Goal: Task Accomplishment & Management: Complete application form

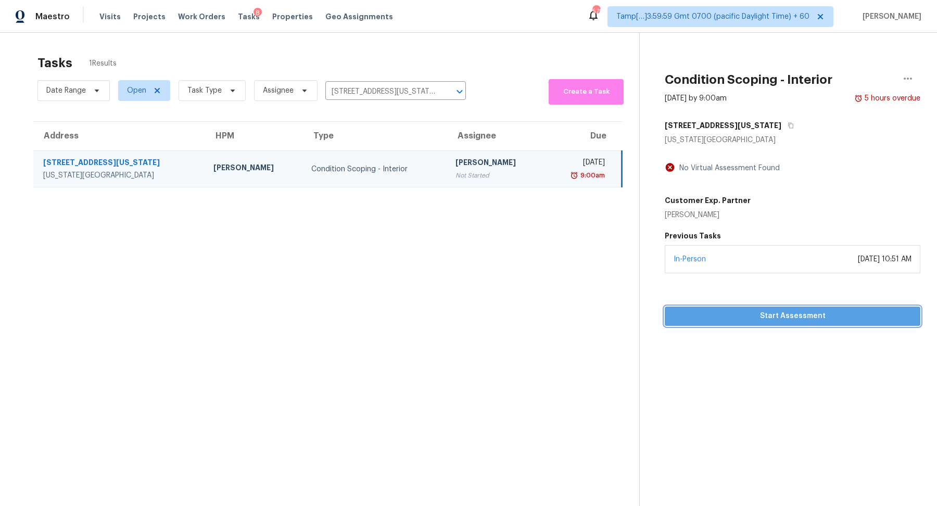
click at [703, 308] on button "Start Assessment" at bounding box center [793, 316] width 256 height 19
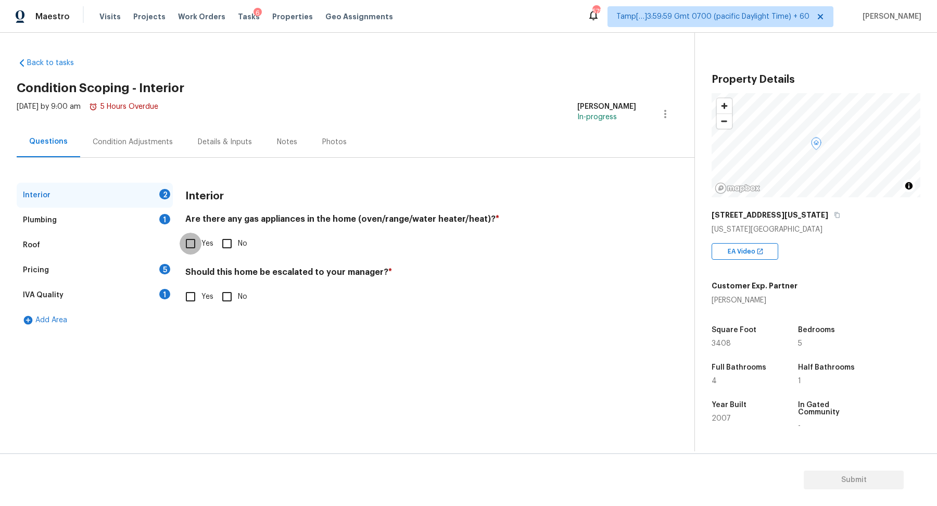
click at [192, 248] on input "Yes" at bounding box center [191, 244] width 22 height 22
checkbox input "true"
click at [202, 282] on div "Should this home be escalated to your manager? * Yes No" at bounding box center [410, 287] width 451 height 41
click at [202, 284] on div "Should this home be escalated to your manager? * Yes No" at bounding box center [410, 287] width 451 height 41
click at [202, 290] on label "Yes" at bounding box center [197, 297] width 34 height 22
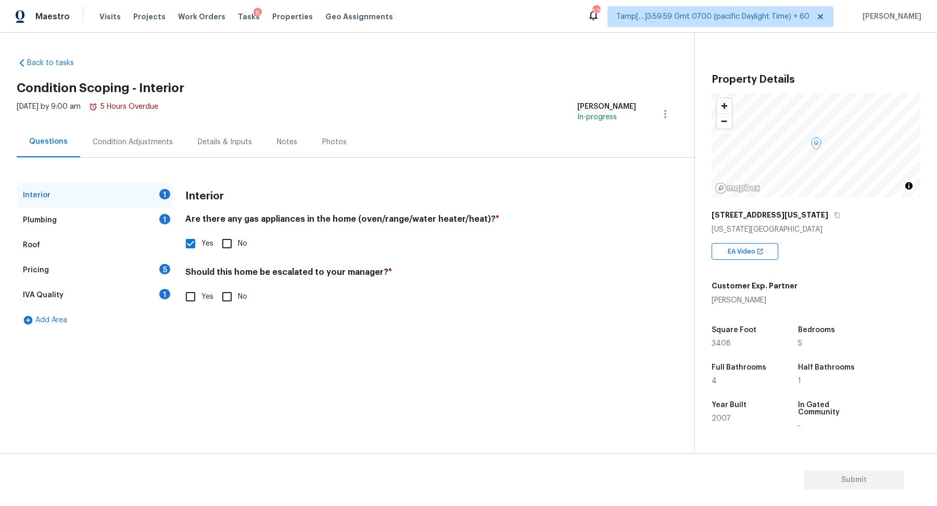
click at [201, 290] on input "Yes" at bounding box center [191, 297] width 22 height 22
checkbox input "true"
click at [188, 398] on div at bounding box center [206, 379] width 42 height 42
click at [203, 379] on icon "button" at bounding box center [198, 379] width 12 height 12
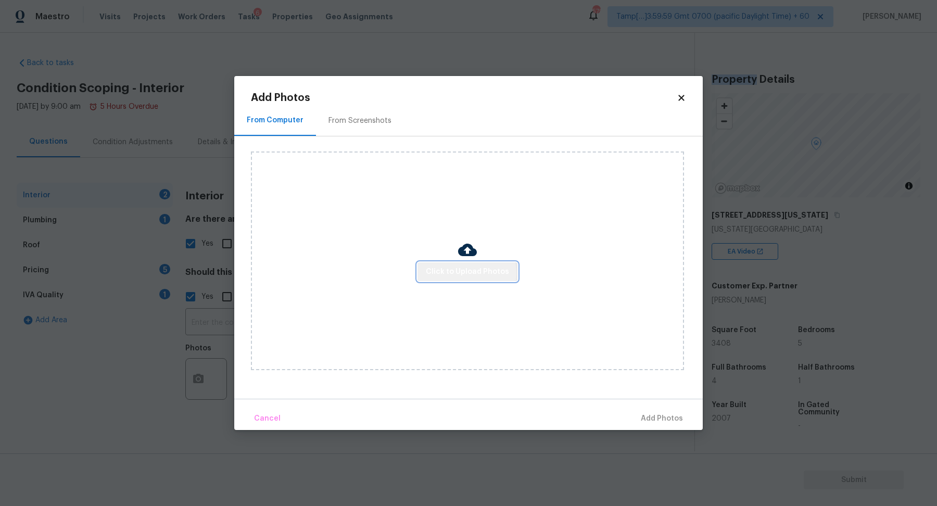
click at [468, 273] on span "Click to Upload Photos" at bounding box center [467, 271] width 83 height 13
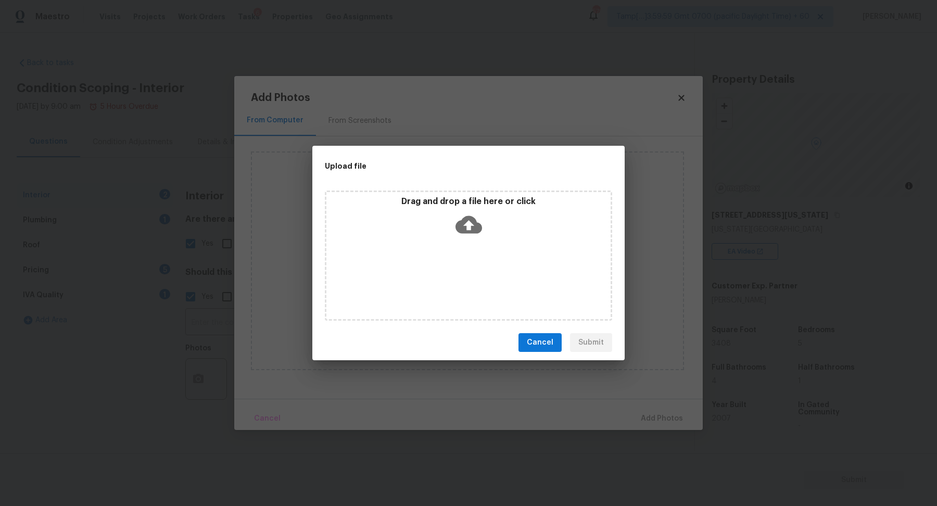
click at [492, 229] on div "Drag and drop a file here or click" at bounding box center [468, 218] width 284 height 45
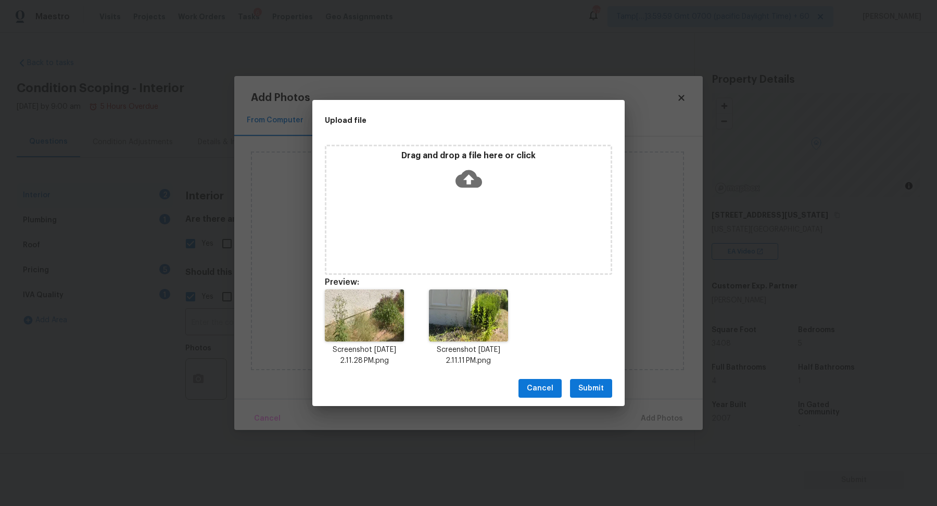
click at [588, 398] on div "Cancel Submit" at bounding box center [468, 389] width 312 height 36
click at [608, 397] on button "Submit" at bounding box center [591, 388] width 42 height 19
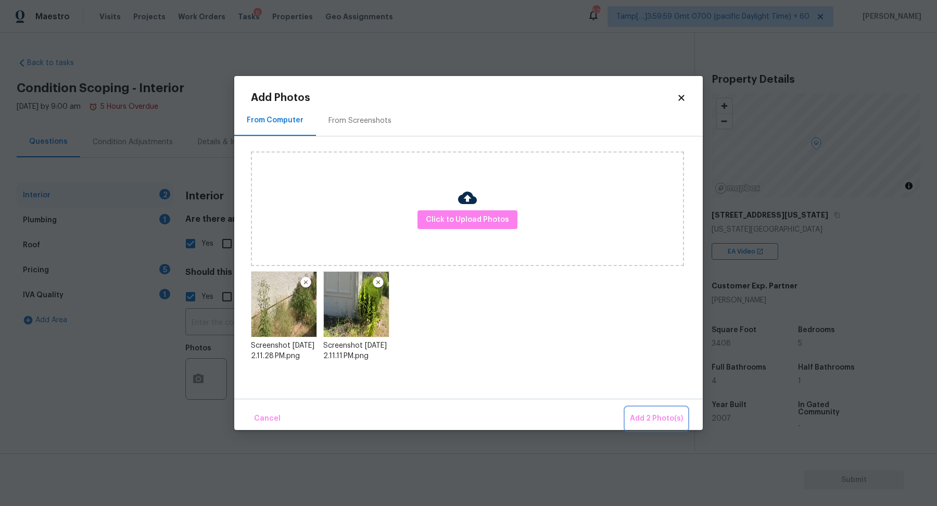
click at [650, 414] on span "Add 2 Photo(s)" at bounding box center [656, 418] width 53 height 13
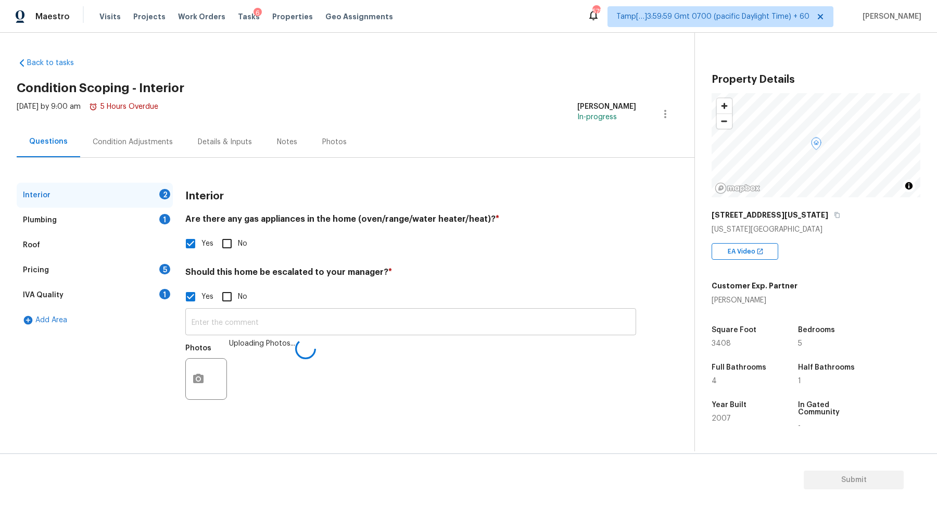
click at [462, 320] on input "text" at bounding box center [410, 323] width 451 height 24
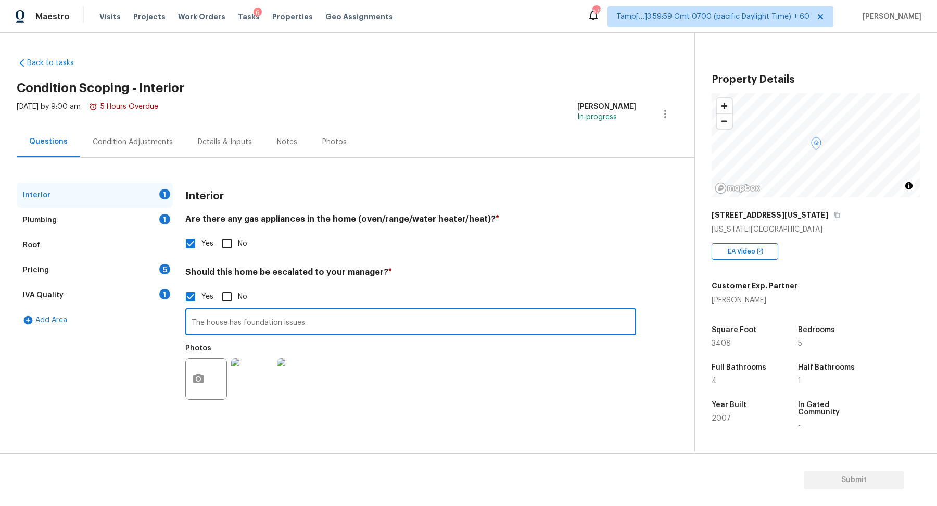
type input "The house has foundation issues."
click at [578, 282] on div "Should this home be escalated to your manager? * Yes No The house has foundatio…" at bounding box center [410, 336] width 451 height 139
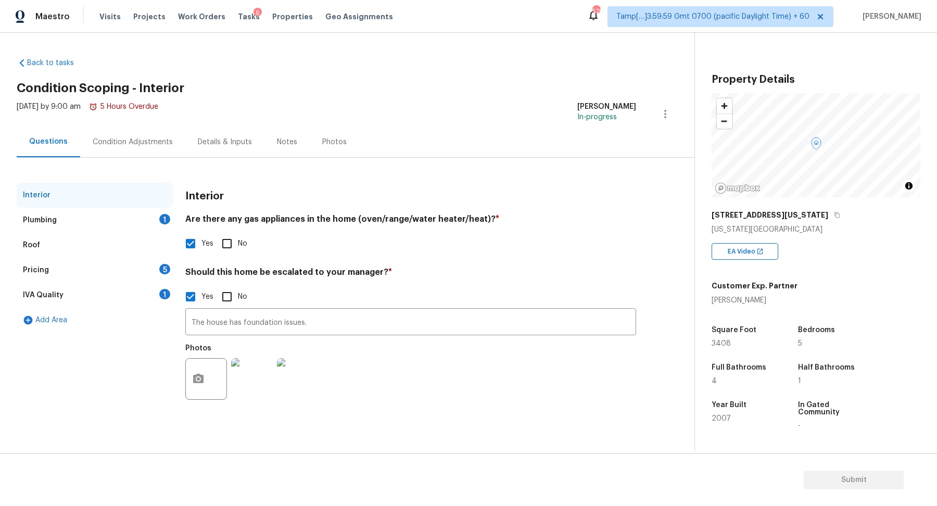
click at [143, 217] on div "Plumbing 1" at bounding box center [95, 220] width 156 height 25
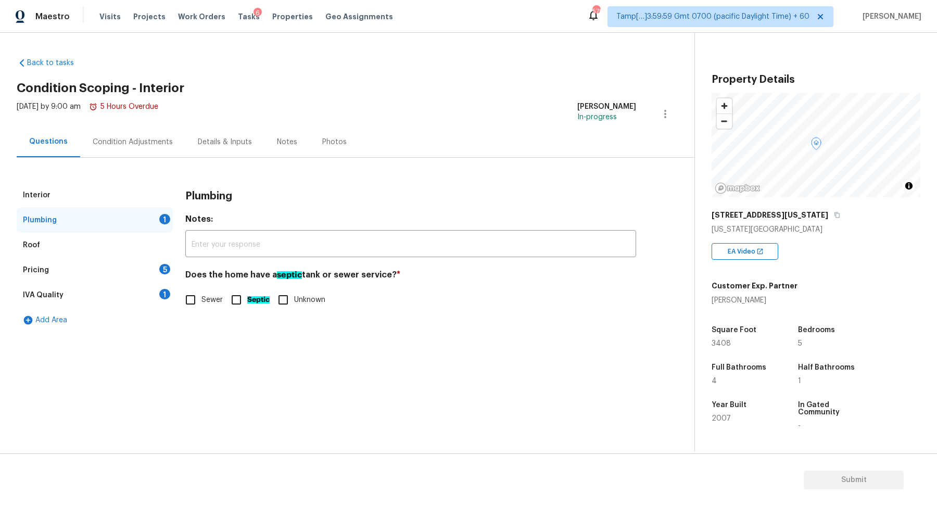
click at [210, 304] on span "Sewer" at bounding box center [211, 300] width 21 height 11
click at [201, 304] on input "Sewer" at bounding box center [191, 300] width 22 height 22
checkbox input "true"
click at [135, 280] on div "Pricing 5" at bounding box center [95, 270] width 156 height 25
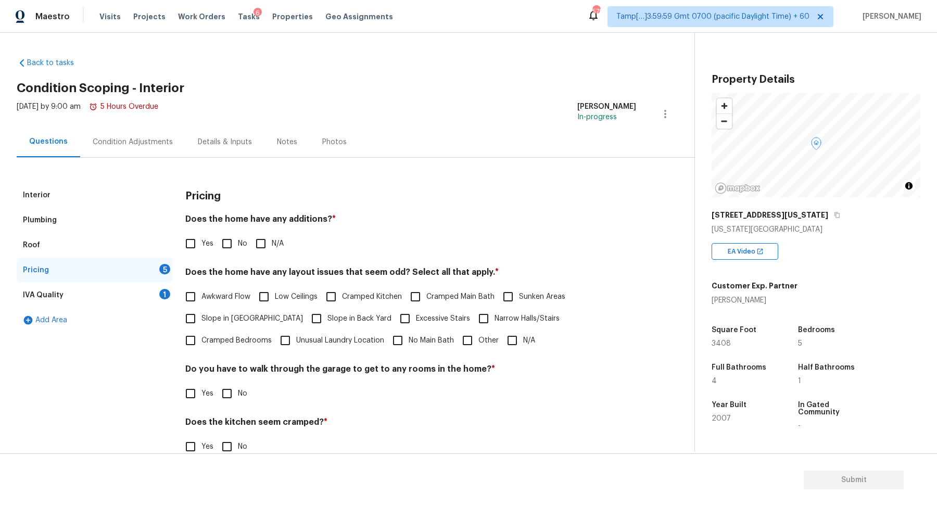
click at [235, 238] on input "No" at bounding box center [227, 244] width 22 height 22
checkbox input "true"
click at [199, 316] on input "Slope in Front Yard" at bounding box center [191, 319] width 22 height 22
checkbox input "true"
click at [305, 316] on input "Slope in Back Yard" at bounding box center [316, 320] width 22 height 22
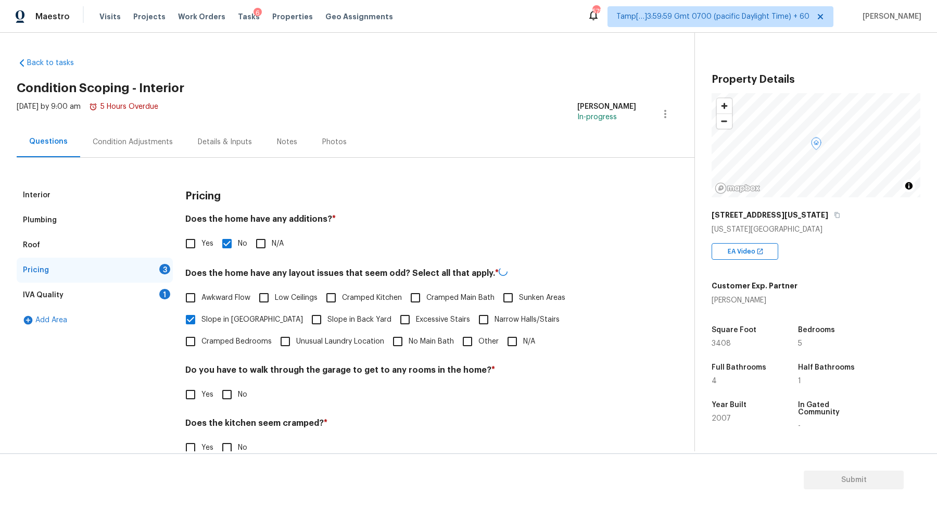
checkbox input "true"
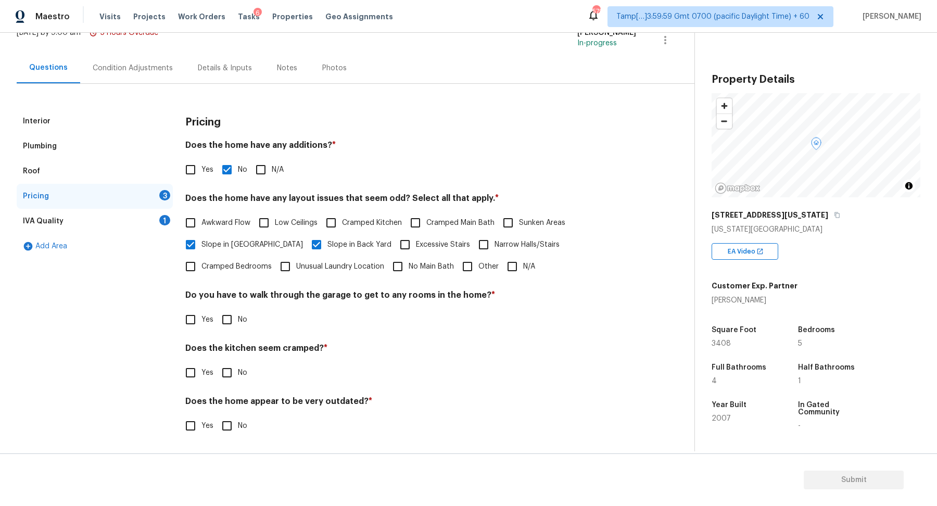
click at [227, 309] on input "No" at bounding box center [227, 320] width 22 height 22
checkbox input "true"
click at [216, 362] on input "No" at bounding box center [227, 373] width 22 height 22
checkbox input "true"
click at [216, 416] on input "No" at bounding box center [227, 427] width 22 height 22
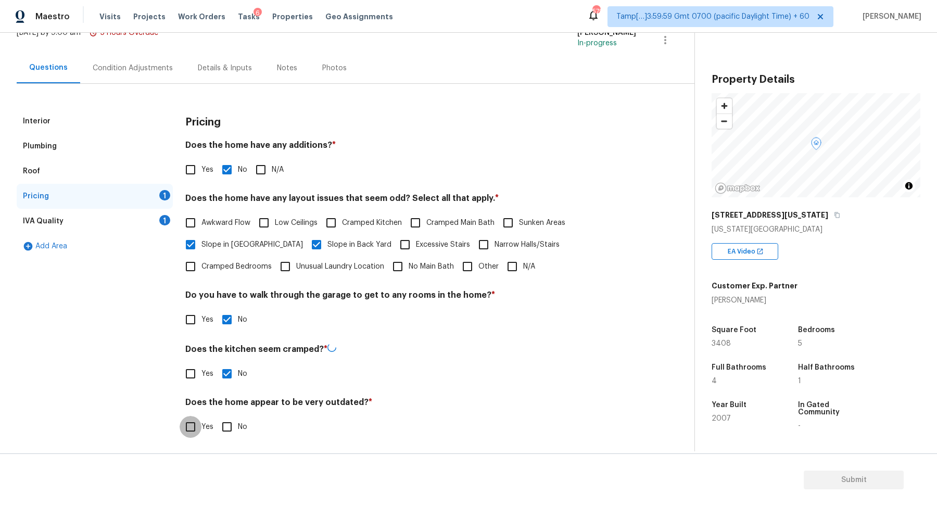
checkbox input "true"
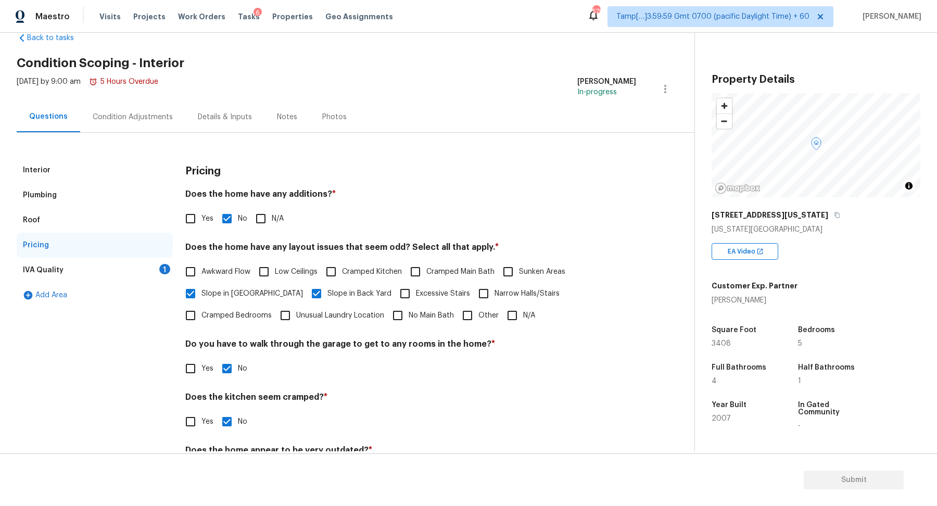
scroll to position [0, 0]
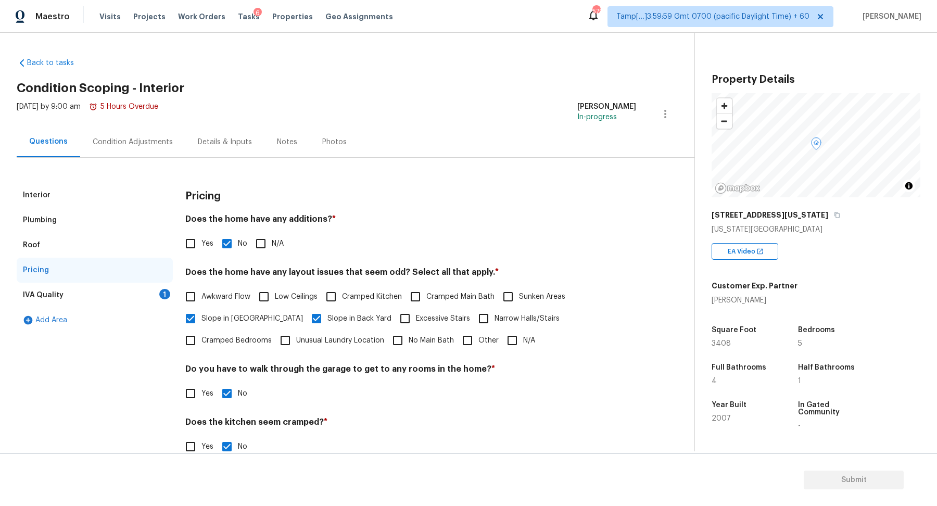
click at [143, 290] on div "IVA Quality 1" at bounding box center [95, 295] width 156 height 25
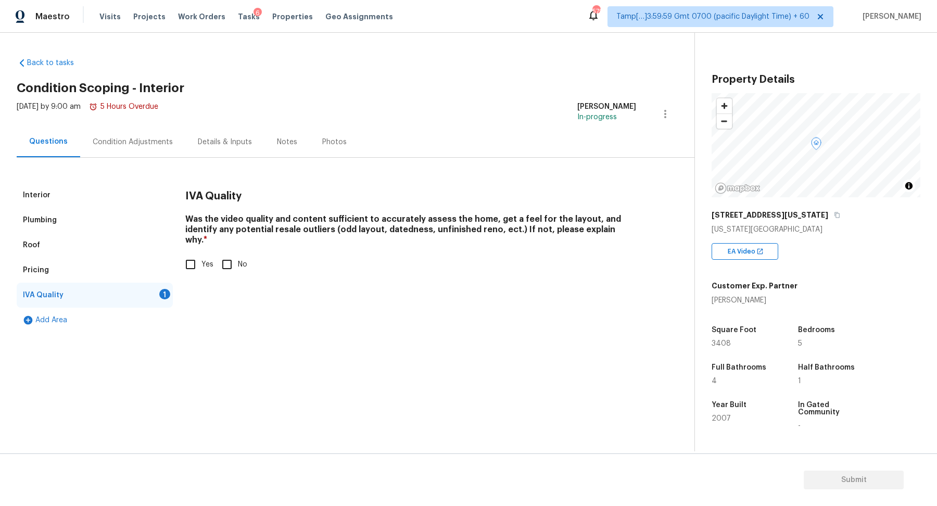
click at [187, 259] on input "Yes" at bounding box center [191, 264] width 22 height 22
checkbox input "true"
click at [162, 141] on div "Condition Adjustments" at bounding box center [133, 142] width 80 height 10
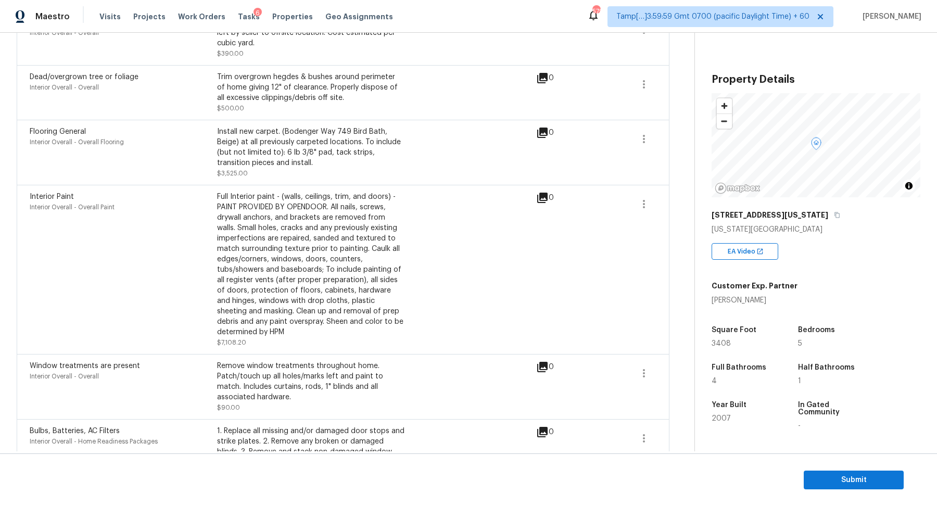
scroll to position [522, 0]
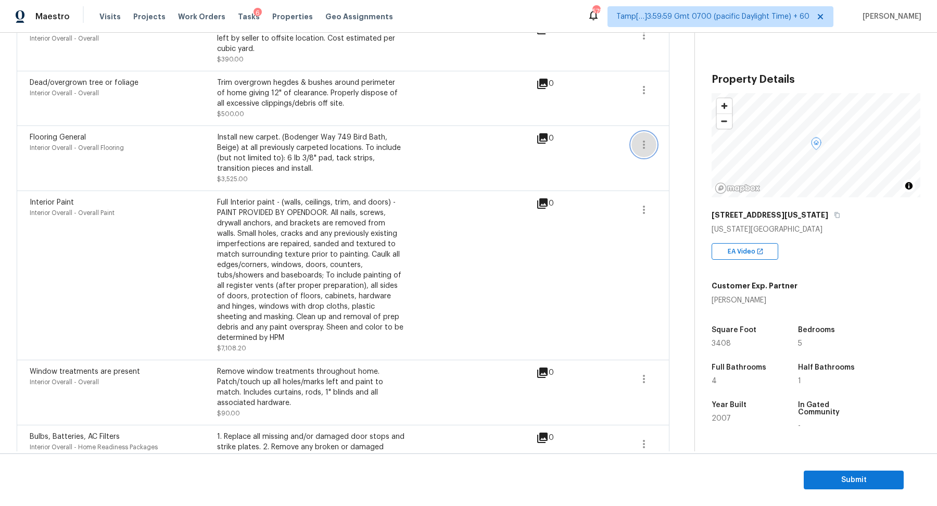
click at [640, 138] on icon "button" at bounding box center [643, 144] width 12 height 12
click at [671, 118] on div "Edit" at bounding box center [702, 122] width 81 height 10
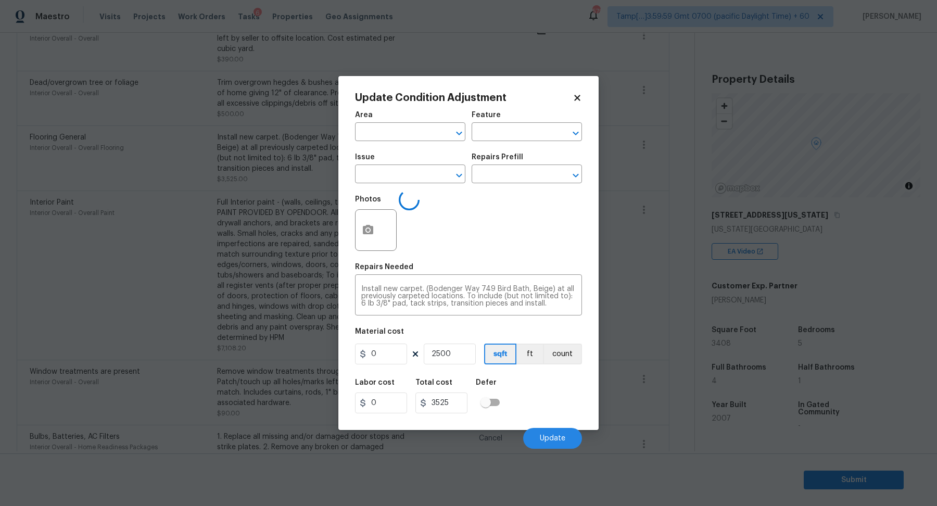
type input "Interior Overall"
type input "Overall Flooring"
type input "Flooring General"
type input "1.41"
click at [650, 136] on body "Maestro Visits Projects Work Orders Tasks 6 Properties Geo Assignments 579 Tamp…" at bounding box center [468, 253] width 937 height 506
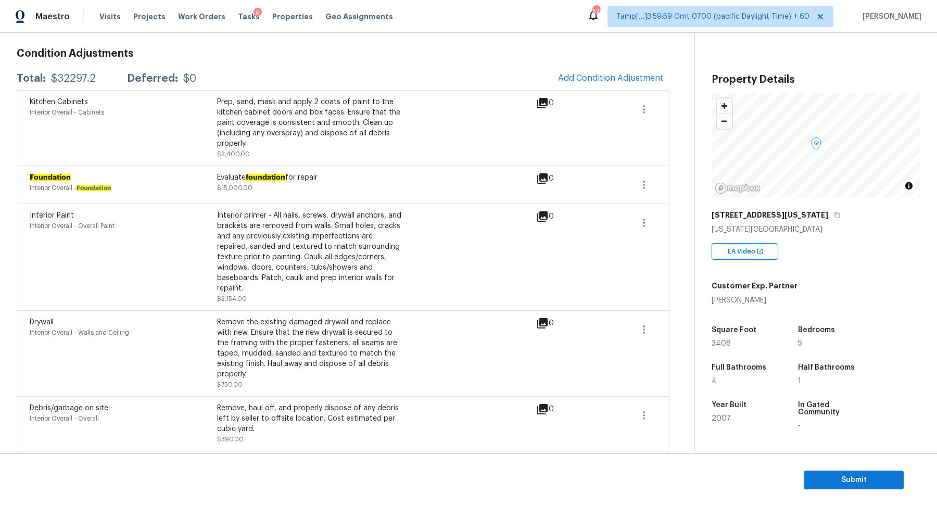
scroll to position [62, 0]
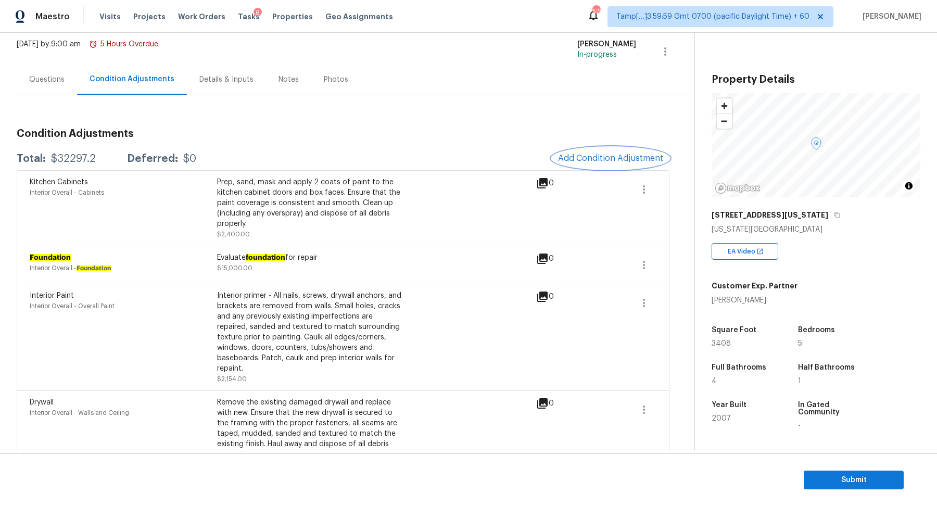
click at [623, 156] on span "Add Condition Adjustment" at bounding box center [610, 158] width 105 height 9
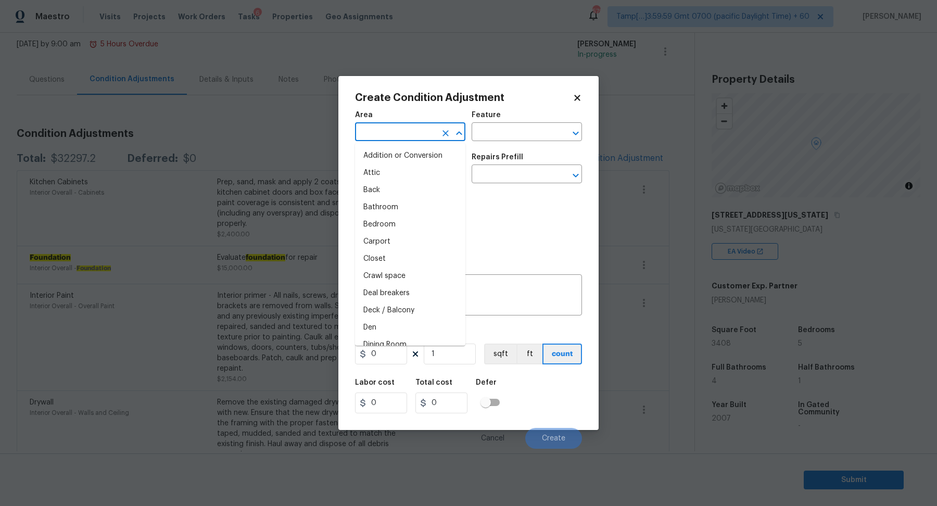
click at [397, 139] on input "text" at bounding box center [395, 133] width 81 height 16
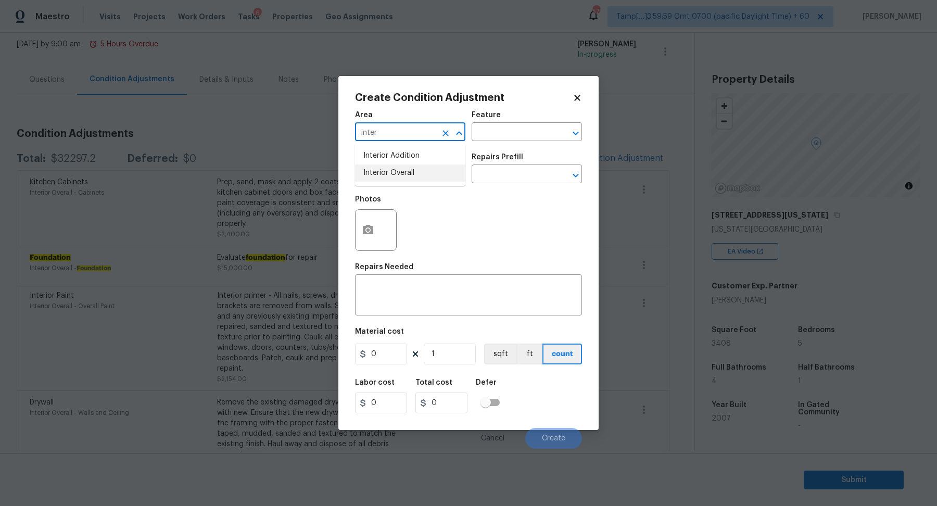
click at [388, 181] on li "Interior Overall" at bounding box center [410, 172] width 110 height 17
type input "Interior Overall"
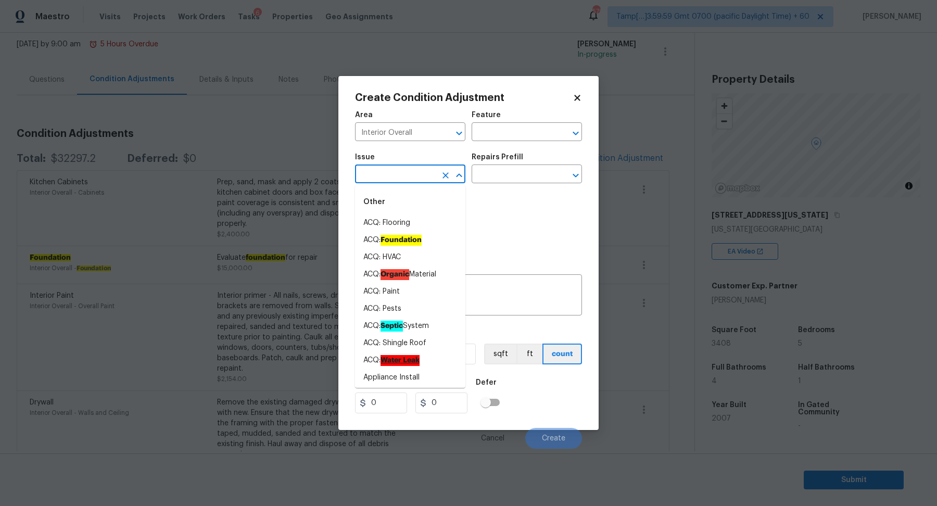
click at [388, 181] on input "text" at bounding box center [395, 175] width 81 height 16
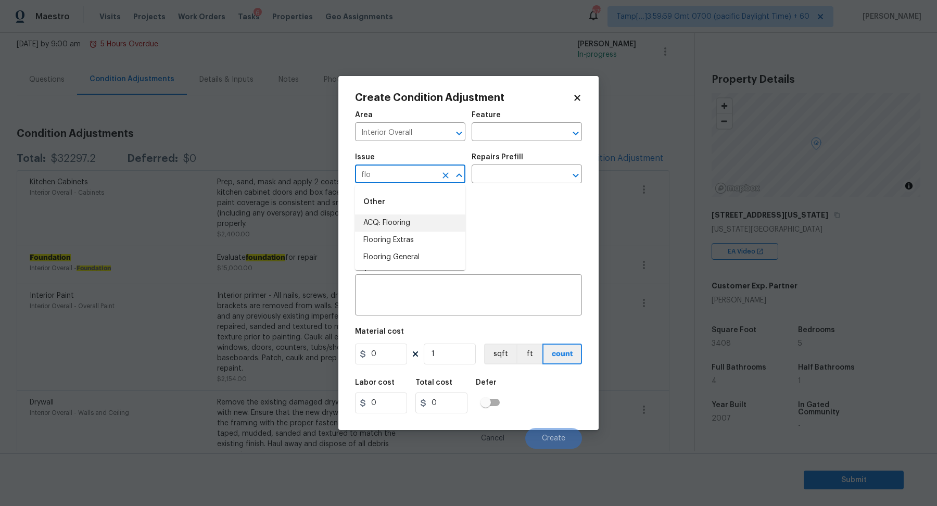
click at [416, 226] on ul "ACQ: Flooring Flooring Extras Flooring General" at bounding box center [410, 240] width 110 height 52
click at [416, 226] on li "ACQ: Flooring" at bounding box center [410, 222] width 110 height 17
type input "ACQ: Flooring"
click at [493, 177] on input "text" at bounding box center [511, 175] width 81 height 16
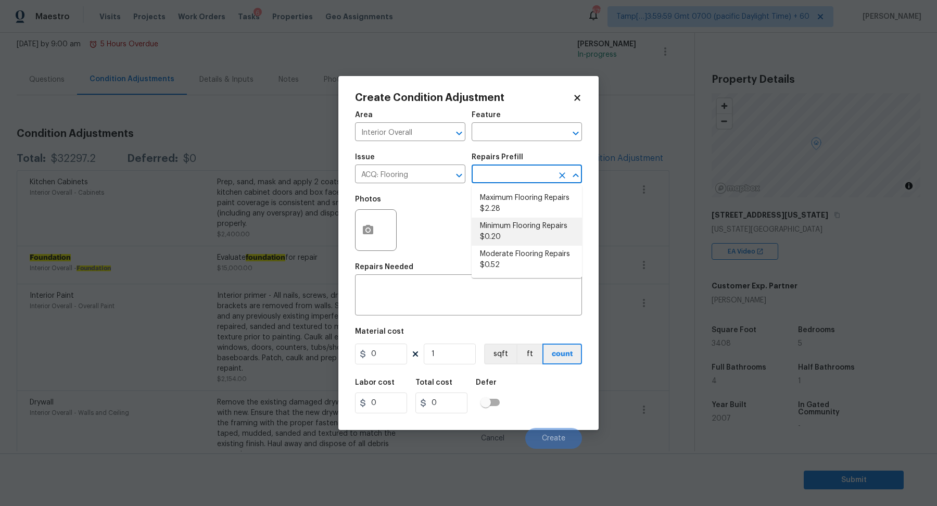
click at [496, 239] on li "Minimum Flooring Repairs $0.20" at bounding box center [526, 232] width 110 height 28
type input "Acquisition"
type textarea "Acquisition Scope: Minimum flooring repairs"
type input "0.2"
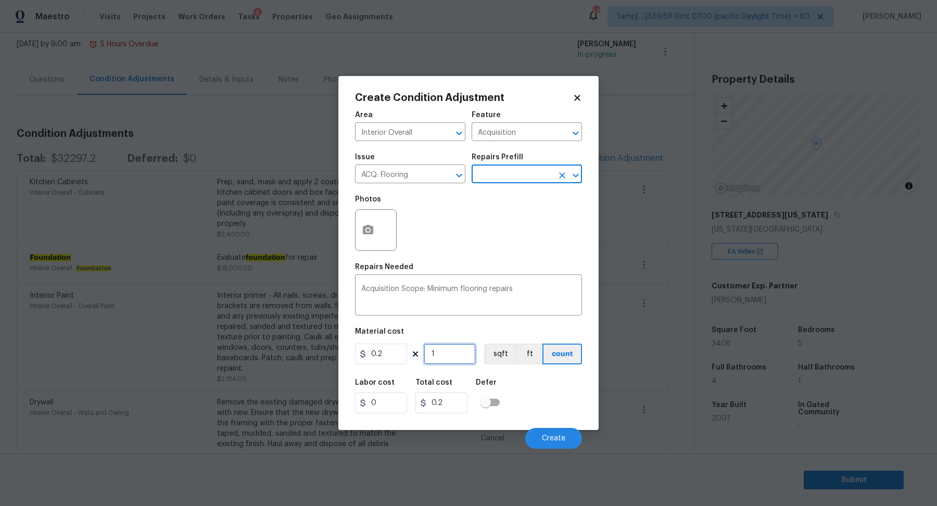
click at [456, 361] on input "1" at bounding box center [450, 353] width 52 height 21
type input "9"
type input "1.8"
type input "90"
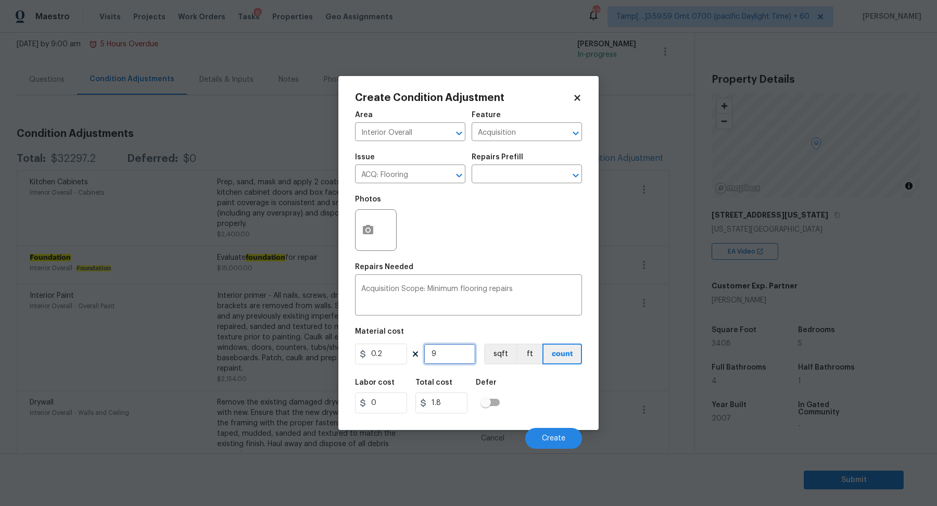
type input "18"
type input "908"
type input "181.6"
type input "908"
click at [540, 432] on button "Create" at bounding box center [553, 438] width 57 height 21
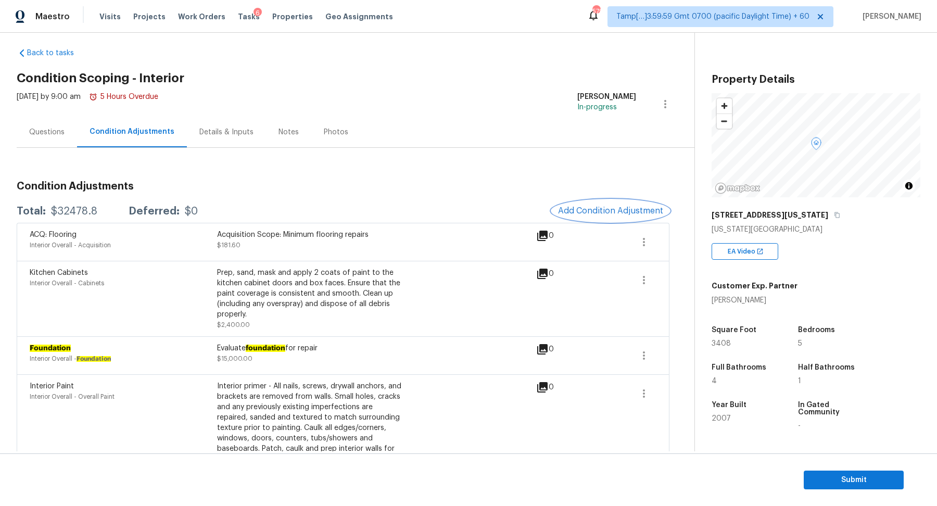
scroll to position [0, 0]
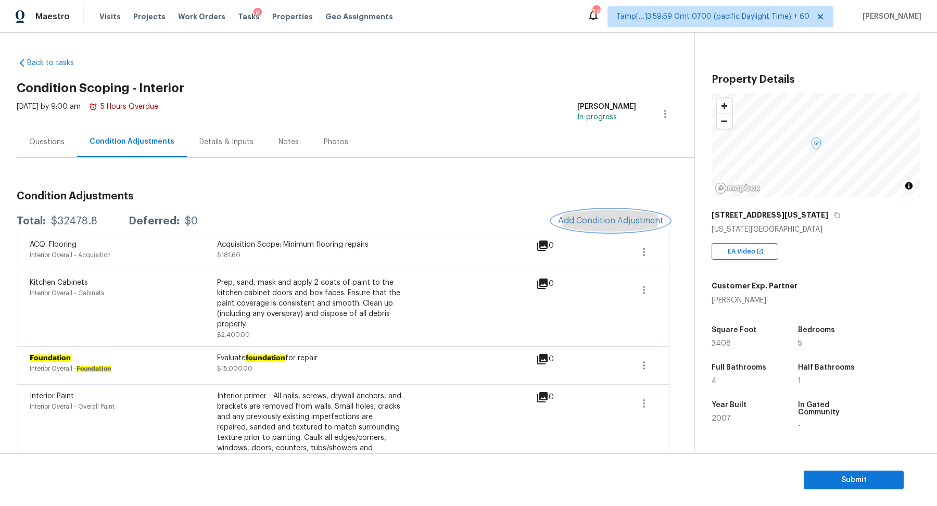
click at [607, 223] on span "Add Condition Adjustment" at bounding box center [610, 220] width 105 height 9
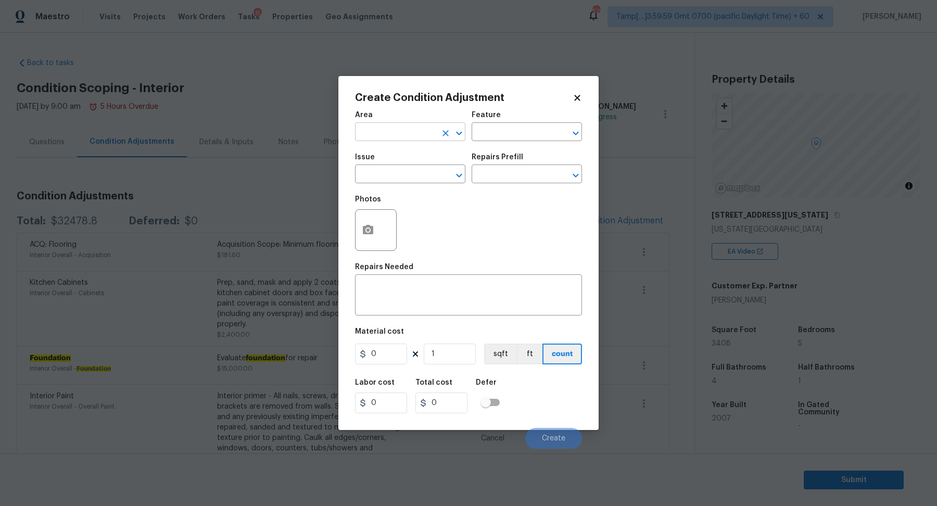
click at [398, 126] on input "text" at bounding box center [395, 133] width 81 height 16
click at [398, 175] on li "Interior Overall" at bounding box center [410, 172] width 110 height 17
type input "Interior Overall"
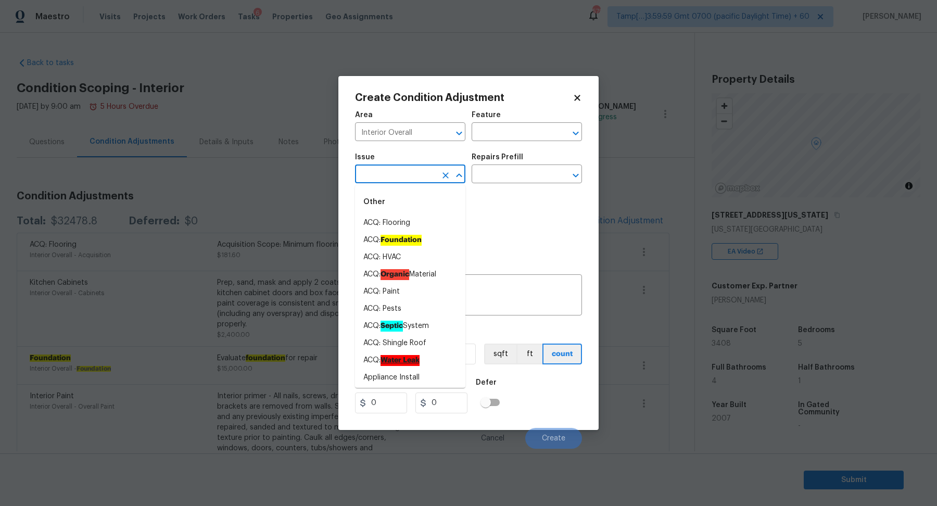
click at [398, 175] on input "text" at bounding box center [395, 175] width 81 height 16
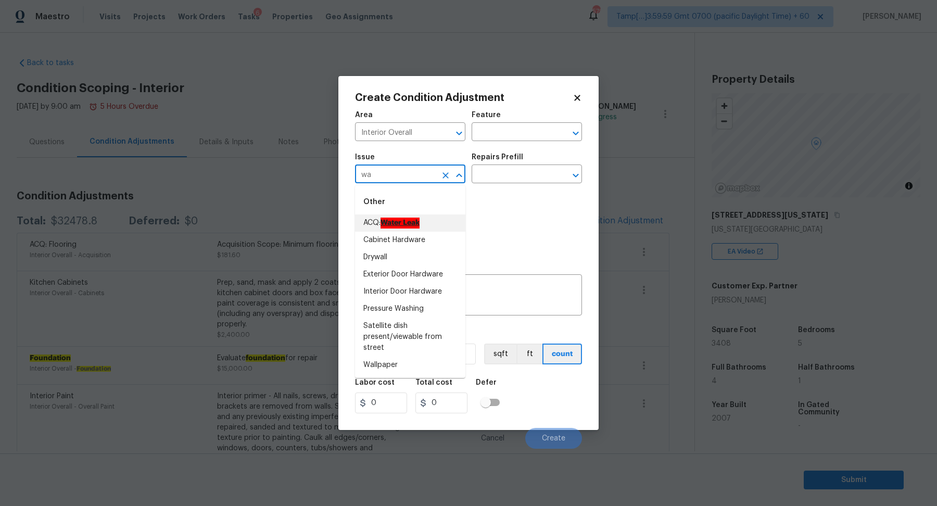
click at [418, 219] on ah_el_jm_1744356582284 "Water Leak" at bounding box center [399, 223] width 39 height 11
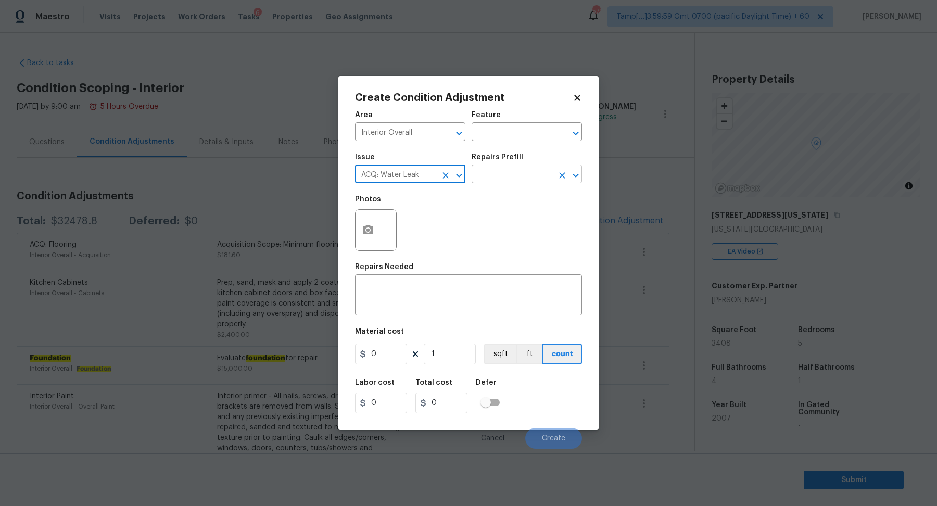
type input "ACQ: Water Leak"
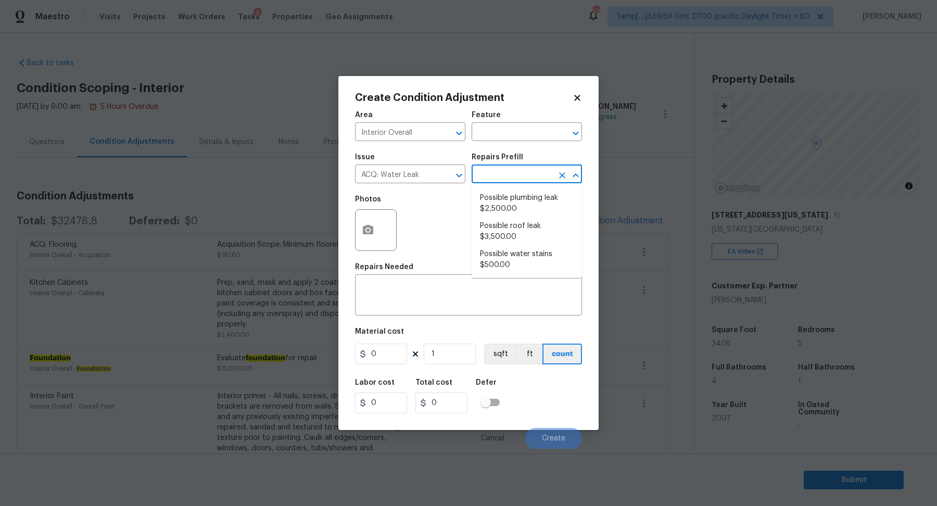
click at [495, 174] on input "text" at bounding box center [511, 175] width 81 height 16
click at [496, 208] on li "Possible plumbing leak $2,500.00" at bounding box center [526, 203] width 110 height 28
type input "Acquisition"
type textarea "Acquisition Scope: Possible plumbing leak"
type input "2500"
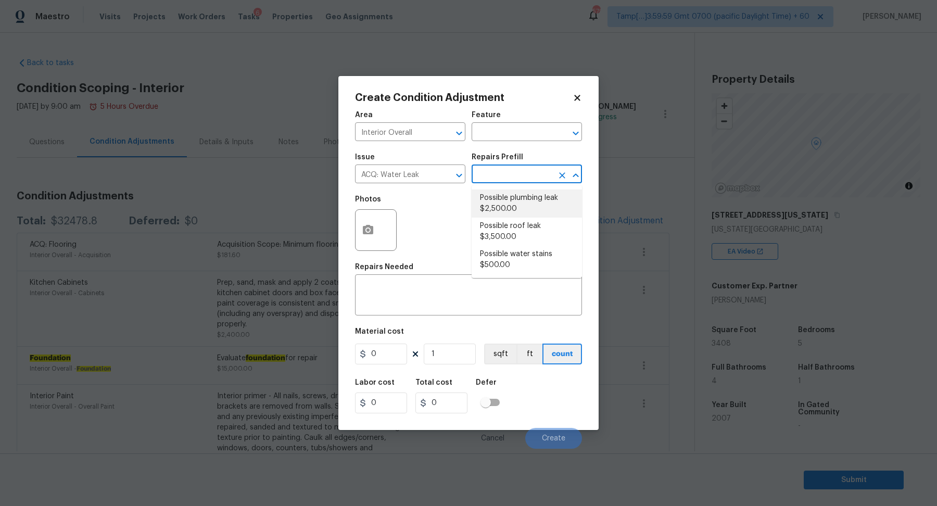
type input "2500"
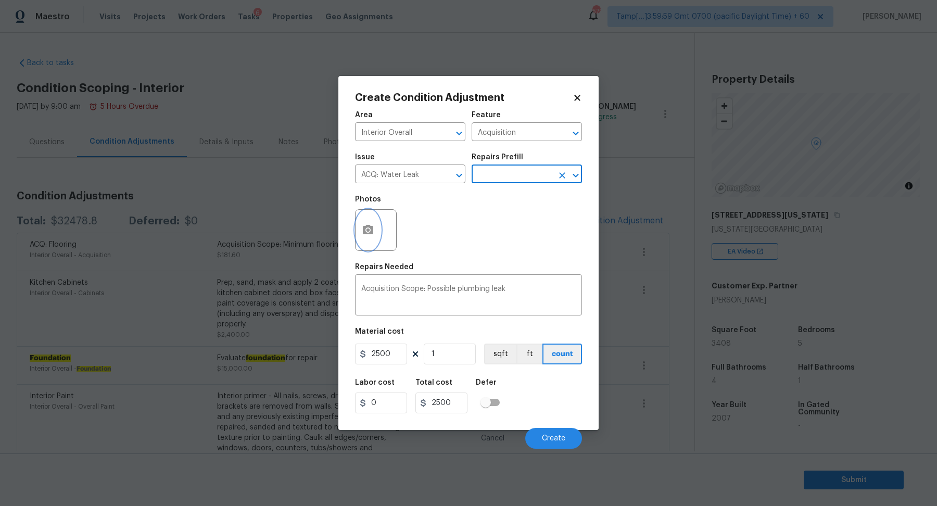
click at [357, 240] on button "button" at bounding box center [367, 230] width 25 height 41
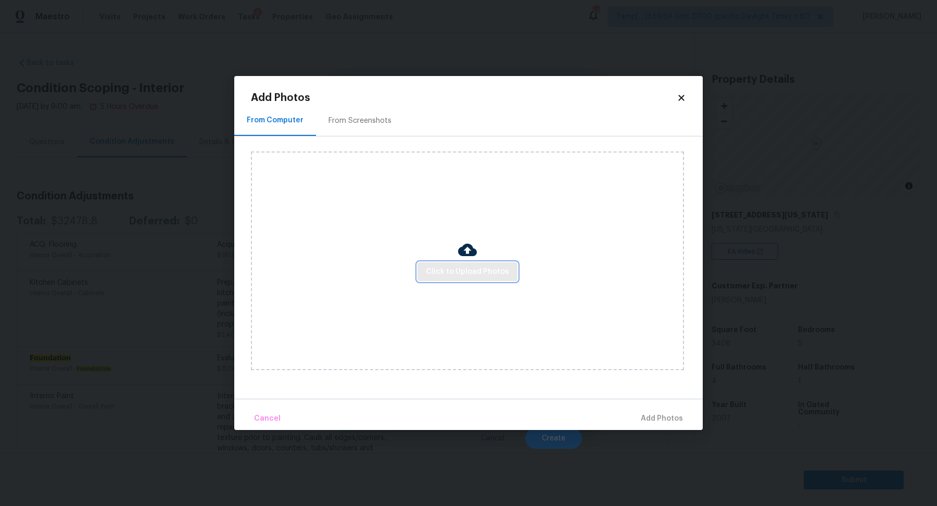
click at [457, 273] on span "Click to Upload Photos" at bounding box center [467, 271] width 83 height 13
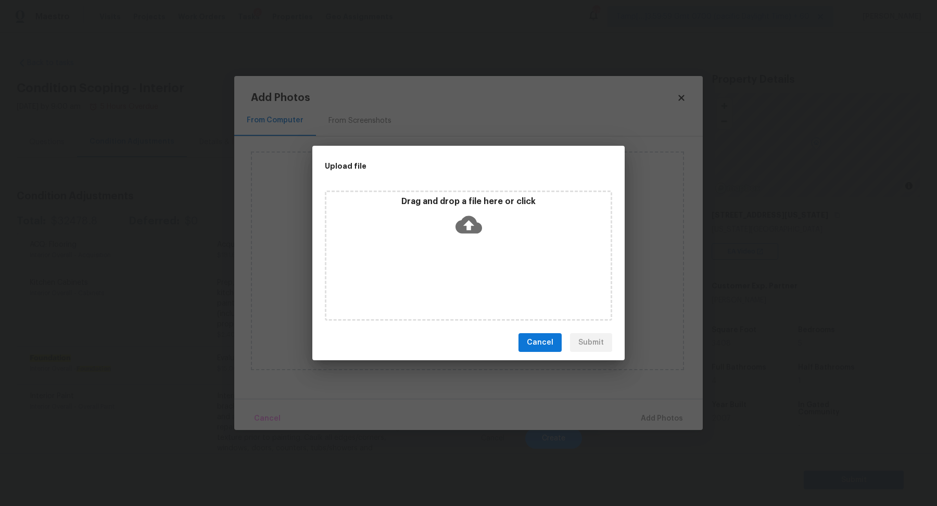
click at [471, 238] on div "Drag and drop a file here or click" at bounding box center [468, 218] width 284 height 45
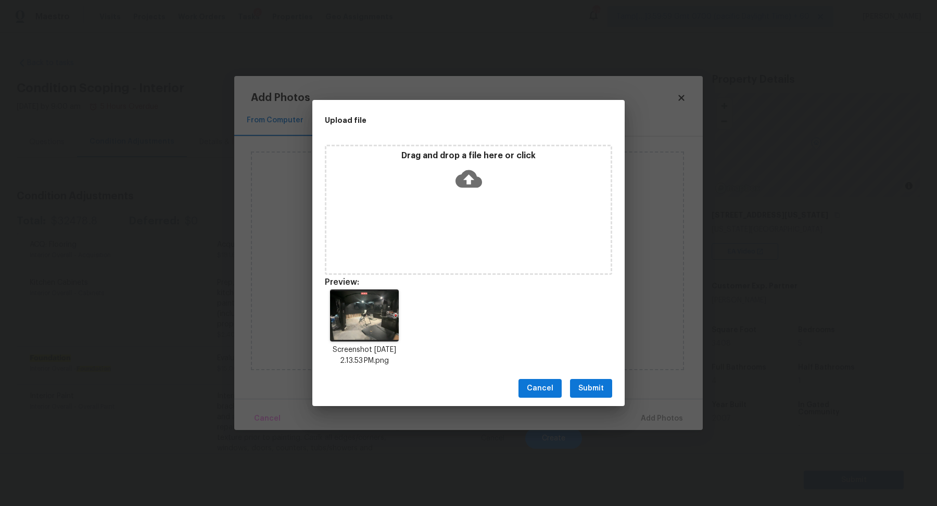
click at [609, 380] on button "Submit" at bounding box center [591, 388] width 42 height 19
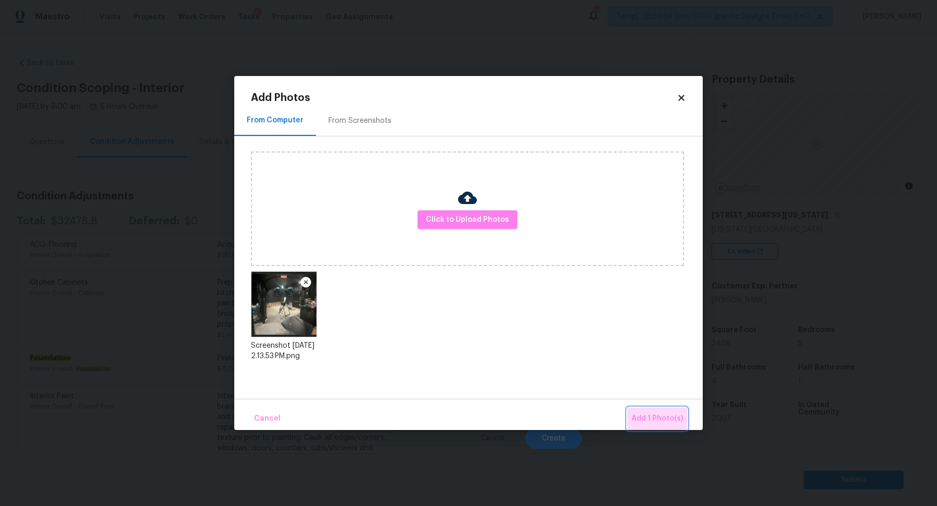
click at [667, 416] on span "Add 1 Photo(s)" at bounding box center [657, 418] width 52 height 13
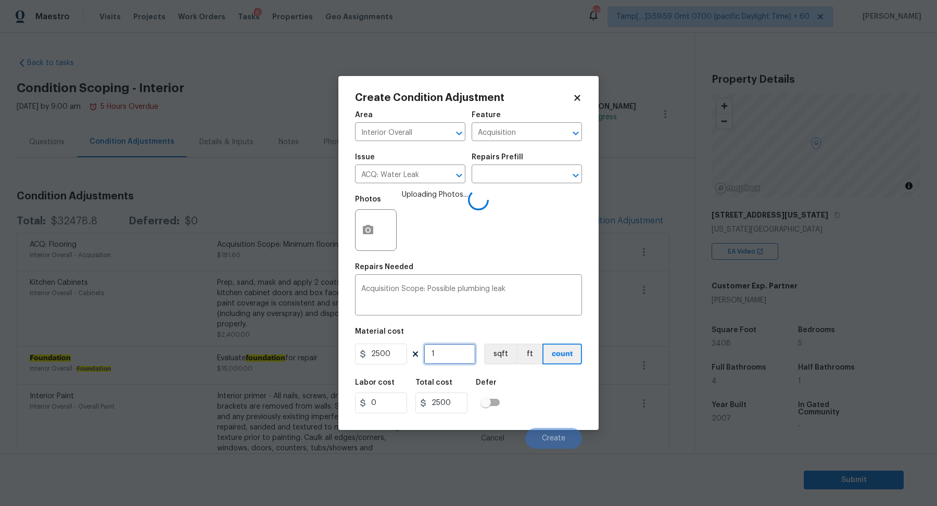
click at [472, 358] on input "1" at bounding box center [450, 353] width 52 height 21
click at [527, 384] on div "Labor cost 0 Total cost 2500 Defer" at bounding box center [468, 396] width 227 height 47
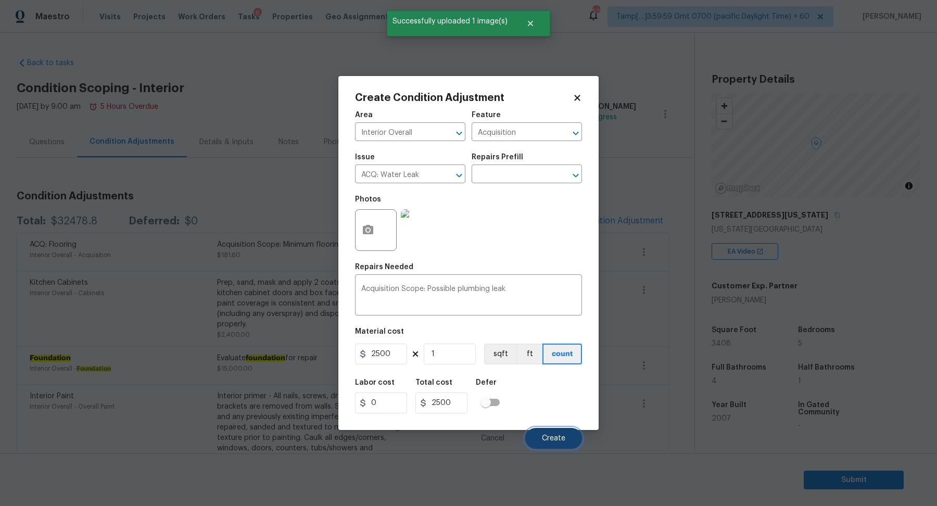
click at [554, 430] on button "Create" at bounding box center [553, 438] width 57 height 21
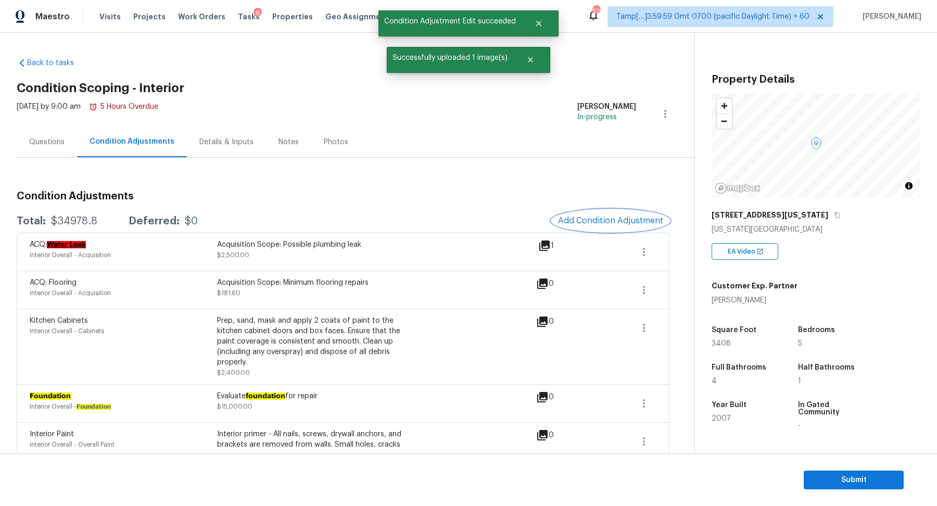
click at [590, 216] on span "Add Condition Adjustment" at bounding box center [610, 220] width 105 height 9
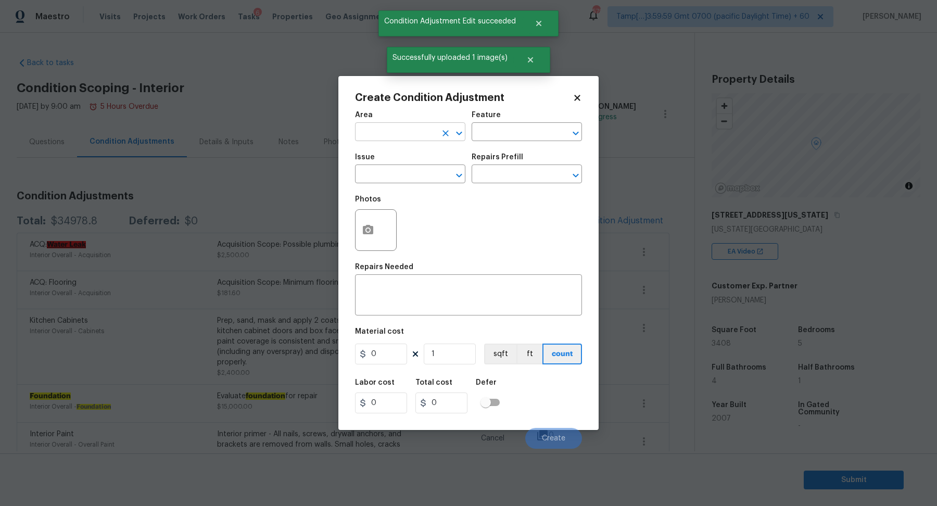
click at [394, 139] on input "text" at bounding box center [395, 133] width 81 height 16
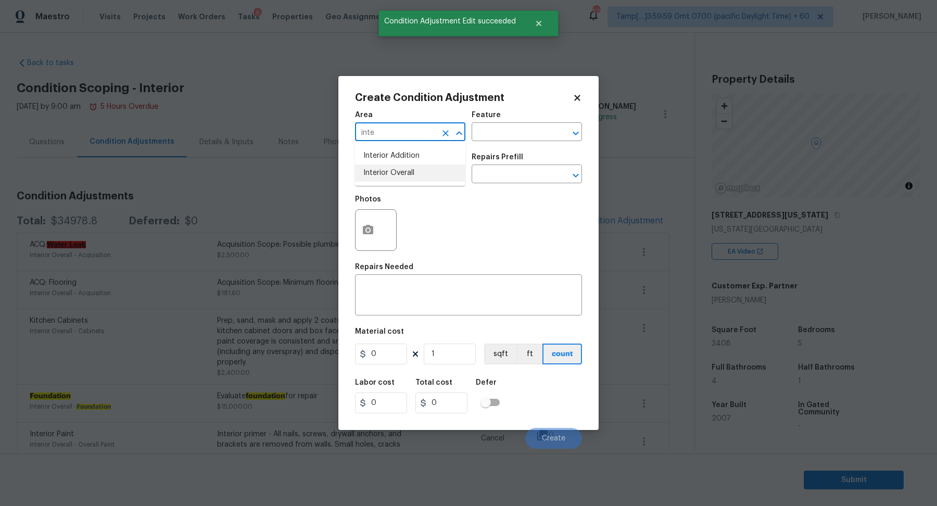
click at [366, 171] on li "Interior Overall" at bounding box center [410, 172] width 110 height 17
type input "Interior Overall"
click at [366, 171] on input "text" at bounding box center [395, 175] width 81 height 16
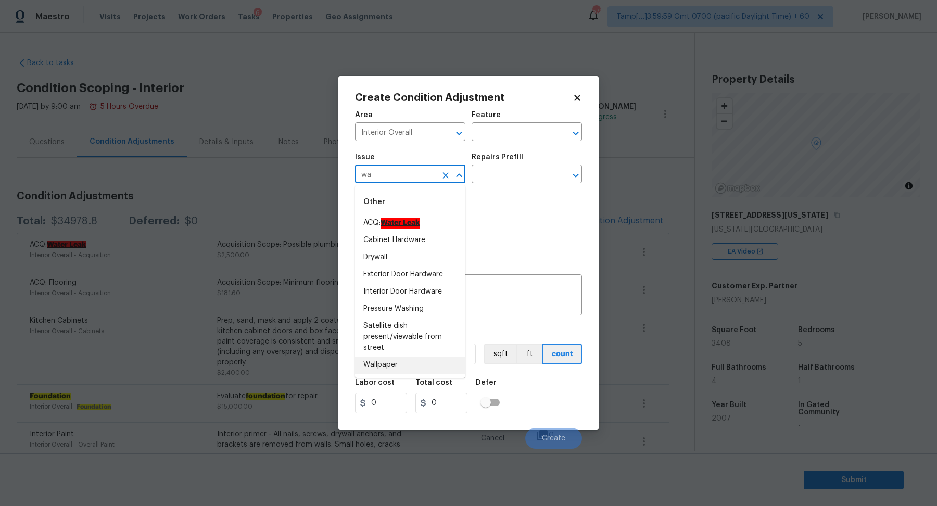
drag, startPoint x: 408, startPoint y: 354, endPoint x: 409, endPoint y: 360, distance: 5.2
click at [409, 360] on ul "ACQ: Water Leak Cabinet Hardware Drywall Exterior Door Hardware Interior Door H…" at bounding box center [410, 293] width 110 height 159
click at [409, 360] on li "Wallpaper" at bounding box center [410, 364] width 110 height 17
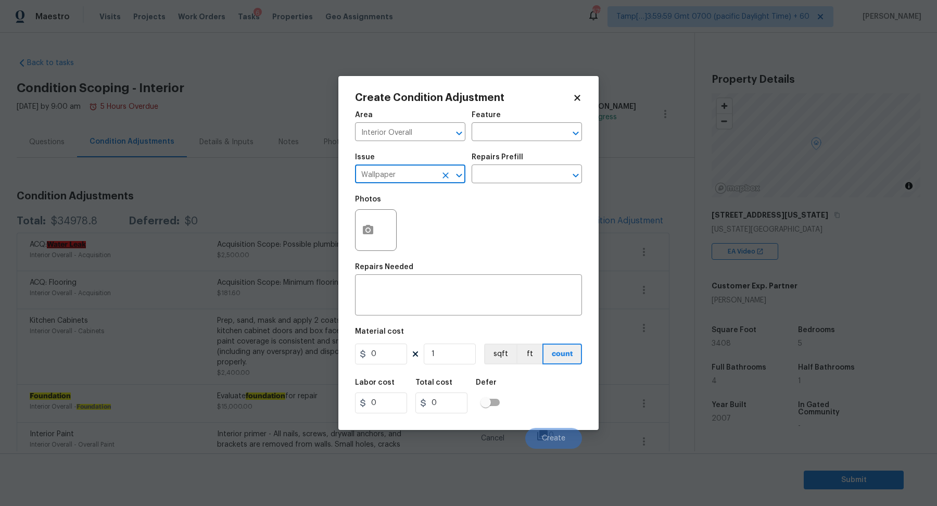
type input "Wallpaper"
click at [362, 227] on icon "button" at bounding box center [368, 230] width 12 height 12
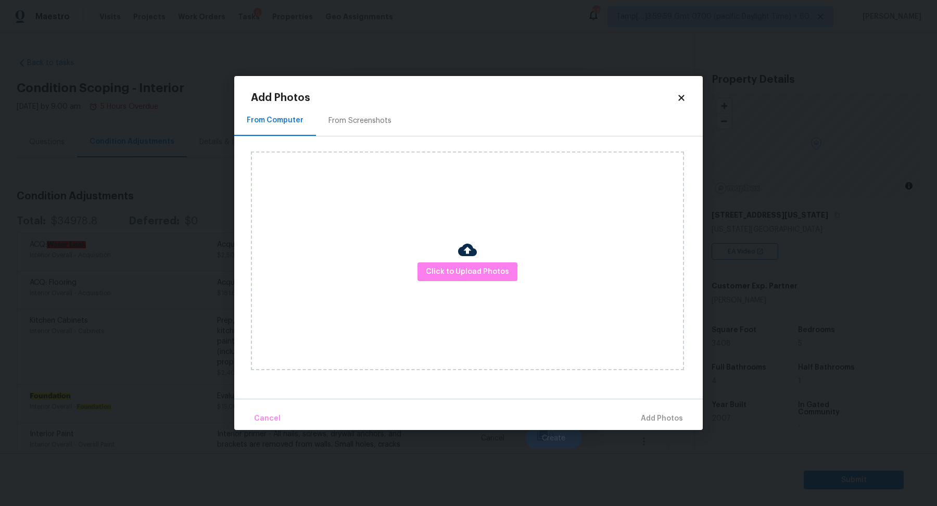
click at [456, 261] on div "Click to Upload Photos" at bounding box center [467, 260] width 433 height 219
click at [456, 264] on button "Click to Upload Photos" at bounding box center [467, 271] width 100 height 19
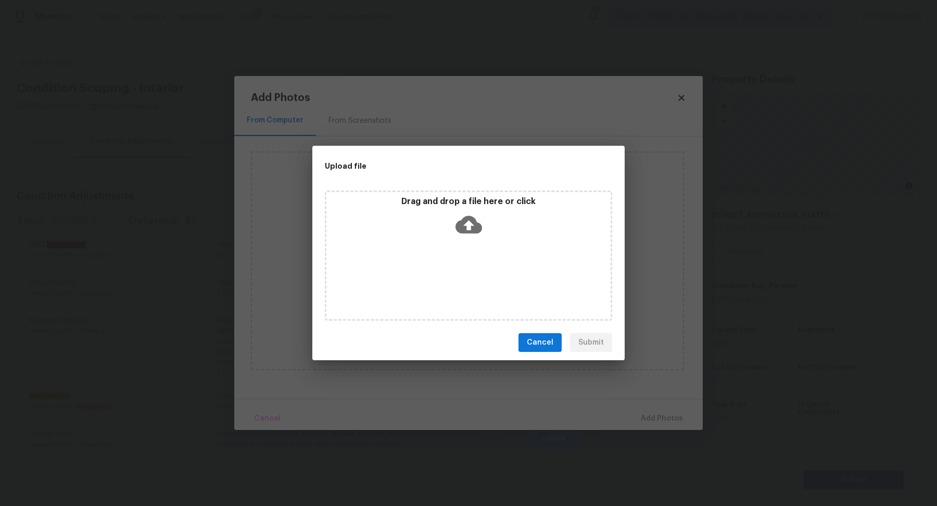
click at [470, 245] on div "Drag and drop a file here or click" at bounding box center [468, 255] width 287 height 130
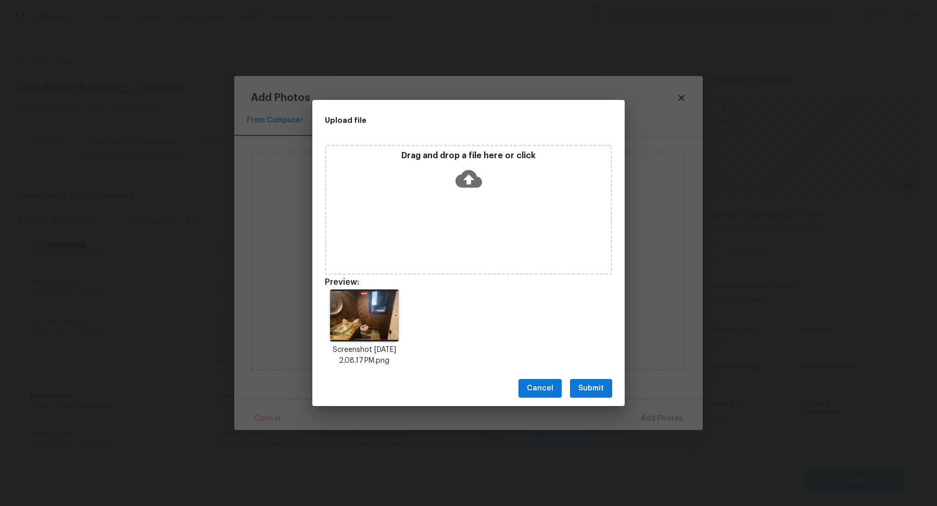
click at [605, 394] on button "Submit" at bounding box center [591, 388] width 42 height 19
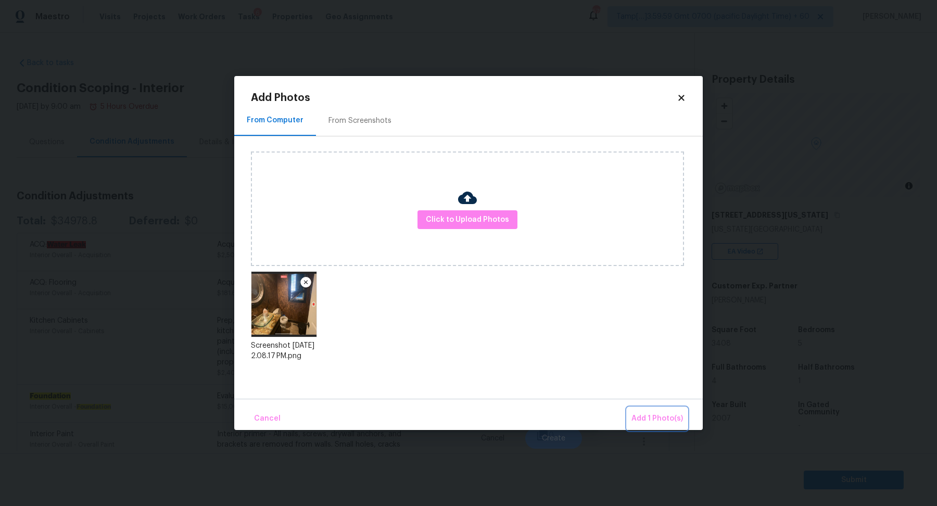
click at [652, 420] on span "Add 1 Photo(s)" at bounding box center [657, 418] width 52 height 13
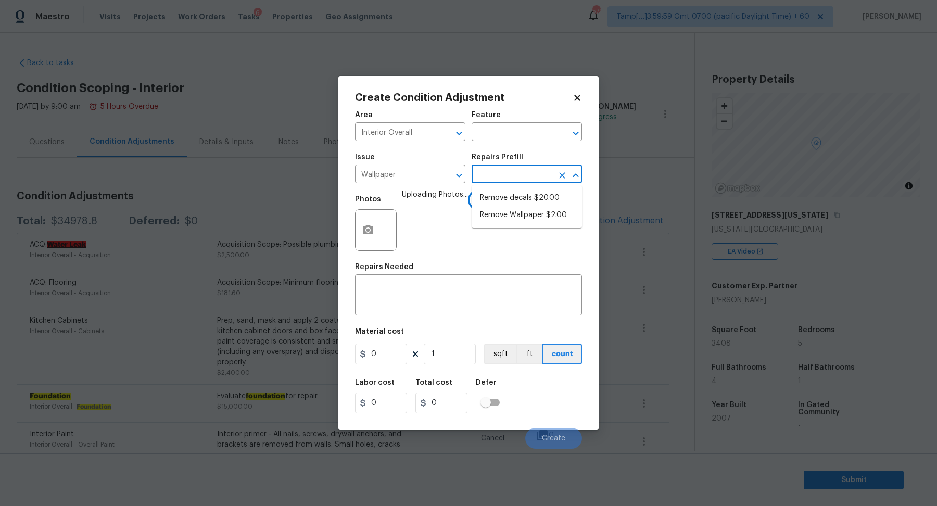
click at [514, 176] on input "text" at bounding box center [511, 175] width 81 height 16
click at [517, 207] on li "Remove Wallpaper $2.00" at bounding box center [526, 215] width 110 height 17
type input "Walls and Ceiling"
type textarea "Remove wallpaper and texture walls to best match existing conditions"
type input "2"
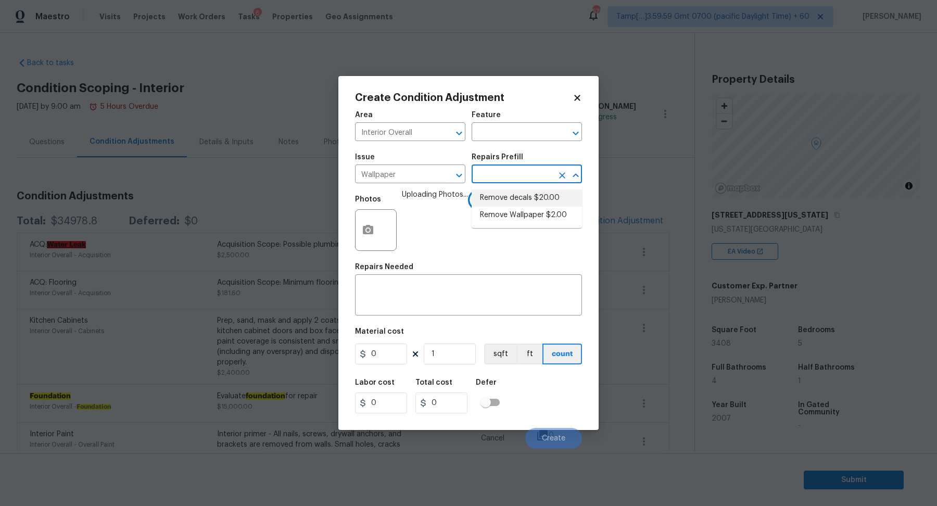
type input "2"
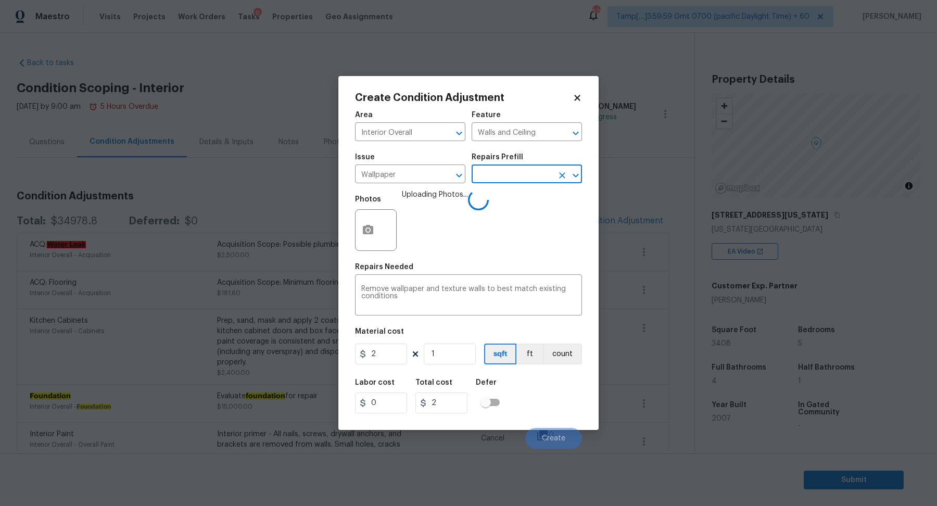
click at [528, 173] on input "text" at bounding box center [511, 175] width 81 height 16
click at [394, 356] on input "2" at bounding box center [381, 353] width 52 height 21
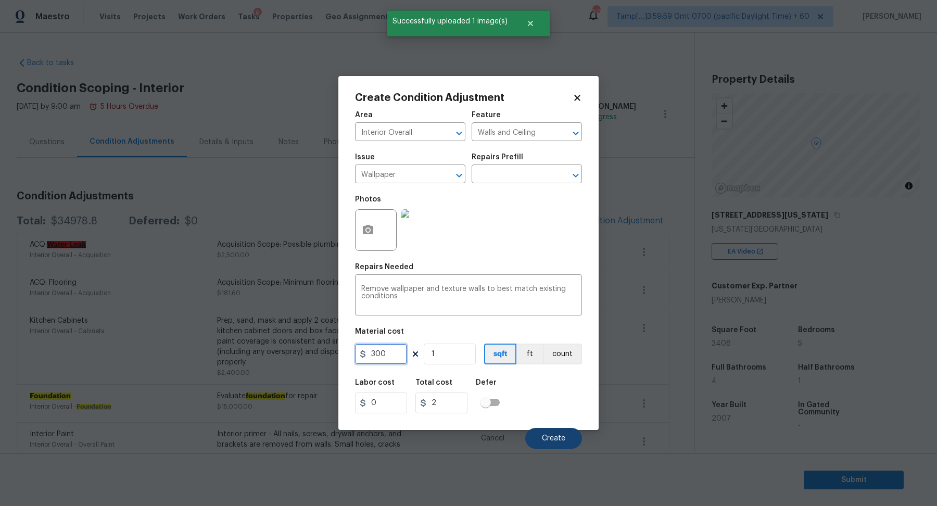
type input "300"
click at [535, 434] on button "Create" at bounding box center [553, 438] width 57 height 21
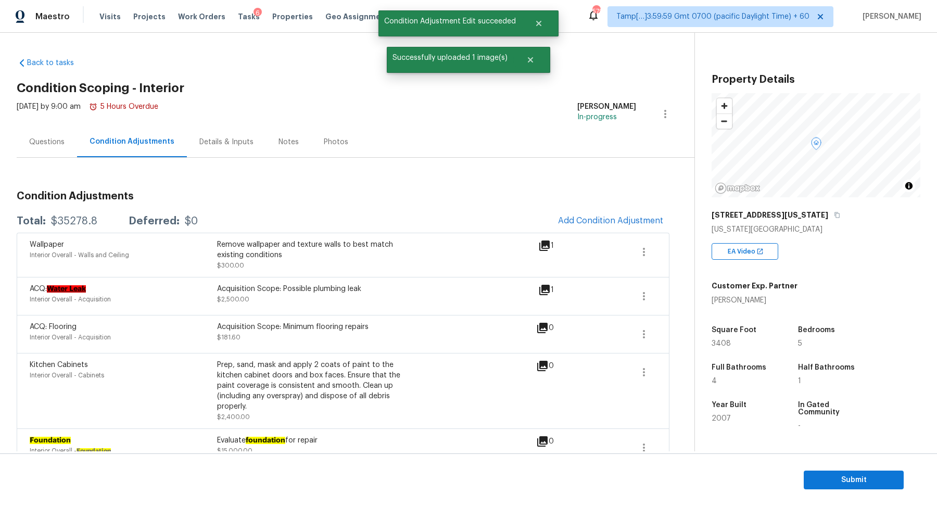
click at [76, 219] on div "$35278.8" at bounding box center [74, 221] width 46 height 10
copy div "$35278.8"
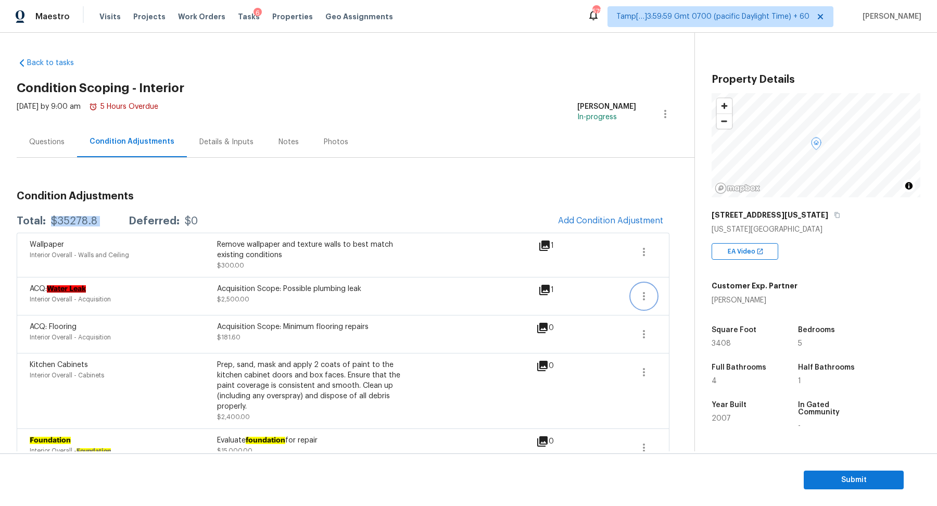
click at [643, 304] on button "button" at bounding box center [643, 296] width 25 height 25
click at [673, 298] on div "Edit" at bounding box center [702, 293] width 81 height 10
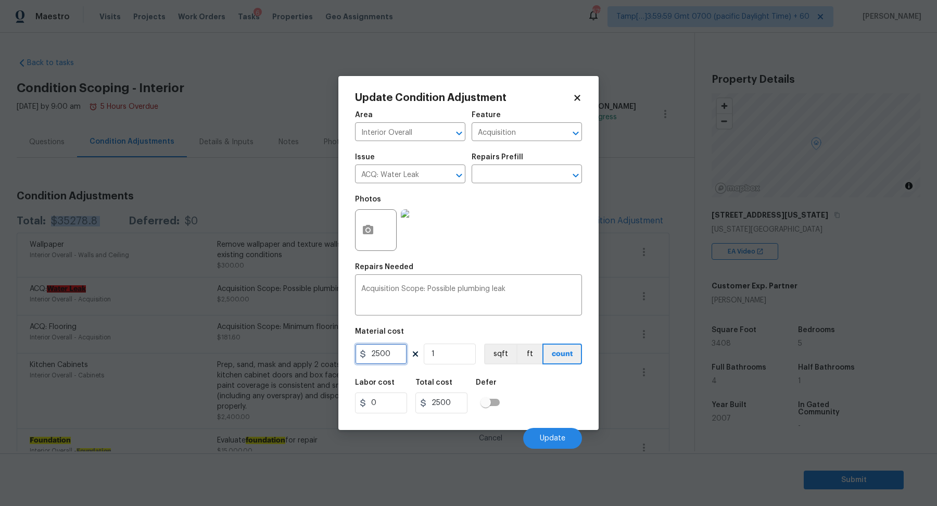
click at [386, 356] on input "2500" at bounding box center [381, 353] width 52 height 21
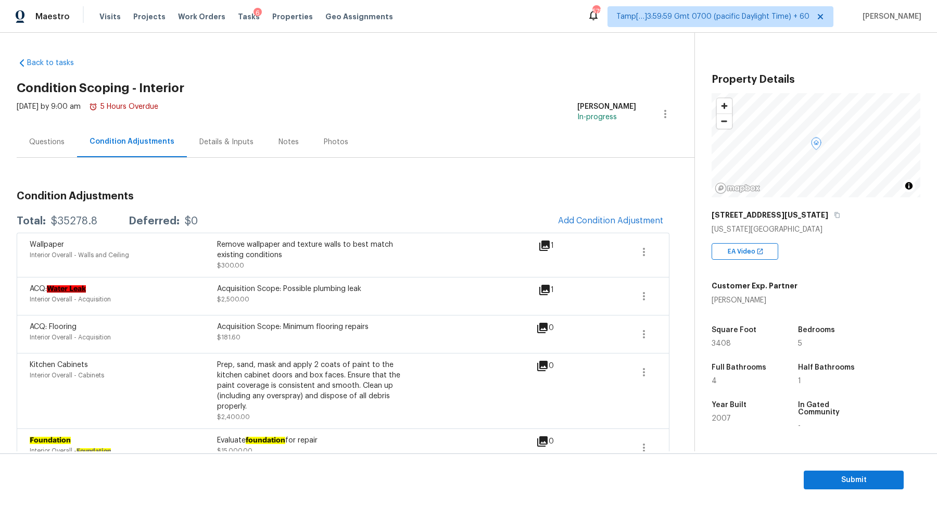
click at [288, 313] on body "Maestro Visits Projects Work Orders Tasks 6 Properties Geo Assignments 579 Tamp…" at bounding box center [468, 253] width 937 height 506
click at [647, 249] on icon "button" at bounding box center [643, 252] width 12 height 12
click at [525, 261] on div "Wallpaper Interior Overall - Walls and Ceiling Remove wallpaper and texture wal…" at bounding box center [284, 254] width 508 height 31
click at [636, 325] on button "button" at bounding box center [643, 334] width 25 height 25
click at [677, 323] on ul "Edit" at bounding box center [703, 331] width 94 height 21
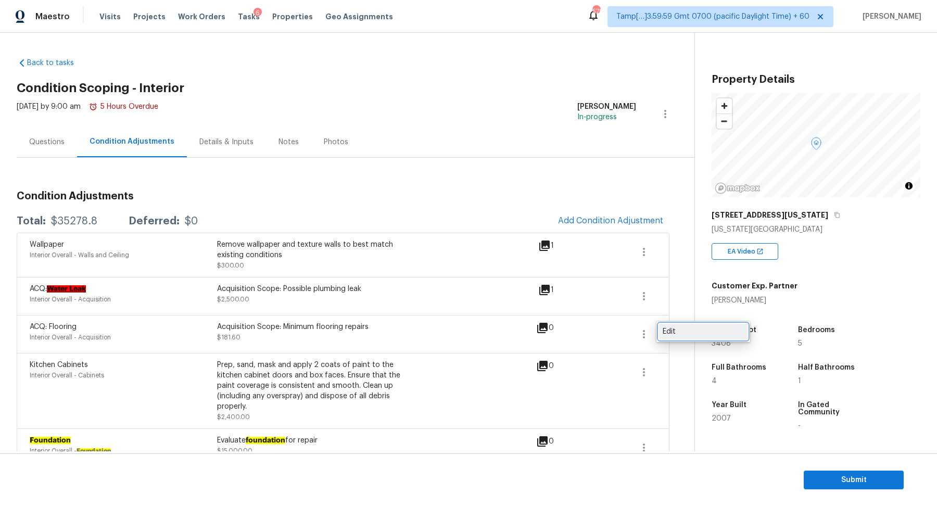
click at [677, 330] on div "Edit" at bounding box center [702, 331] width 81 height 10
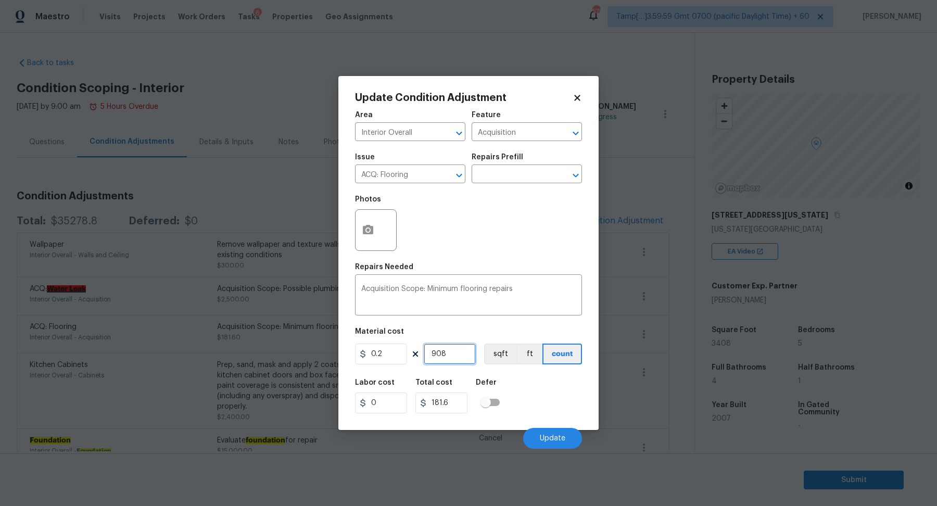
click at [442, 353] on input "908" at bounding box center [450, 353] width 52 height 21
type input "1"
type input "0.2"
type input "11"
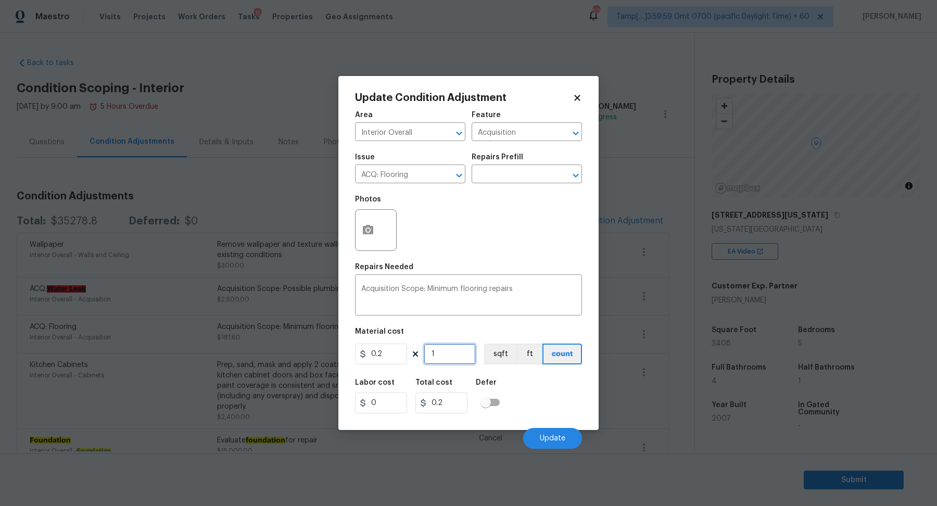
type input "2.2"
type input "119"
type input "23.8"
type input "1193"
type input "238.6"
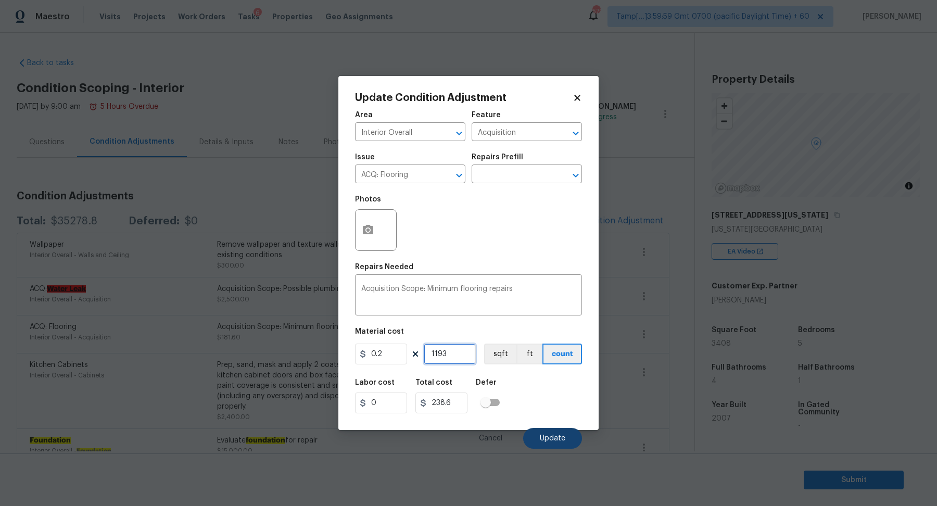
type input "1193"
click at [559, 448] on button "Update" at bounding box center [552, 438] width 59 height 21
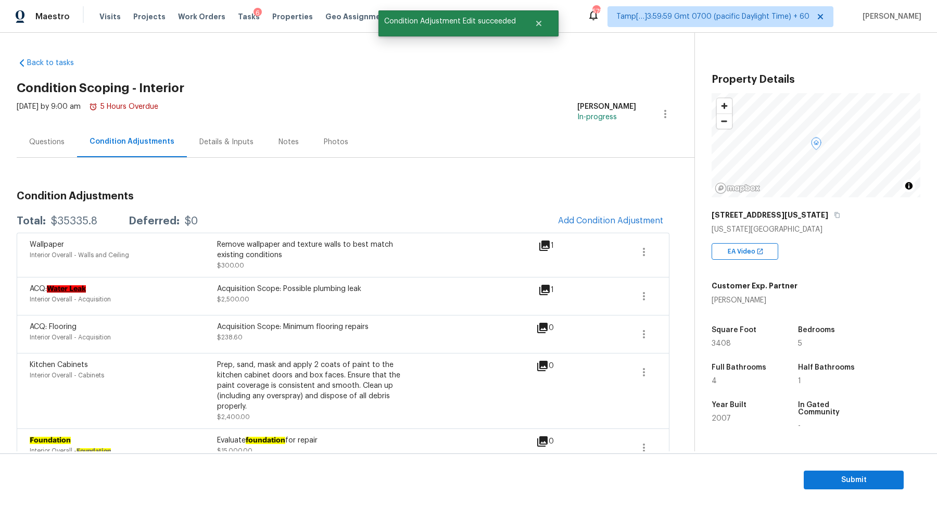
click at [46, 142] on div "Questions" at bounding box center [46, 142] width 35 height 10
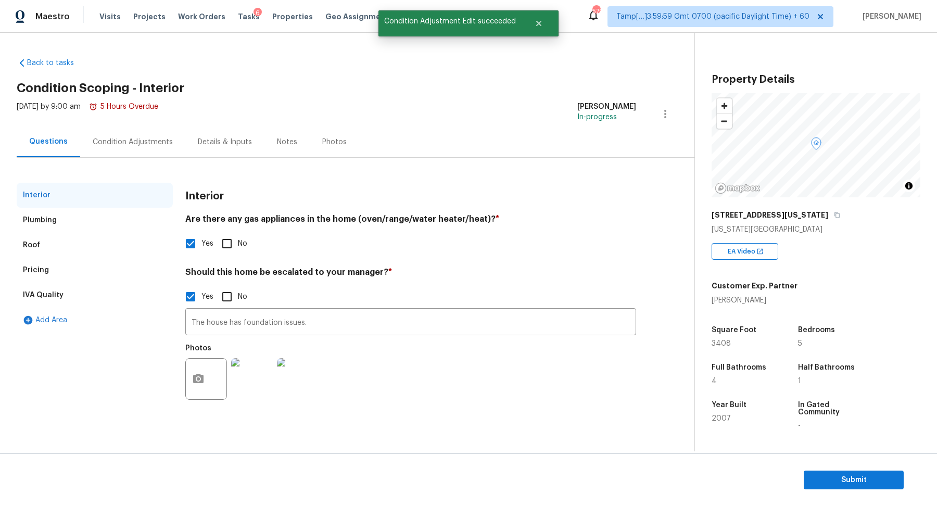
click at [73, 271] on div "Pricing" at bounding box center [95, 270] width 156 height 25
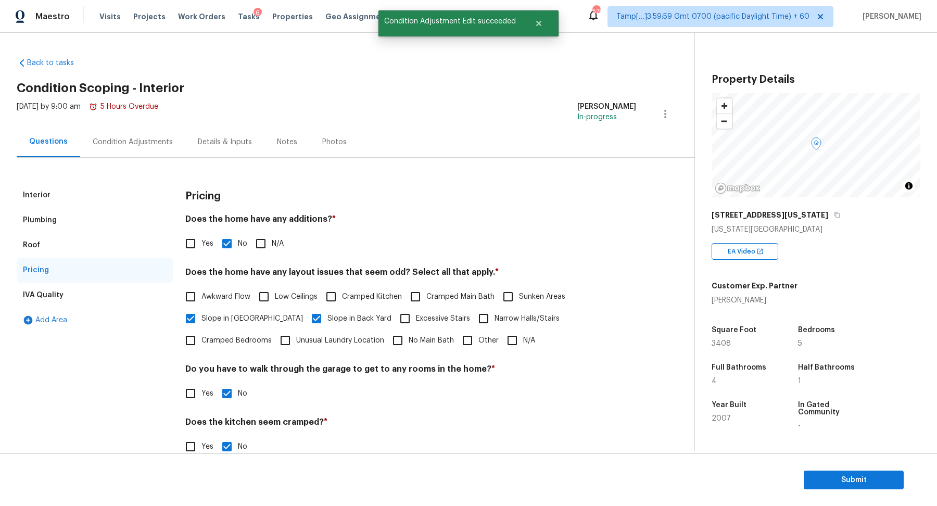
scroll to position [74, 0]
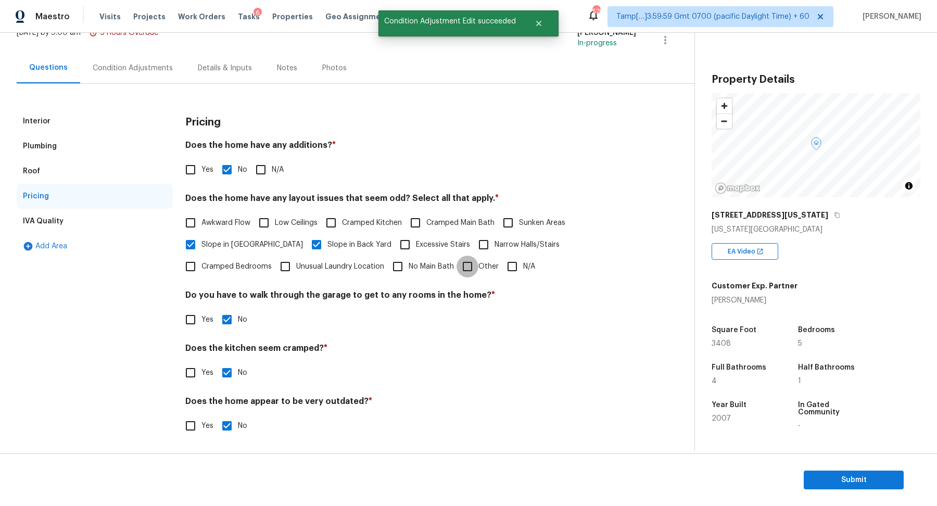
click at [456, 263] on input "Other" at bounding box center [467, 267] width 22 height 22
checkbox input "true"
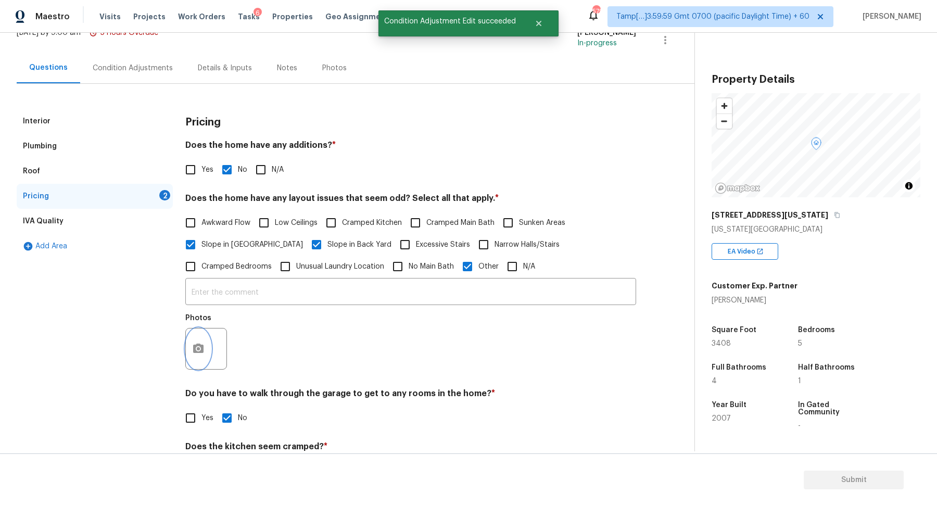
click at [195, 359] on button "button" at bounding box center [198, 348] width 25 height 41
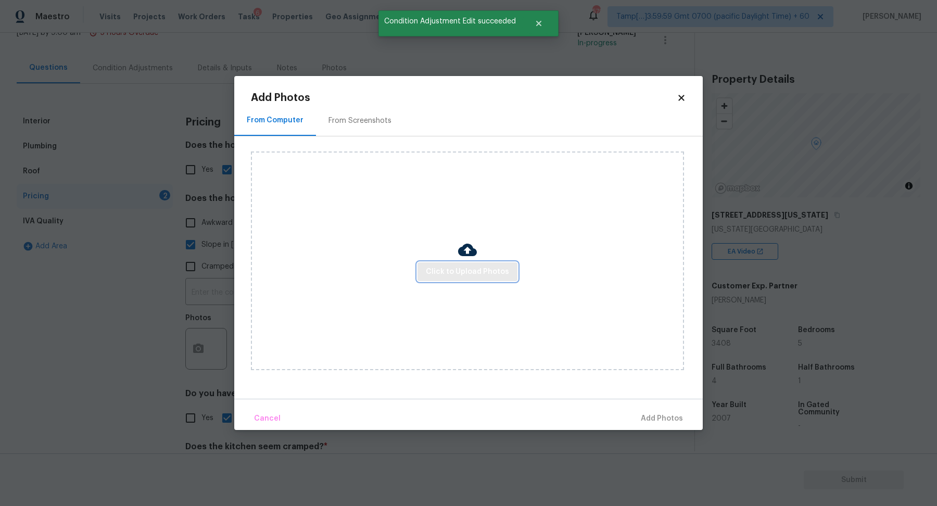
click at [436, 275] on span "Click to Upload Photos" at bounding box center [467, 271] width 83 height 13
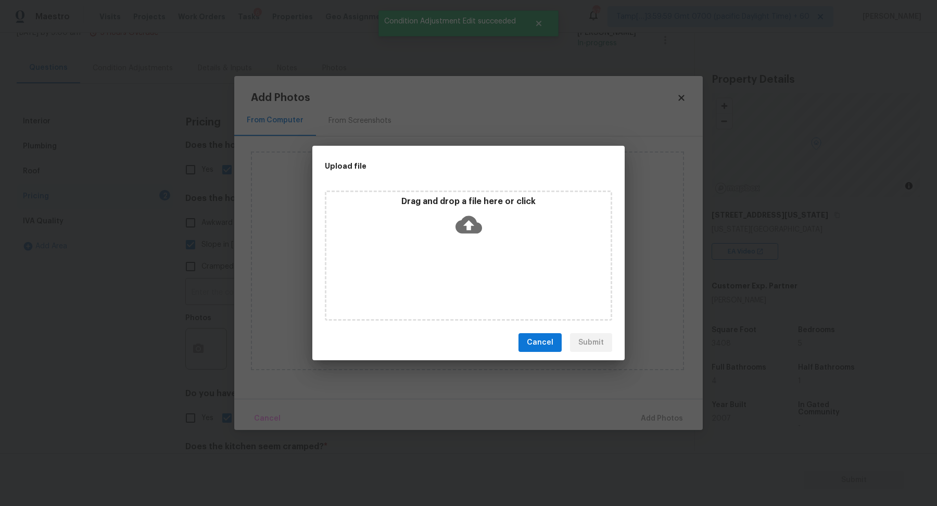
click at [495, 226] on div "Drag and drop a file here or click" at bounding box center [468, 218] width 284 height 45
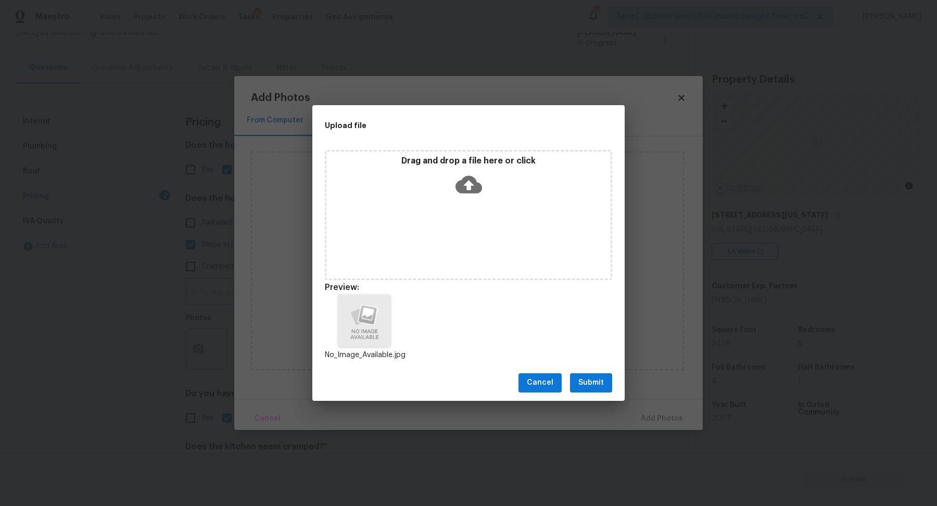
click at [606, 386] on button "Submit" at bounding box center [591, 382] width 42 height 19
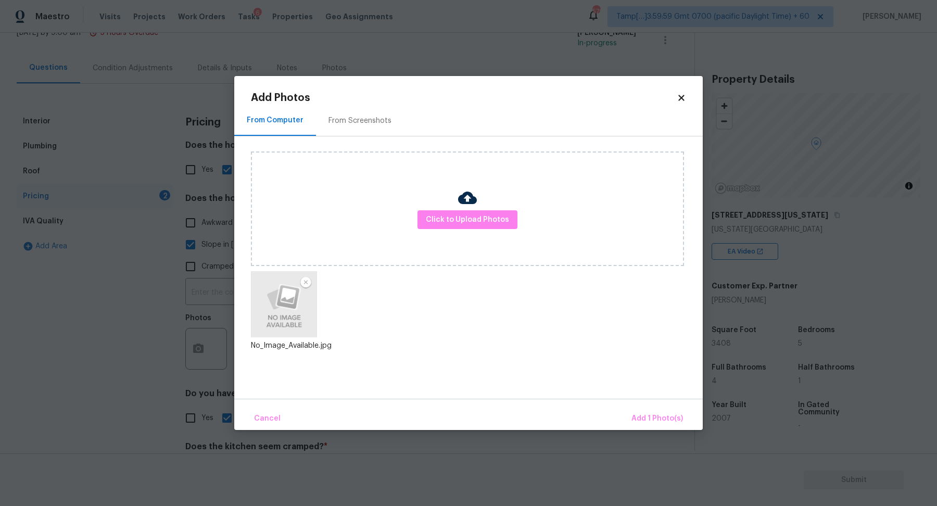
click at [638, 404] on div "Cancel Add 1 Photo(s)" at bounding box center [468, 414] width 468 height 31
click at [638, 410] on button "Add 1 Photo(s)" at bounding box center [657, 418] width 60 height 22
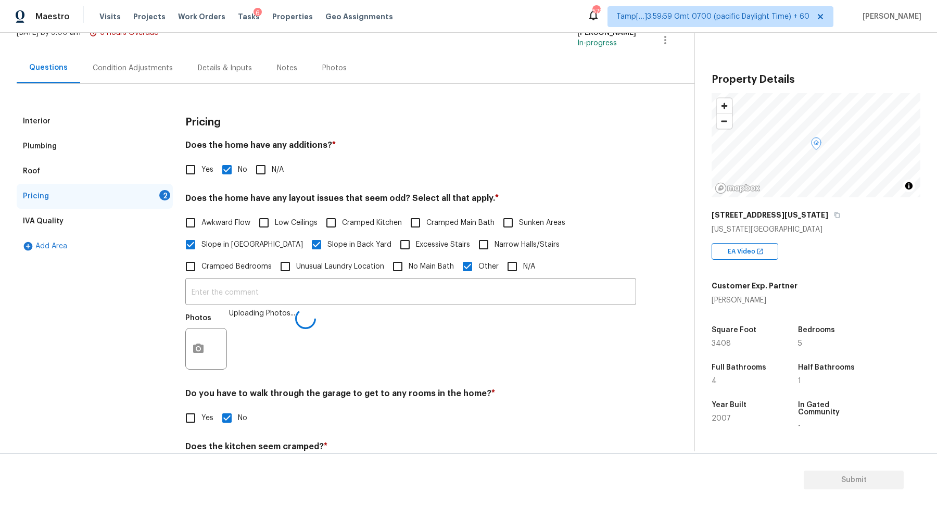
click at [390, 279] on div "​ Photos Uploading Photos..." at bounding box center [410, 326] width 451 height 98
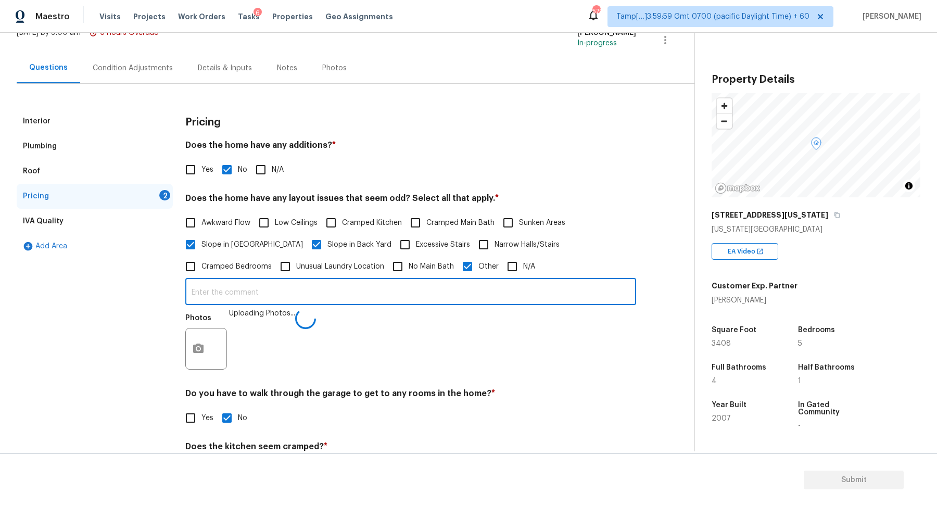
click at [420, 298] on input "text" at bounding box center [410, 292] width 451 height 24
type input "The house has an SQFT discrepancy."
click at [569, 344] on div "Photos" at bounding box center [410, 342] width 451 height 68
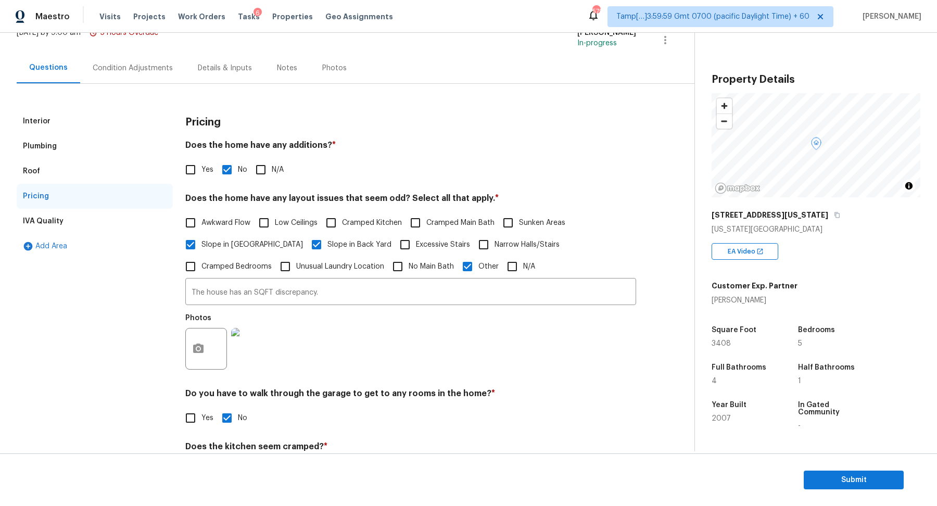
click at [399, 331] on div "Photos" at bounding box center [410, 342] width 451 height 68
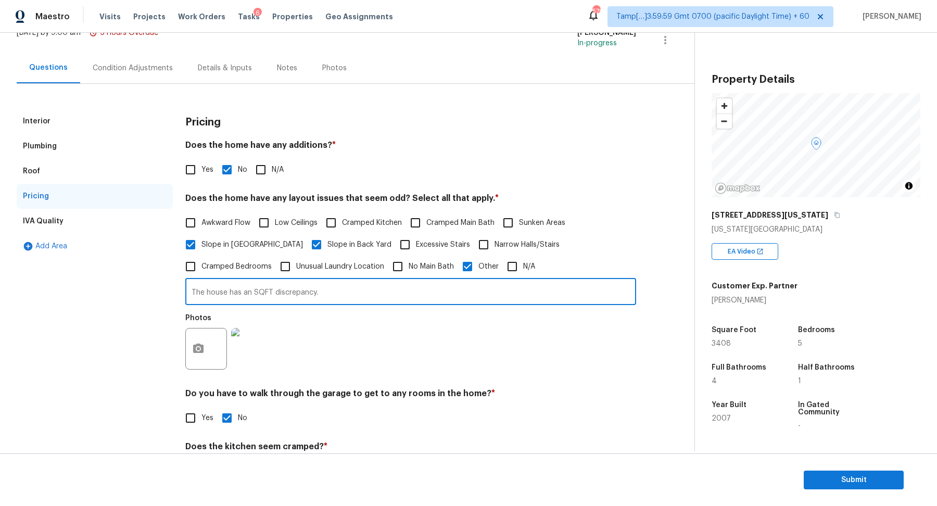
drag, startPoint x: 205, startPoint y: 292, endPoint x: 397, endPoint y: 296, distance: 191.5
click at [397, 296] on input "The house has an SQFT discrepancy." at bounding box center [410, 292] width 451 height 24
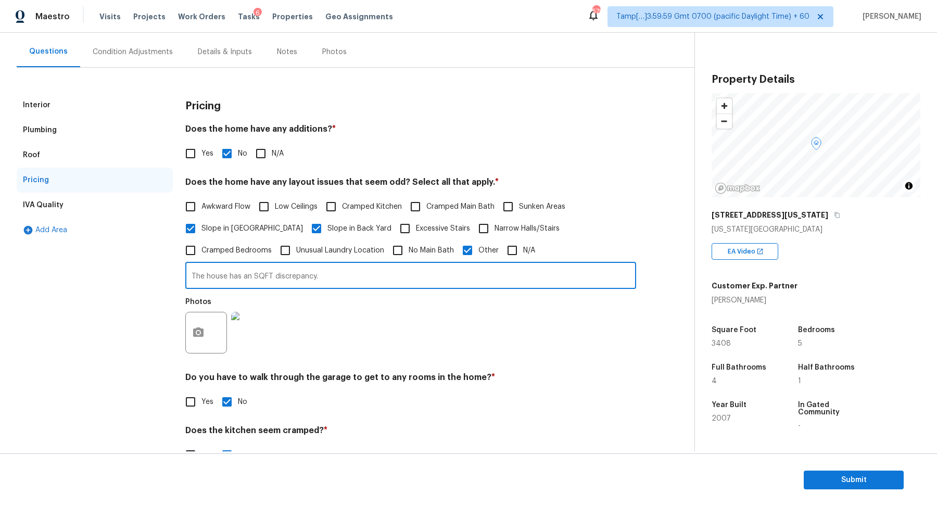
scroll to position [172, 0]
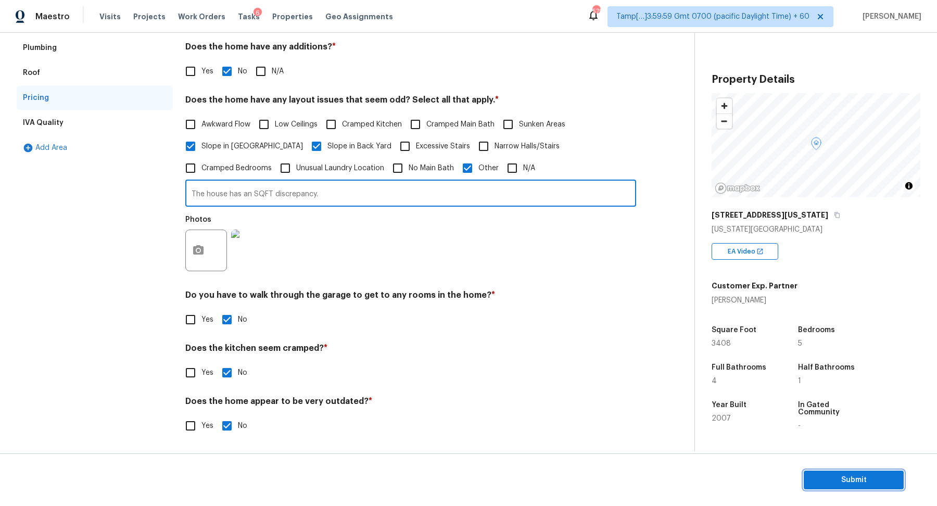
click at [846, 477] on span "Submit" at bounding box center [853, 480] width 83 height 13
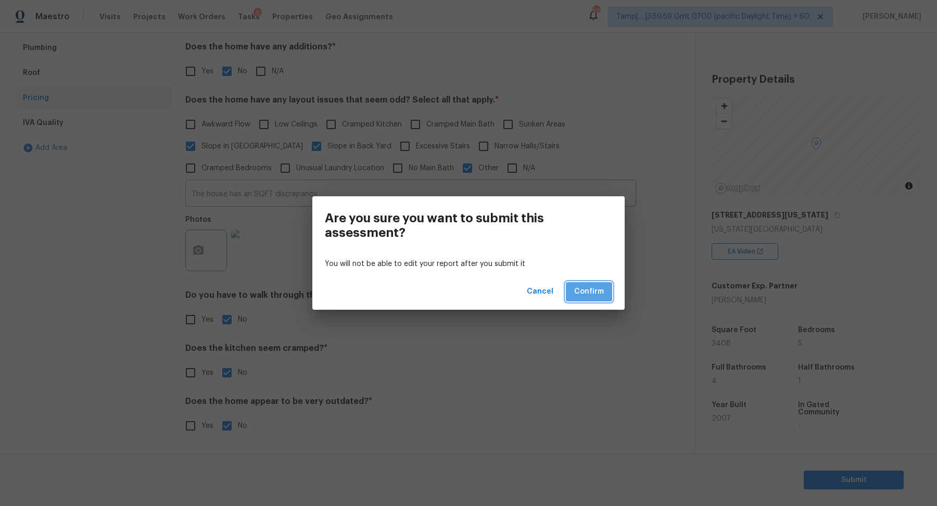
click at [594, 296] on span "Confirm" at bounding box center [589, 291] width 30 height 13
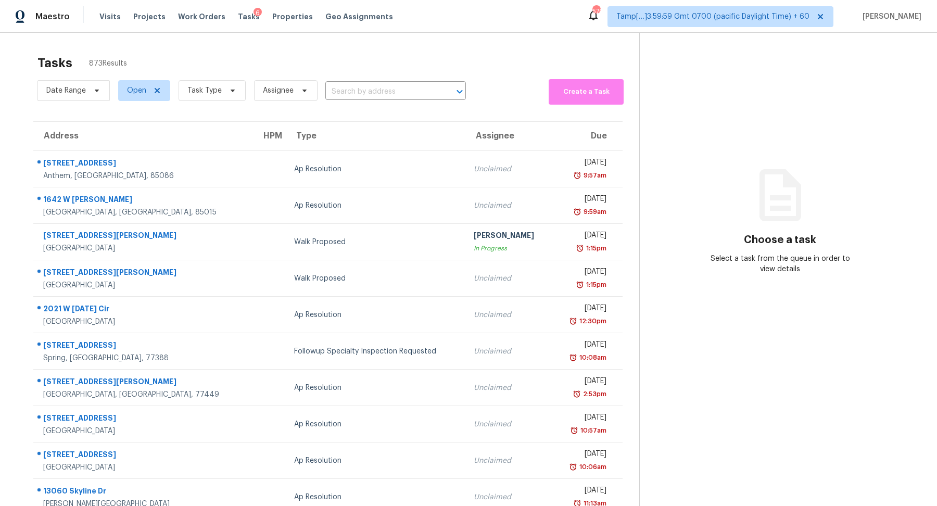
click at [422, 82] on div "Date Range Open Task Type Assignee ​" at bounding box center [251, 90] width 428 height 28
click at [424, 90] on input "text" at bounding box center [380, 92] width 111 height 16
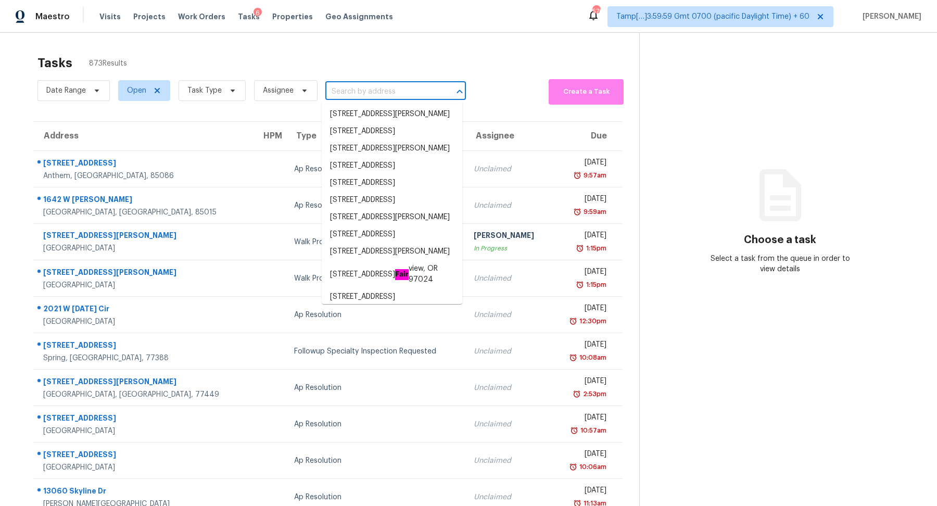
paste input "1231 Lauren Village Dr Charlotte NC 28213"
type input "1231 Lauren Village Dr Charlotte NC 28213"
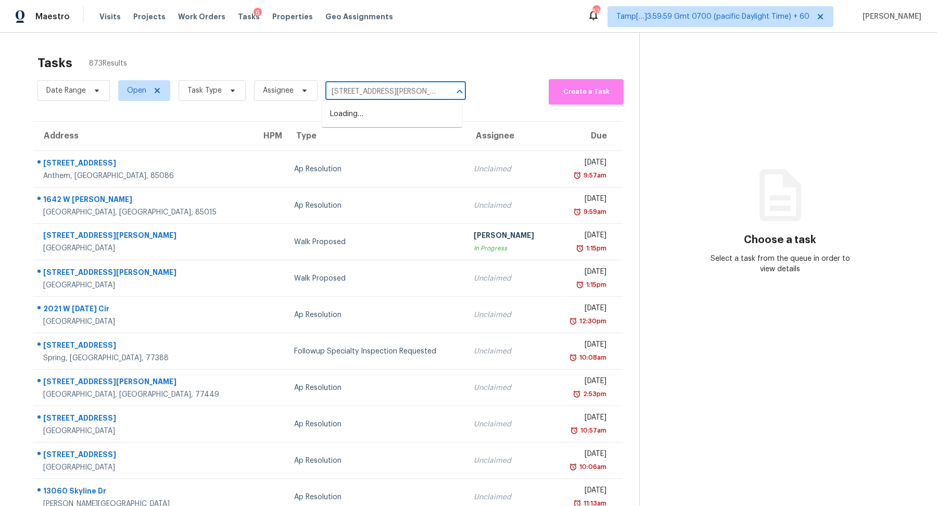
scroll to position [0, 36]
click at [363, 113] on li "1231 Lauren Village Dr, Charlotte, NC 28213" at bounding box center [392, 114] width 141 height 17
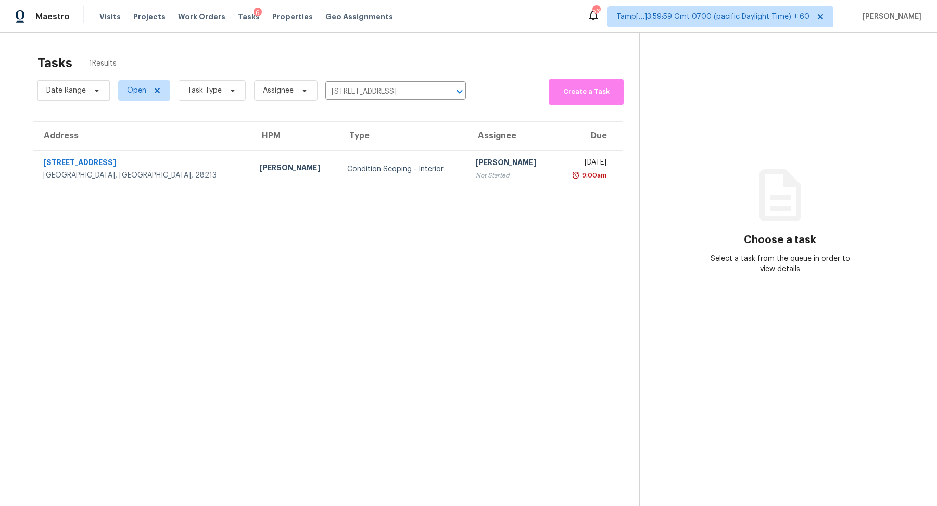
click at [406, 145] on th "Type" at bounding box center [403, 136] width 129 height 29
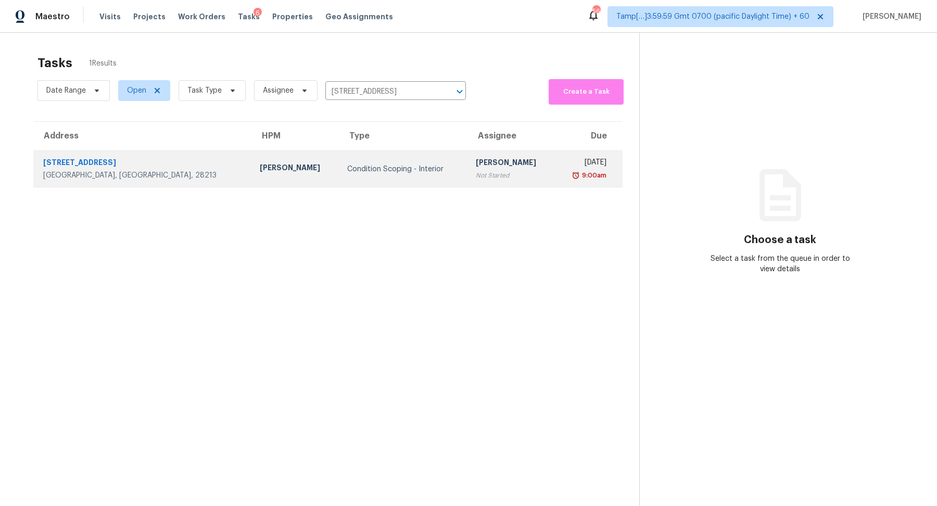
click at [405, 155] on td "Condition Scoping - Interior" at bounding box center [403, 169] width 129 height 36
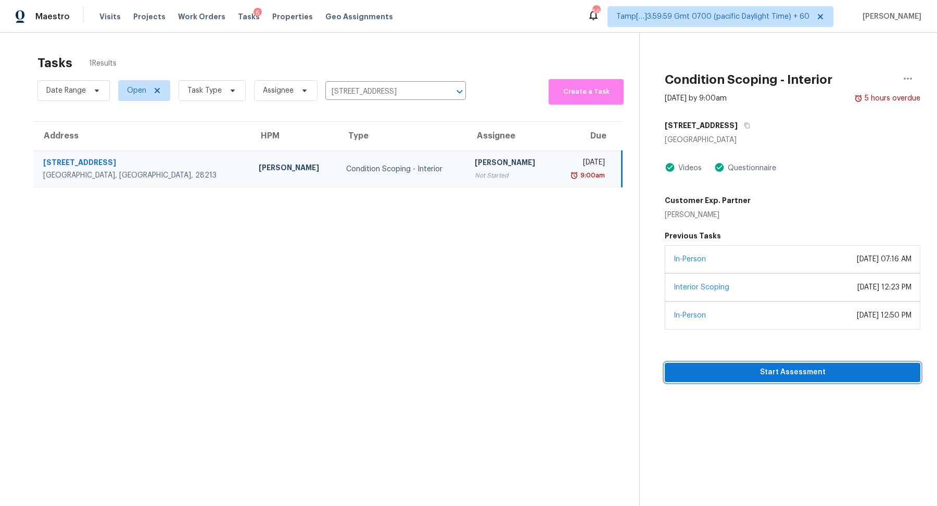
click at [765, 378] on button "Start Assessment" at bounding box center [793, 372] width 256 height 19
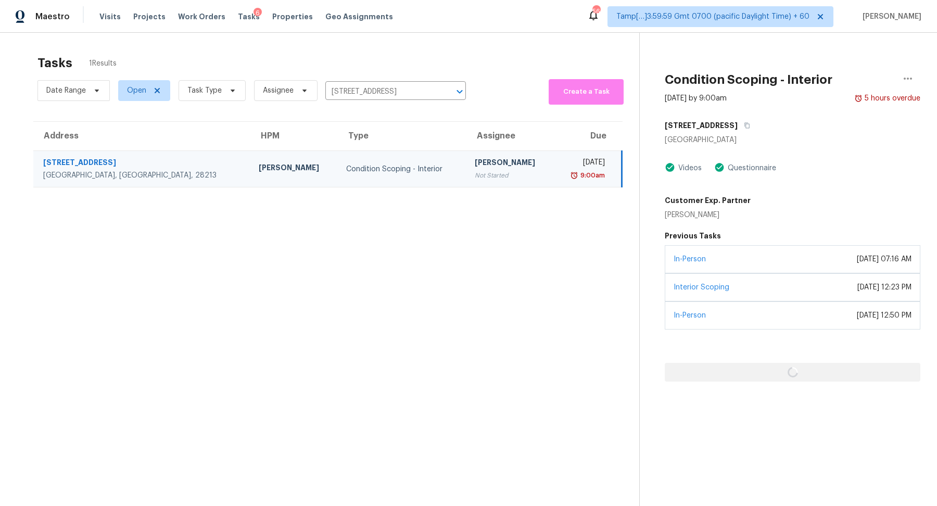
click at [475, 175] on div "Not Started" at bounding box center [510, 175] width 71 height 10
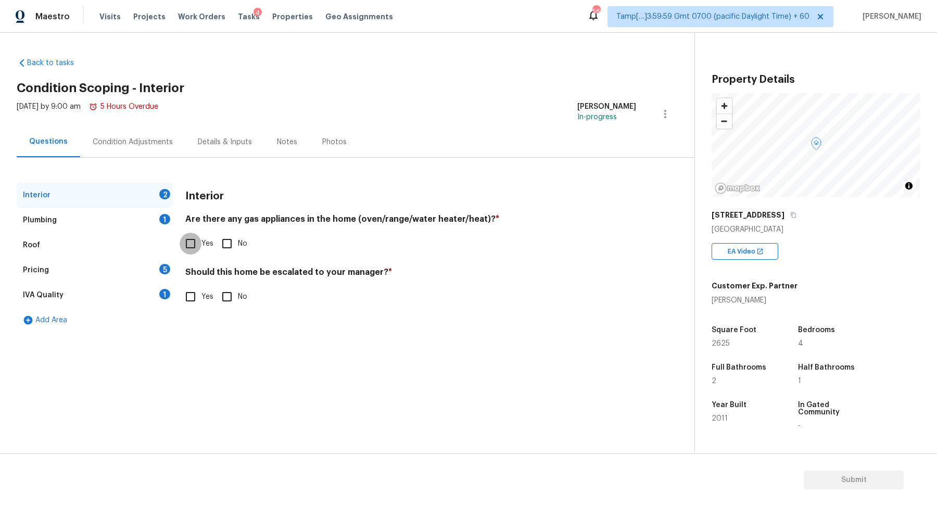
click at [196, 237] on input "Yes" at bounding box center [191, 244] width 22 height 22
checkbox input "true"
click at [232, 293] on input "No" at bounding box center [227, 297] width 22 height 22
checkbox input "true"
click at [150, 203] on div "Interior" at bounding box center [95, 195] width 156 height 25
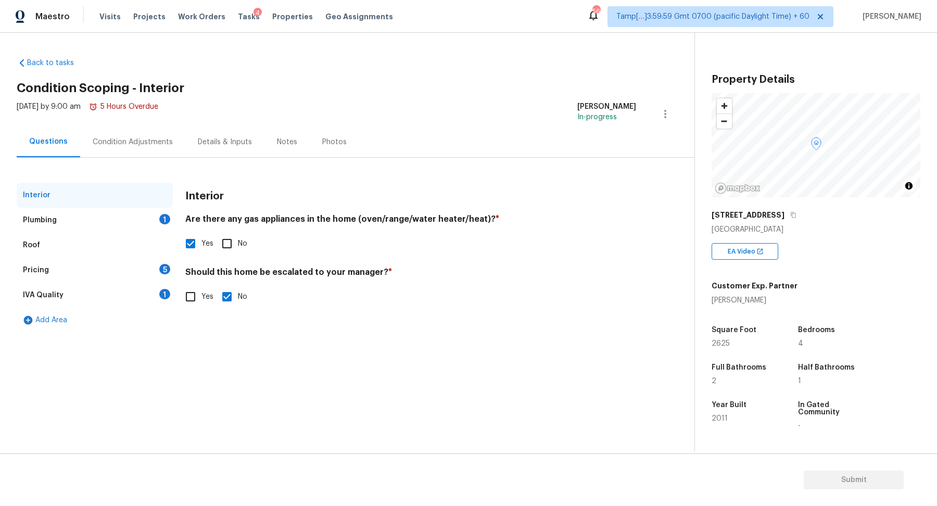
click at [155, 219] on div "Plumbing 1" at bounding box center [95, 220] width 156 height 25
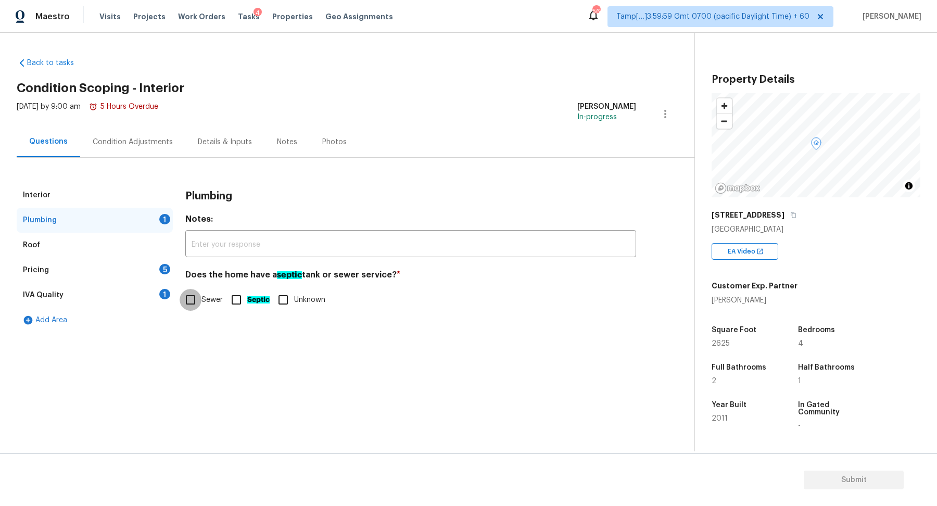
click at [195, 306] on input "Sewer" at bounding box center [191, 300] width 22 height 22
checkbox input "true"
click at [158, 276] on div "Pricing 5" at bounding box center [95, 270] width 156 height 25
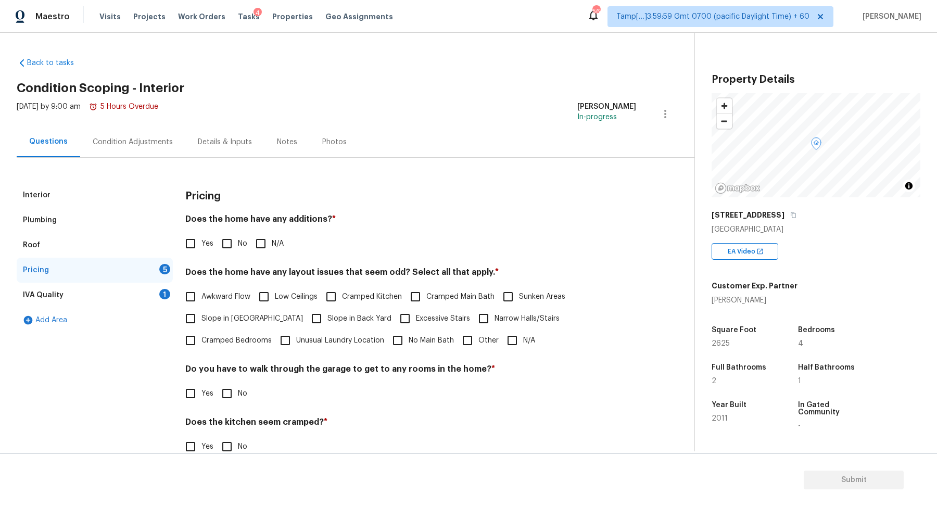
click at [243, 243] on span "No" at bounding box center [242, 243] width 9 height 11
click at [238, 243] on input "No" at bounding box center [227, 244] width 22 height 22
checkbox input "true"
click at [236, 326] on label "Slope in Front Yard" at bounding box center [241, 319] width 123 height 22
click at [201, 326] on input "Slope in Front Yard" at bounding box center [191, 319] width 22 height 22
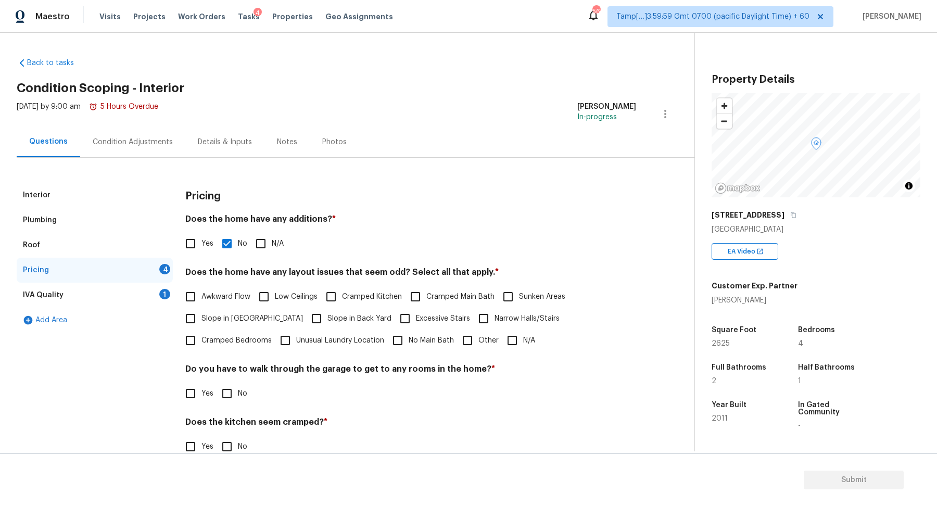
checkbox input "true"
click at [313, 313] on label "Slope in Back Yard" at bounding box center [348, 320] width 86 height 22
click at [313, 313] on input "Slope in Back Yard" at bounding box center [316, 320] width 22 height 22
checkbox input "true"
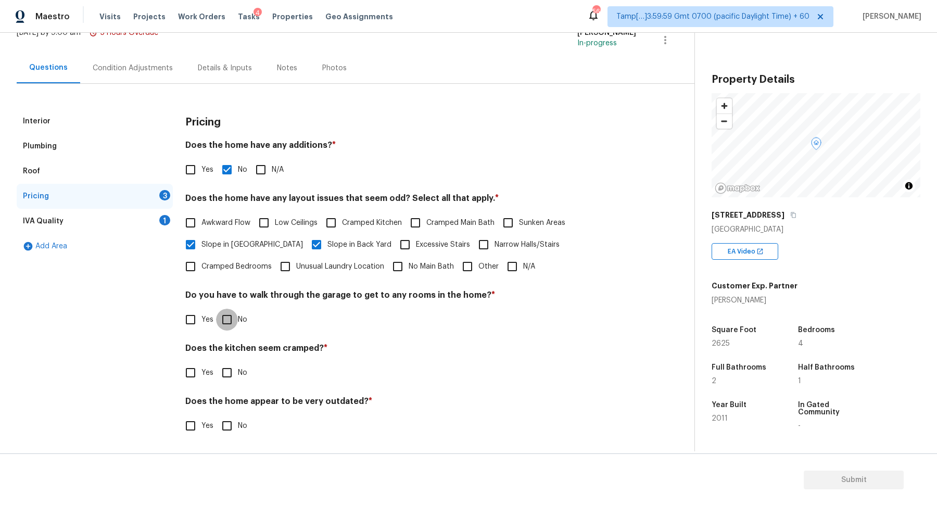
click at [223, 314] on input "No" at bounding box center [227, 320] width 22 height 22
checkbox input "true"
click at [216, 362] on input "No" at bounding box center [227, 373] width 22 height 22
checkbox input "true"
click at [216, 416] on input "No" at bounding box center [227, 427] width 22 height 22
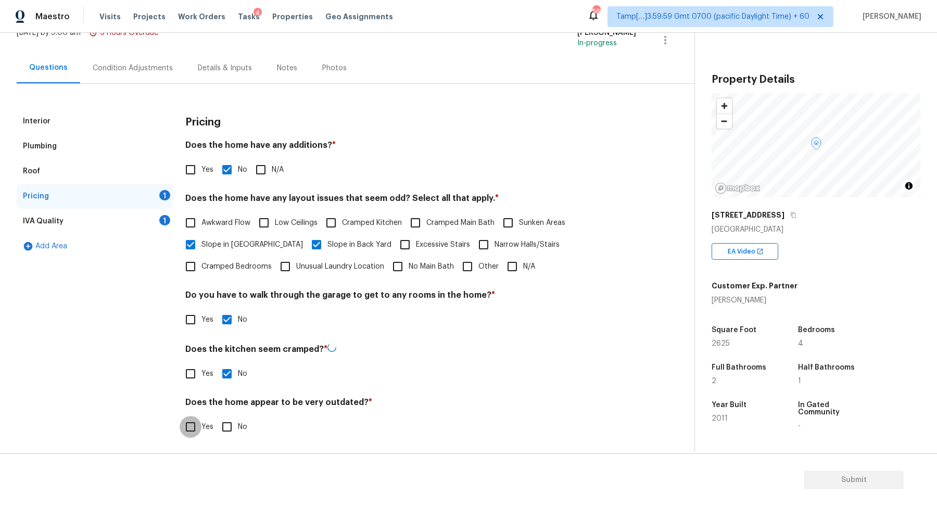
checkbox input "true"
click at [149, 219] on div "IVA Quality 1" at bounding box center [95, 221] width 156 height 25
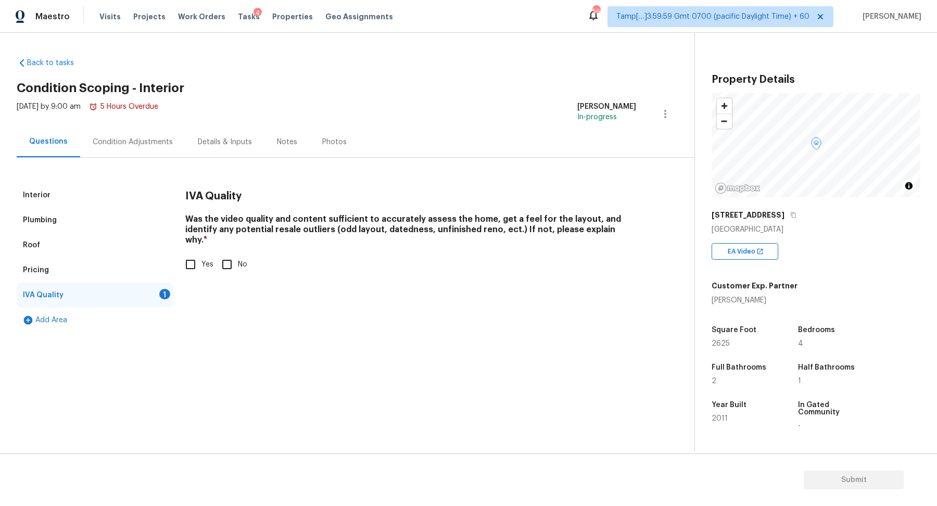
scroll to position [0, 0]
click at [197, 253] on input "Yes" at bounding box center [191, 264] width 22 height 22
checkbox input "true"
click at [144, 123] on div "Mon, Sep 15 2025 by 9:00 am 5 Hours Overdue" at bounding box center [88, 113] width 142 height 25
click at [144, 137] on div "Condition Adjustments" at bounding box center [133, 142] width 80 height 10
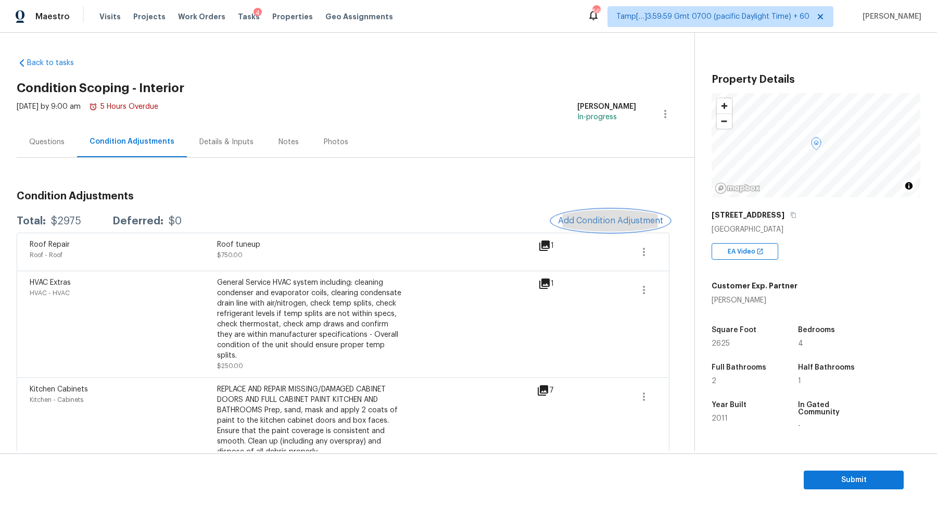
click at [602, 220] on span "Add Condition Adjustment" at bounding box center [610, 220] width 105 height 9
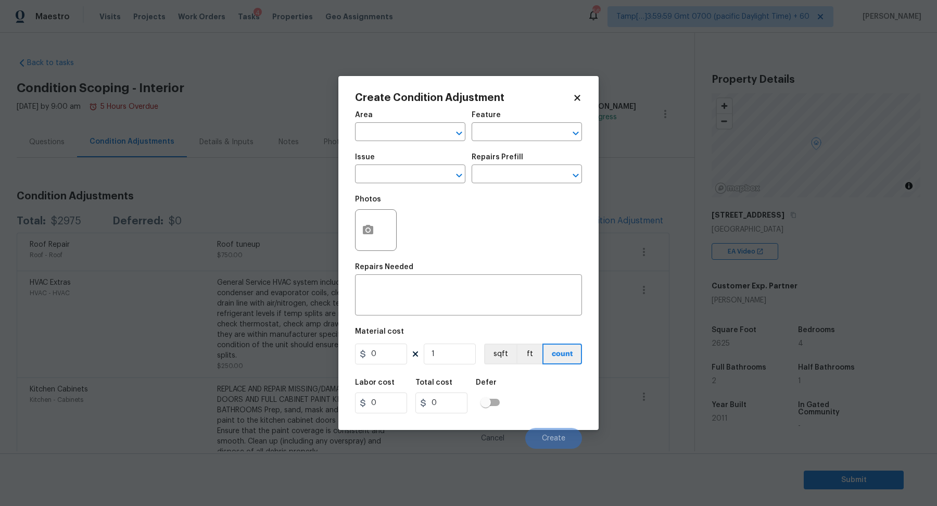
click at [404, 142] on span "Area ​" at bounding box center [410, 126] width 110 height 42
click at [403, 140] on input "text" at bounding box center [395, 133] width 81 height 16
click at [400, 173] on li "Interior Overall" at bounding box center [410, 172] width 110 height 17
type input "Interior Overall"
click at [400, 173] on input "text" at bounding box center [395, 175] width 81 height 16
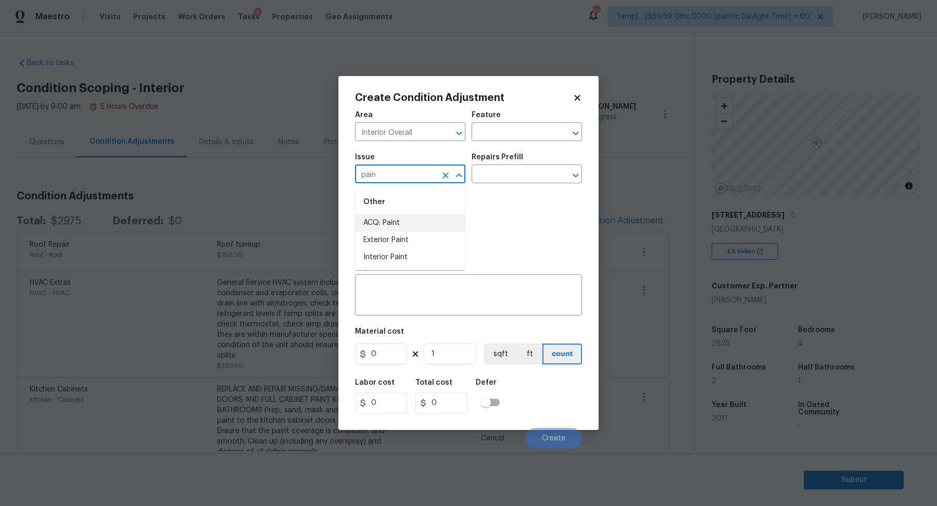
click at [427, 224] on li "ACQ: Paint" at bounding box center [410, 222] width 110 height 17
type input "ACQ: Paint"
click at [498, 184] on div "Issue ACQ: Paint ​ Repairs Prefill ​" at bounding box center [468, 168] width 227 height 42
click at [516, 178] on input "text" at bounding box center [511, 175] width 81 height 16
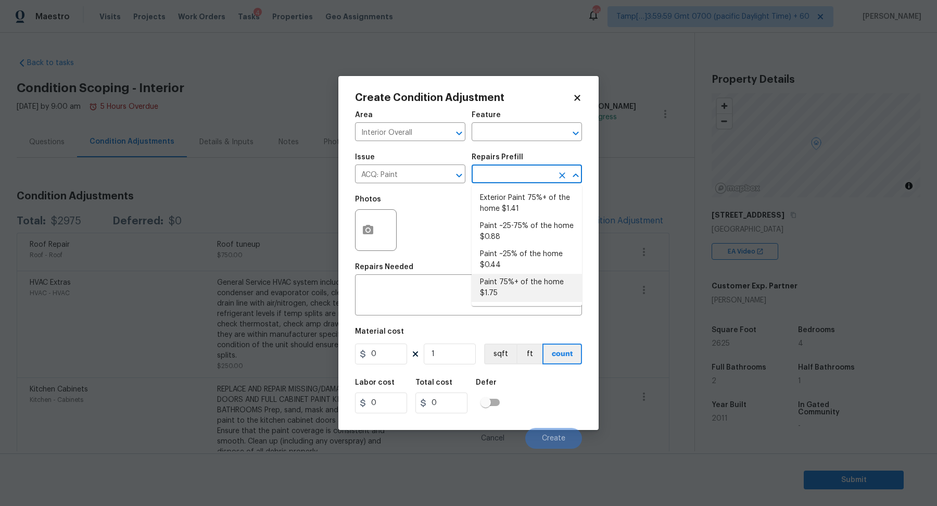
click at [508, 290] on li "Paint 75%+ of the home $1.75" at bounding box center [526, 288] width 110 height 28
type input "Acquisition"
type textarea "Acquisition Scope: 75%+ of the home will likely require interior paint"
type input "1.75"
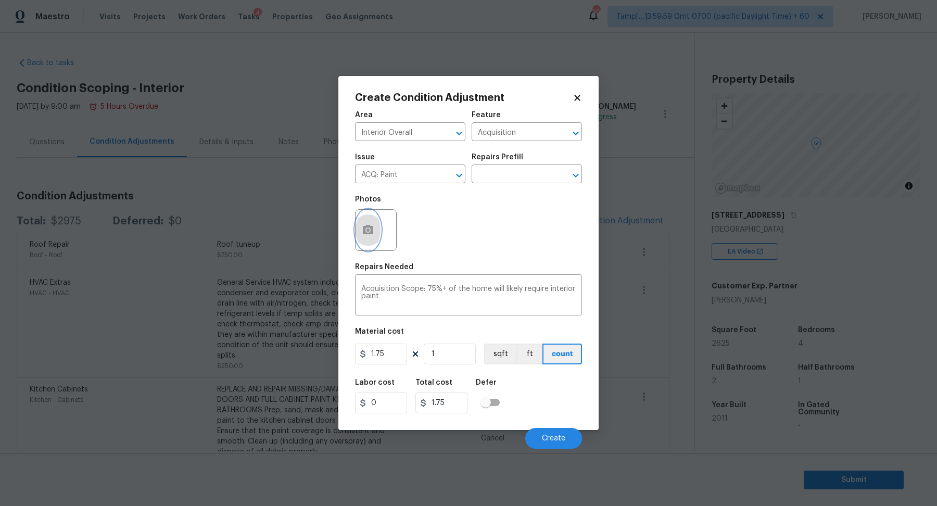
click at [374, 223] on button "button" at bounding box center [367, 230] width 25 height 41
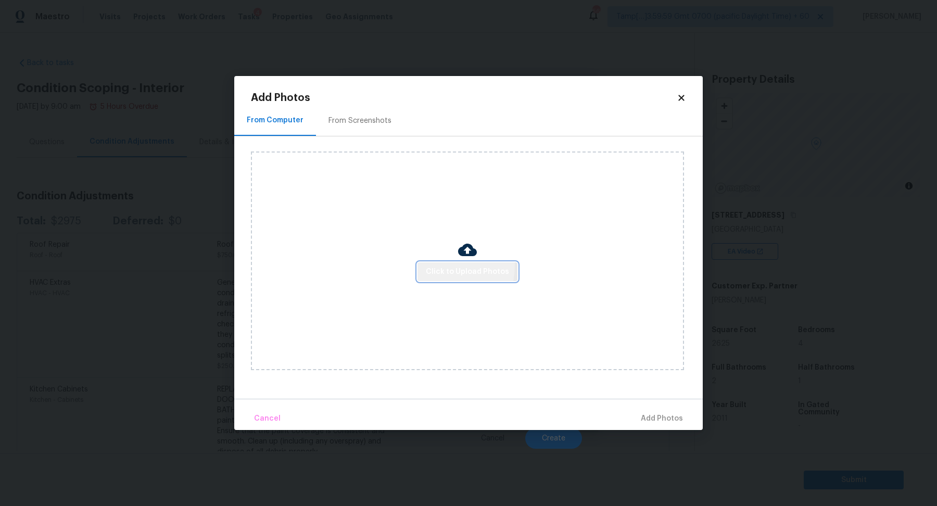
click at [432, 265] on span "Click to Upload Photos" at bounding box center [467, 271] width 83 height 13
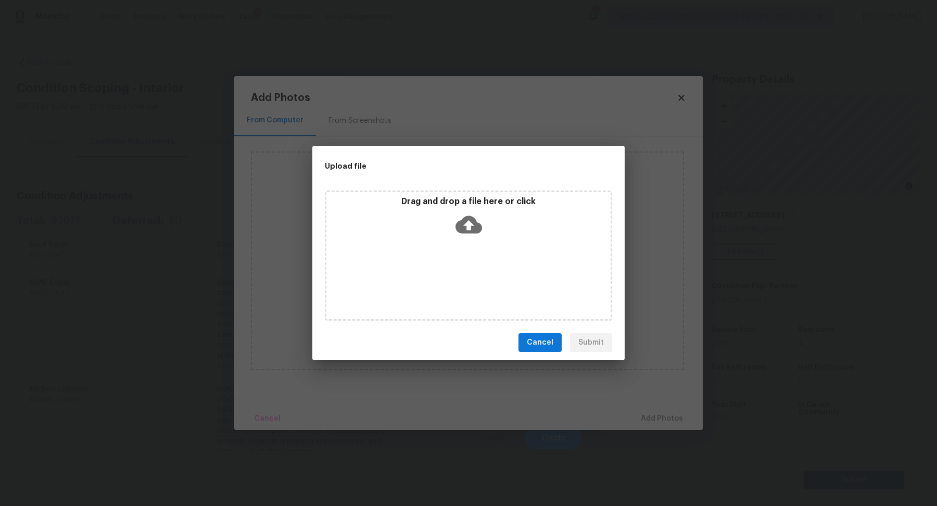
click at [461, 239] on div "Drag and drop a file here or click" at bounding box center [468, 218] width 284 height 45
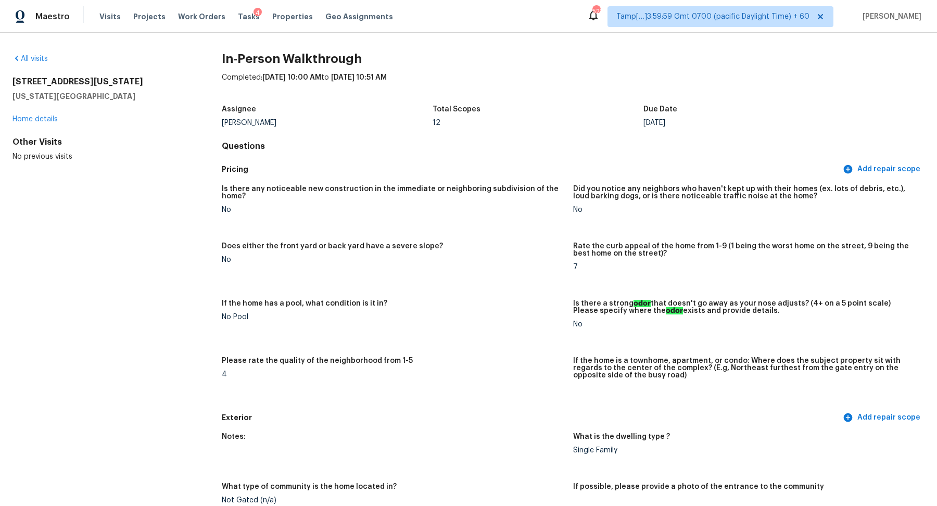
scroll to position [41, 0]
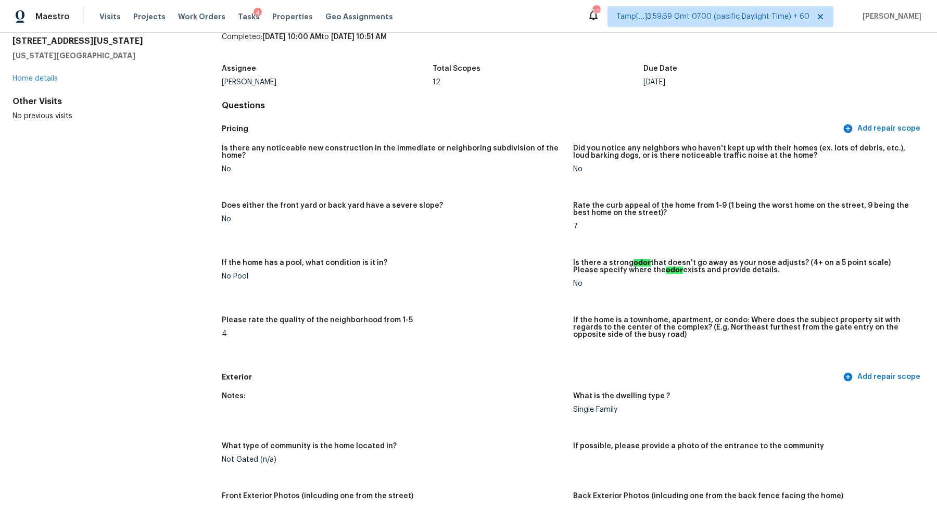
click at [491, 75] on div "Total Scopes" at bounding box center [537, 72] width 211 height 14
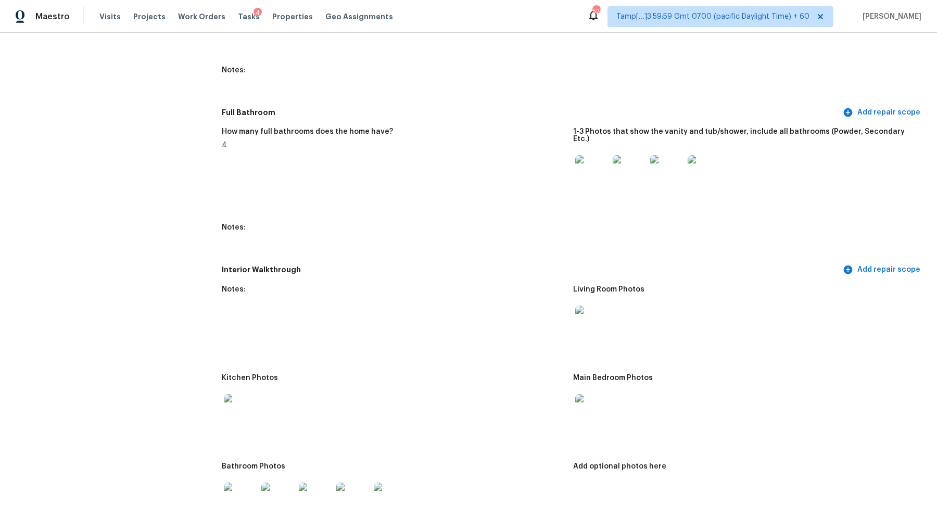
scroll to position [1154, 0]
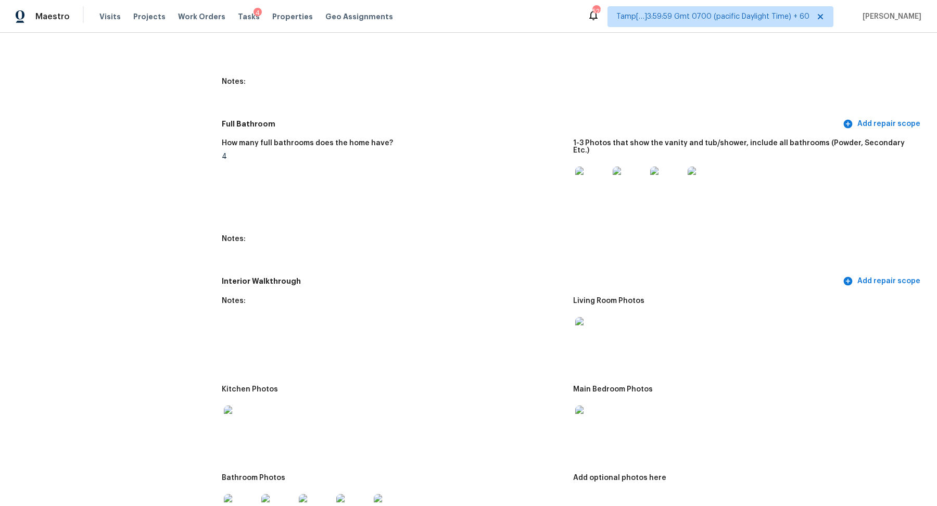
click at [599, 184] on img at bounding box center [591, 183] width 33 height 33
click at [598, 330] on img at bounding box center [591, 333] width 33 height 33
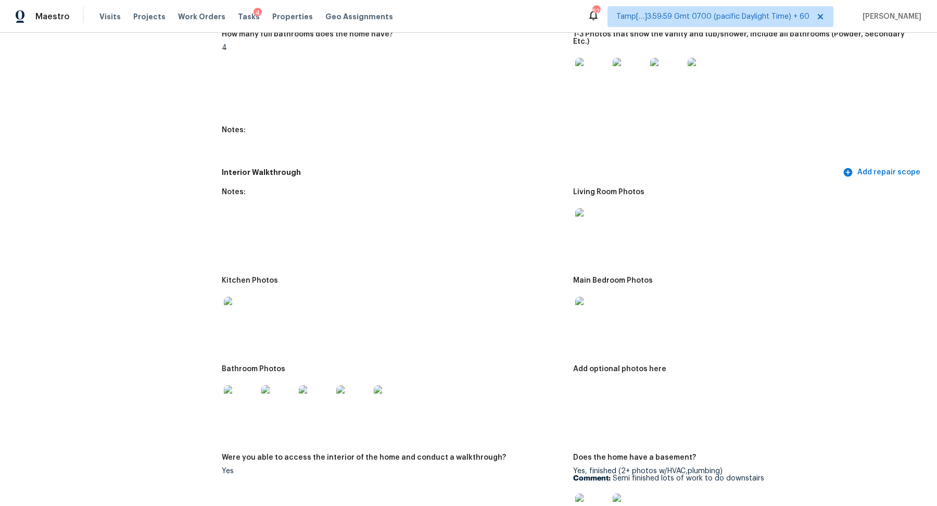
scroll to position [1354, 0]
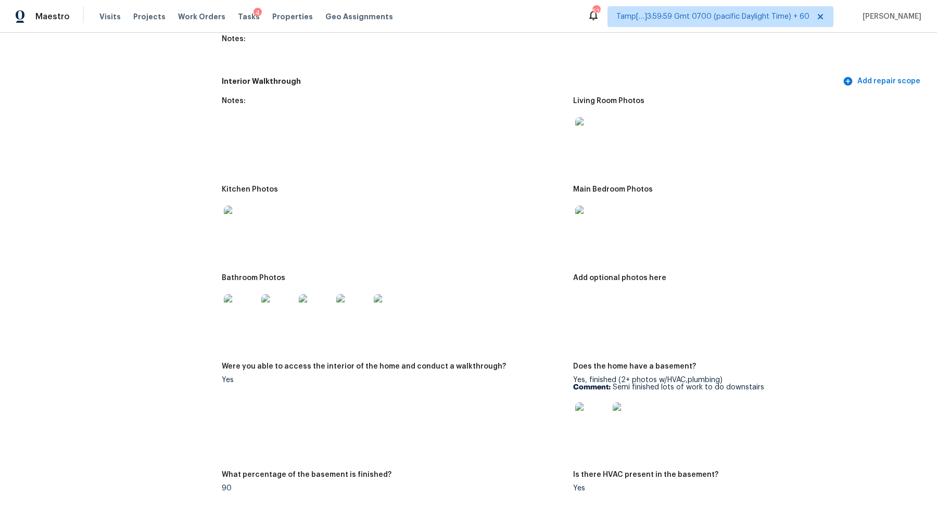
click at [588, 220] on img at bounding box center [591, 222] width 33 height 33
click at [239, 297] on img at bounding box center [240, 310] width 33 height 33
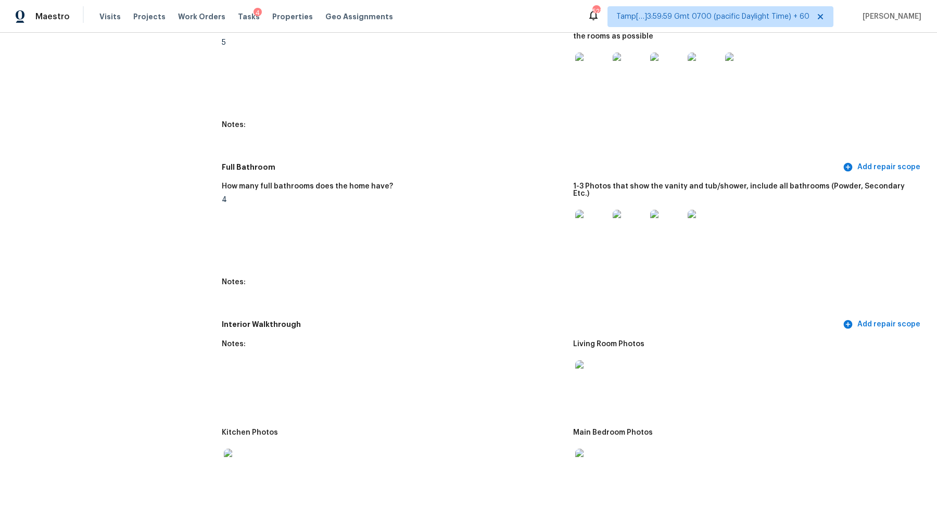
scroll to position [1029, 0]
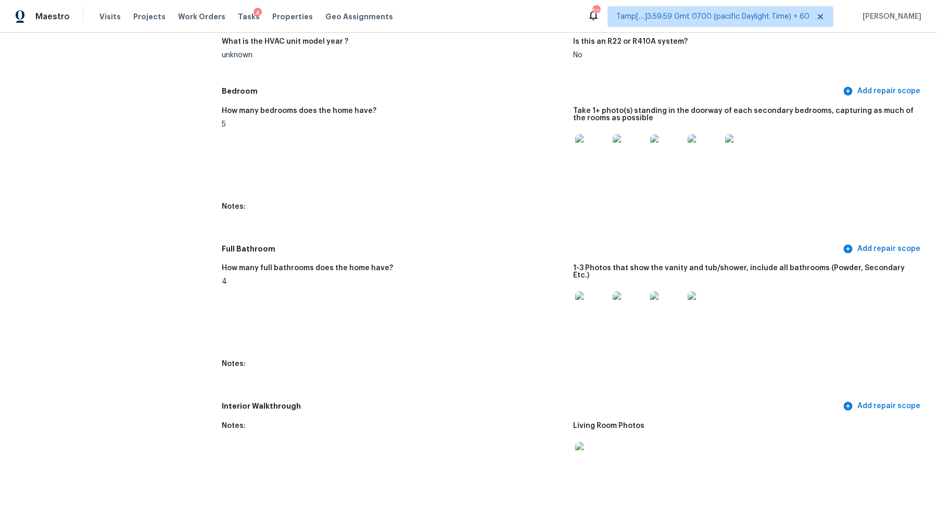
click at [591, 144] on img at bounding box center [591, 150] width 33 height 33
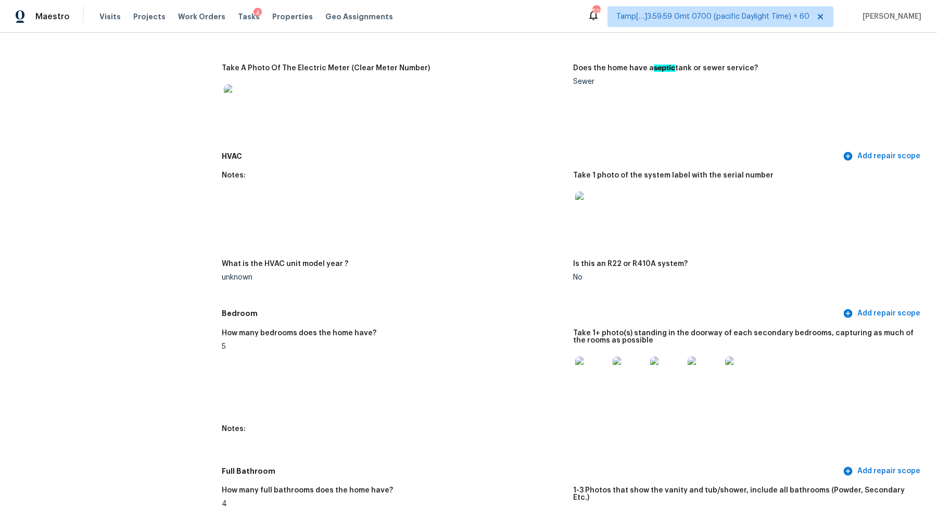
click at [596, 219] on img at bounding box center [591, 208] width 33 height 33
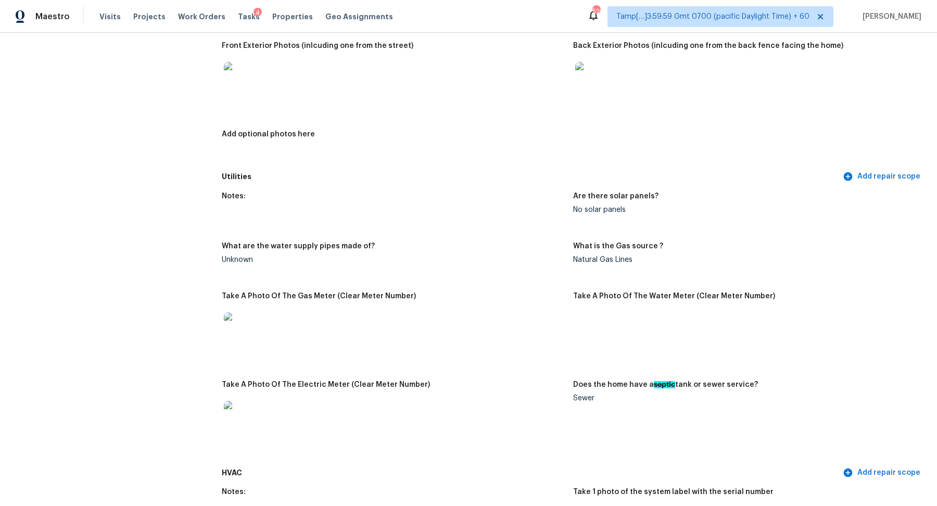
scroll to position [358, 0]
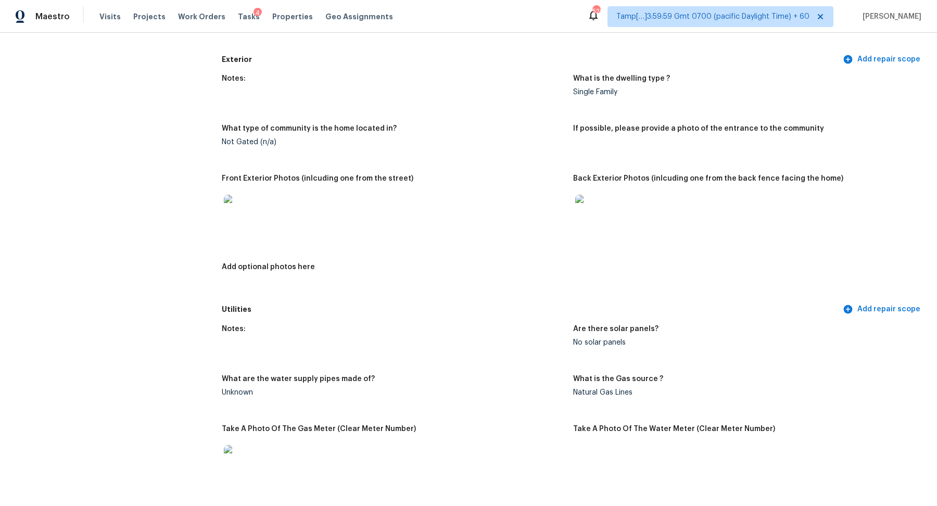
click at [244, 225] on img at bounding box center [240, 211] width 33 height 33
click at [605, 219] on img at bounding box center [591, 211] width 33 height 33
click at [247, 224] on img at bounding box center [240, 211] width 33 height 33
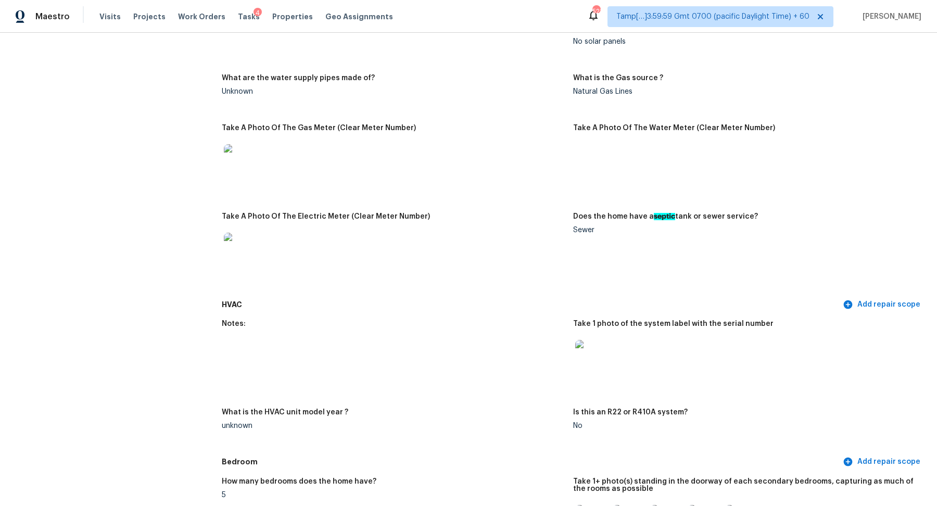
scroll to position [688, 0]
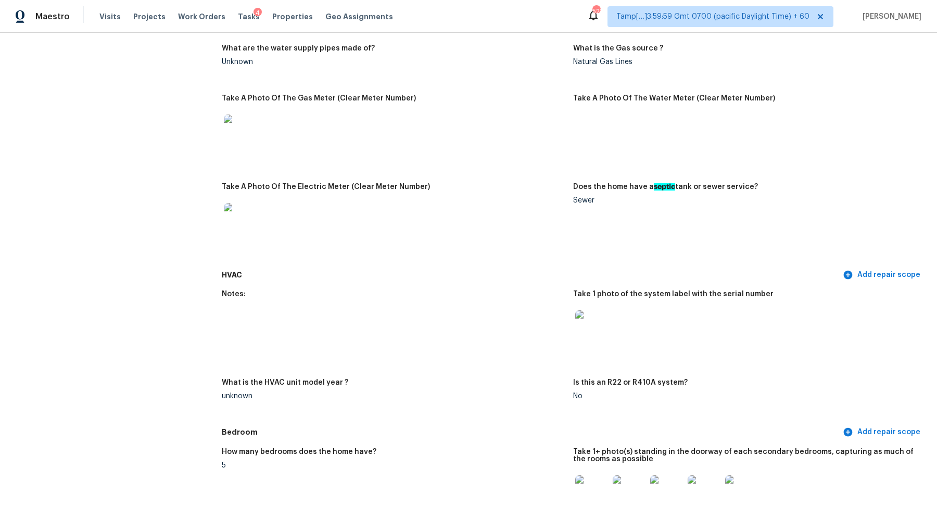
click at [243, 134] on img at bounding box center [240, 130] width 33 height 33
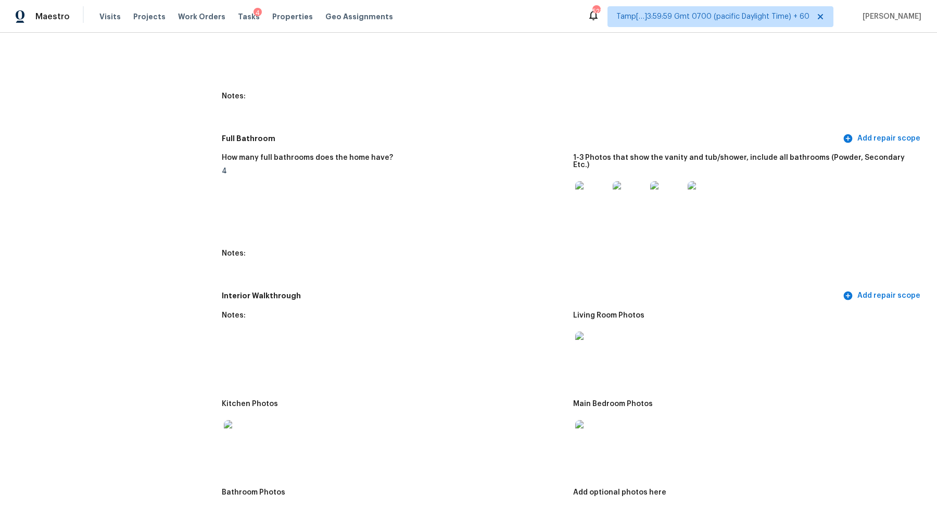
scroll to position [1381, 0]
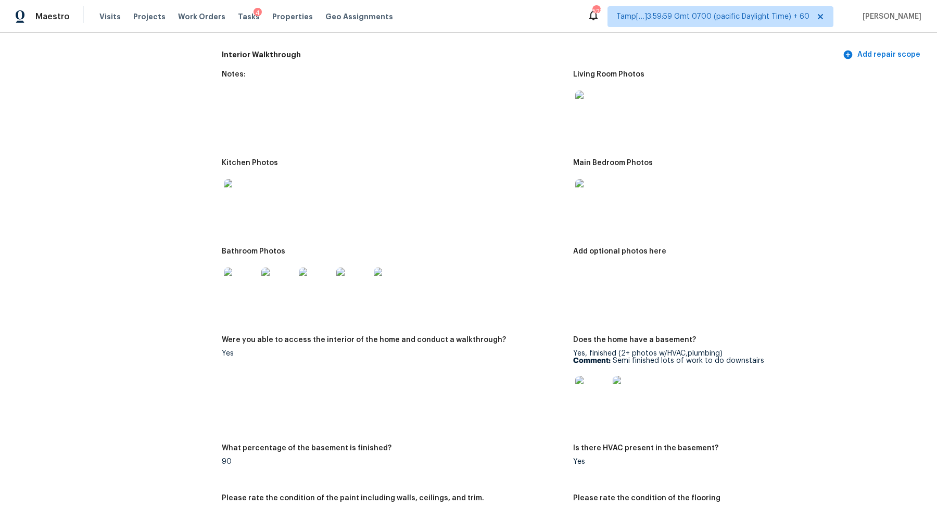
click at [234, 188] on img at bounding box center [240, 195] width 33 height 33
click at [587, 193] on img at bounding box center [591, 195] width 33 height 33
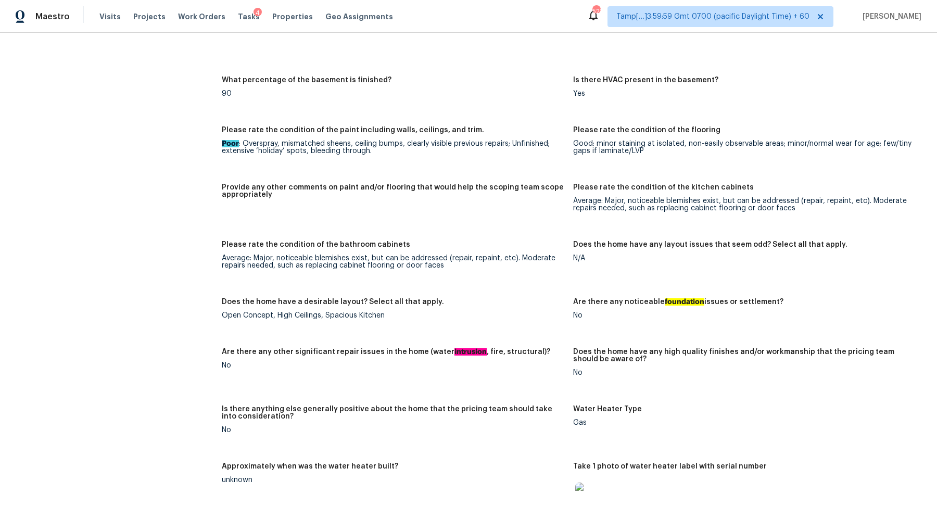
scroll to position [1583, 0]
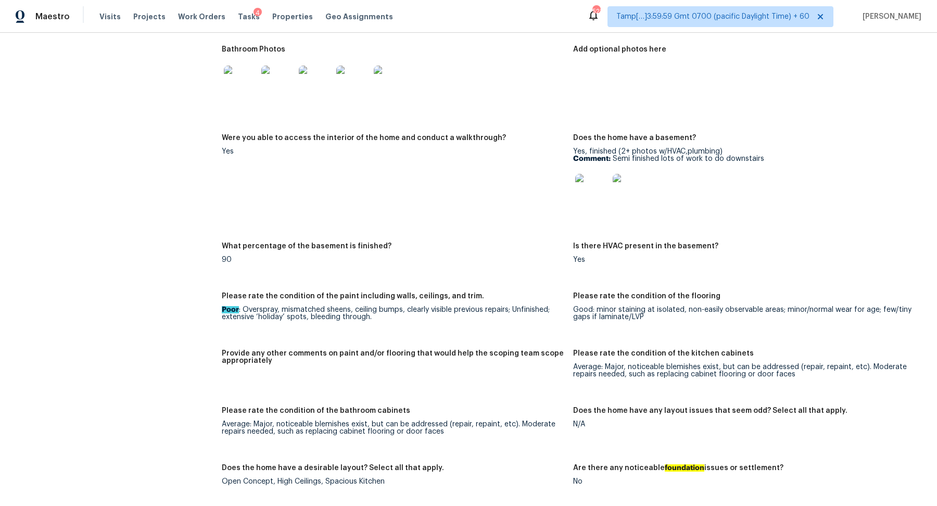
click at [606, 168] on div at bounding box center [591, 191] width 37 height 46
click at [592, 189] on img at bounding box center [591, 190] width 33 height 33
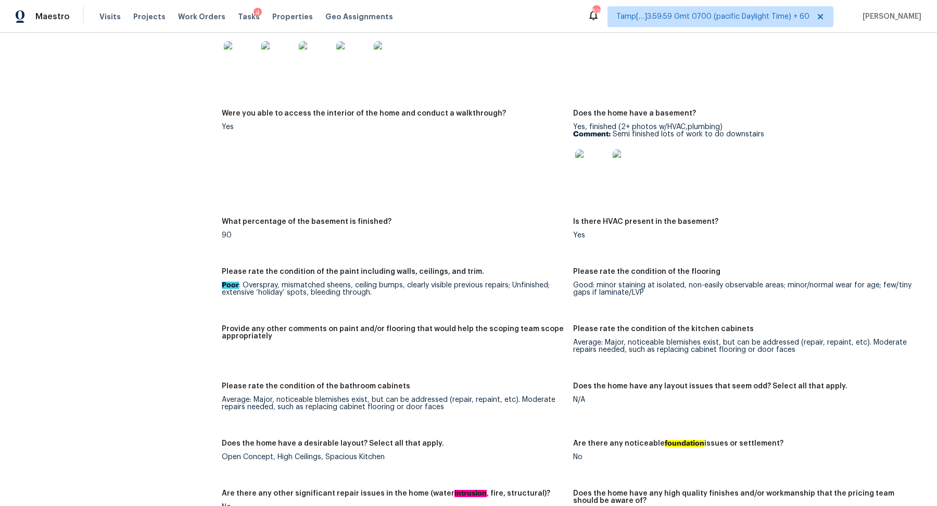
scroll to position [1385, 0]
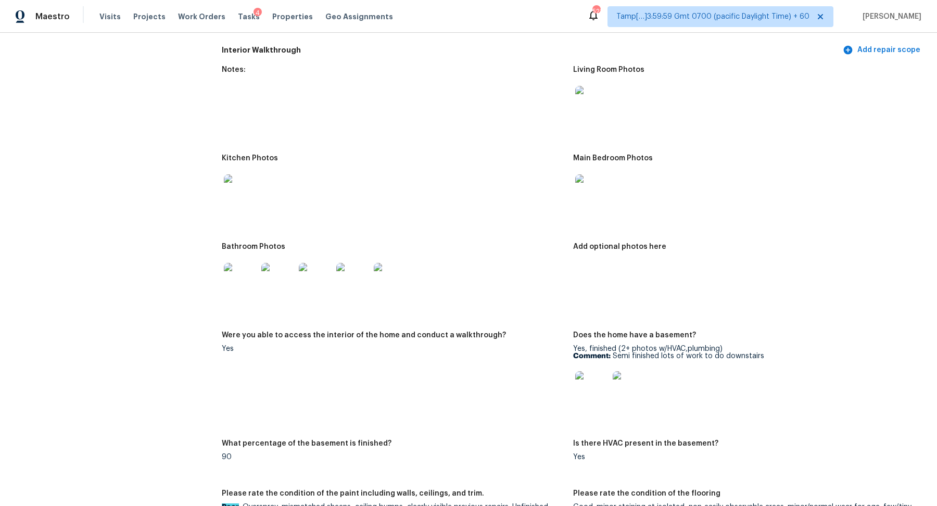
click at [584, 378] on img at bounding box center [591, 387] width 33 height 33
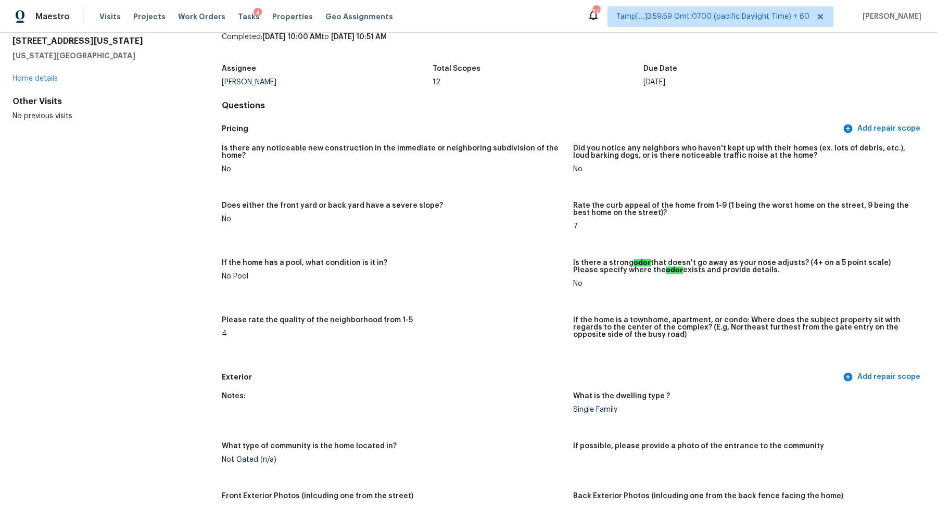
scroll to position [0, 0]
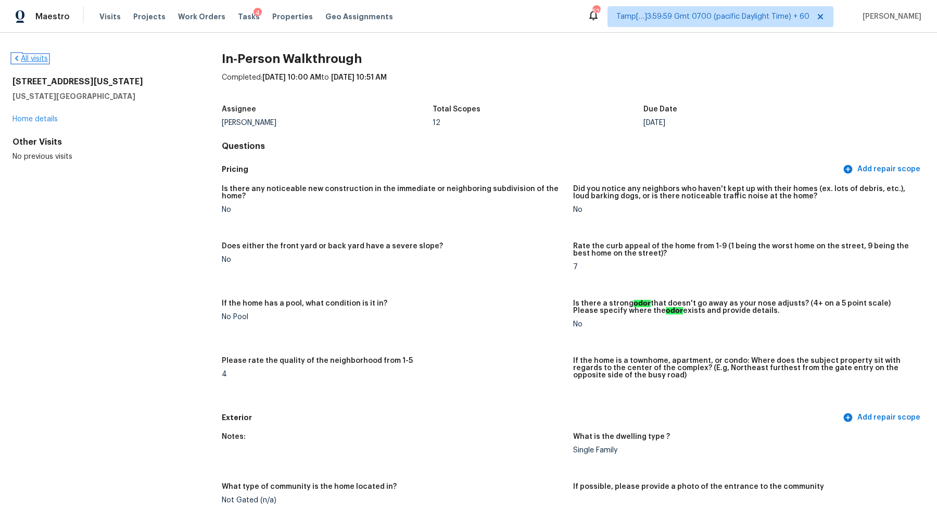
click at [33, 59] on link "All visits" at bounding box center [29, 58] width 35 height 7
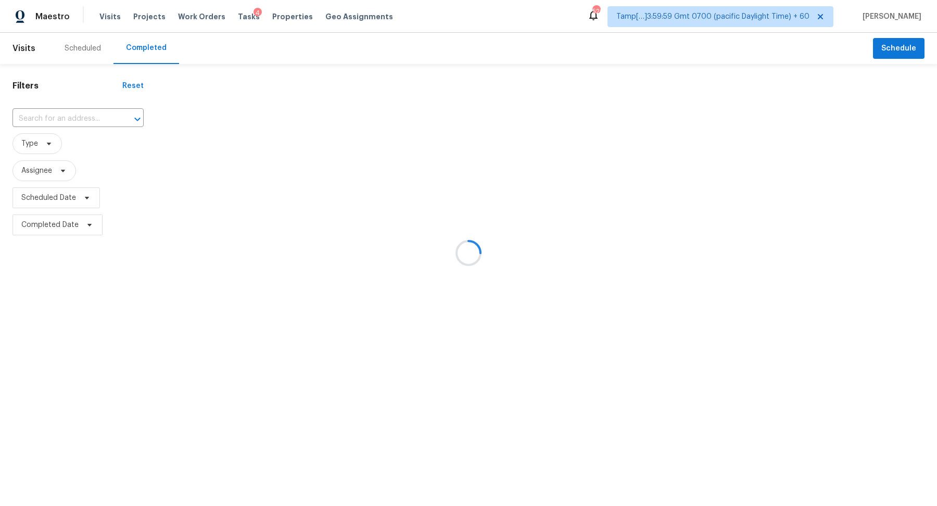
click at [65, 109] on div at bounding box center [468, 253] width 937 height 506
click at [67, 114] on div at bounding box center [468, 253] width 937 height 506
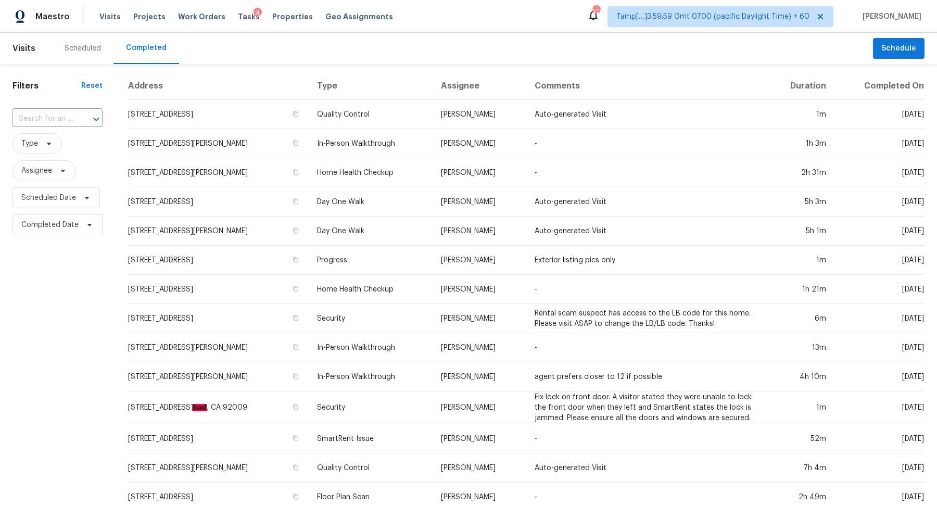
click at [67, 114] on input "text" at bounding box center [42, 119] width 61 height 16
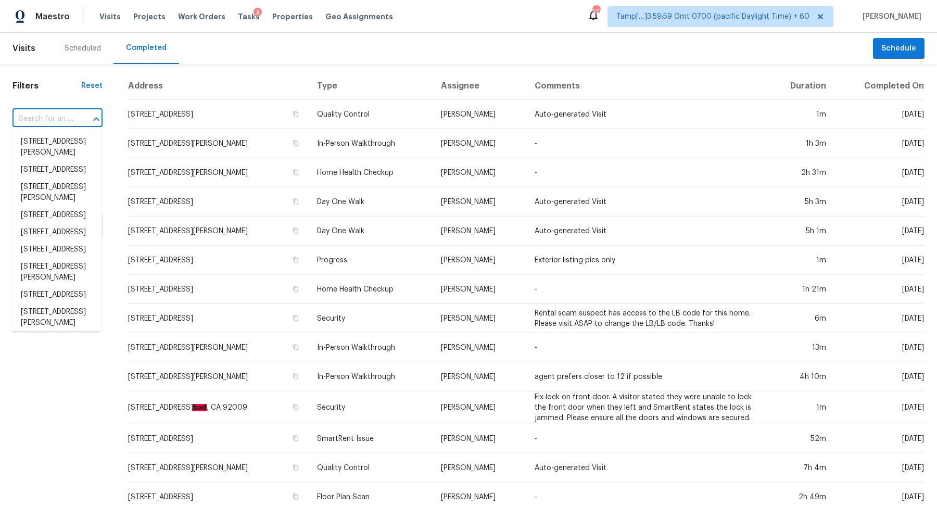
paste input "1231 Lauren Village Dr Charlotte NC 28213"
type input "1231 Lauren Village Dr Charlotte NC 28213"
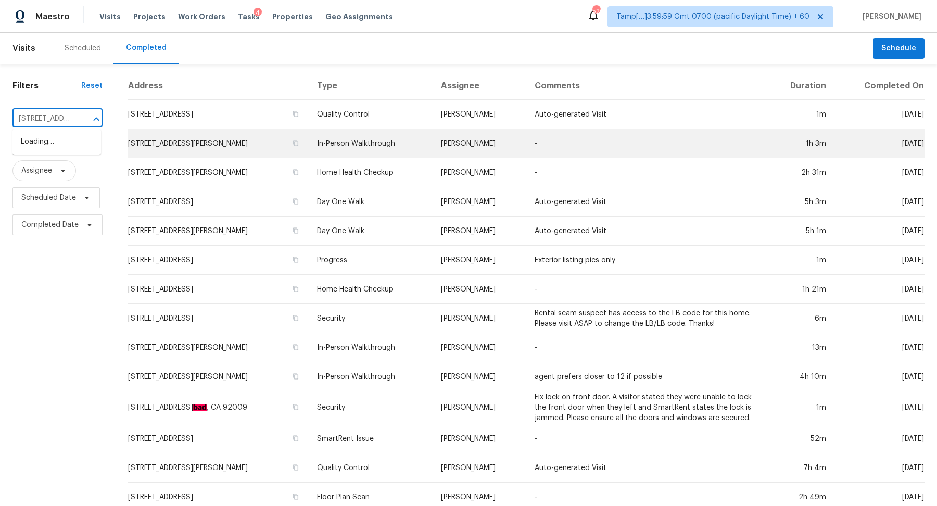
scroll to position [0, 89]
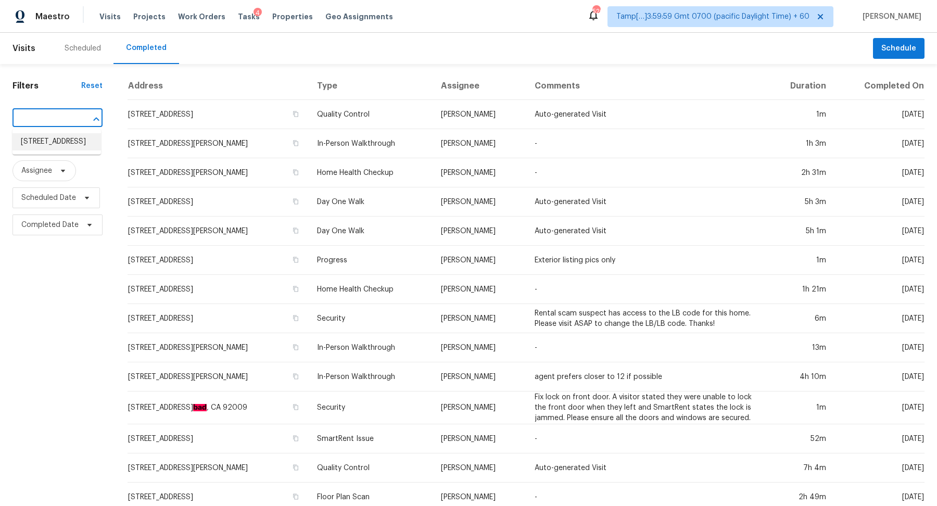
click at [70, 147] on li "1231 Lauren Village Dr, Charlotte, NC 28213" at bounding box center [56, 141] width 88 height 17
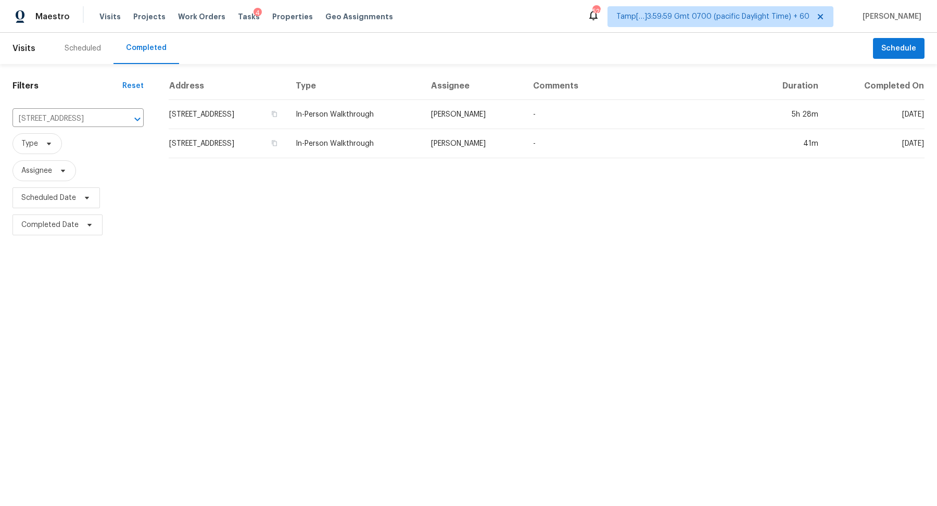
click at [247, 106] on td "1231 Lauren Village Dr, Charlotte, NC 28213" at bounding box center [228, 114] width 119 height 29
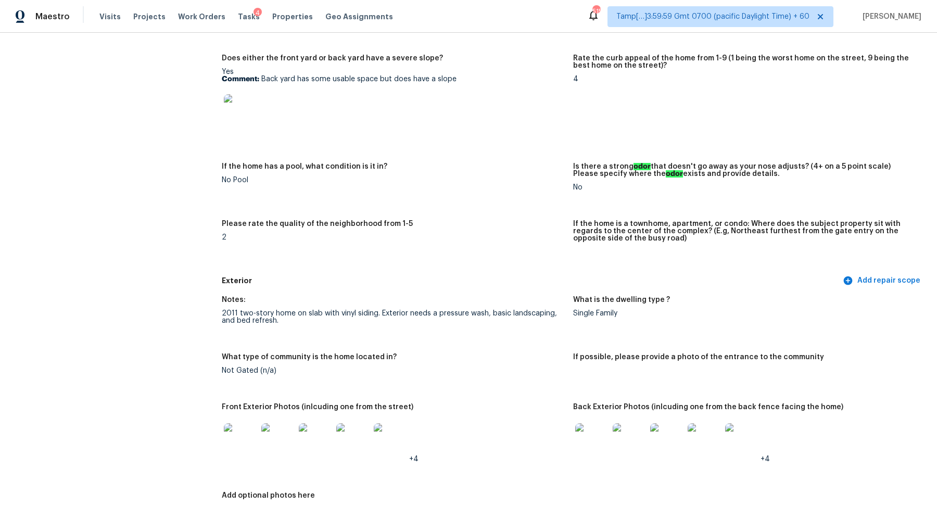
scroll to position [394, 0]
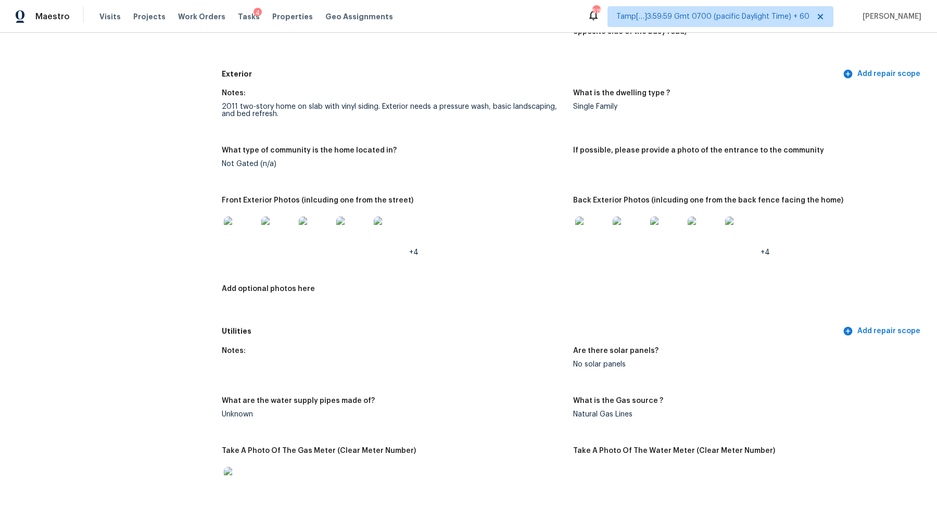
click at [244, 243] on img at bounding box center [240, 232] width 33 height 33
click at [578, 248] on img at bounding box center [591, 232] width 33 height 33
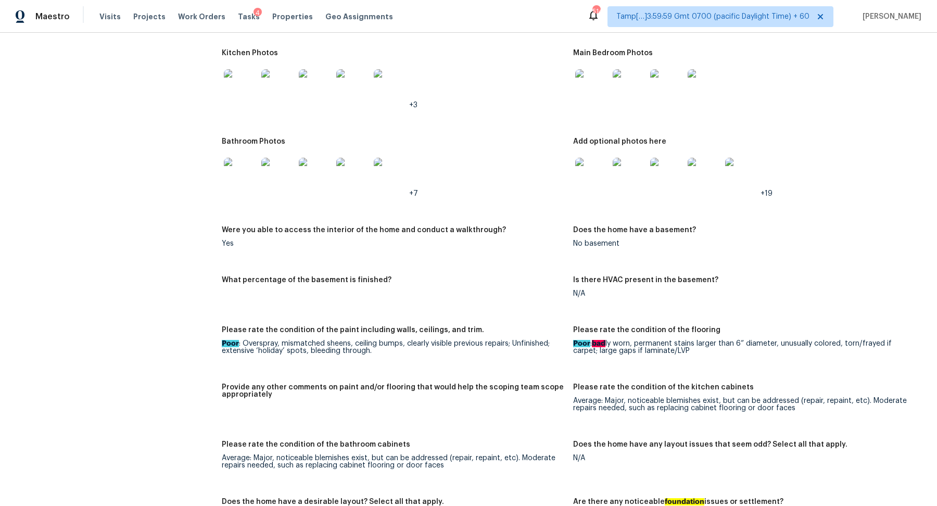
scroll to position [942, 0]
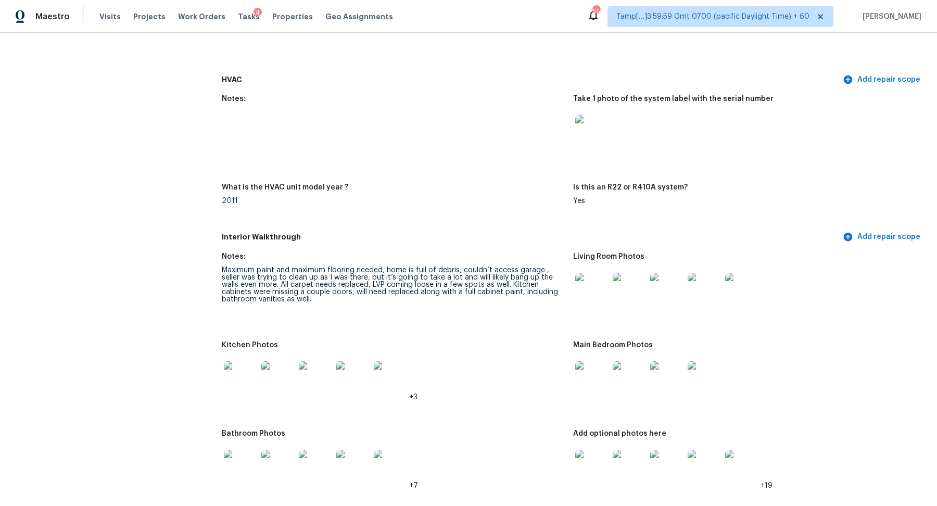
click at [593, 295] on img at bounding box center [591, 289] width 33 height 33
click at [582, 310] on div at bounding box center [591, 289] width 37 height 46
click at [595, 301] on img at bounding box center [591, 289] width 33 height 33
click at [269, 379] on img at bounding box center [277, 377] width 33 height 33
click at [587, 367] on img at bounding box center [591, 377] width 33 height 33
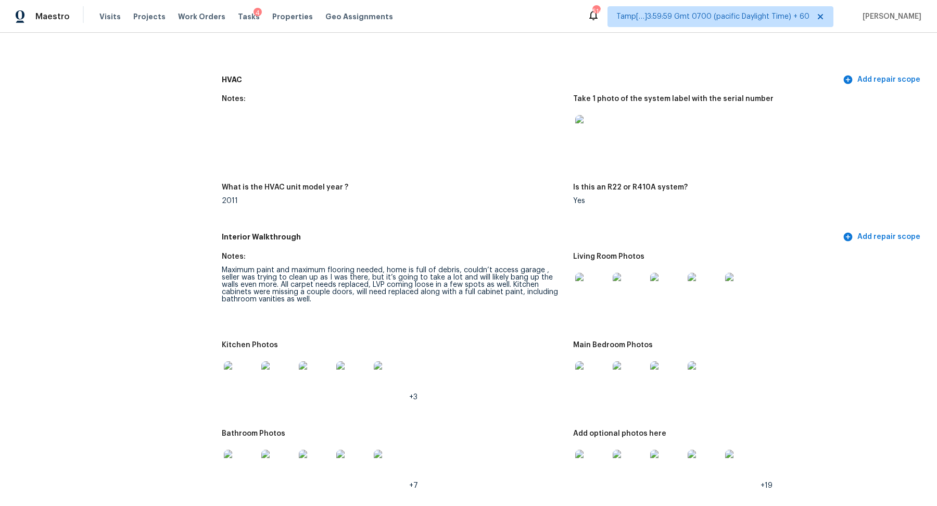
click at [593, 382] on img at bounding box center [591, 377] width 33 height 33
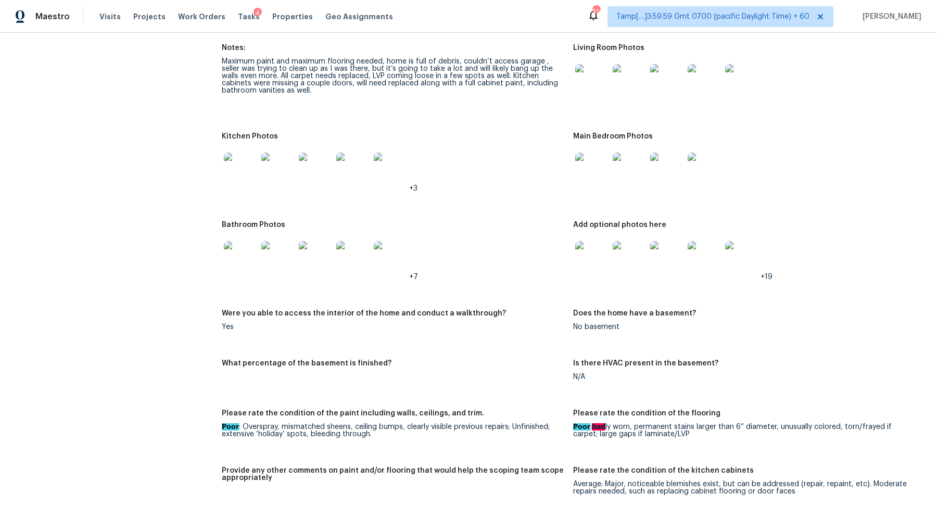
scroll to position [1184, 0]
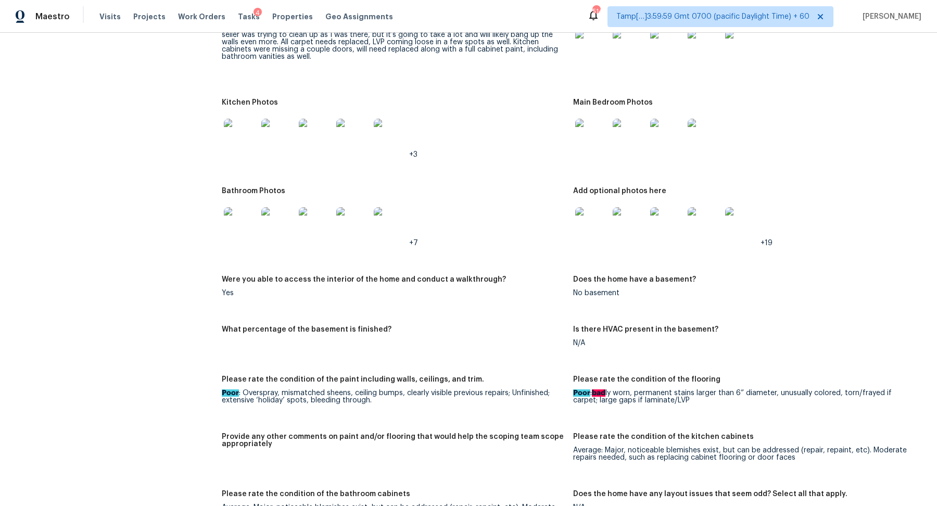
click at [222, 232] on div at bounding box center [240, 224] width 37 height 46
click at [237, 232] on img at bounding box center [240, 223] width 33 height 33
click at [580, 221] on img at bounding box center [591, 223] width 33 height 33
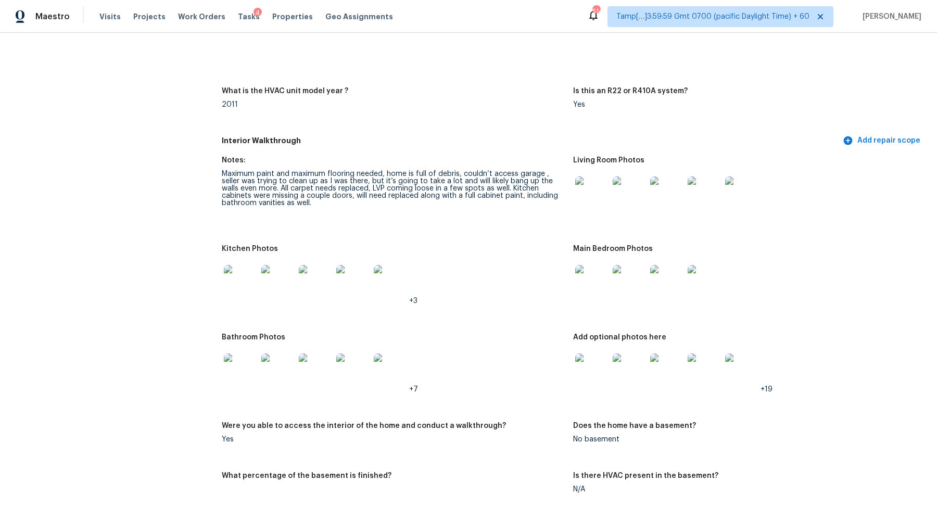
scroll to position [1054, 0]
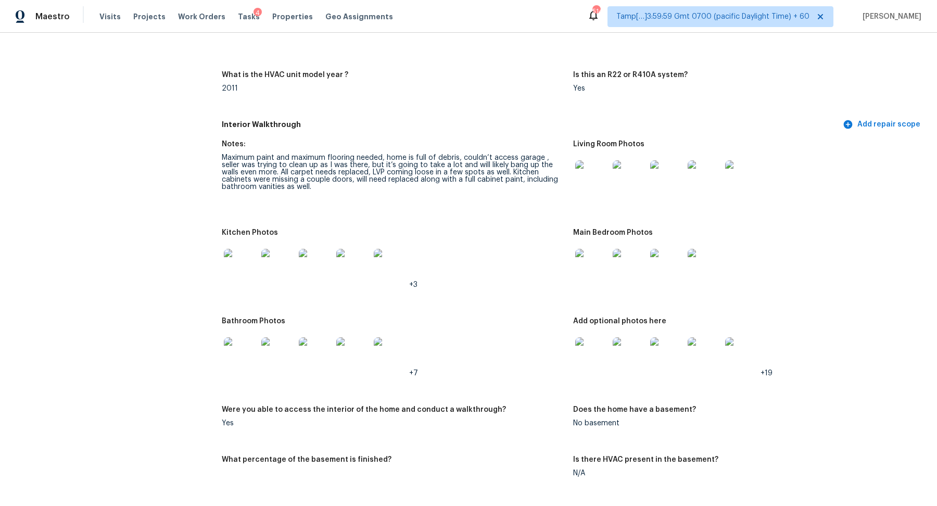
click at [603, 264] on img at bounding box center [591, 265] width 33 height 33
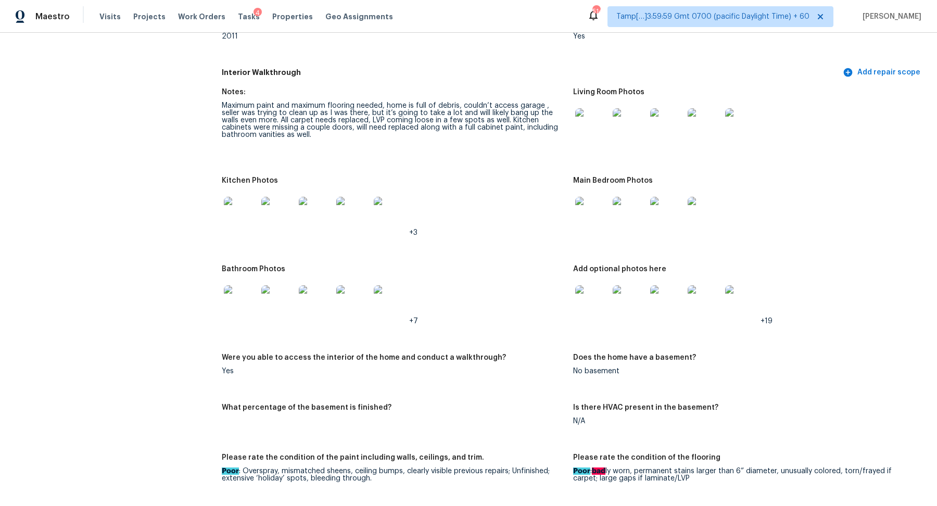
click at [594, 300] on img at bounding box center [591, 301] width 33 height 33
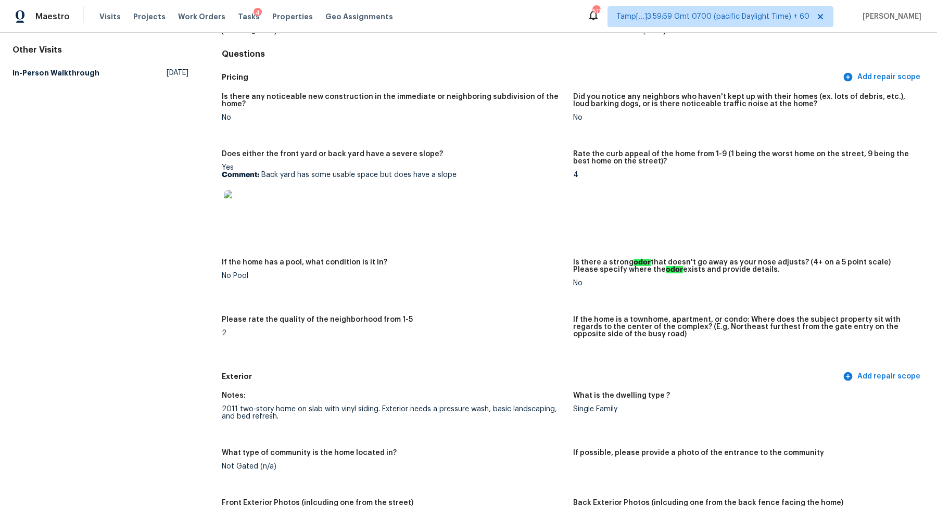
scroll to position [0, 0]
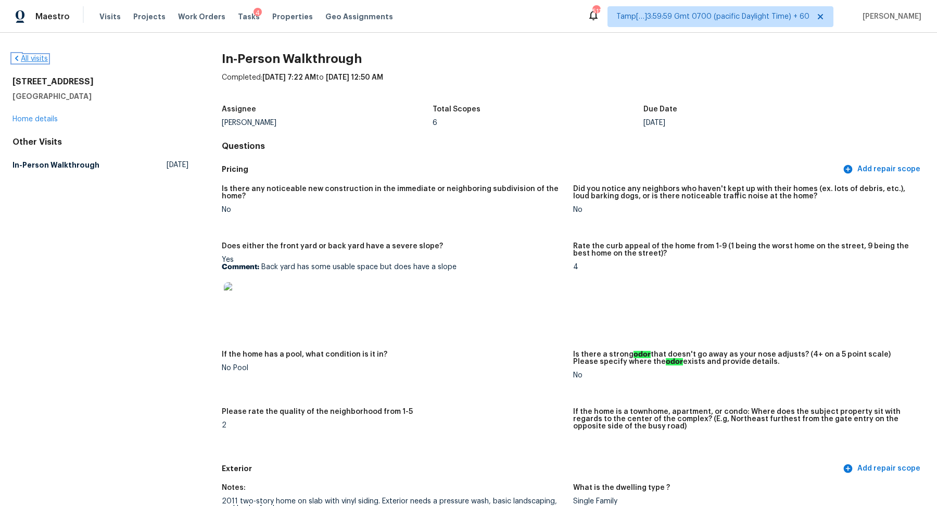
click at [43, 59] on link "All visits" at bounding box center [29, 58] width 35 height 7
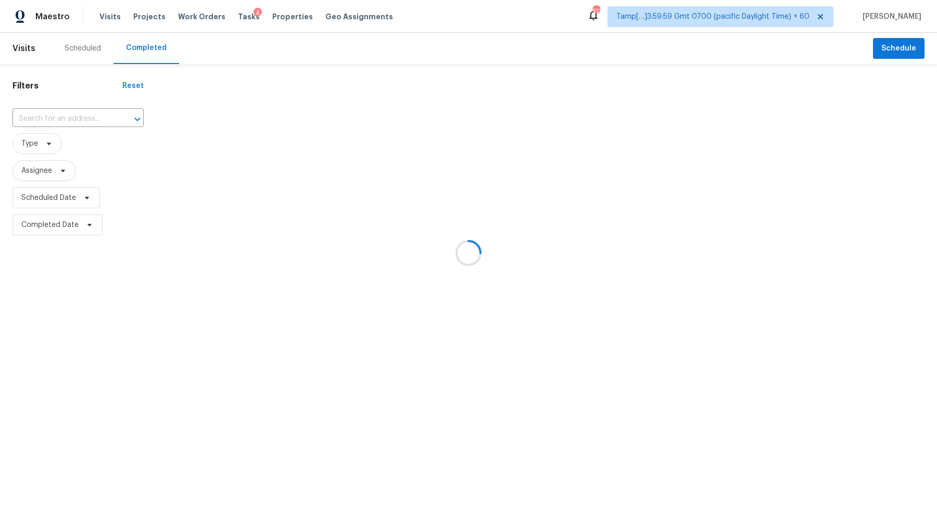
click at [44, 118] on div at bounding box center [468, 253] width 937 height 506
click at [67, 115] on div at bounding box center [468, 253] width 937 height 506
click at [70, 115] on div at bounding box center [468, 253] width 937 height 506
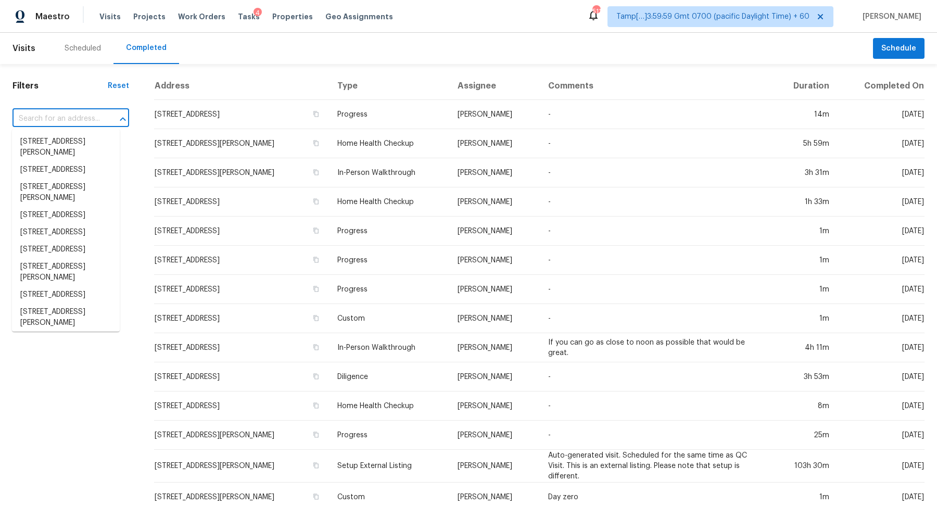
click at [75, 116] on input "text" at bounding box center [55, 119] width 87 height 16
paste input "876 W 1050 N Orem UT 84057"
type input "876 W 1050 N Orem UT 84057"
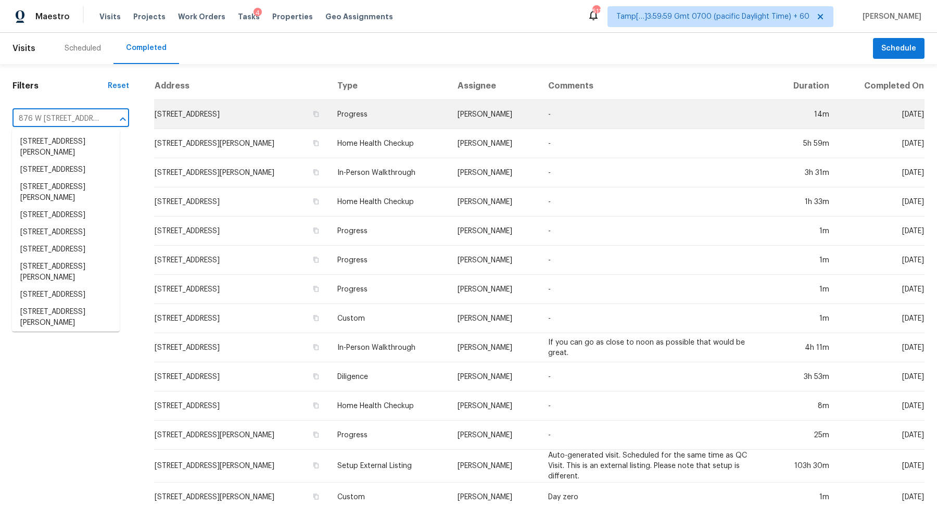
scroll to position [0, 30]
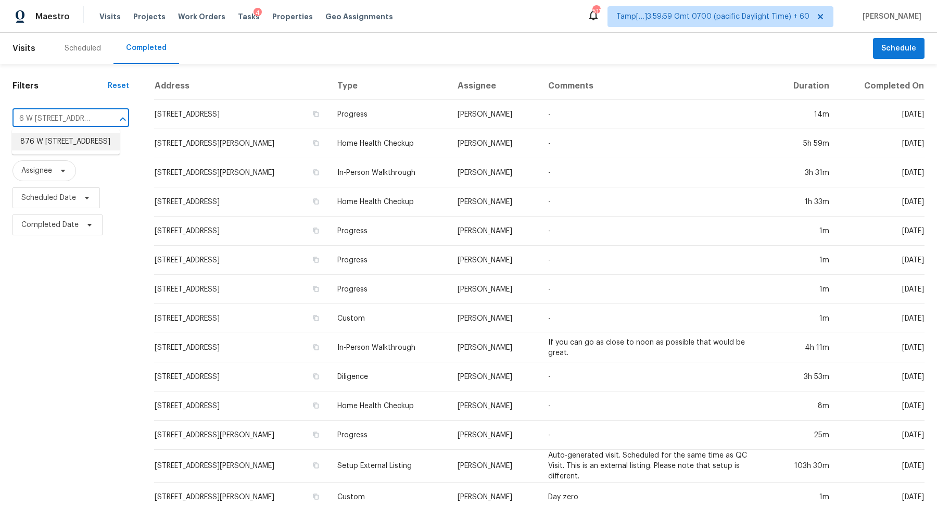
click at [66, 137] on li "876 W 1050 N, Orem, UT 84057" at bounding box center [66, 141] width 108 height 17
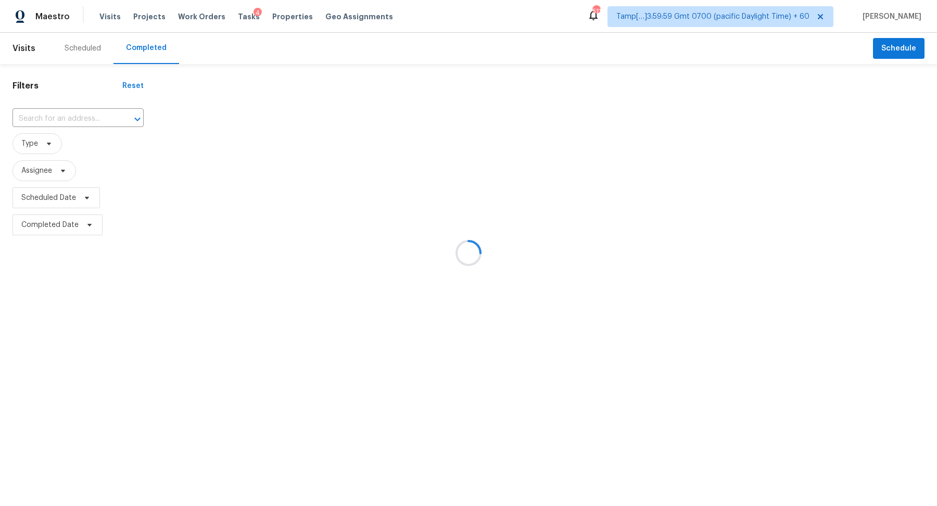
type input "876 W 1050 N, Orem, UT 84057"
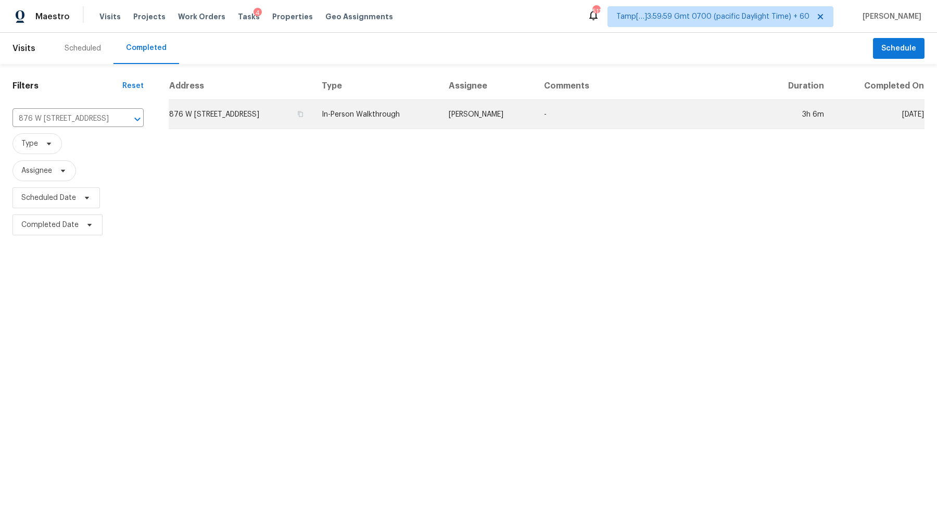
click at [254, 105] on td "876 W 1050 N, Orem, UT 84057" at bounding box center [241, 114] width 145 height 29
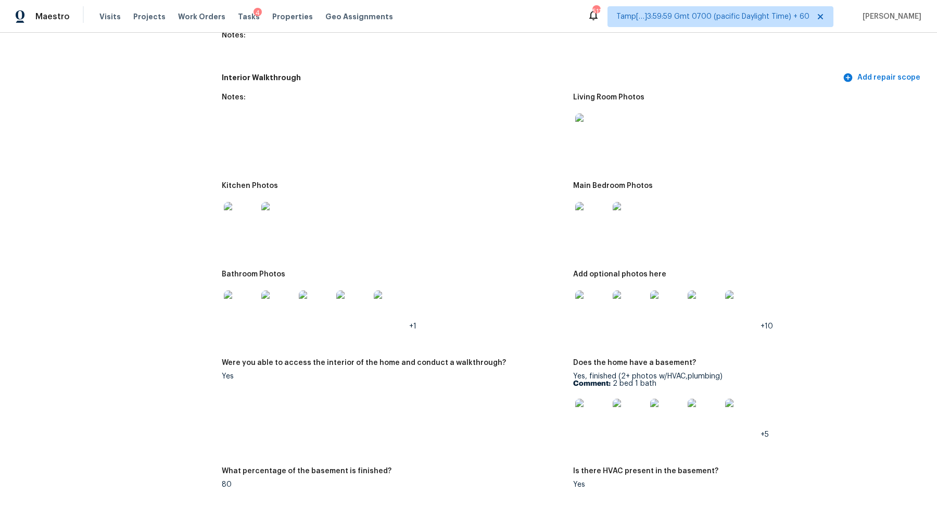
scroll to position [1287, 0]
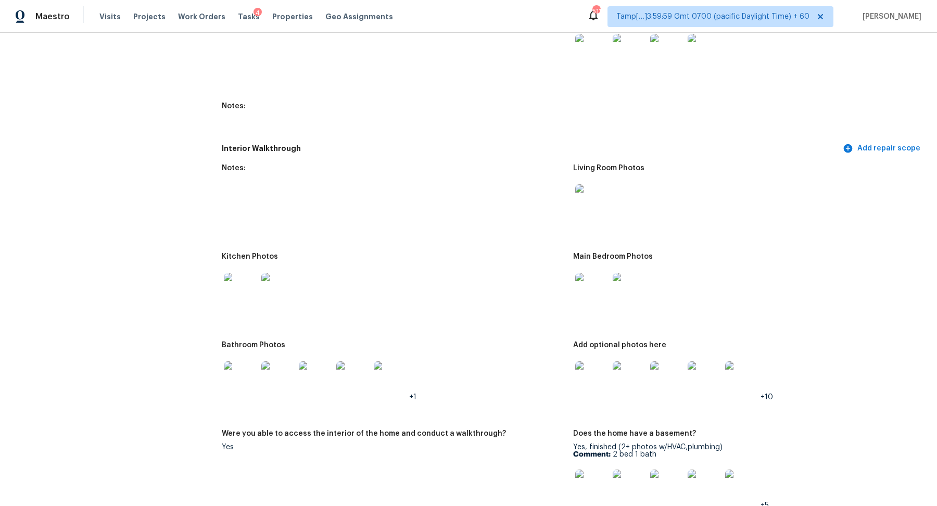
click at [578, 194] on img at bounding box center [591, 200] width 33 height 33
click at [597, 52] on img at bounding box center [591, 50] width 33 height 33
click at [595, 169] on div "Living Room Photos" at bounding box center [744, 171] width 343 height 14
click at [595, 186] on img at bounding box center [591, 200] width 33 height 33
click at [601, 282] on img at bounding box center [591, 289] width 33 height 33
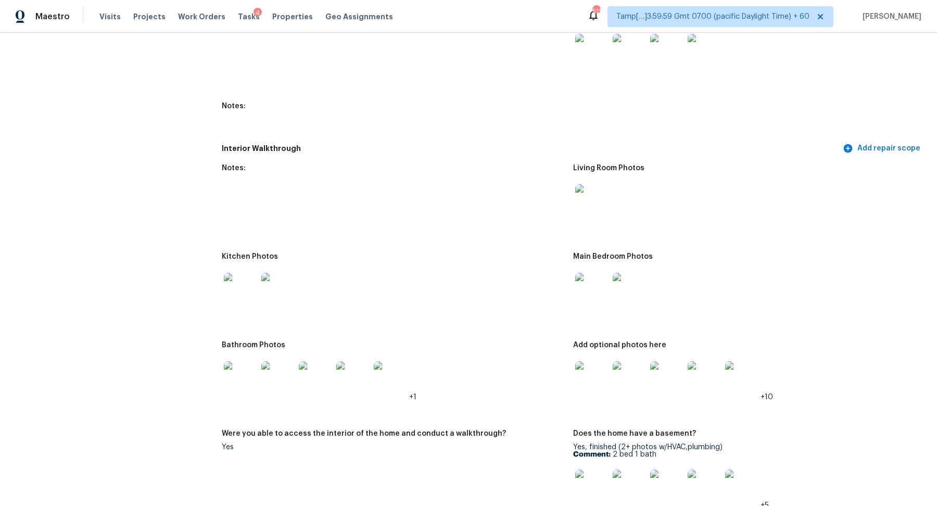
click at [608, 289] on img at bounding box center [591, 289] width 33 height 33
click at [234, 375] on img at bounding box center [240, 377] width 33 height 33
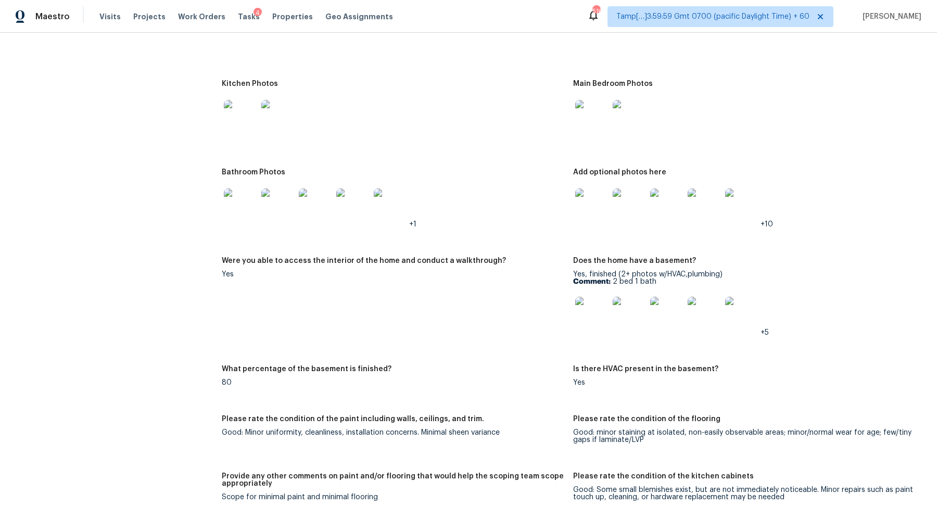
click at [602, 188] on img at bounding box center [591, 204] width 33 height 33
click at [584, 308] on img at bounding box center [591, 313] width 33 height 33
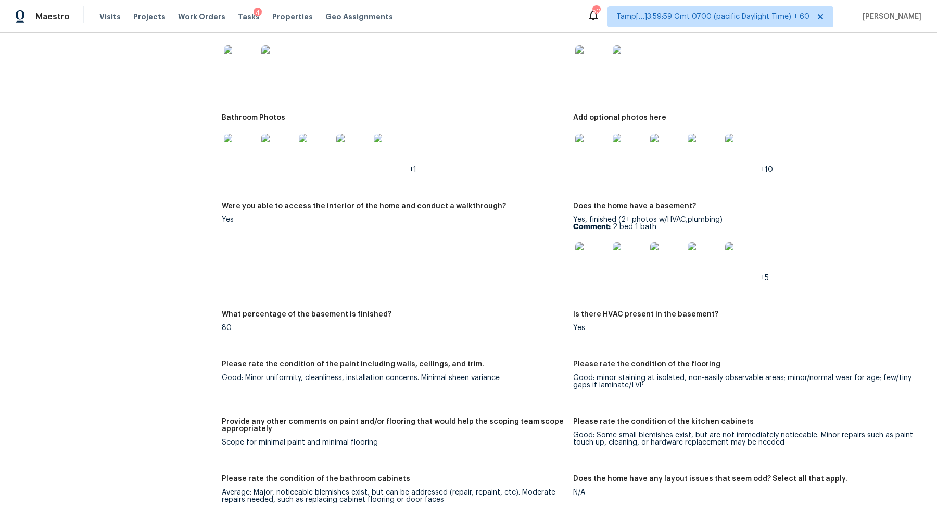
scroll to position [1457, 0]
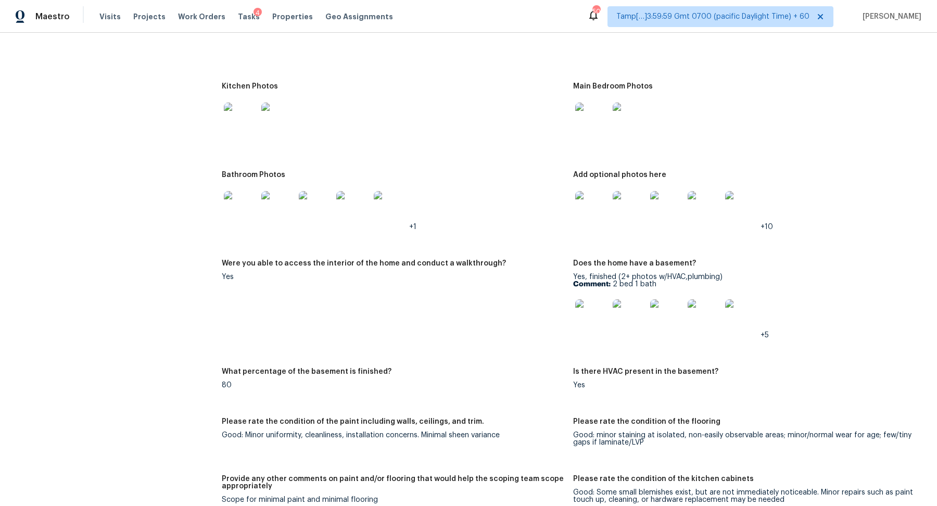
click at [231, 116] on img at bounding box center [240, 119] width 33 height 33
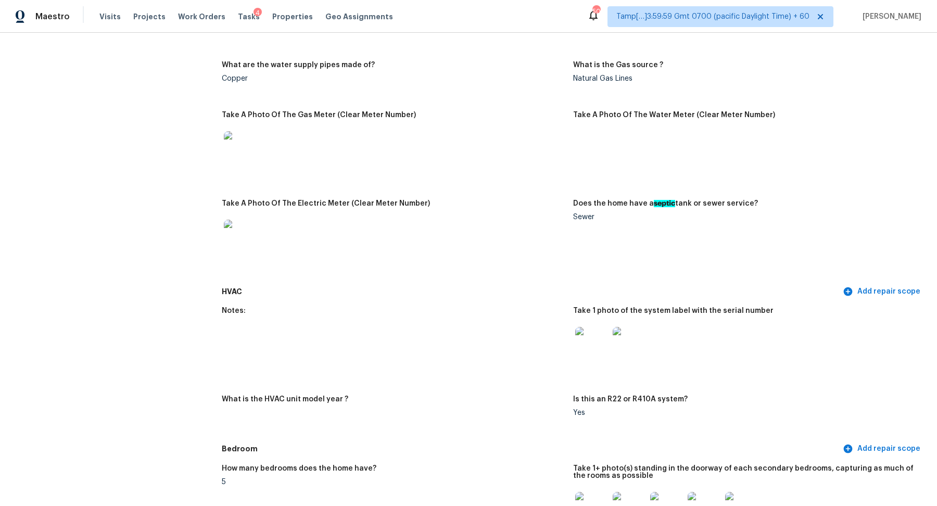
scroll to position [1017, 0]
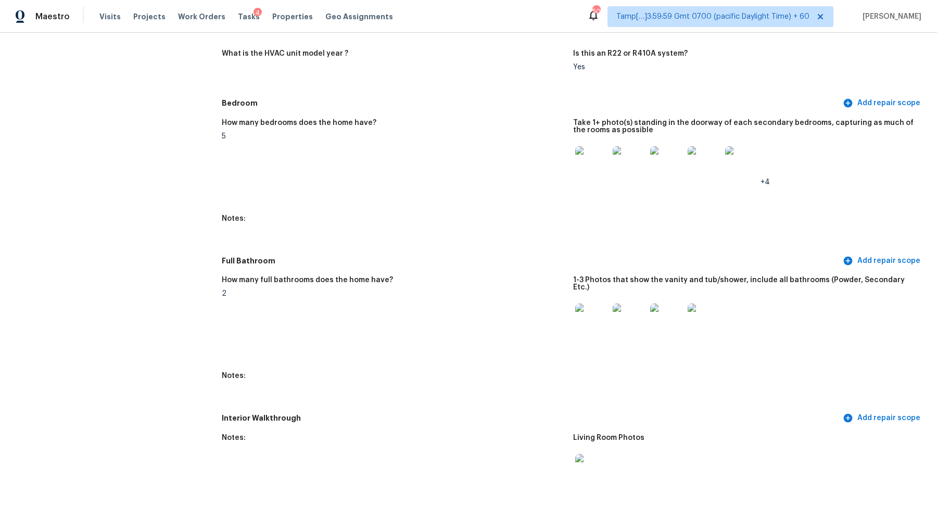
click at [589, 173] on img at bounding box center [591, 162] width 33 height 33
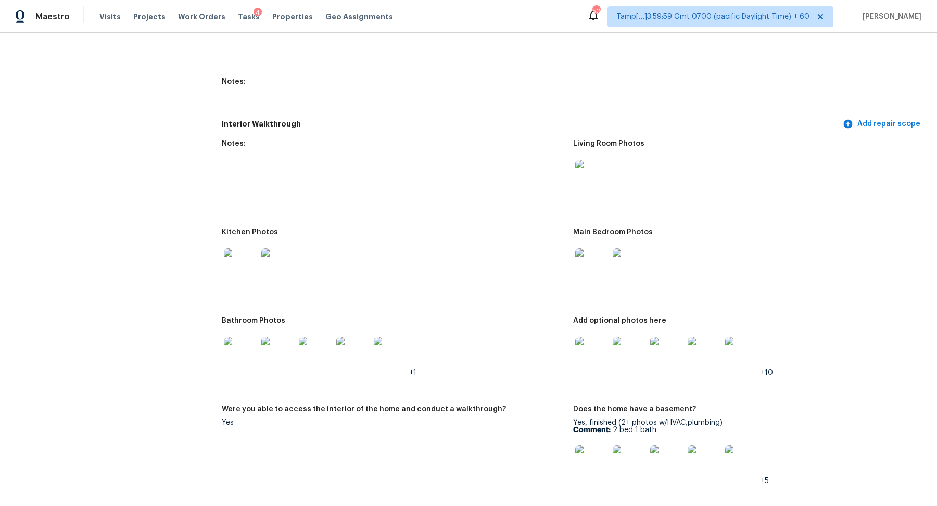
scroll to position [1329, 0]
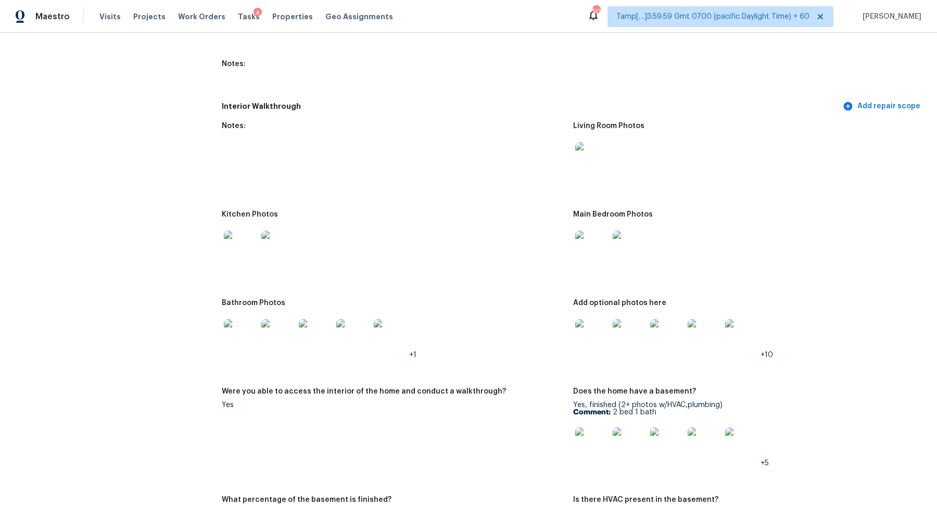
click at [345, 337] on img at bounding box center [352, 335] width 33 height 33
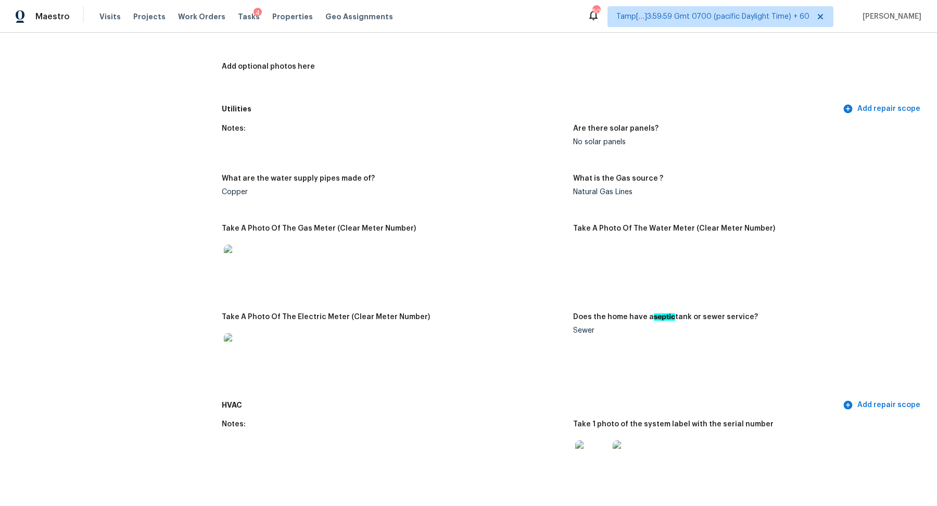
scroll to position [466, 0]
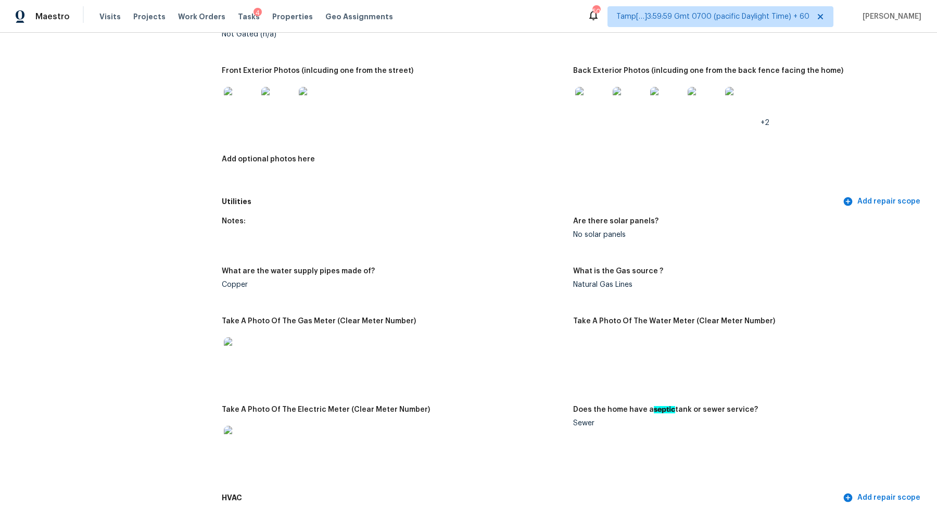
click at [590, 103] on img at bounding box center [591, 103] width 33 height 33
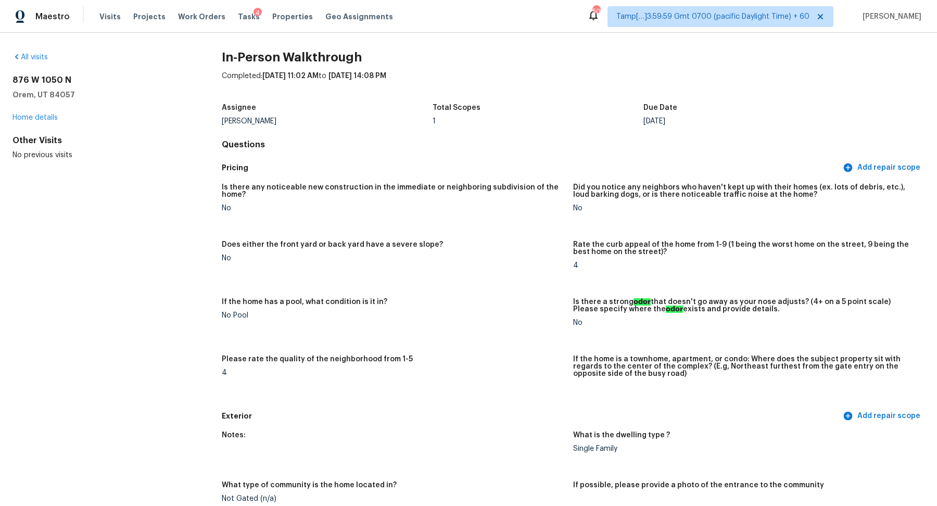
scroll to position [0, 0]
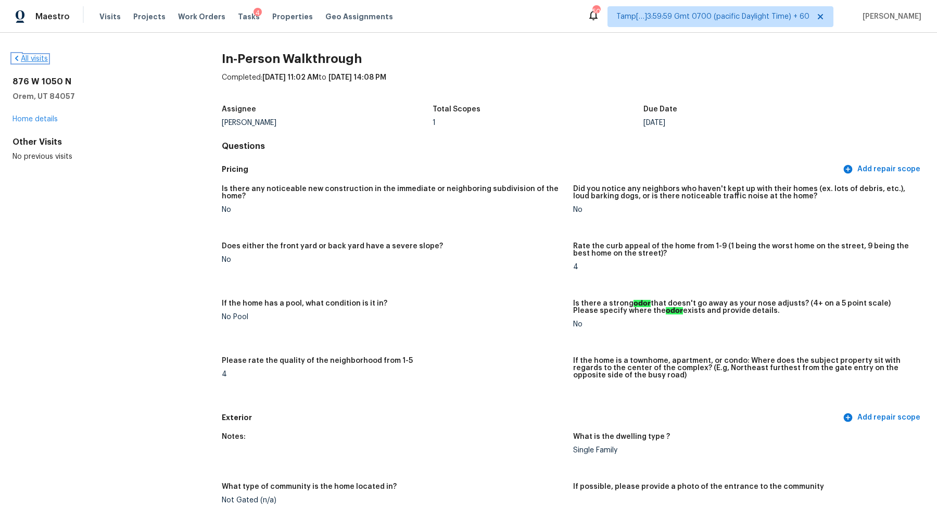
click at [29, 59] on link "All visits" at bounding box center [29, 58] width 35 height 7
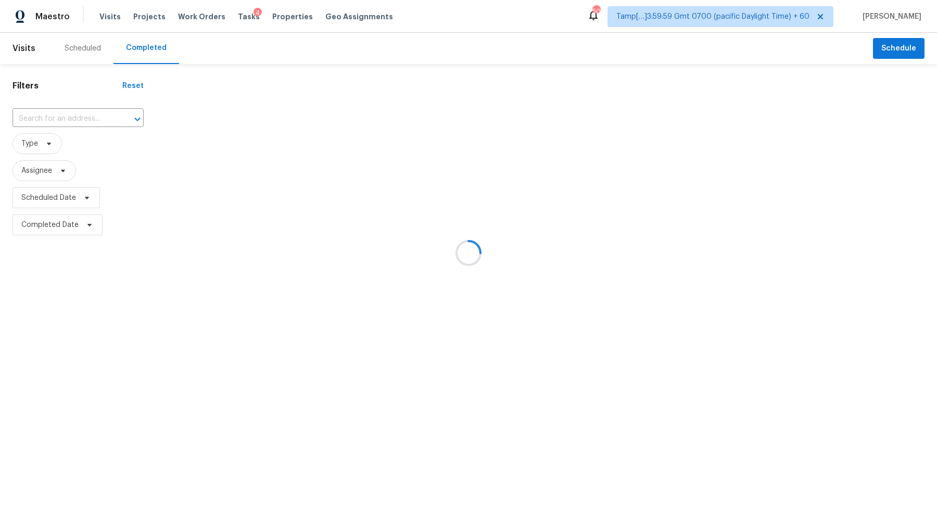
click at [34, 117] on div at bounding box center [468, 253] width 937 height 506
click at [68, 118] on div at bounding box center [468, 253] width 937 height 506
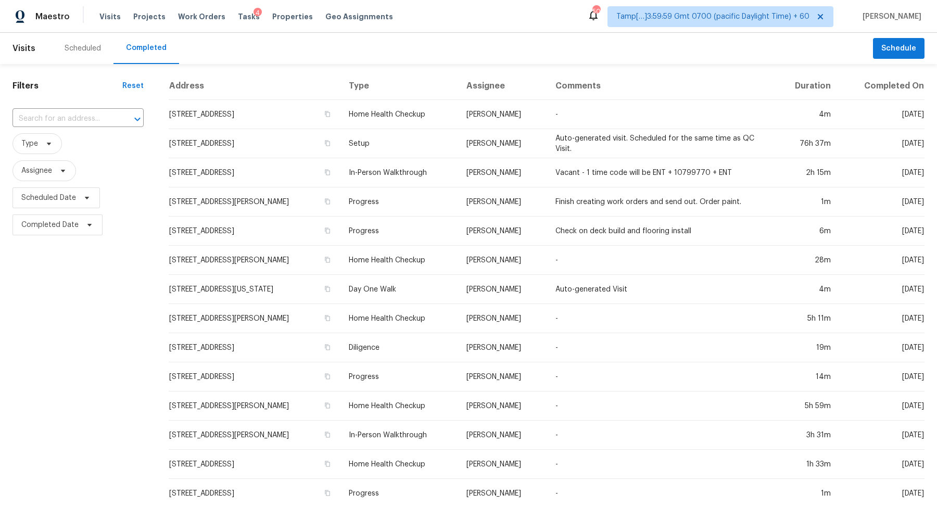
click at [68, 118] on input "text" at bounding box center [63, 119] width 102 height 16
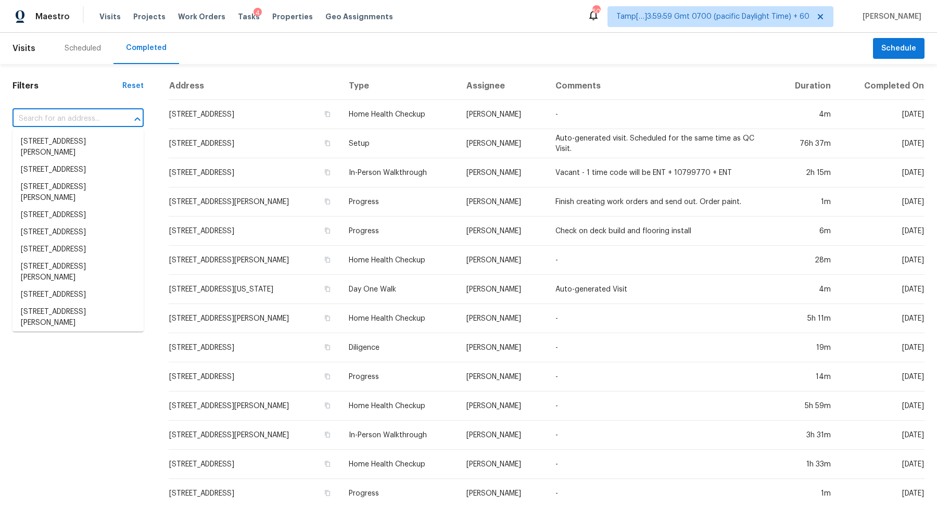
click at [68, 118] on input "text" at bounding box center [63, 119] width 102 height 16
click at [81, 114] on input "text" at bounding box center [63, 119] width 102 height 16
paste input "6203 Breeze Way Austin TX 78723"
type input "6203 Breeze Way Austin TX 78723"
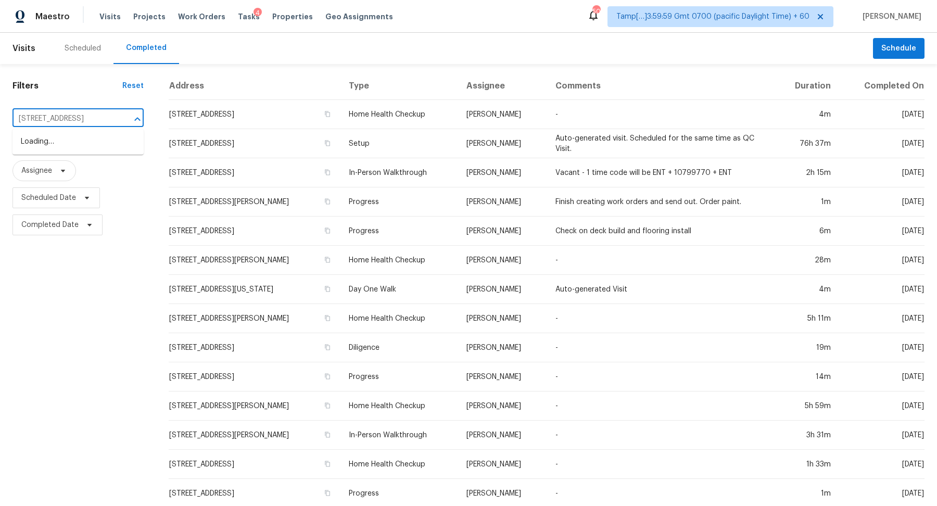
scroll to position [0, 19]
click at [104, 148] on li "6203 Breeze Way, Austin, TX 78723" at bounding box center [77, 141] width 131 height 17
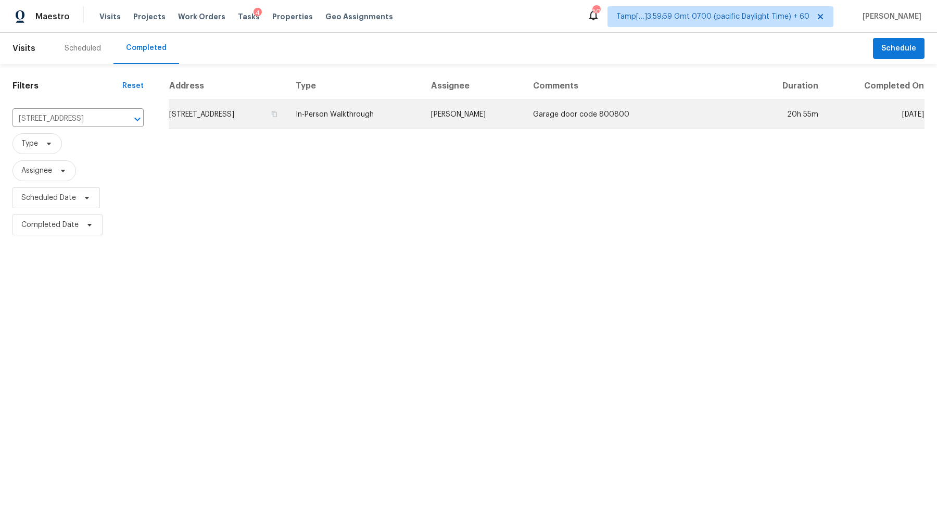
click at [257, 117] on td "6203 Breeze Way, Austin, TX 78723" at bounding box center [228, 114] width 119 height 29
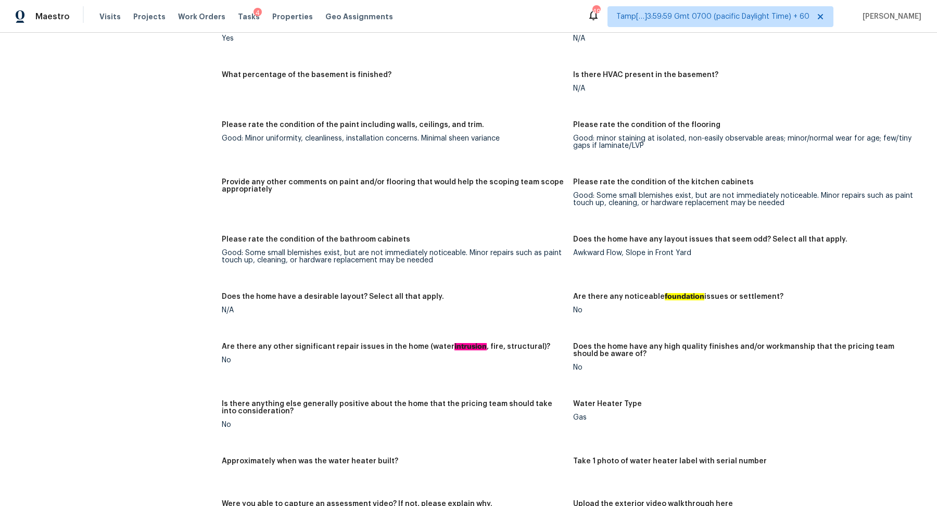
scroll to position [1008, 0]
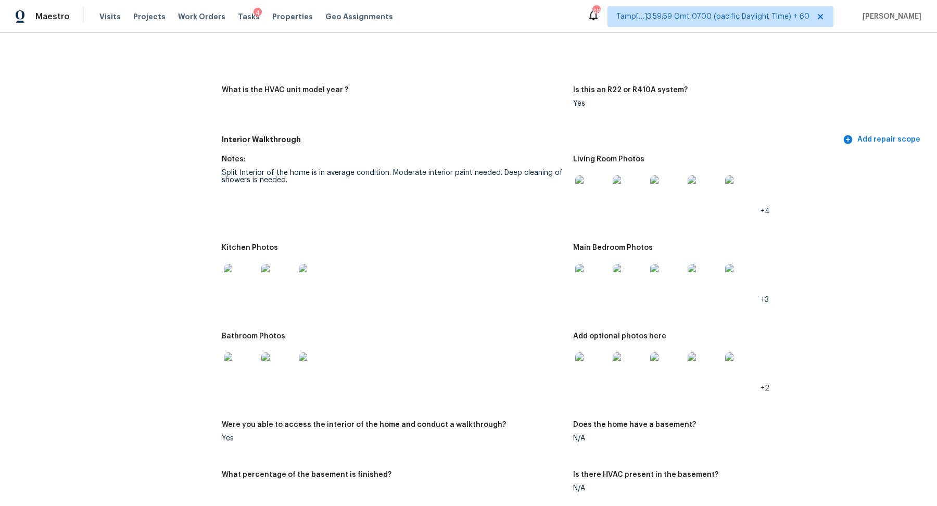
click at [591, 207] on img at bounding box center [591, 191] width 33 height 33
click at [587, 198] on img at bounding box center [591, 191] width 33 height 33
click at [251, 283] on img at bounding box center [240, 280] width 33 height 33
click at [597, 276] on img at bounding box center [591, 280] width 33 height 33
click at [241, 368] on img at bounding box center [240, 368] width 33 height 33
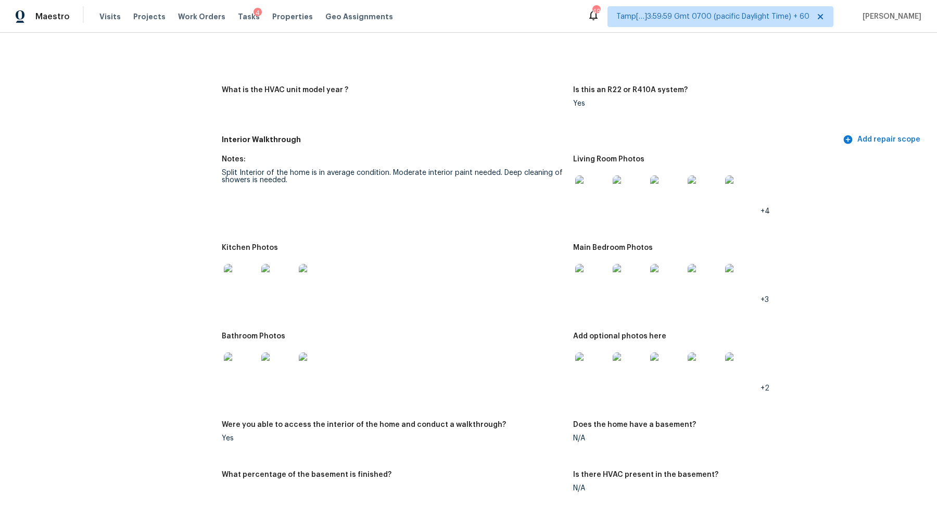
click at [593, 369] on img at bounding box center [591, 368] width 33 height 33
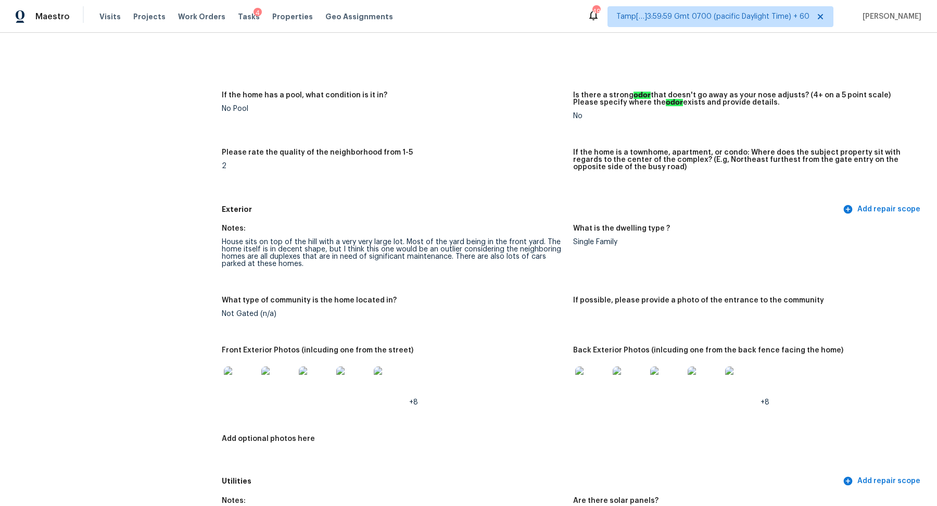
scroll to position [72, 0]
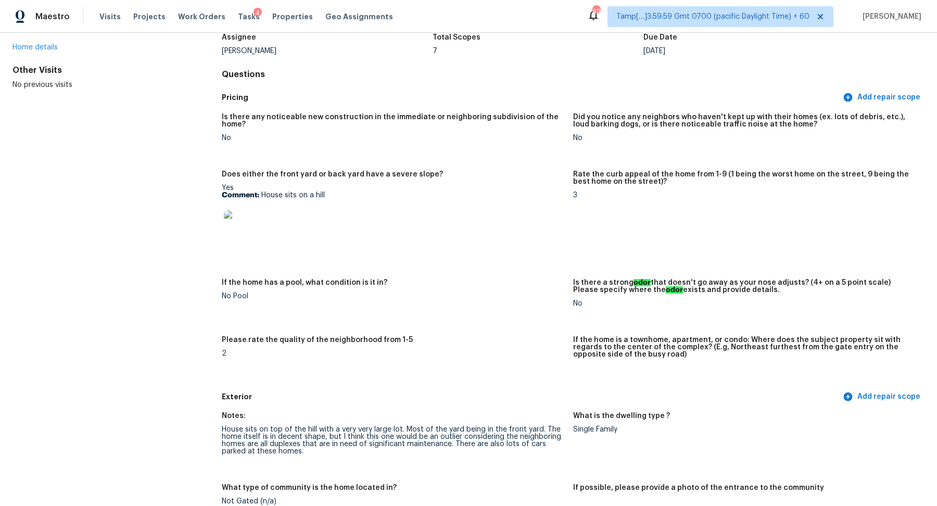
click at [231, 221] on img at bounding box center [240, 226] width 33 height 33
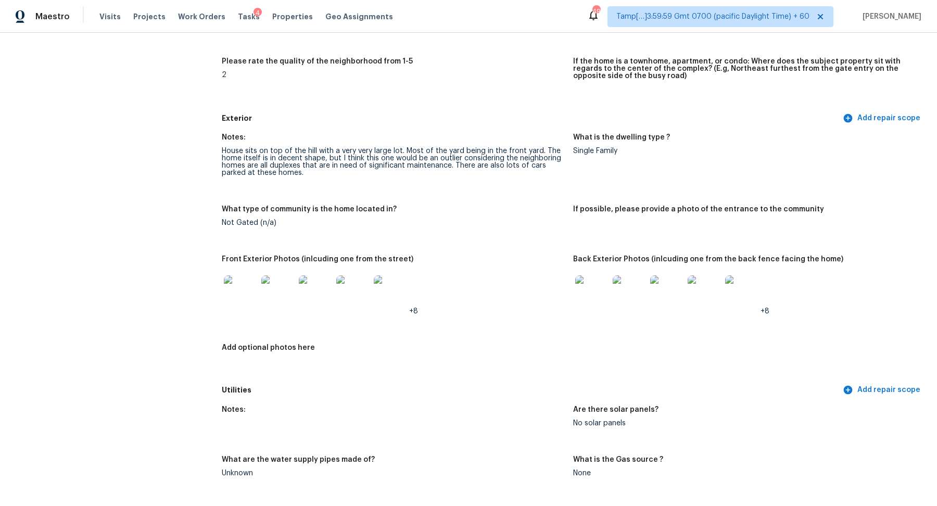
scroll to position [381, 0]
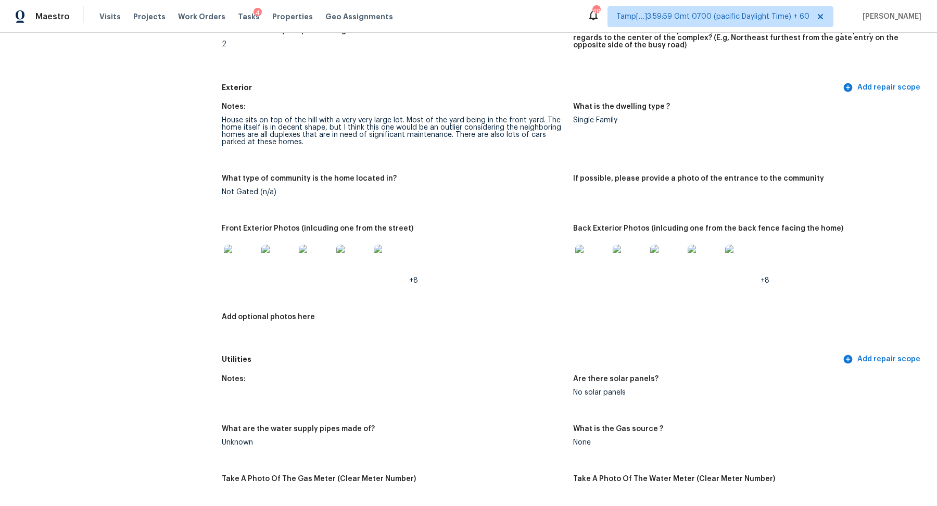
click at [232, 278] on img at bounding box center [240, 261] width 33 height 33
click at [578, 264] on img at bounding box center [591, 261] width 33 height 33
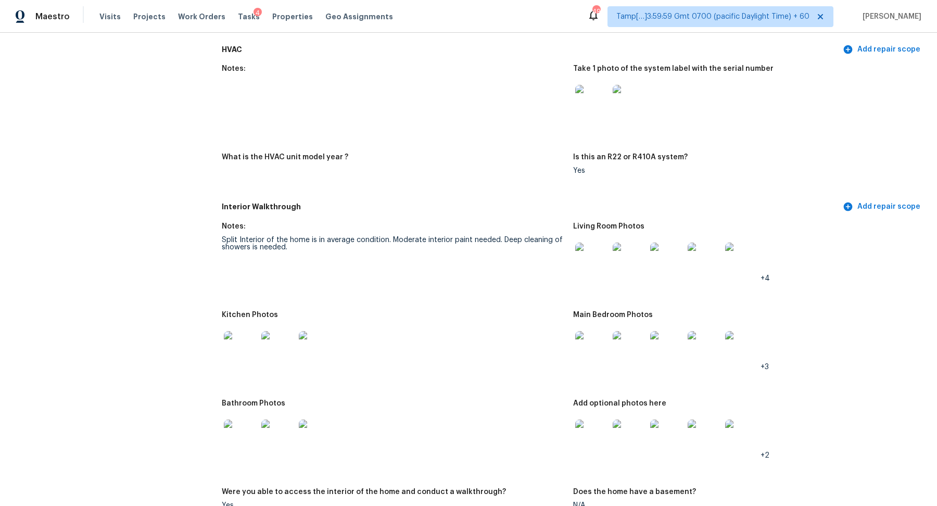
scroll to position [994, 0]
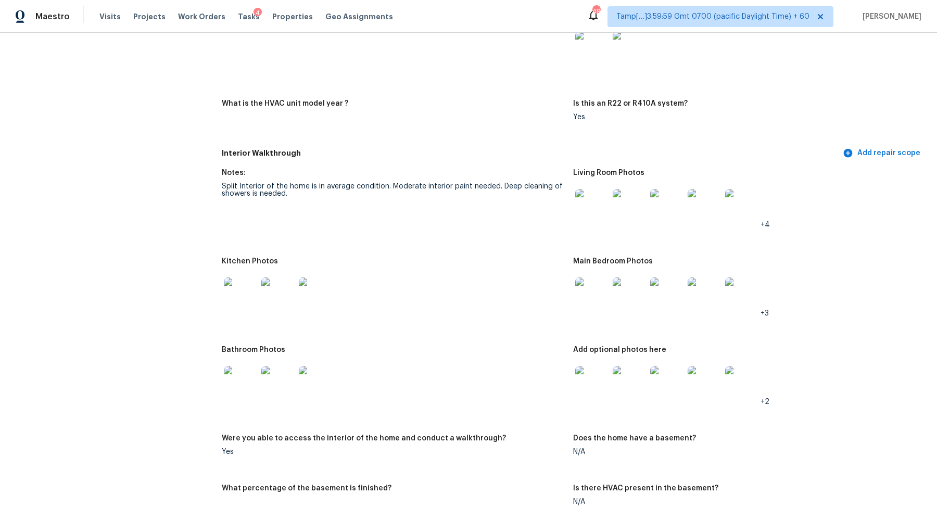
click at [230, 371] on img at bounding box center [240, 382] width 33 height 33
click at [595, 391] on img at bounding box center [591, 382] width 33 height 33
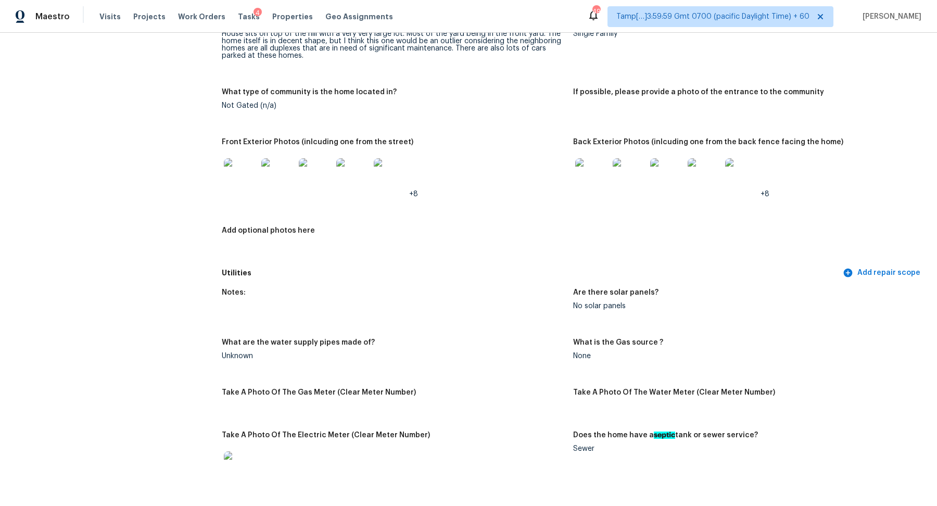
scroll to position [453, 0]
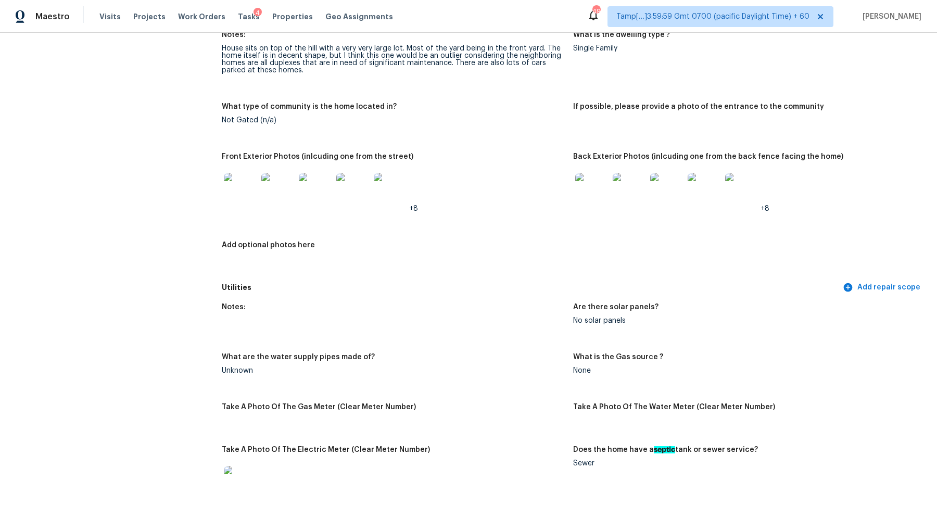
click at [238, 207] on div at bounding box center [240, 190] width 37 height 46
click at [240, 199] on img at bounding box center [240, 189] width 33 height 33
click at [587, 192] on img at bounding box center [591, 189] width 33 height 33
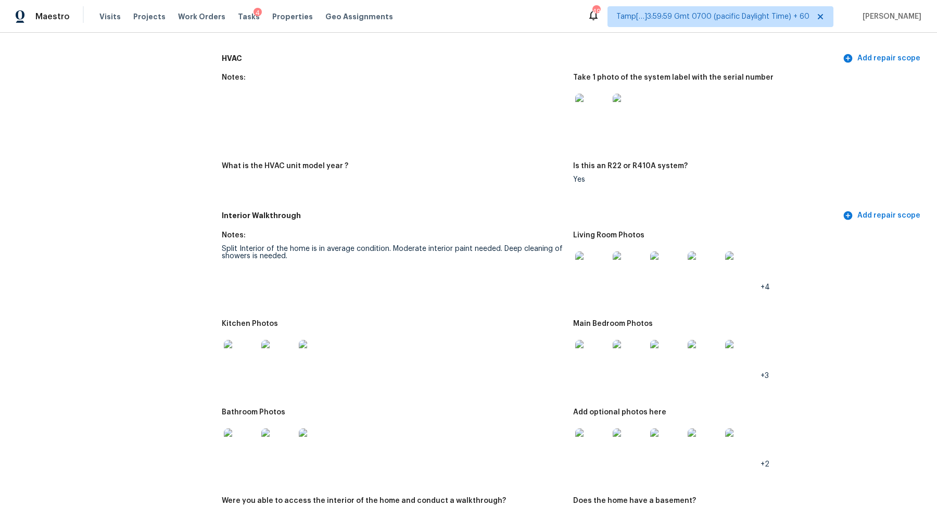
scroll to position [1029, 0]
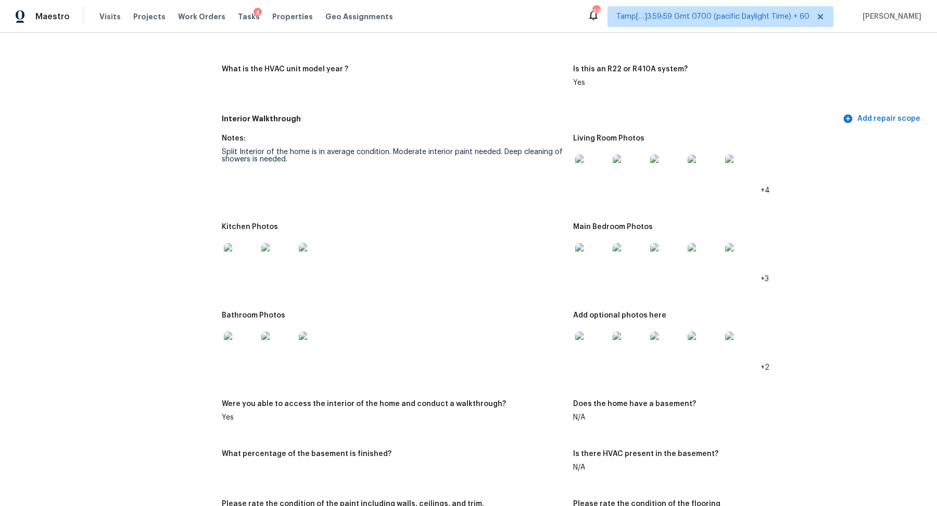
click at [235, 262] on img at bounding box center [240, 259] width 33 height 33
click at [610, 265] on div at bounding box center [628, 260] width 37 height 46
click at [599, 265] on img at bounding box center [591, 259] width 33 height 33
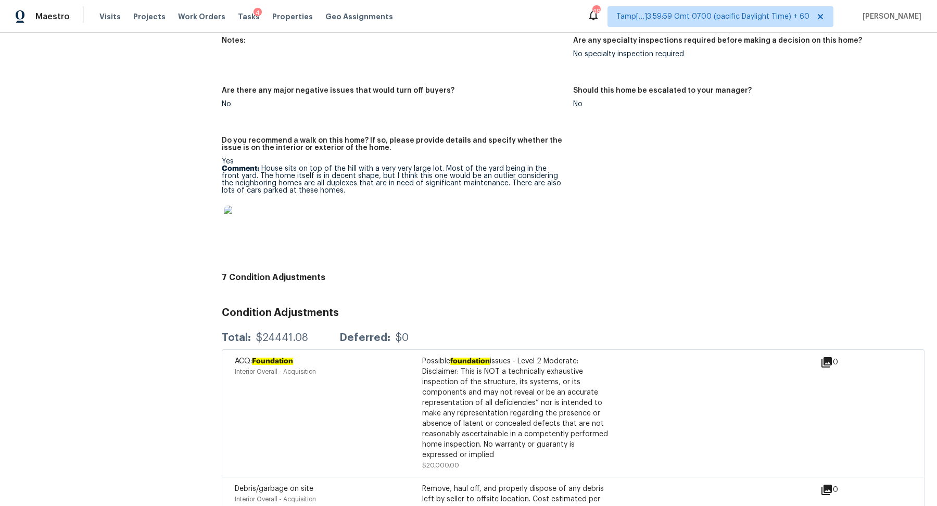
scroll to position [2275, 0]
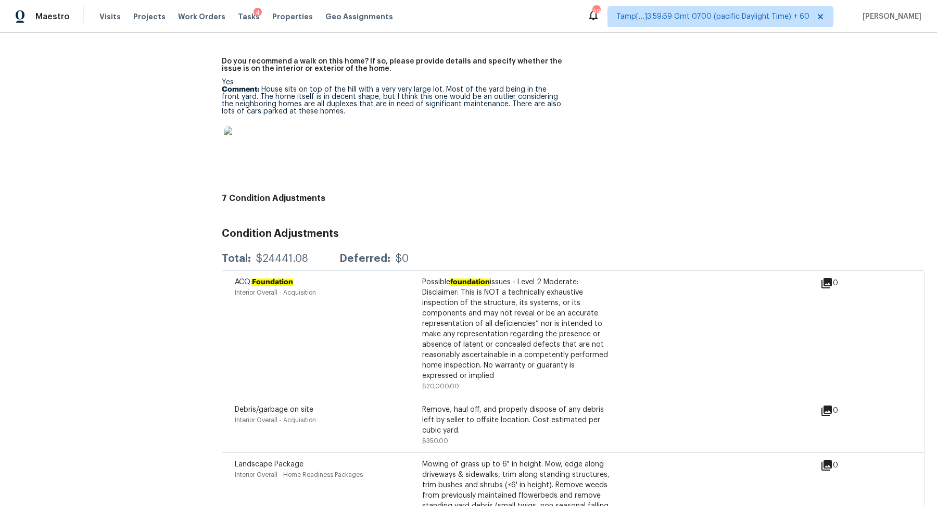
click at [245, 145] on img at bounding box center [240, 142] width 33 height 33
click at [313, 104] on p "Comment: House sits on top of the hill with a very very large lot. Most of the …" at bounding box center [393, 100] width 343 height 29
click at [388, 98] on p "Comment: House sits on top of the hill with a very very large lot. Most of the …" at bounding box center [393, 100] width 343 height 29
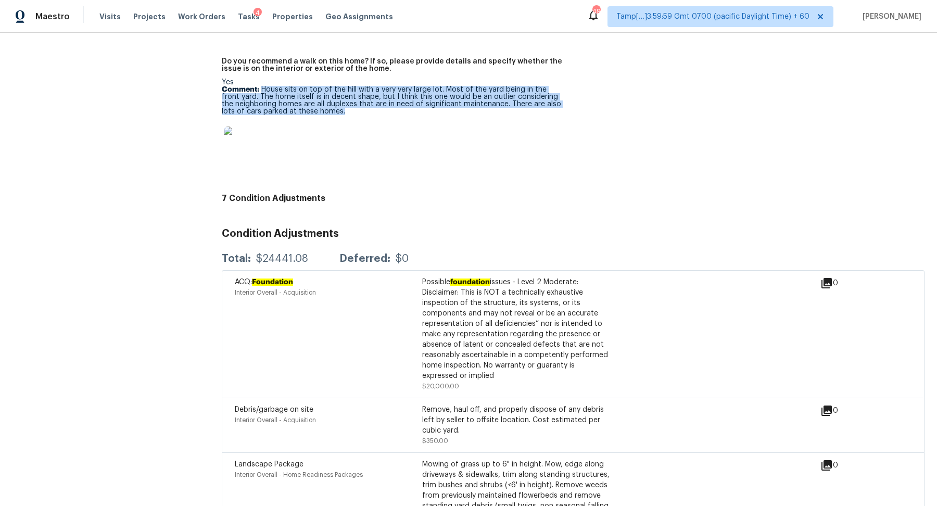
drag, startPoint x: 262, startPoint y: 89, endPoint x: 412, endPoint y: 114, distance: 152.5
click at [412, 114] on p "Comment: House sits on top of the hill with a very very large lot. Most of the …" at bounding box center [393, 100] width 343 height 29
copy p "House sits on top of the hill with a very very large lot. Most of the yard bein…"
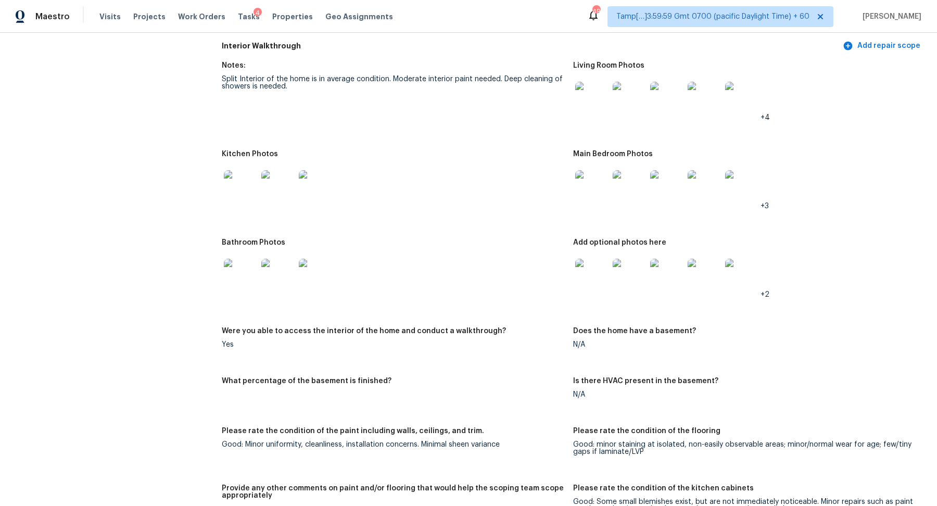
scroll to position [0, 0]
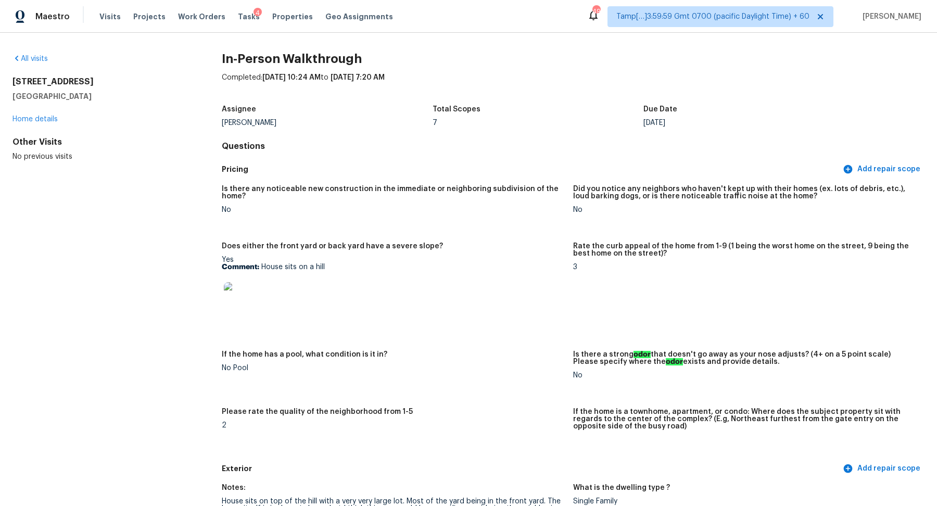
click at [31, 53] on div "All visits 6203 Breeze Way Austin, TX 78723 Home details Other Visits No previo…" at bounding box center [468, 269] width 937 height 473
click at [31, 56] on link "All visits" at bounding box center [29, 58] width 35 height 7
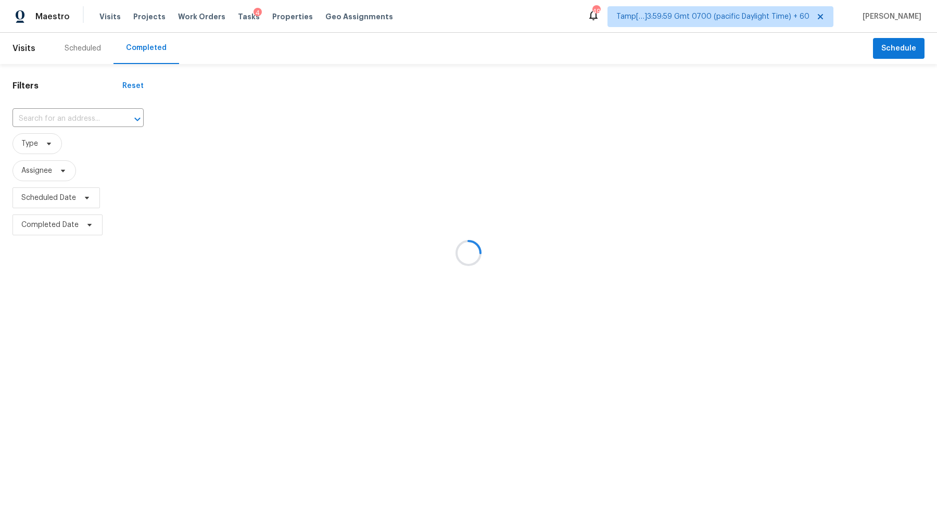
click at [81, 102] on div at bounding box center [468, 253] width 937 height 506
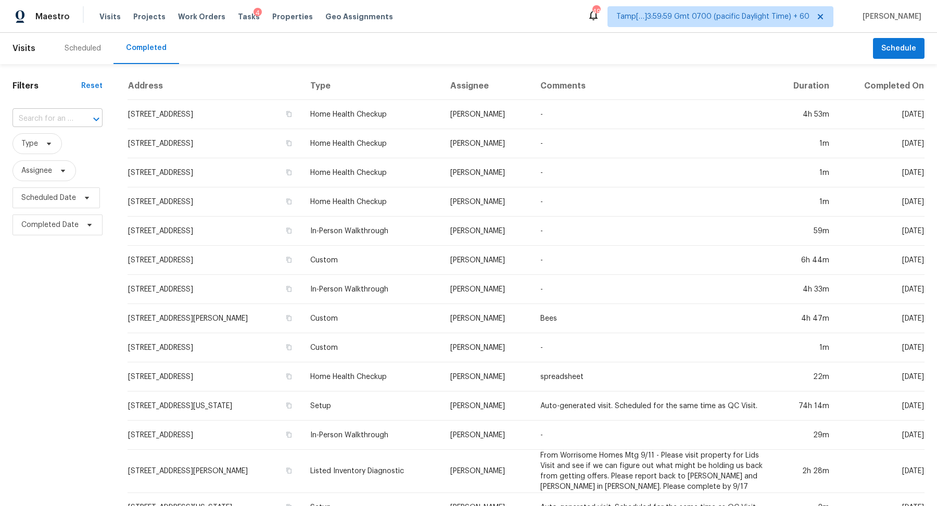
click at [47, 124] on input "text" at bounding box center [42, 119] width 61 height 16
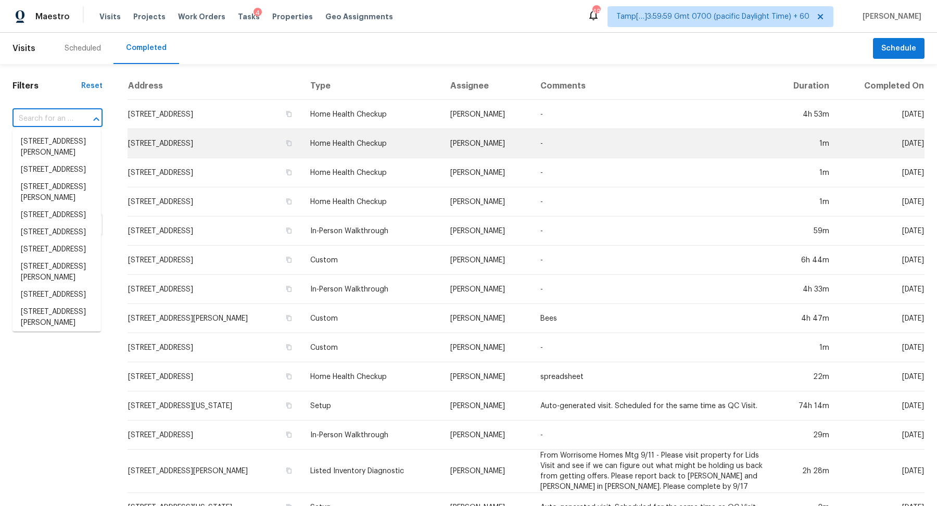
paste input "7 Barrington Ct, Sharpsburg, GA 30277"
type input "7 Barrington Ct, Sharpsburg, GA 30277"
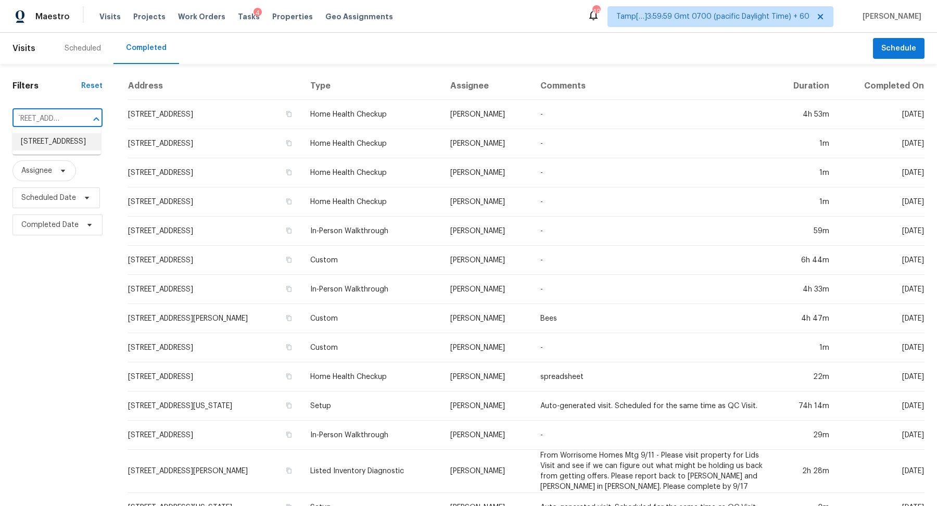
click at [60, 148] on li "7 Barrington Ct, Sharpsburg, GA 30277" at bounding box center [56, 141] width 88 height 17
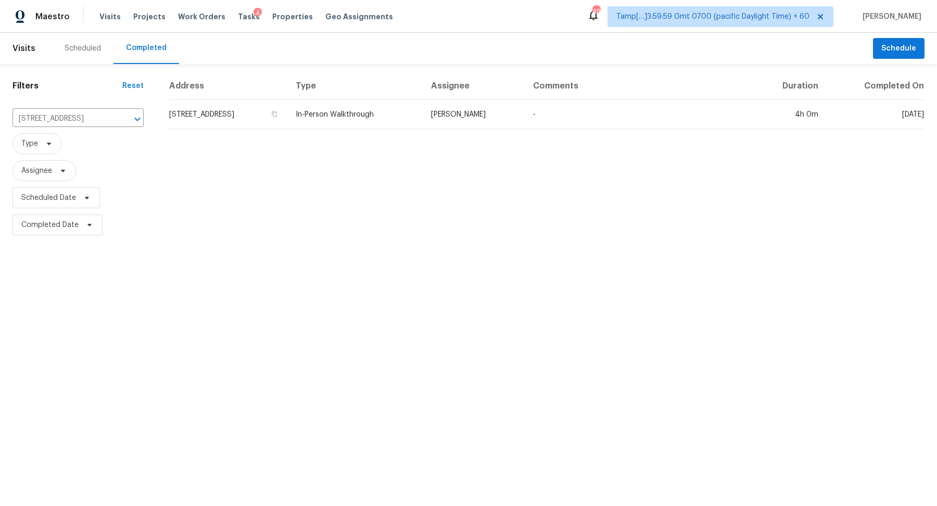
click at [257, 122] on td "7 Barrington Ct, Sharpsburg, GA 30277" at bounding box center [228, 114] width 119 height 29
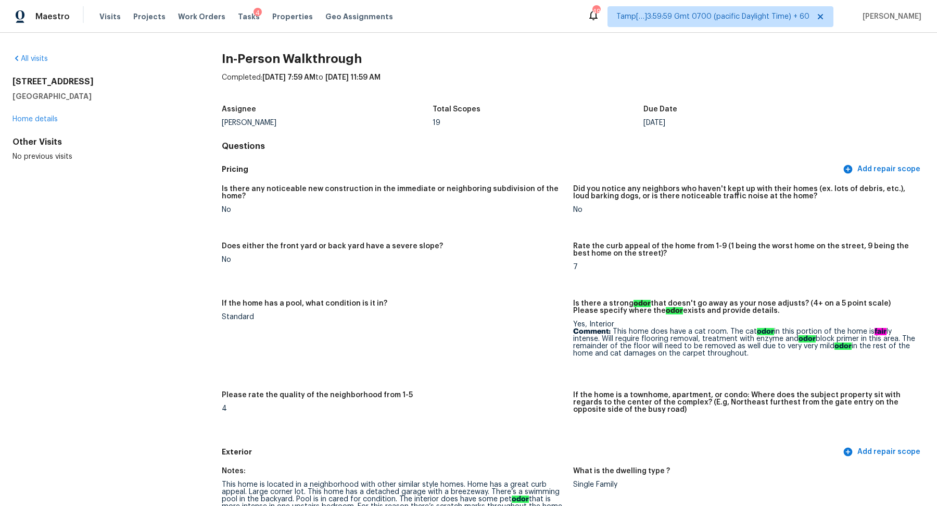
click at [36, 62] on div "All visits" at bounding box center [100, 59] width 176 height 10
click at [36, 60] on link "All visits" at bounding box center [29, 58] width 35 height 7
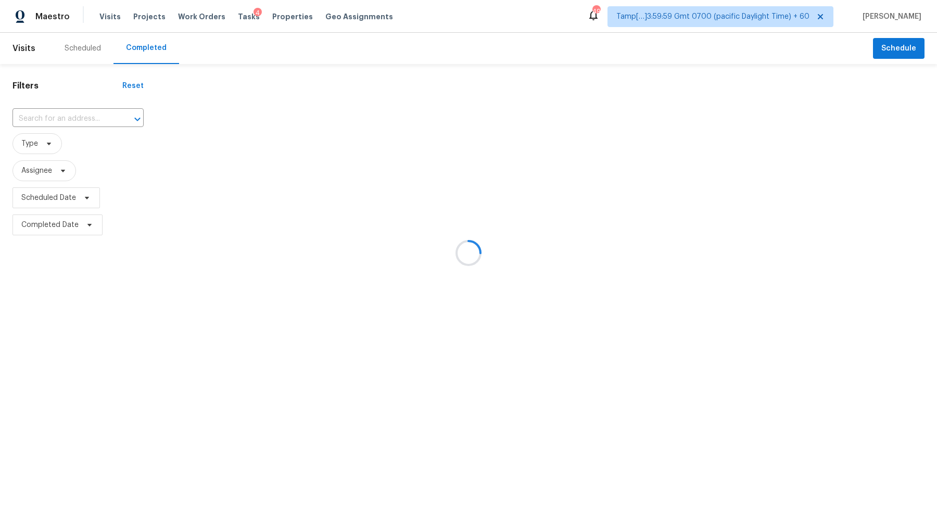
click at [58, 116] on div at bounding box center [468, 253] width 937 height 506
click at [117, 118] on div at bounding box center [130, 119] width 27 height 15
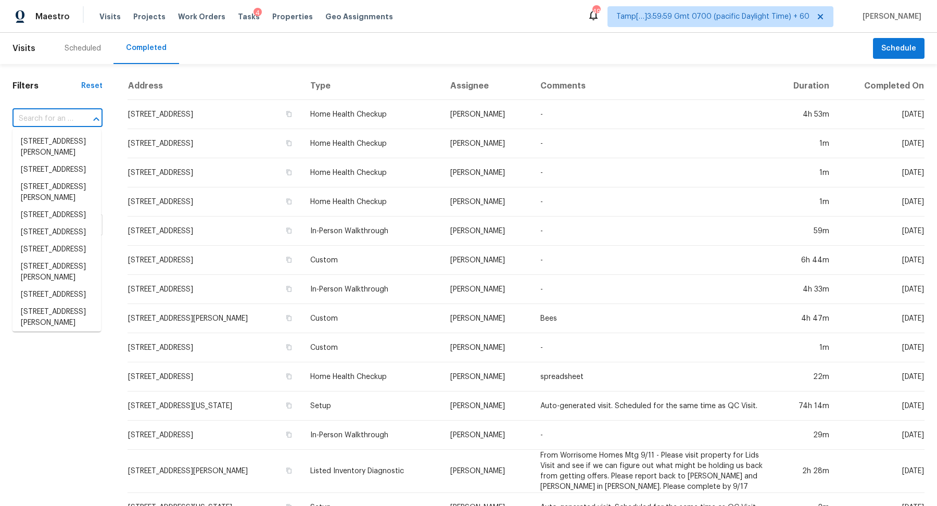
click at [75, 118] on div at bounding box center [88, 119] width 27 height 15
paste input "1540 Palm St, Henderson, NV 89011"
type input "1540 Palm St, Henderson, NV 89011"
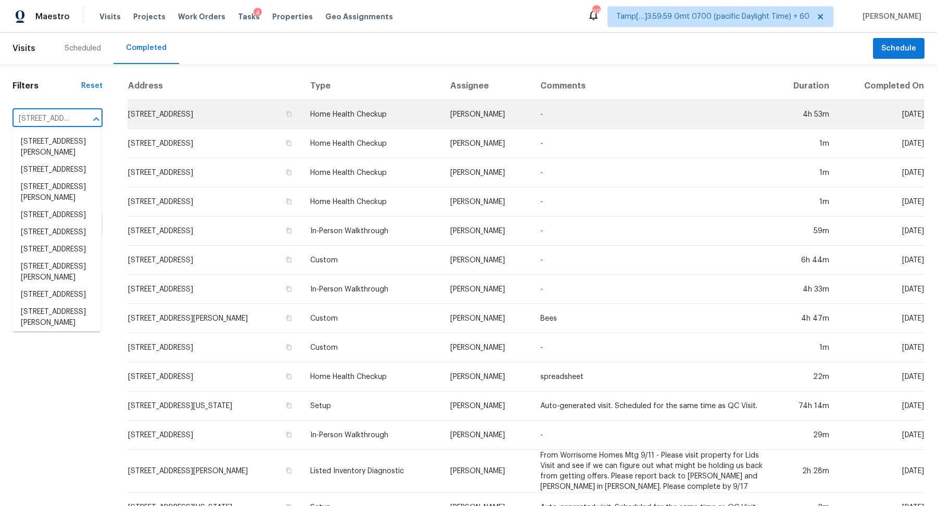
scroll to position [0, 68]
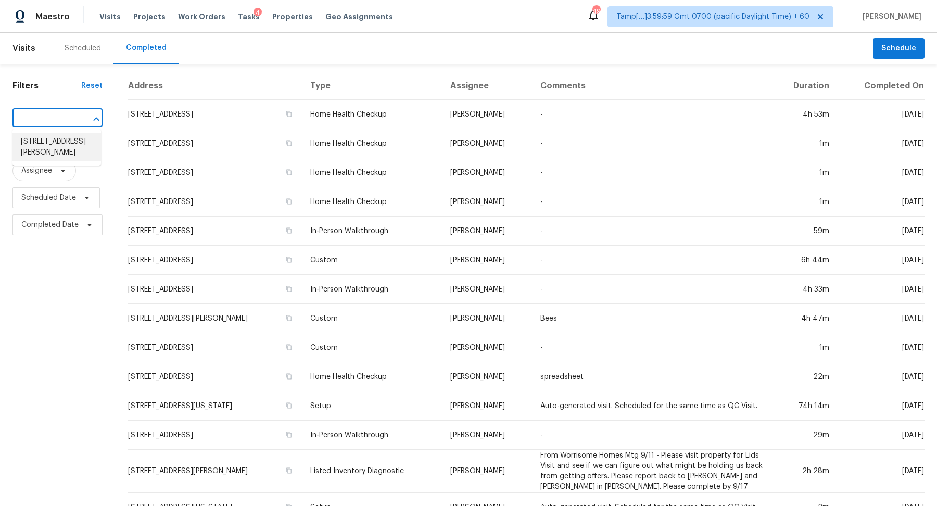
click at [48, 148] on li "1540 Palm St, Henderson, NV 89011" at bounding box center [56, 147] width 88 height 28
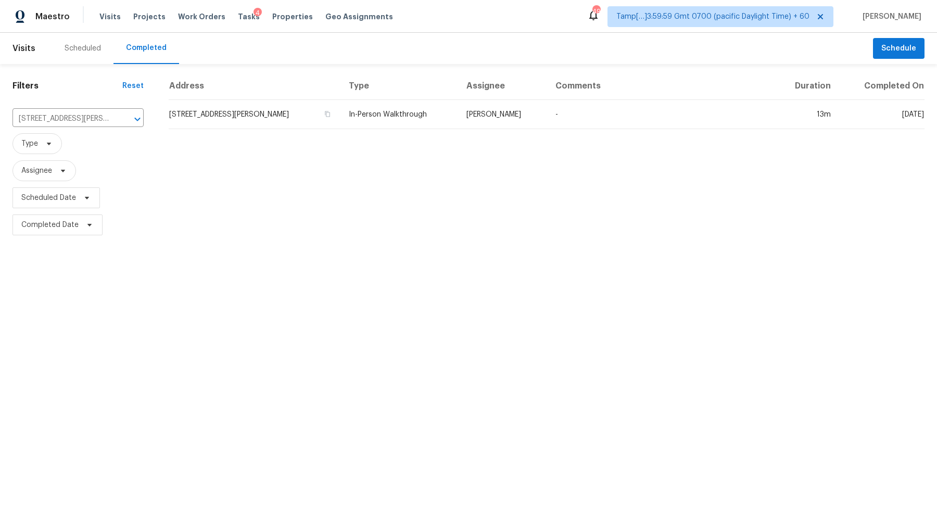
click at [215, 112] on td "1540 Palm St, Henderson, NV 89011" at bounding box center [255, 114] width 172 height 29
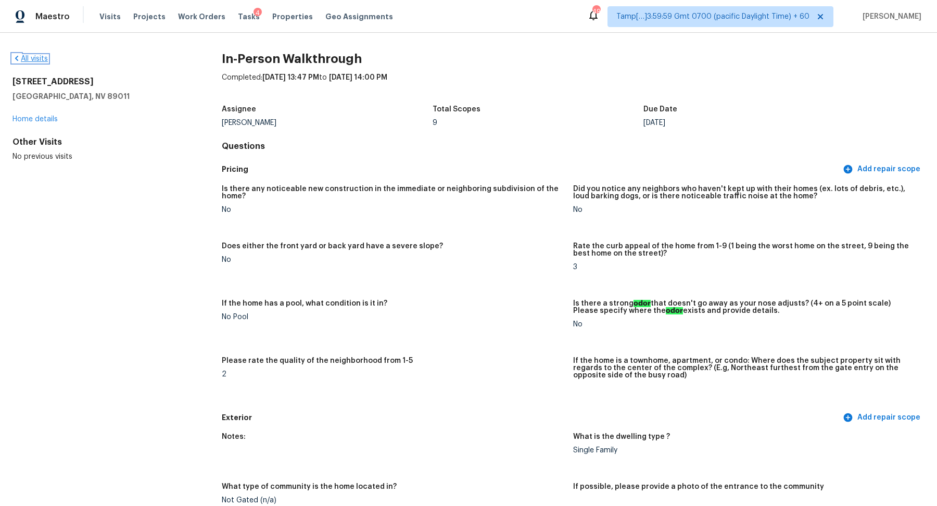
click at [34, 61] on link "All visits" at bounding box center [29, 58] width 35 height 7
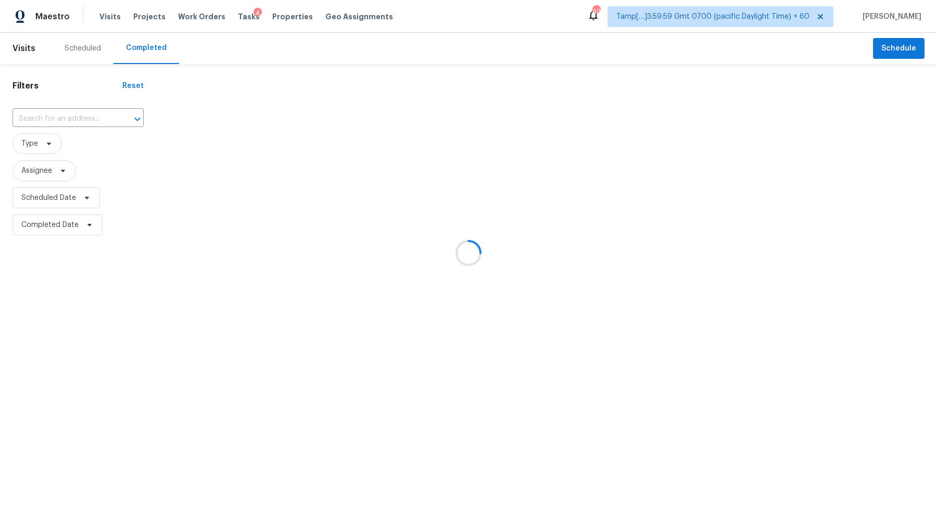
click at [60, 111] on div at bounding box center [468, 253] width 937 height 506
click at [68, 111] on div at bounding box center [468, 253] width 937 height 506
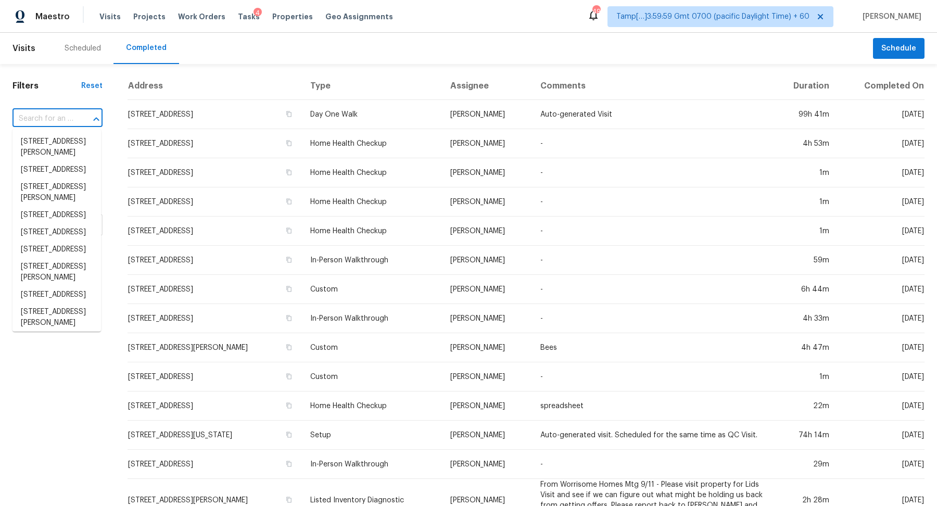
click at [71, 117] on input "text" at bounding box center [42, 119] width 61 height 16
paste input "1421 Fox Run Dr, Charlotte, NC 28212"
type input "1421 Fox Run Dr, Charlotte, NC 28212"
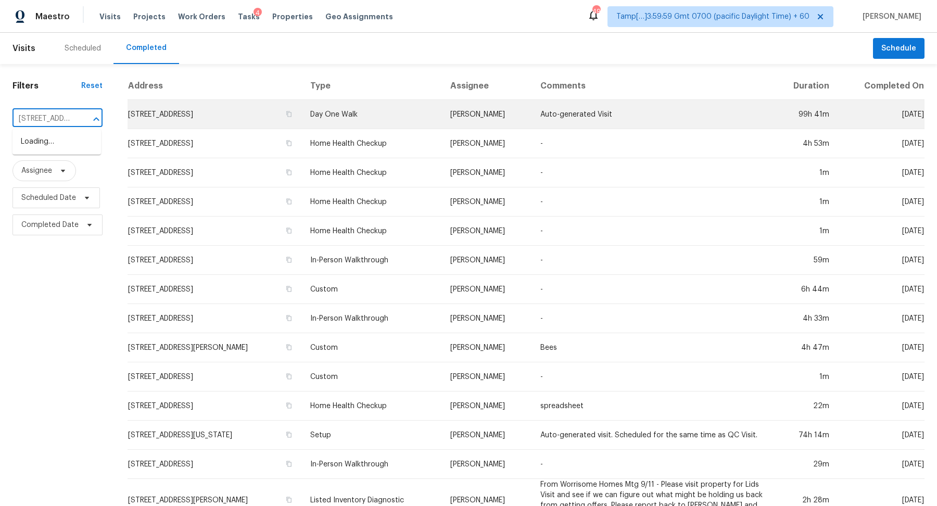
scroll to position [0, 71]
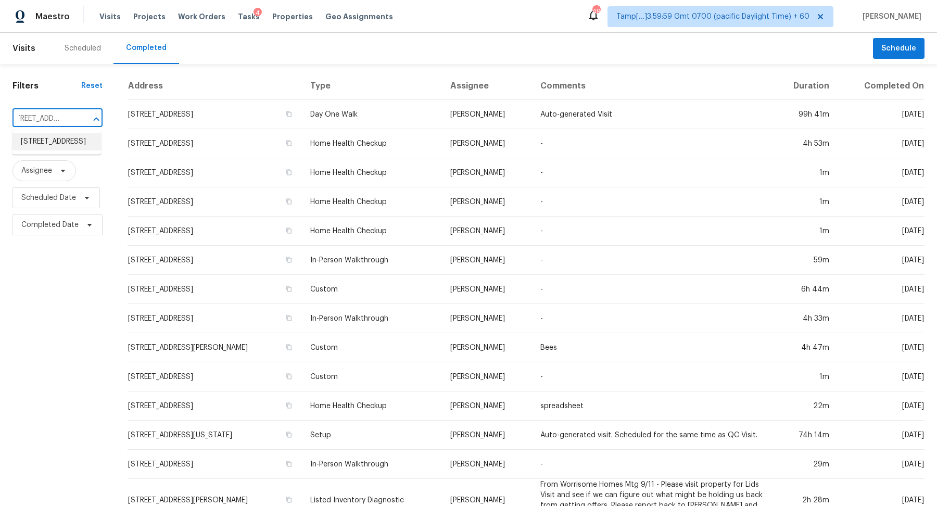
click at [39, 141] on li "1421 Fox Run Dr, Charlotte, NC 28212" at bounding box center [56, 141] width 88 height 17
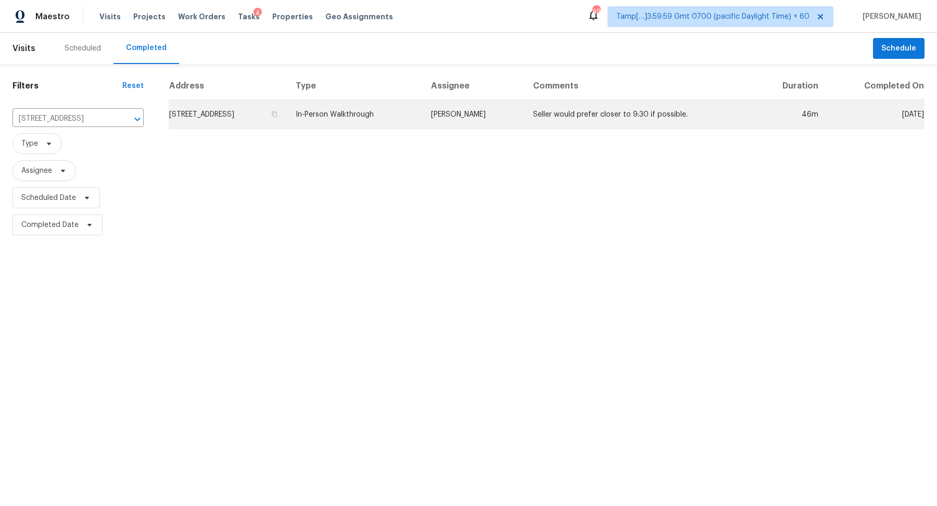
click at [194, 120] on td "1421 Fox Run Dr, Charlotte, NC 28212" at bounding box center [228, 114] width 119 height 29
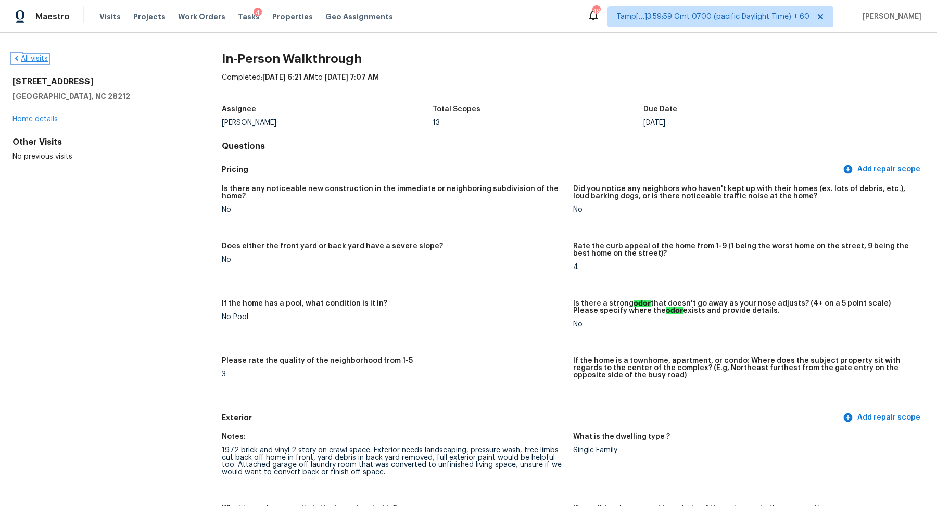
click at [28, 57] on link "All visits" at bounding box center [29, 58] width 35 height 7
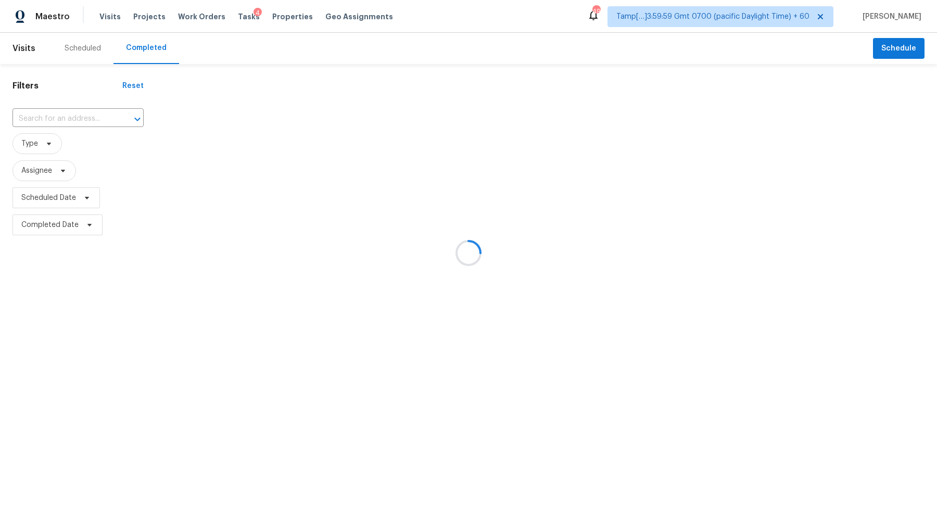
click at [63, 114] on div at bounding box center [468, 253] width 937 height 506
click at [72, 112] on div at bounding box center [468, 253] width 937 height 506
click at [72, 117] on div at bounding box center [468, 253] width 937 height 506
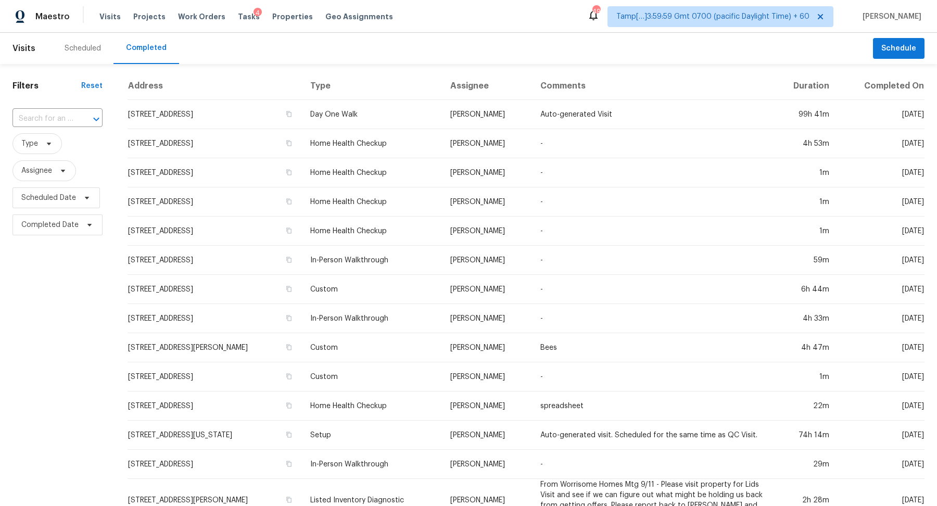
click at [72, 117] on div "​" at bounding box center [57, 119] width 90 height 16
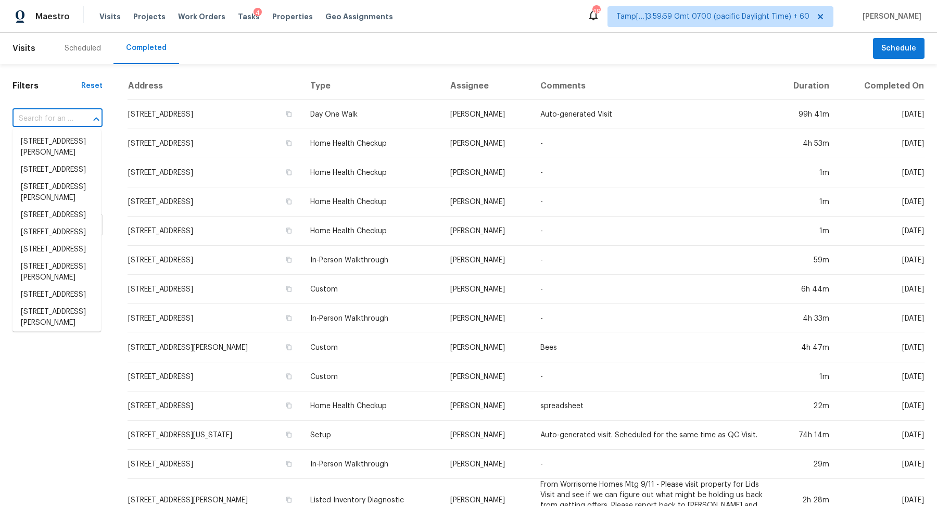
click at [72, 117] on div "​" at bounding box center [57, 119] width 90 height 16
paste input "2743 Heathrow Dr, Lawrenceville, GA 30043"
type input "2743 Heathrow Dr, Lawrenceville, GA 30043"
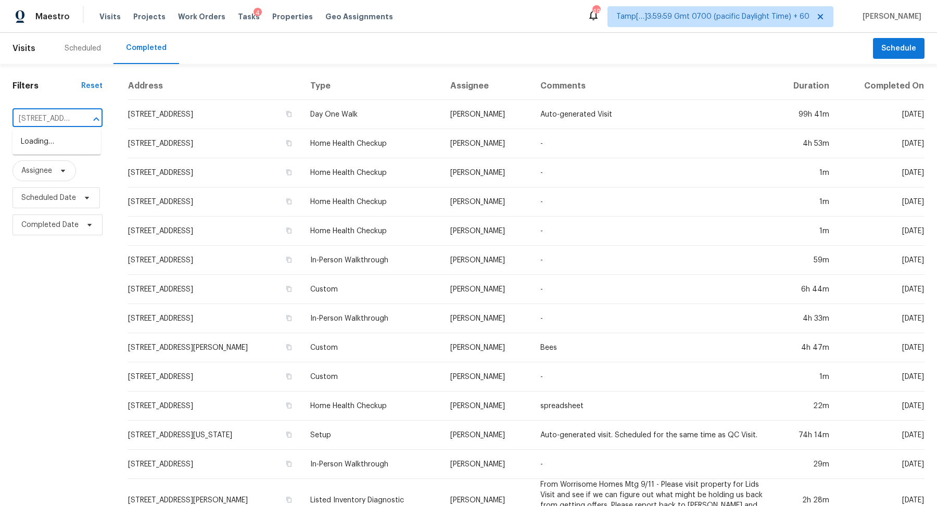
scroll to position [0, 97]
click at [62, 149] on li "2743 Heathrow Dr, Lawrenceville, GA 30043" at bounding box center [56, 141] width 88 height 17
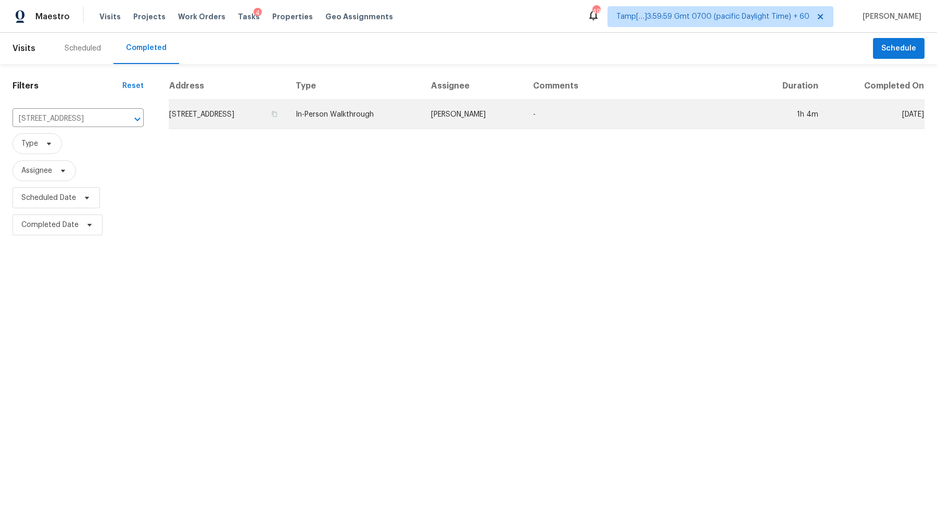
click at [216, 112] on td "2743 Heathrow Dr, Lawrenceville, GA 30043" at bounding box center [228, 114] width 119 height 29
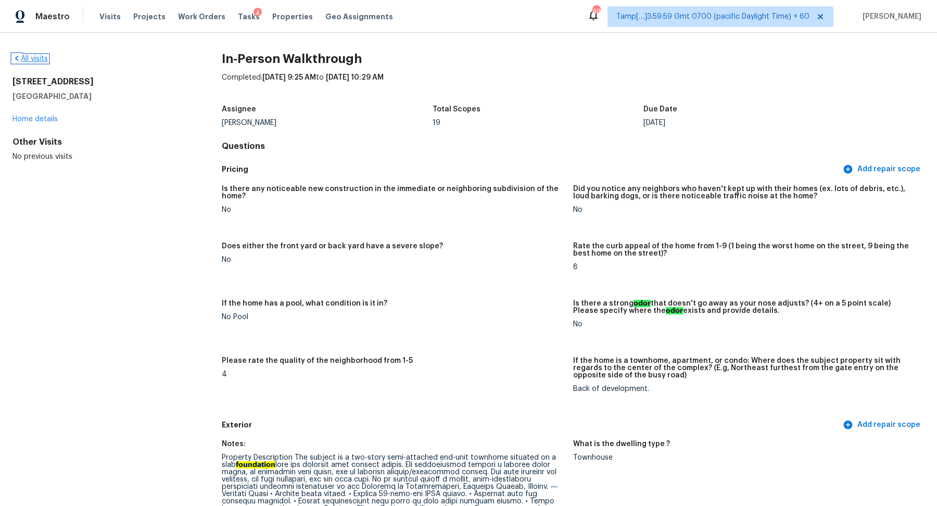
click at [34, 55] on link "All visits" at bounding box center [29, 58] width 35 height 7
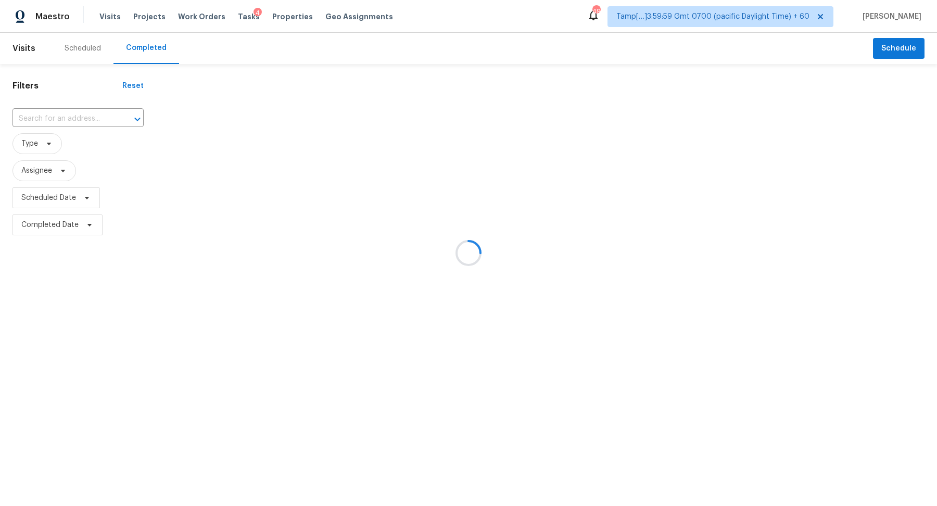
click at [67, 127] on div at bounding box center [468, 253] width 937 height 506
click at [73, 117] on div at bounding box center [468, 253] width 937 height 506
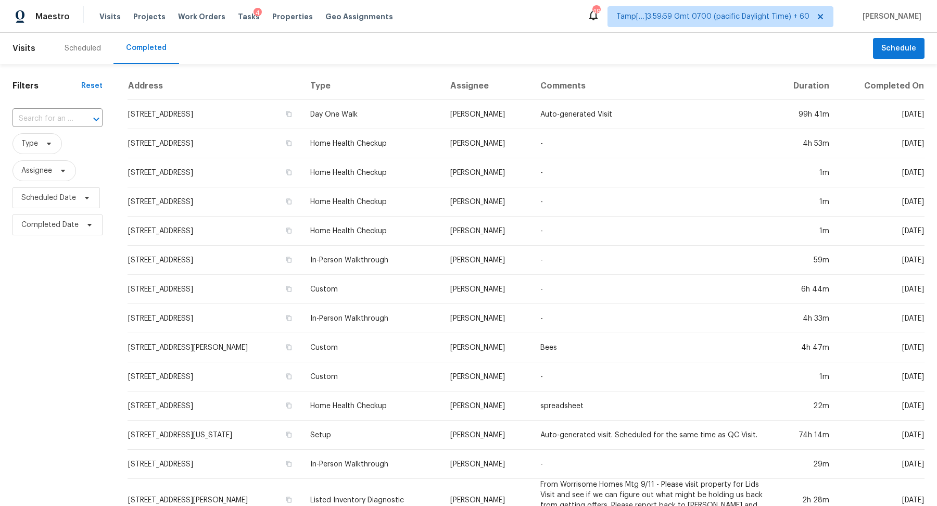
click at [75, 117] on div at bounding box center [88, 119] width 27 height 15
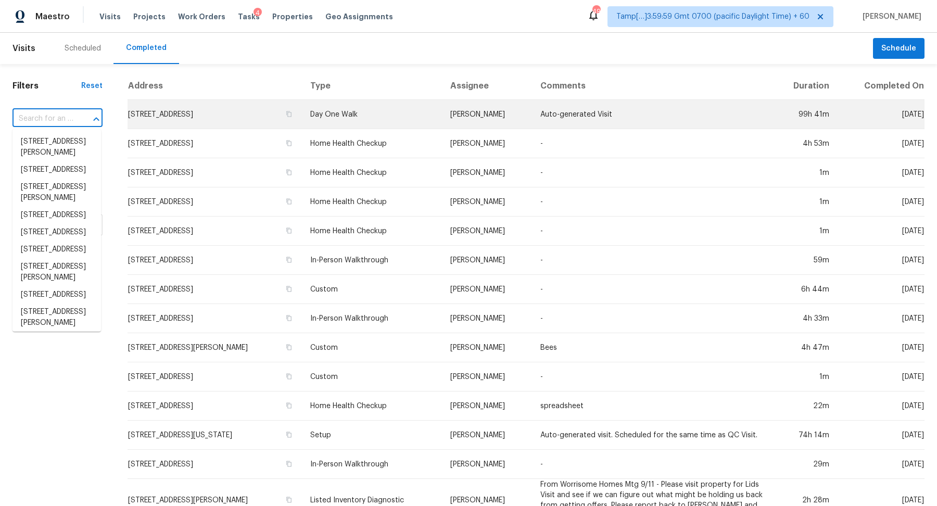
paste input "83 Berkley St, Marlborough, MA 01752"
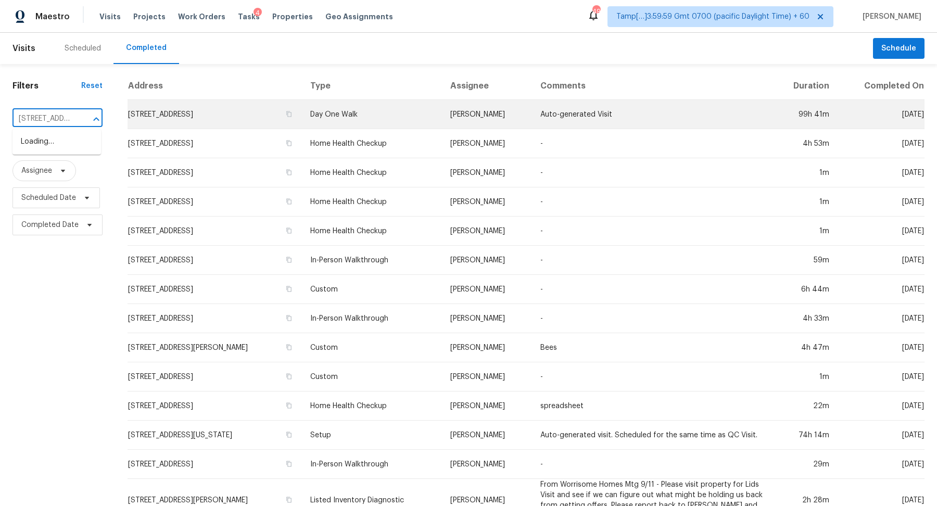
scroll to position [0, 76]
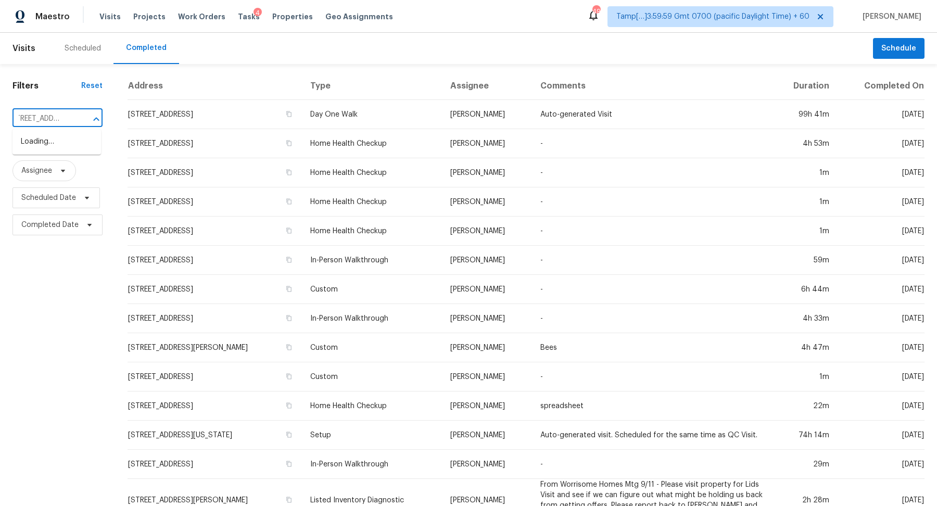
type input "83 Berkley St, Marlborough, MA 01752"
click at [53, 118] on input "text" at bounding box center [42, 119] width 61 height 16
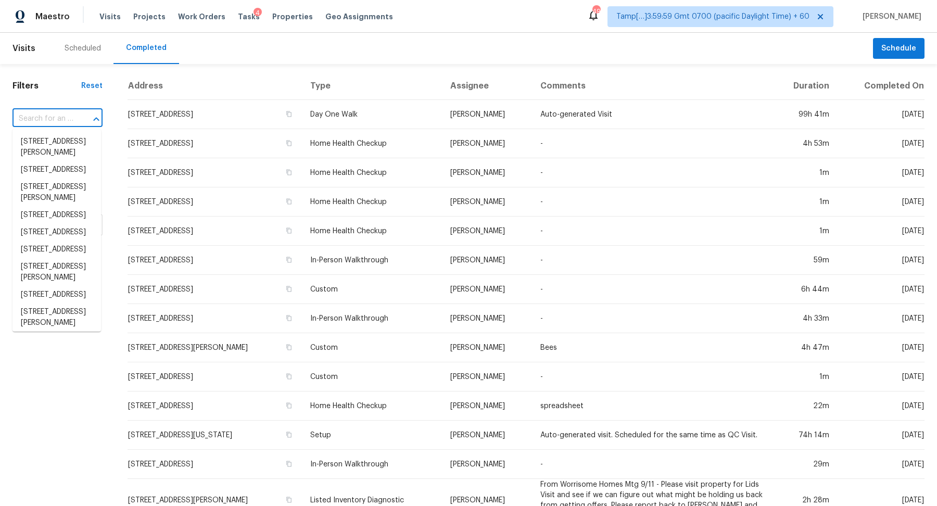
paste input "83 Berkley St, Marlborough, MA 01752"
type input "83 Berkley St, Marlborough, MA 01752"
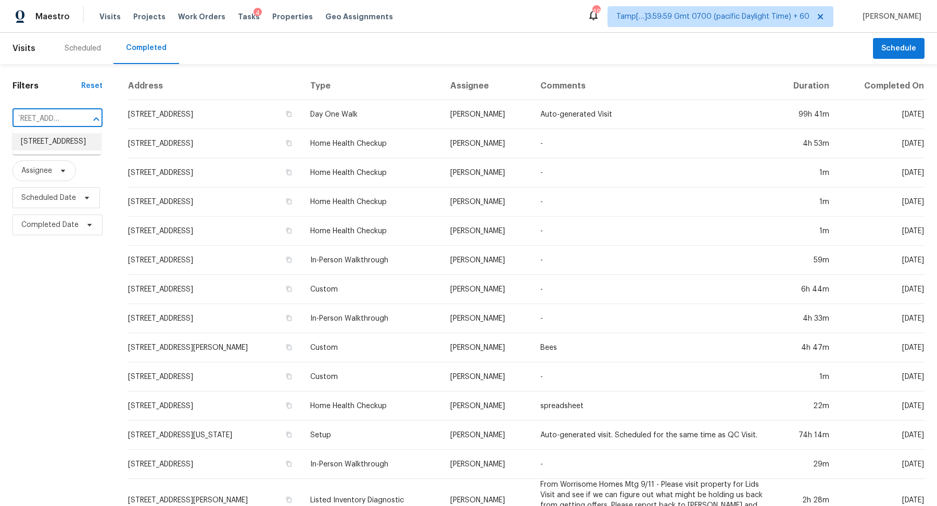
click at [53, 145] on li "83 Berkley St, Marlborough, MA 01752" at bounding box center [56, 141] width 88 height 17
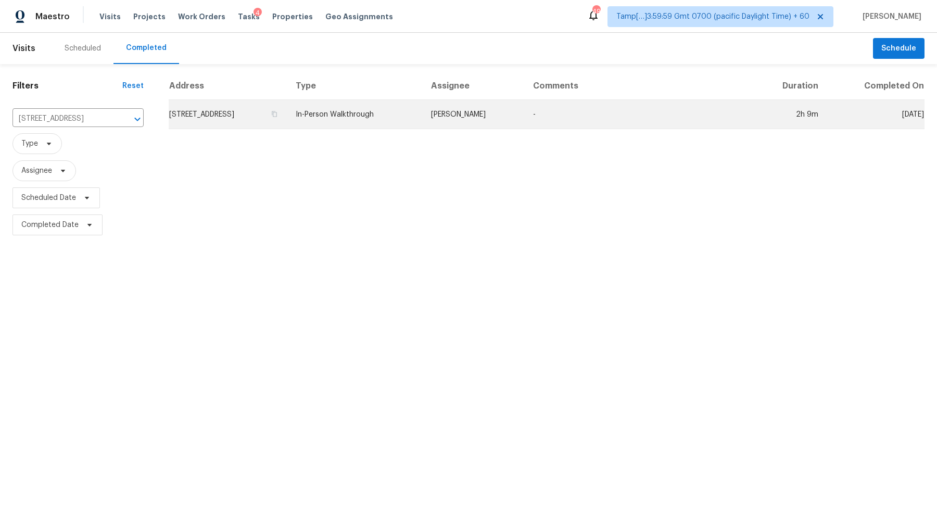
click at [197, 117] on td "83 Berkley St, Marlborough, MA 01752" at bounding box center [228, 114] width 119 height 29
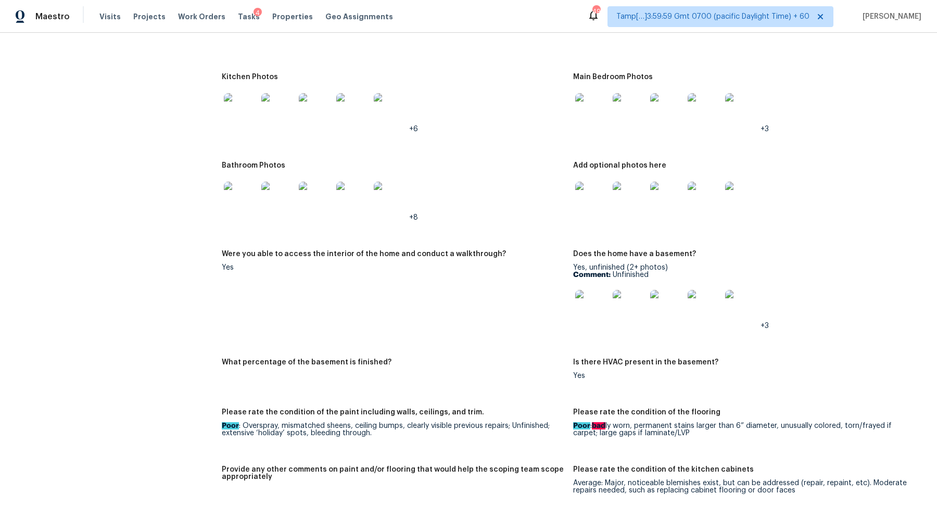
scroll to position [1091, 0]
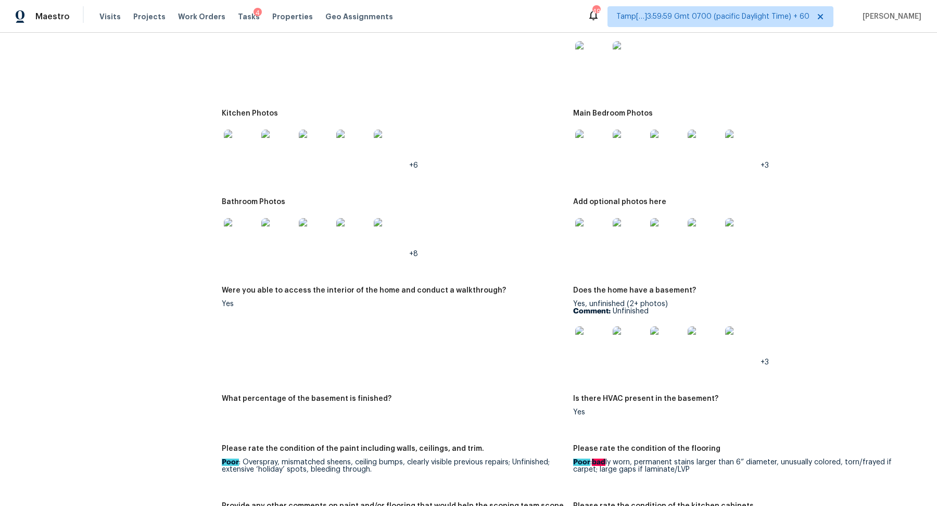
click at [604, 157] on img at bounding box center [591, 146] width 33 height 33
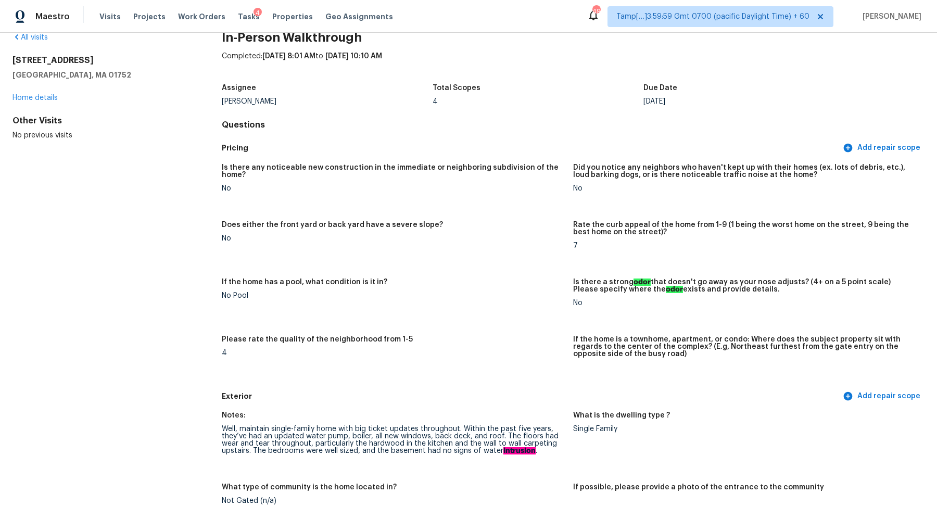
scroll to position [0, 0]
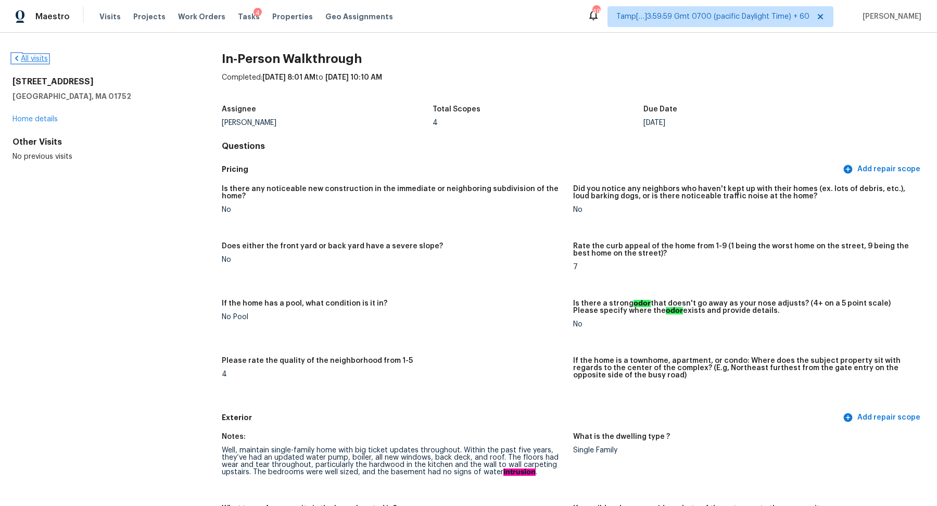
click at [40, 57] on link "All visits" at bounding box center [29, 58] width 35 height 7
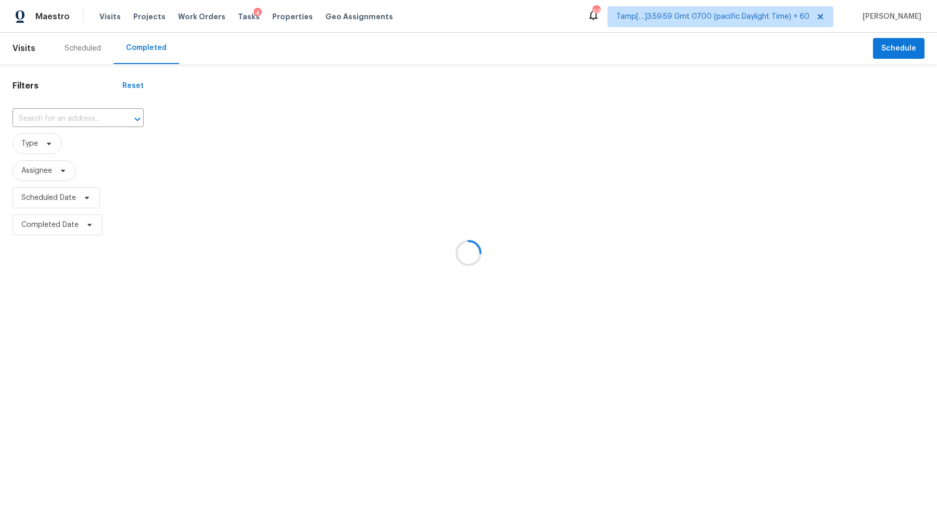
click at [59, 101] on div at bounding box center [468, 253] width 937 height 506
click at [60, 104] on div at bounding box center [468, 253] width 937 height 506
click at [60, 106] on div at bounding box center [468, 253] width 937 height 506
click at [60, 118] on div at bounding box center [468, 253] width 937 height 506
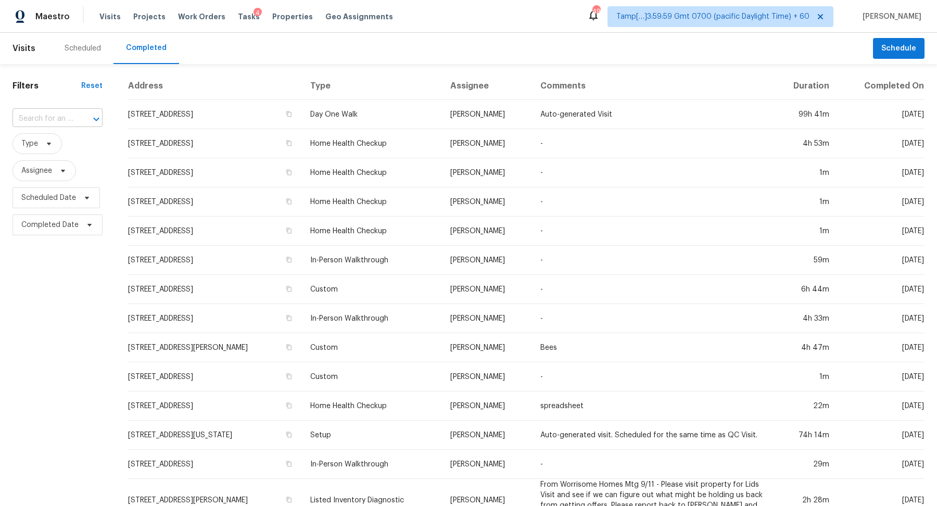
click at [72, 115] on div "​" at bounding box center [57, 119] width 90 height 16
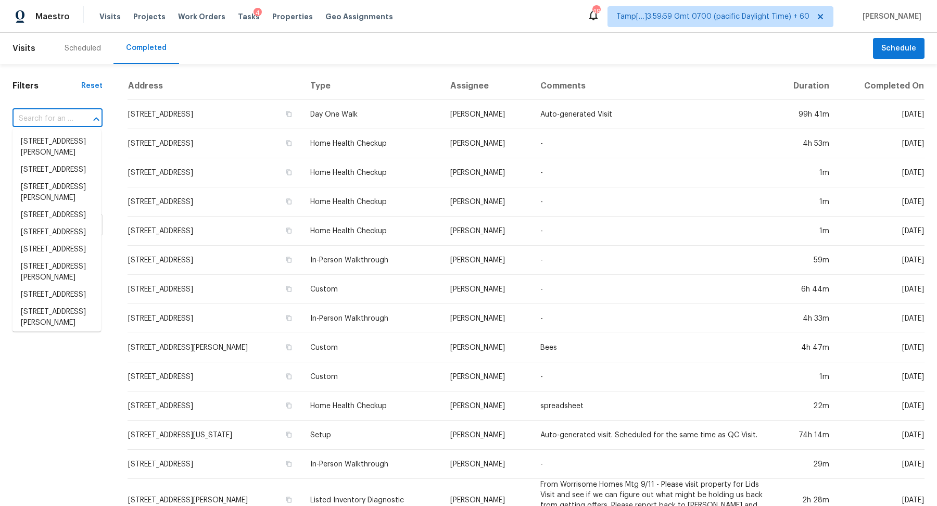
paste input "2743 Heathrow Dr, Lawrenceville, GA 30043"
type input "2743 Heathrow Dr, Lawrenceville, GA 30043"
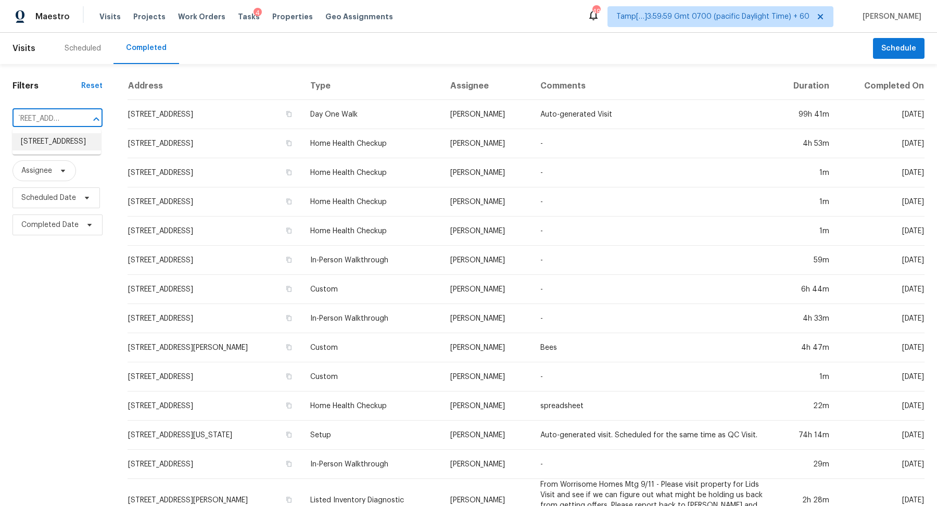
click at [39, 150] on li "2743 Heathrow Dr, Lawrenceville, GA 30043" at bounding box center [56, 141] width 88 height 17
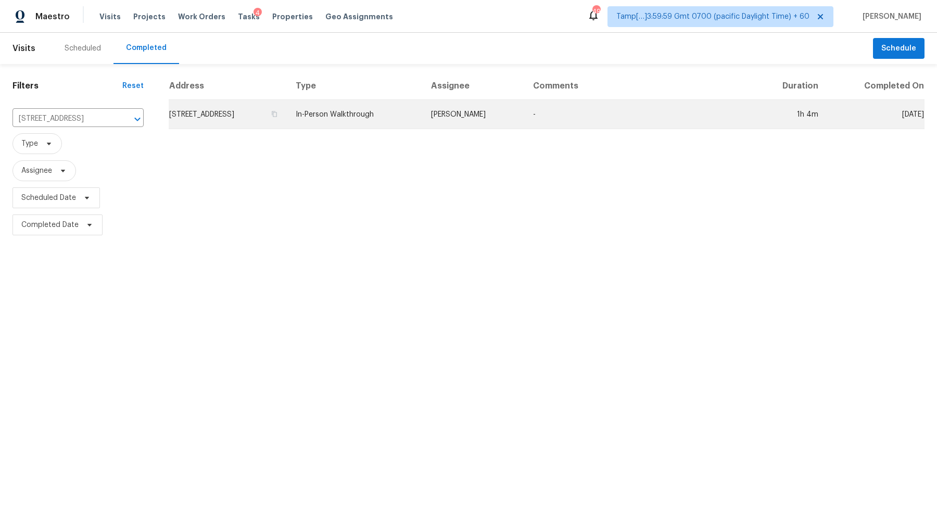
click at [233, 117] on td "2743 Heathrow Dr, Lawrenceville, GA 30043" at bounding box center [228, 114] width 119 height 29
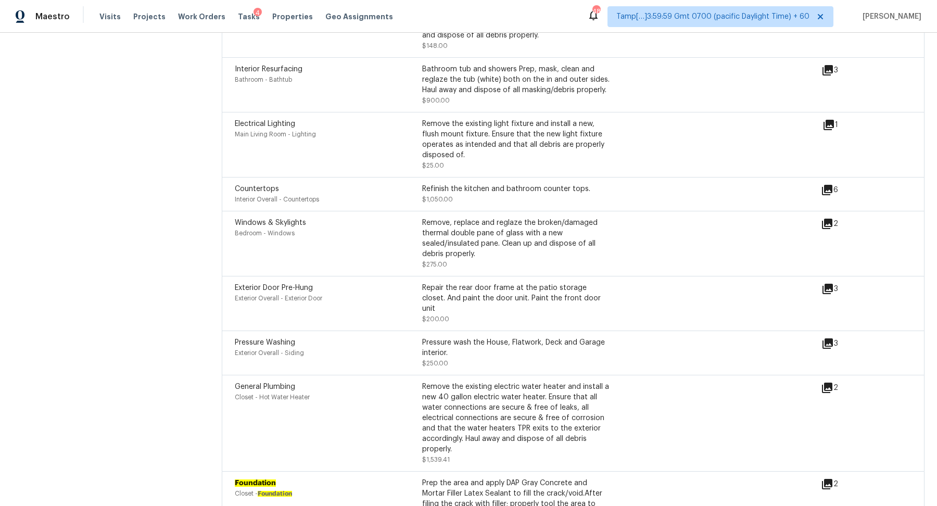
scroll to position [3702, 0]
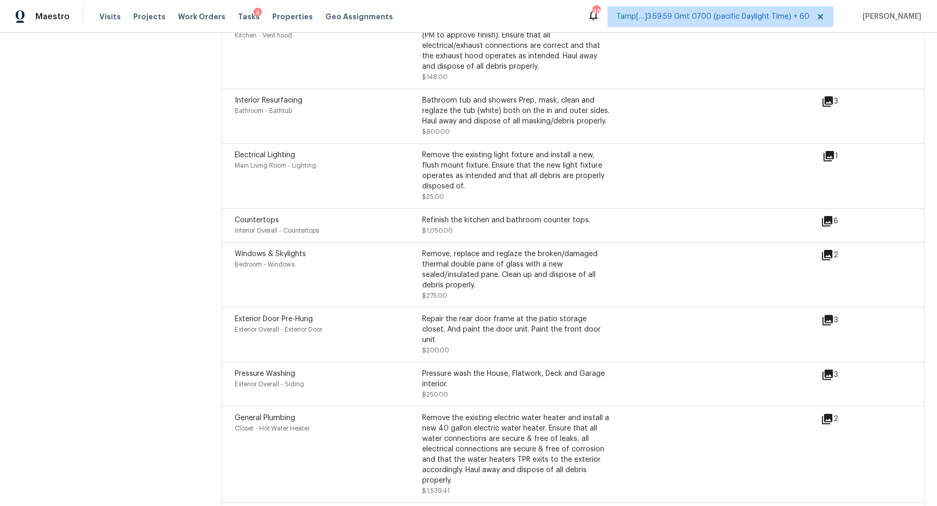
click at [831, 315] on icon at bounding box center [827, 320] width 10 height 10
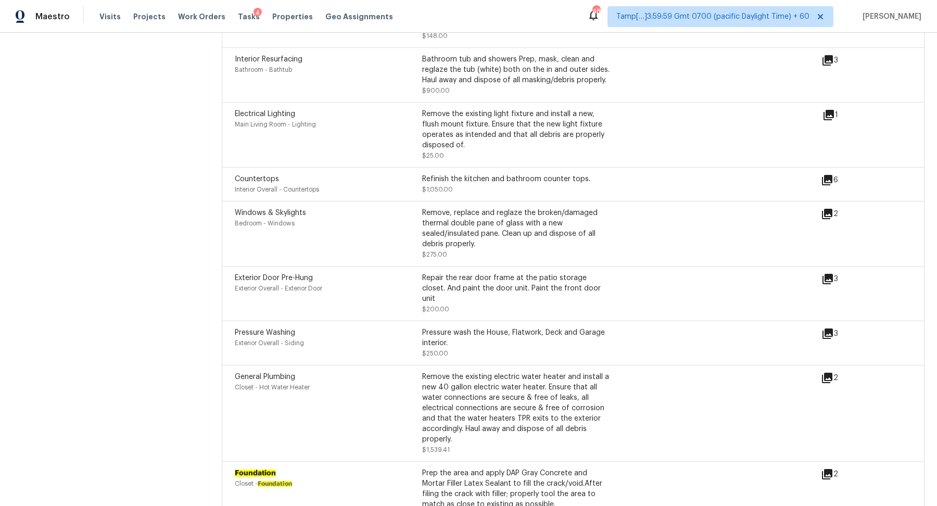
click at [827, 327] on div "3" at bounding box center [846, 342] width 50 height 31
click at [827, 328] on icon at bounding box center [827, 333] width 10 height 10
click at [827, 273] on icon at bounding box center [827, 279] width 12 height 12
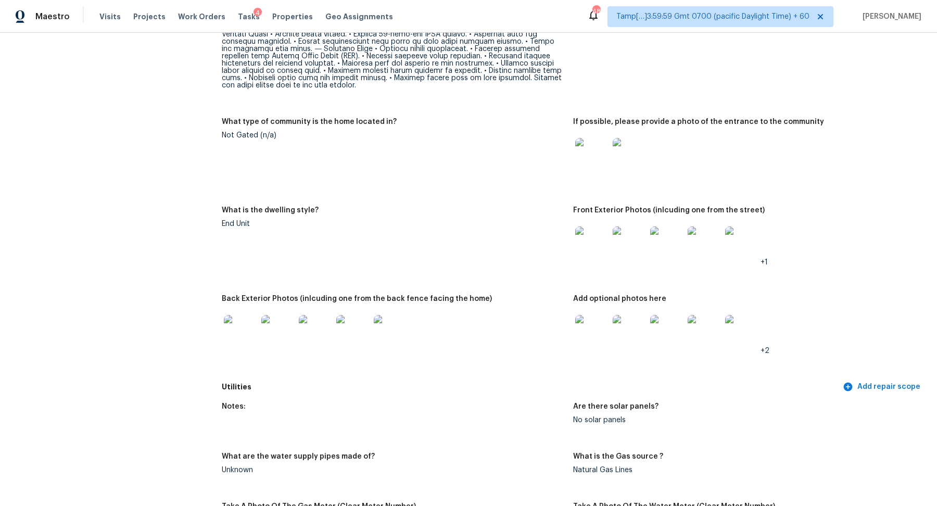
scroll to position [608, 0]
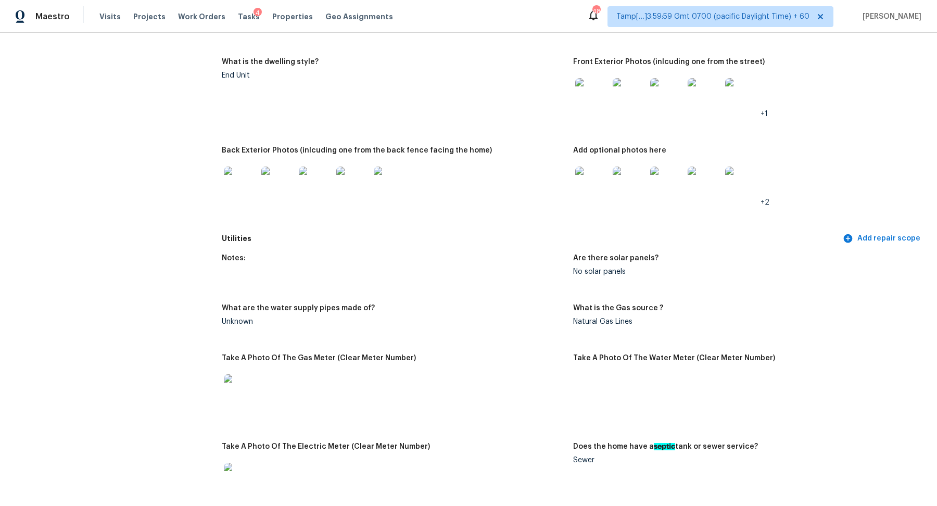
click at [602, 189] on img at bounding box center [591, 183] width 33 height 33
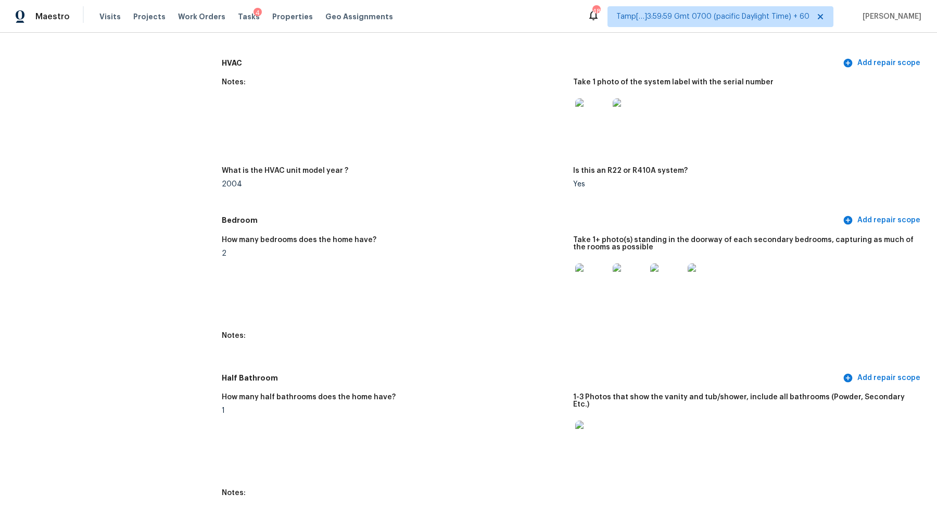
scroll to position [1130, 0]
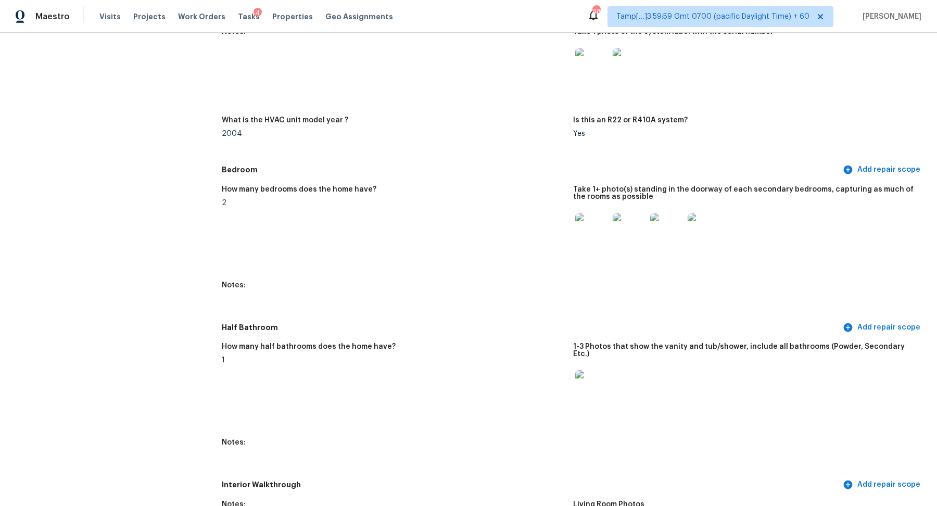
click at [587, 228] on img at bounding box center [591, 229] width 33 height 33
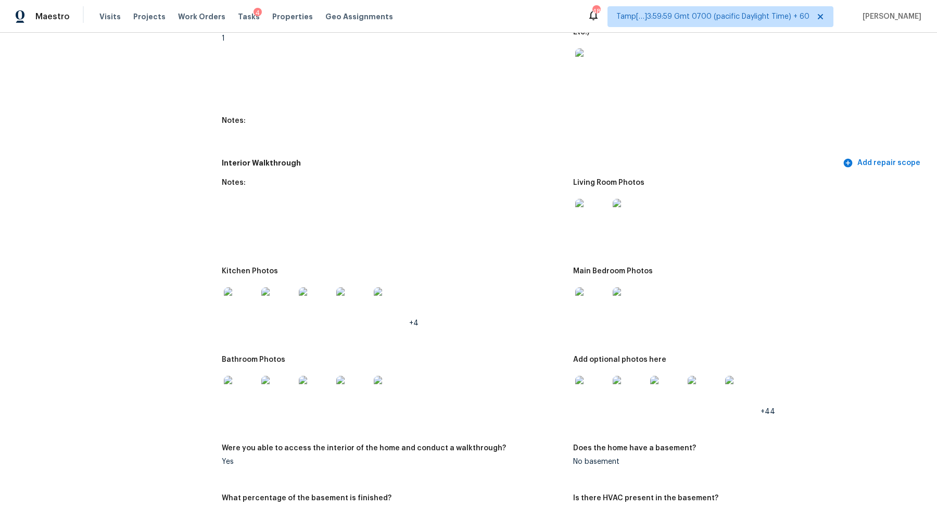
scroll to position [1496, 0]
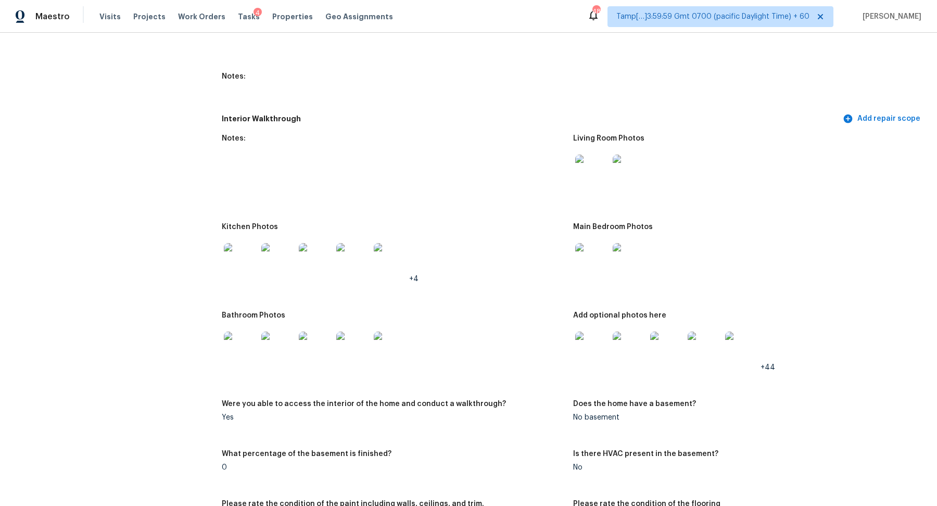
click at [598, 170] on img at bounding box center [591, 171] width 33 height 33
click at [230, 253] on img at bounding box center [240, 259] width 33 height 33
click at [602, 271] on div at bounding box center [591, 260] width 37 height 46
click at [599, 263] on img at bounding box center [591, 259] width 33 height 33
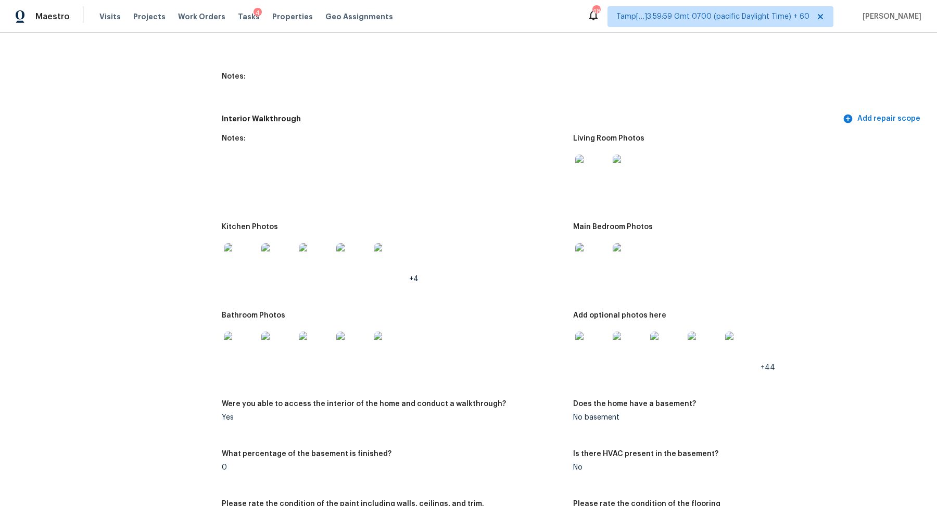
click at [240, 331] on img at bounding box center [240, 347] width 33 height 33
click at [584, 333] on img at bounding box center [591, 347] width 33 height 33
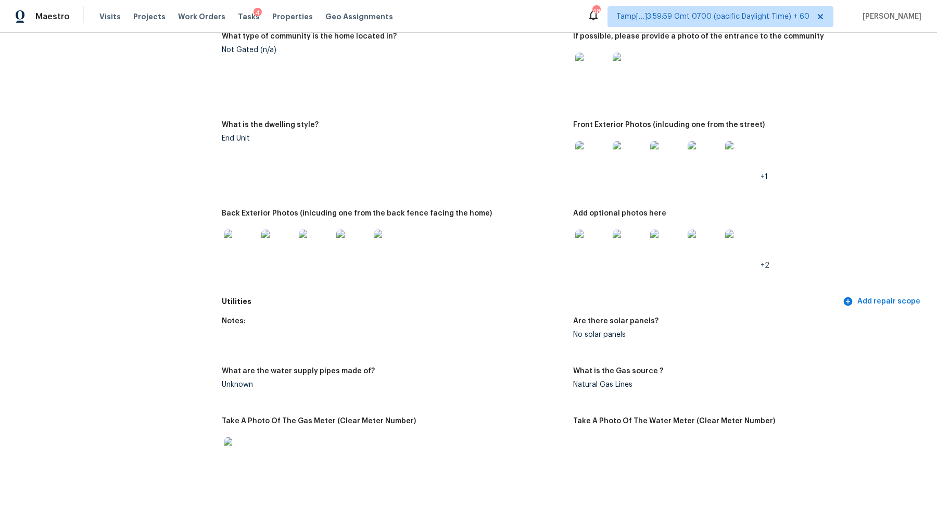
scroll to position [527, 0]
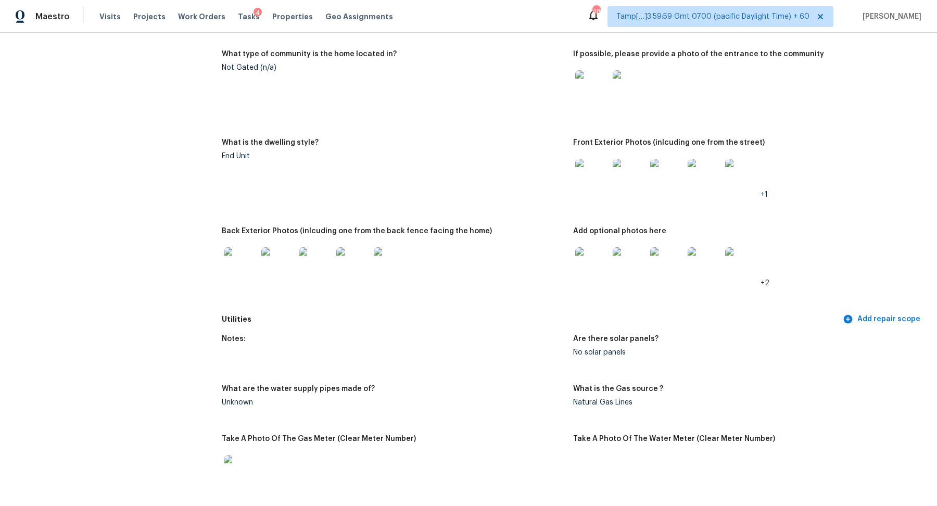
click at [594, 258] on img at bounding box center [591, 263] width 33 height 33
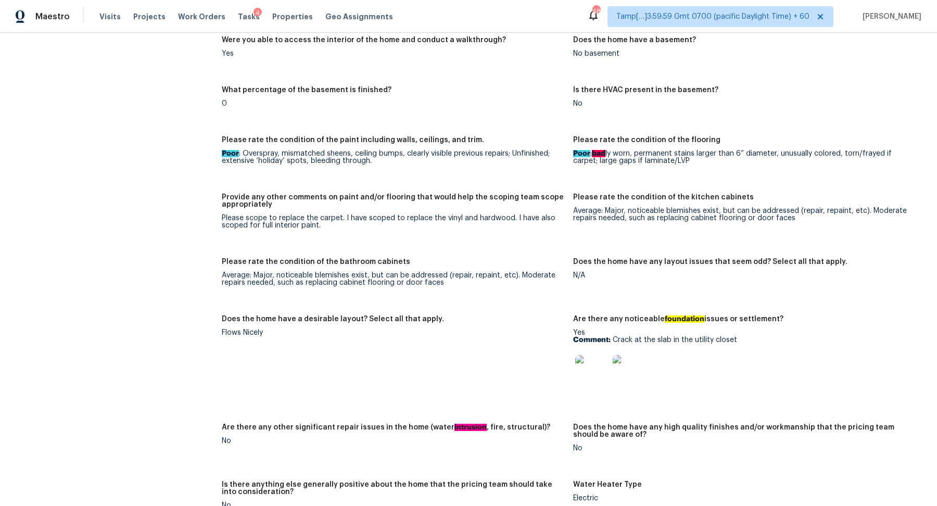
scroll to position [33, 0]
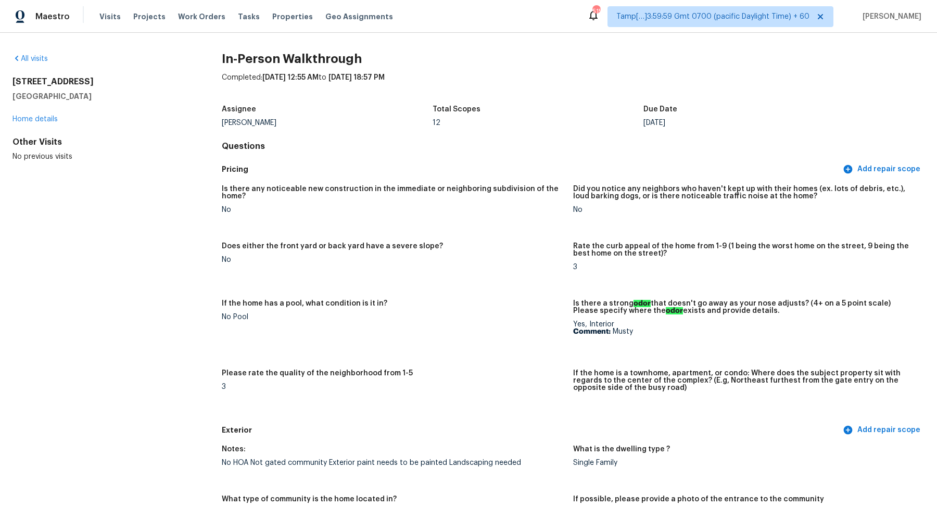
scroll to position [2546, 0]
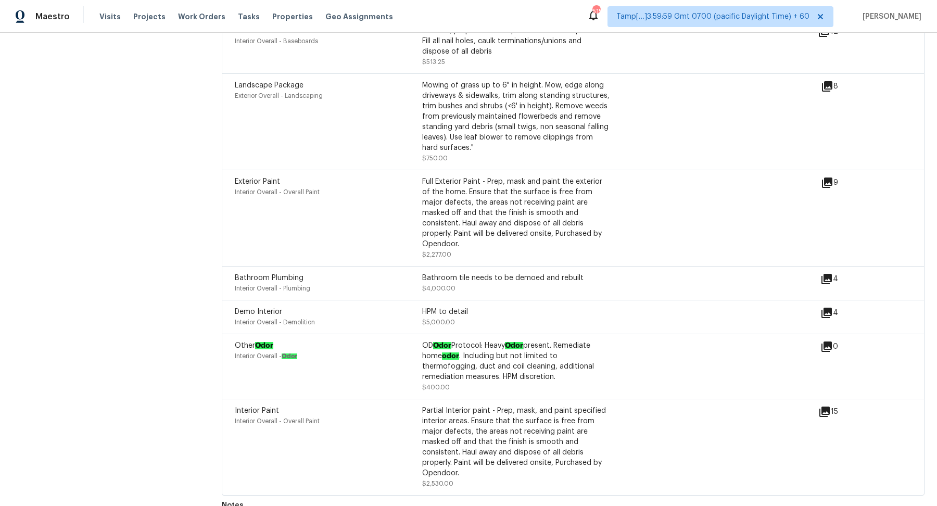
click at [834, 307] on div "4" at bounding box center [845, 313] width 51 height 12
click at [829, 307] on icon at bounding box center [826, 313] width 12 height 12
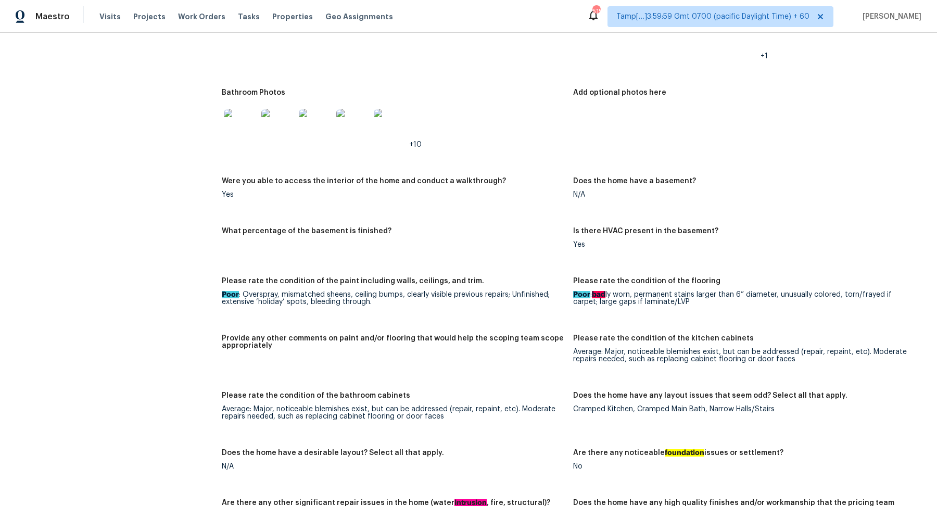
scroll to position [940, 0]
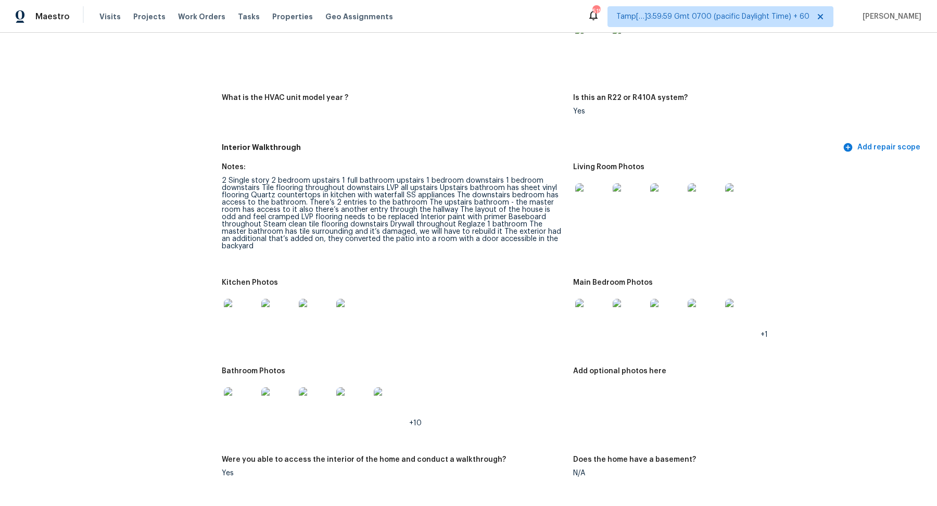
click at [589, 200] on img at bounding box center [591, 199] width 33 height 33
click at [245, 304] on img at bounding box center [240, 315] width 33 height 33
click at [593, 299] on img at bounding box center [591, 315] width 33 height 33
click at [239, 388] on img at bounding box center [240, 403] width 33 height 33
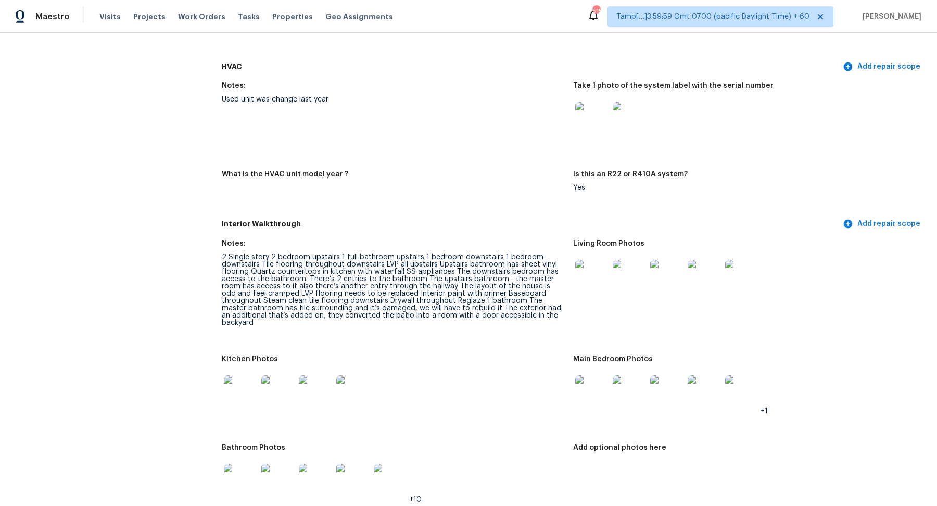
scroll to position [914, 0]
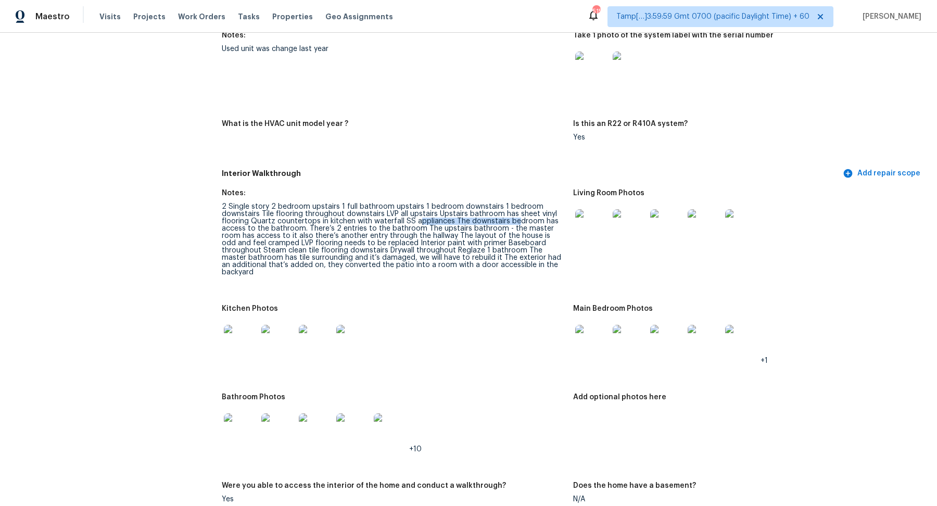
drag, startPoint x: 422, startPoint y: 222, endPoint x: 518, endPoint y: 223, distance: 96.8
click at [518, 223] on div "2 Single story 2 bedroom upstairs 1 full bathroom upstairs 1 bedroom downstairs…" at bounding box center [393, 239] width 343 height 73
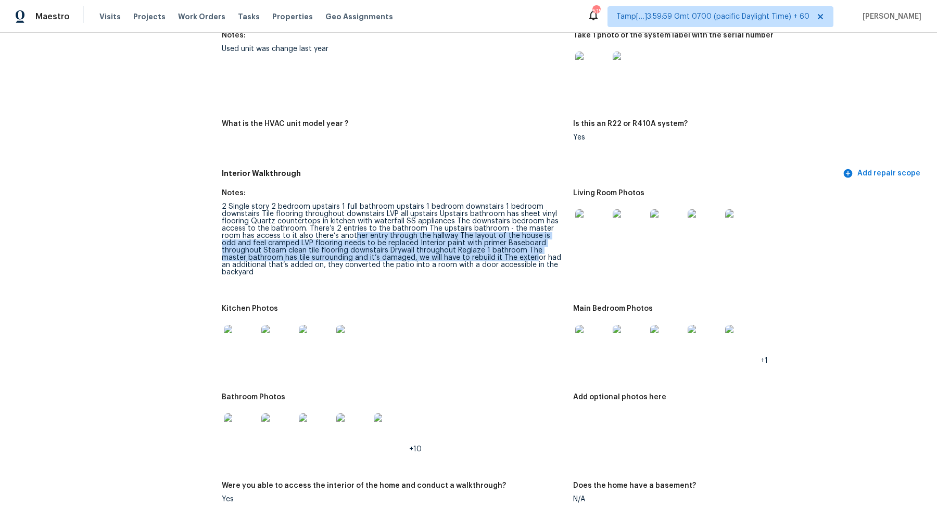
drag, startPoint x: 333, startPoint y: 236, endPoint x: 471, endPoint y: 256, distance: 139.3
click at [471, 256] on div "2 Single story 2 bedroom upstairs 1 full bathroom upstairs 1 bedroom downstairs…" at bounding box center [393, 239] width 343 height 73
click at [436, 257] on div "2 Single story 2 bedroom upstairs 1 full bathroom upstairs 1 bedroom downstairs…" at bounding box center [393, 239] width 343 height 73
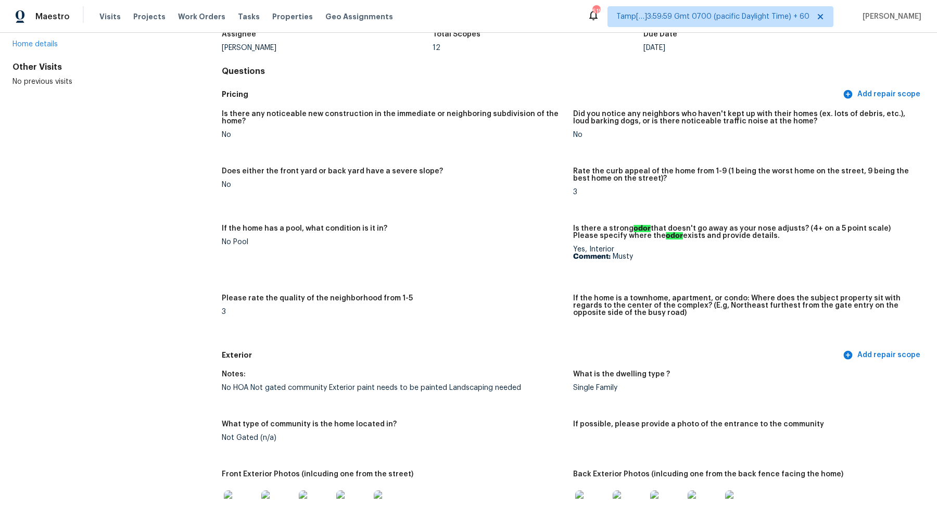
scroll to position [316, 0]
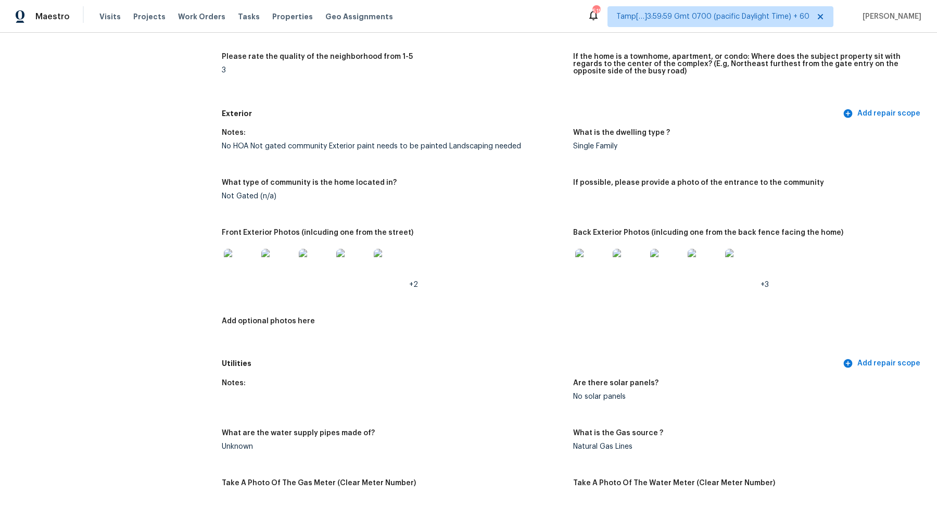
click at [601, 263] on img at bounding box center [591, 265] width 33 height 33
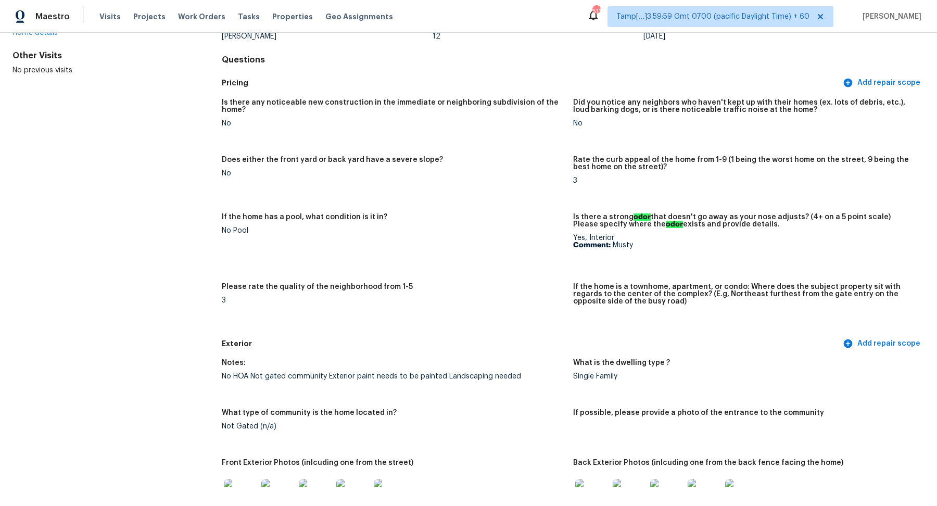
scroll to position [0, 0]
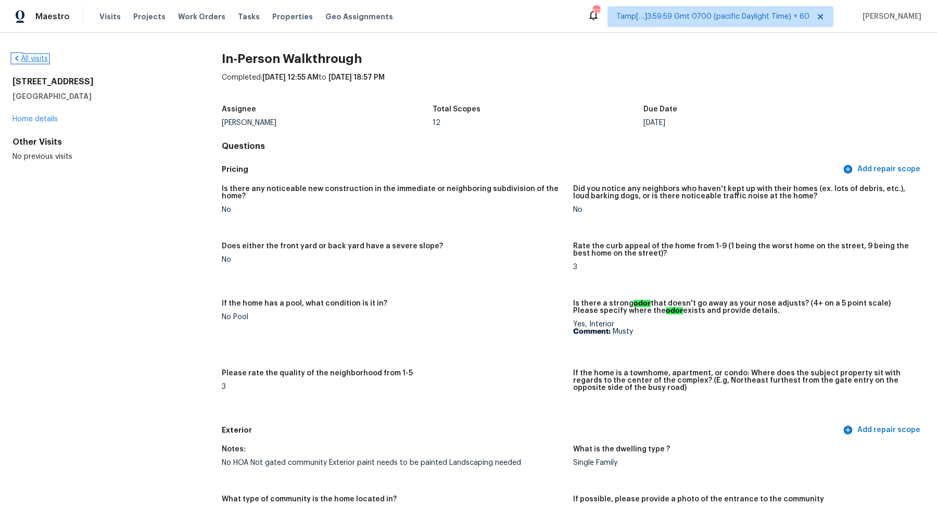
click at [29, 59] on link "All visits" at bounding box center [29, 58] width 35 height 7
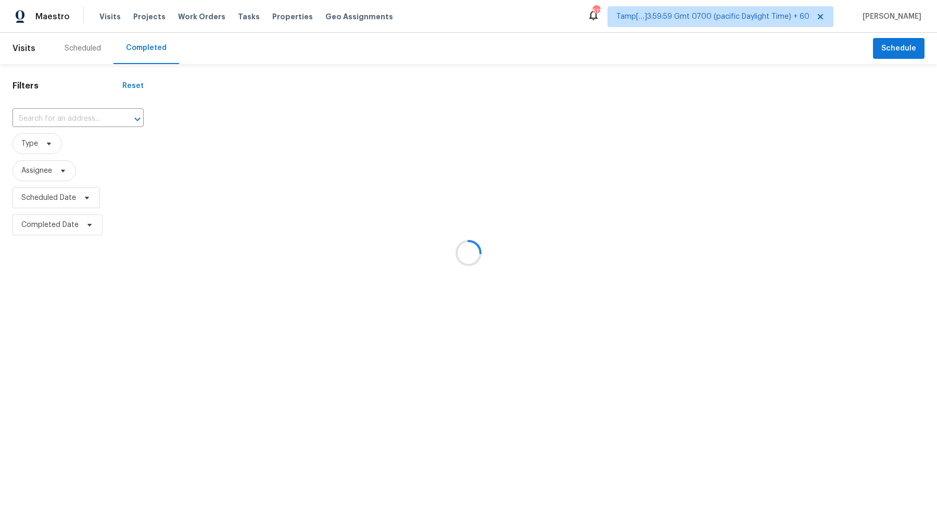
click at [73, 112] on div at bounding box center [468, 253] width 937 height 506
click at [73, 114] on div at bounding box center [468, 253] width 937 height 506
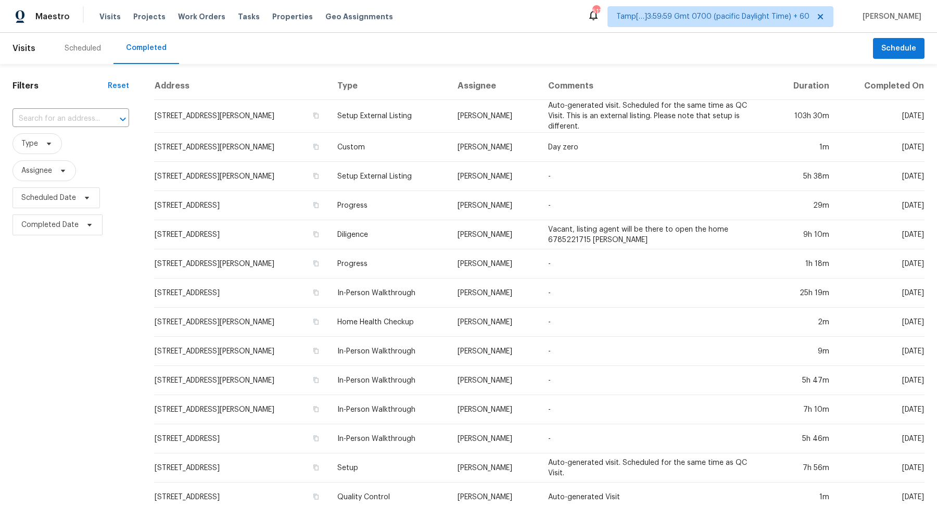
click at [73, 114] on input "text" at bounding box center [55, 119] width 87 height 16
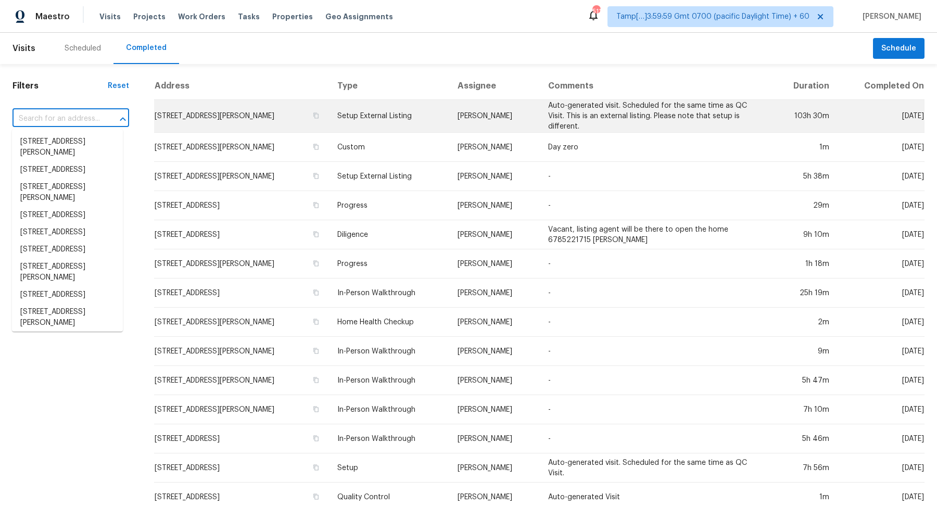
paste input "7336 Pebblestone Dr Charlotte NC 28212"
type input "7336 Pebblestone Dr Charlotte NC 28212"
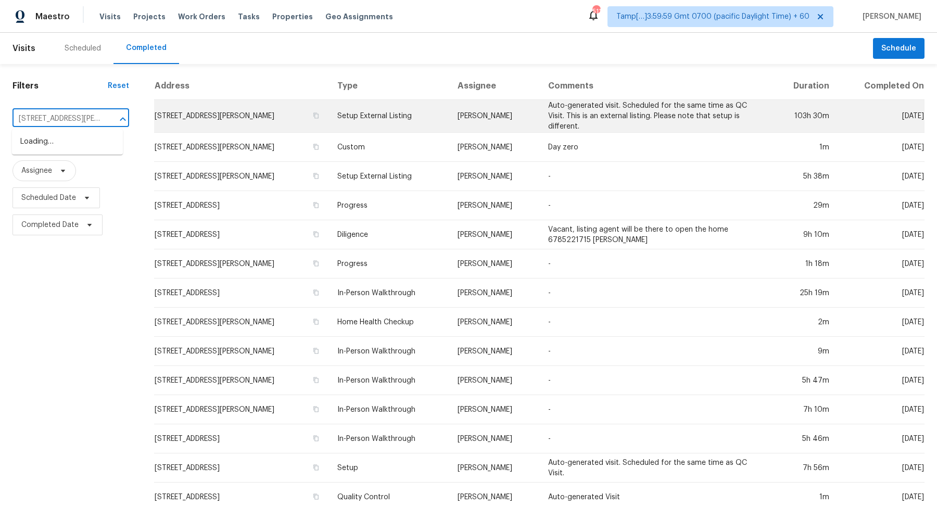
scroll to position [0, 63]
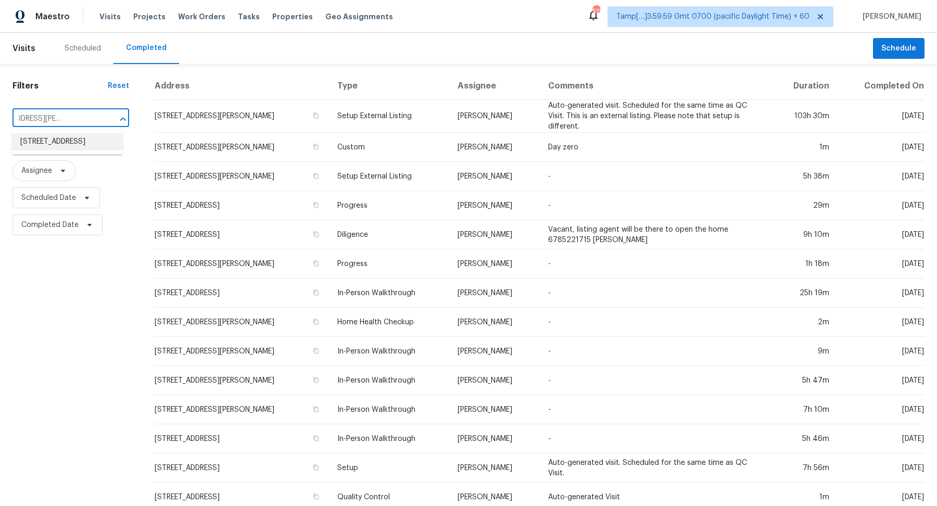
click at [48, 145] on li "7336 Pebblestone Dr Apt F, Charlotte, NC 28212" at bounding box center [67, 141] width 111 height 17
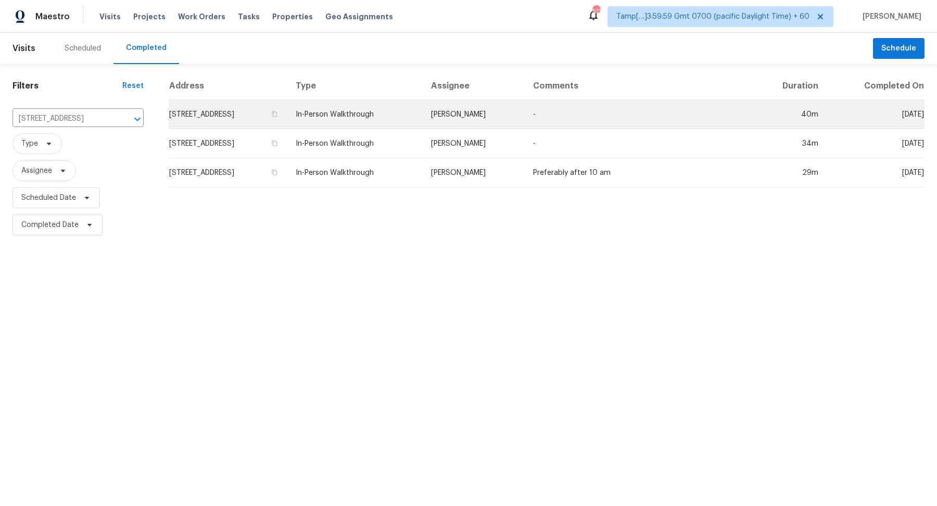
click at [273, 125] on td "7336 Pebblestone Dr Apt F, Charlotte, NC 28212" at bounding box center [228, 114] width 119 height 29
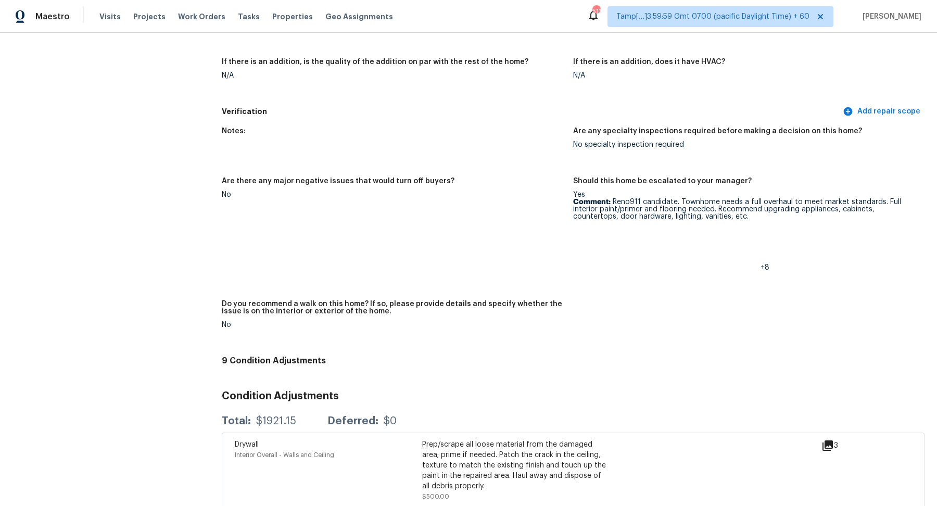
scroll to position [2166, 0]
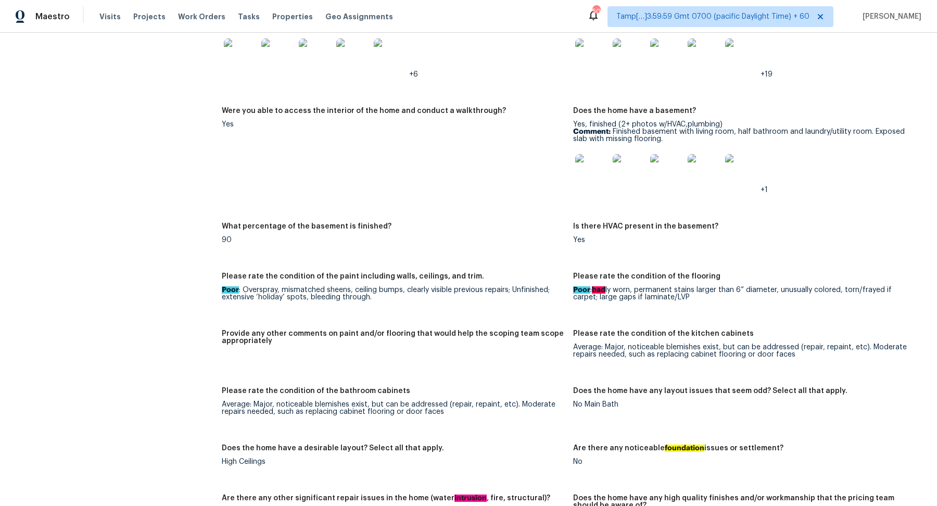
scroll to position [1184, 0]
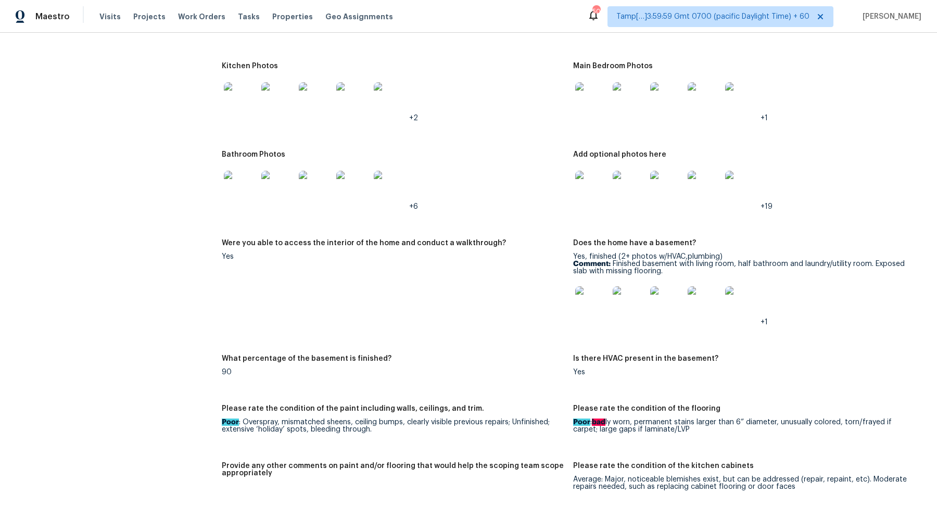
click at [586, 107] on img at bounding box center [591, 98] width 33 height 33
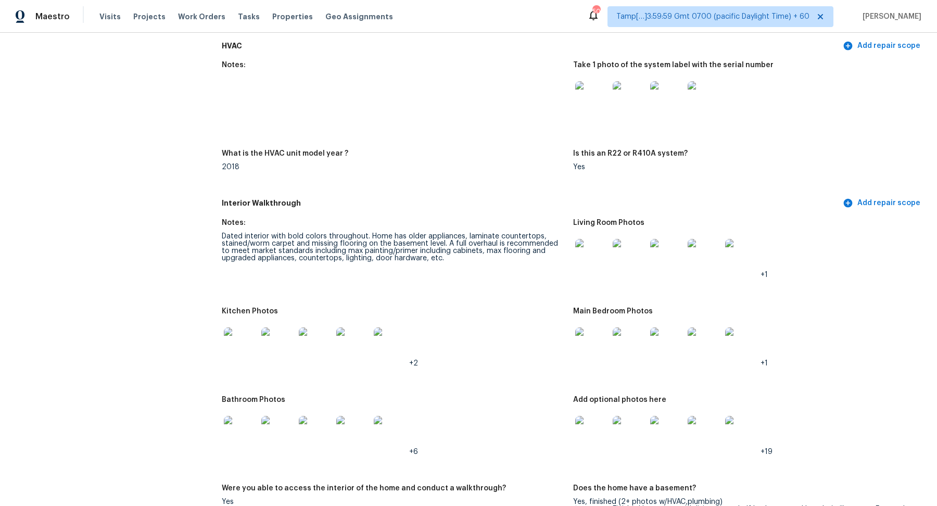
scroll to position [860, 0]
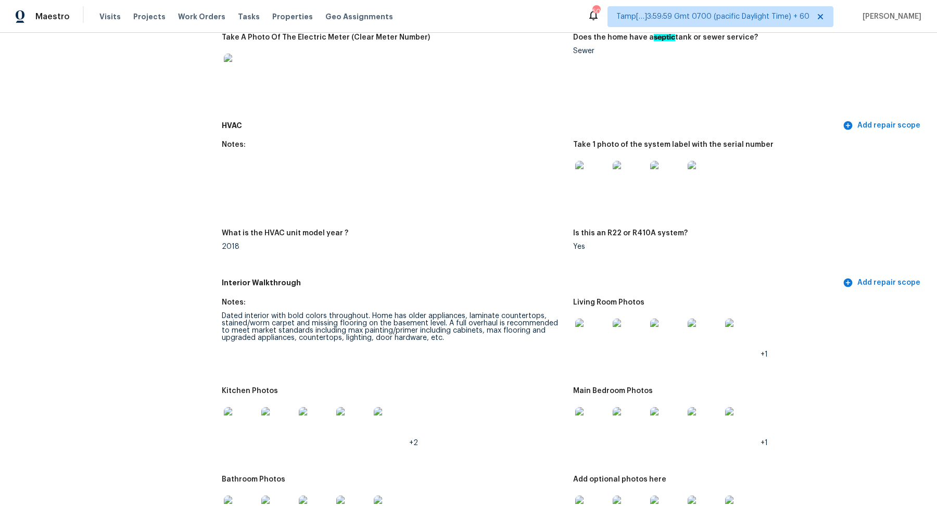
click at [597, 343] on img at bounding box center [591, 334] width 33 height 33
click at [586, 336] on img at bounding box center [591, 334] width 33 height 33
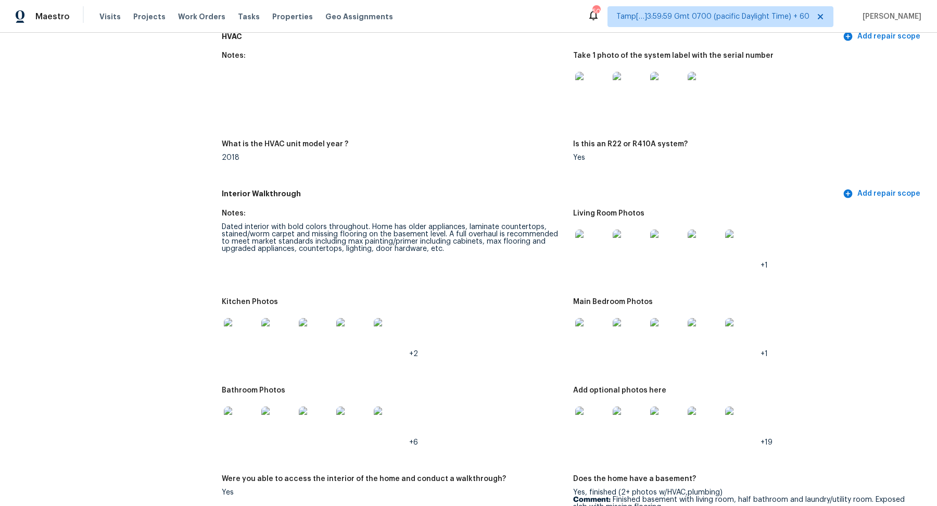
scroll to position [1016, 0]
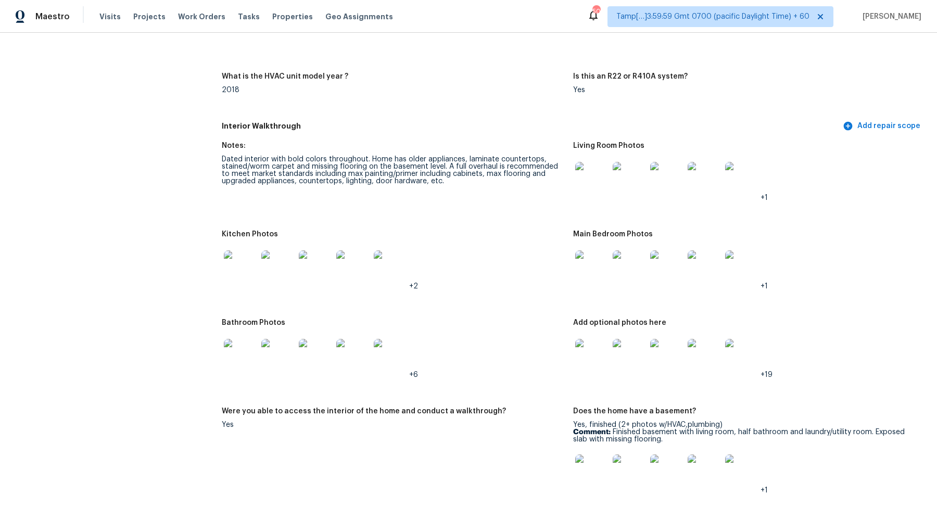
click at [247, 259] on img at bounding box center [240, 266] width 33 height 33
click at [578, 276] on img at bounding box center [591, 266] width 33 height 33
click at [241, 352] on img at bounding box center [240, 355] width 33 height 33
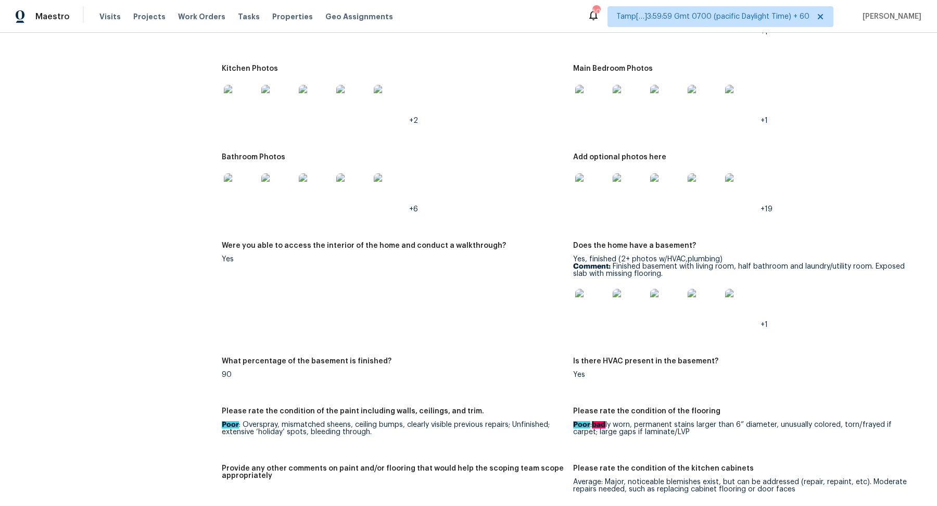
scroll to position [1195, 0]
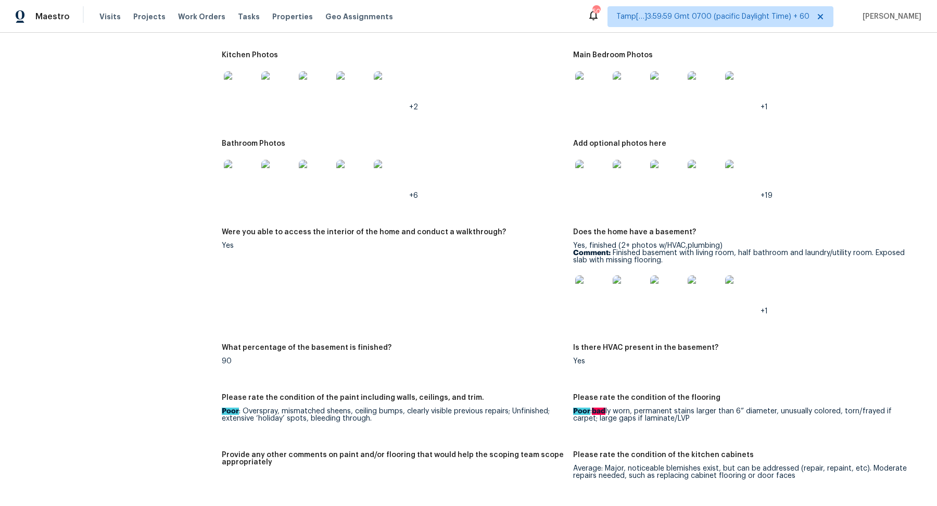
click at [588, 295] on img at bounding box center [591, 291] width 33 height 33
click at [598, 174] on img at bounding box center [591, 176] width 33 height 33
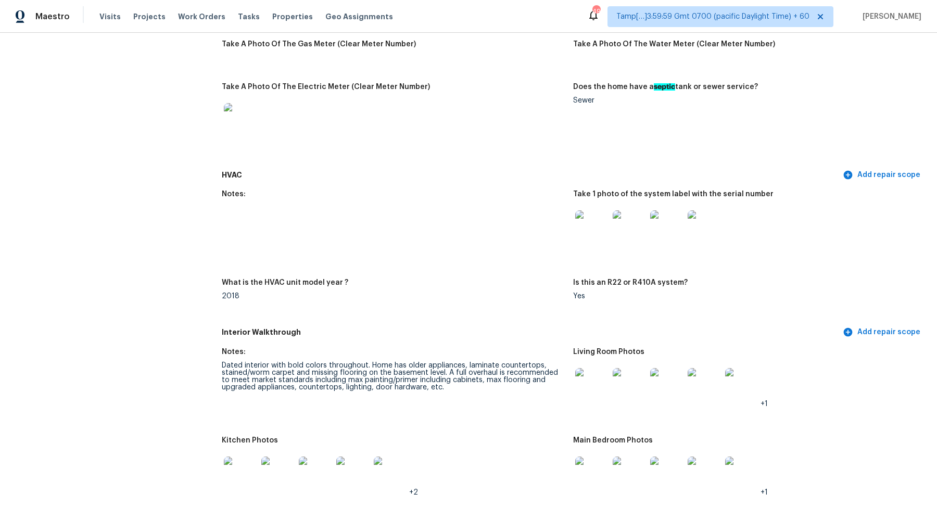
scroll to position [947, 0]
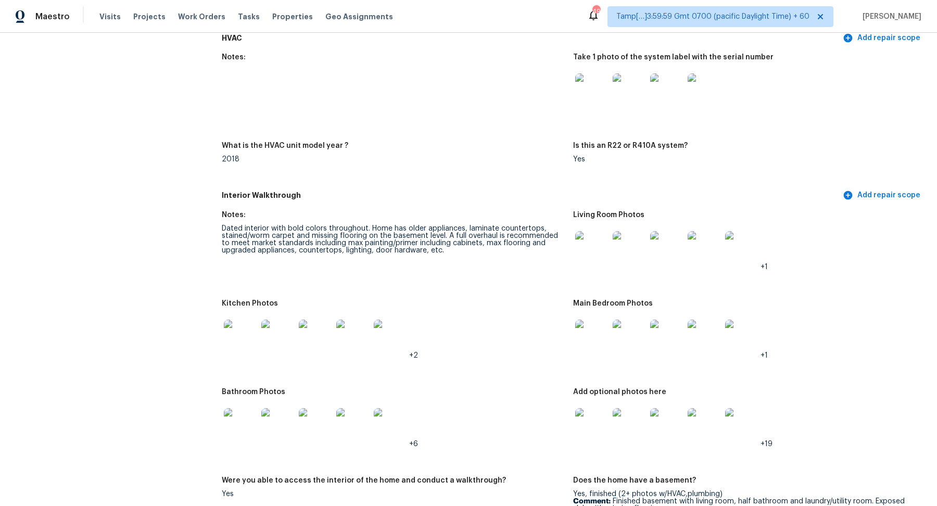
click at [258, 337] on div at bounding box center [240, 336] width 37 height 46
click at [241, 342] on img at bounding box center [240, 336] width 33 height 33
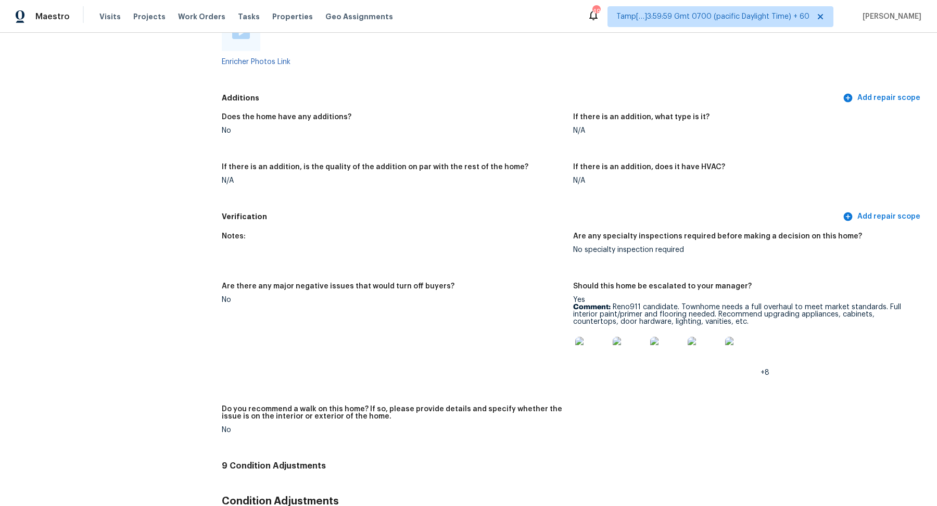
scroll to position [2105, 0]
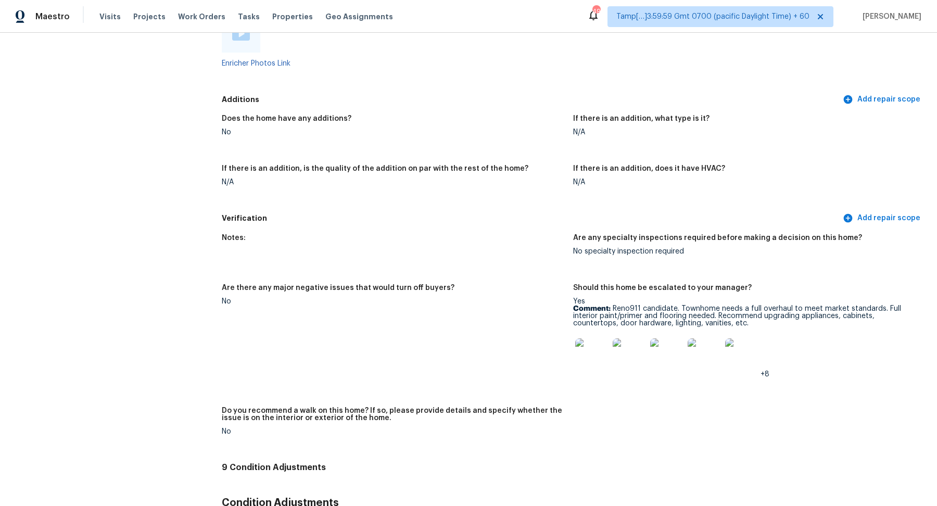
drag, startPoint x: 639, startPoint y: 315, endPoint x: 694, endPoint y: 315, distance: 55.7
click at [667, 315] on p "Comment: Reno911 candidate. Townhome needs a full overhaul to meet market stand…" at bounding box center [744, 316] width 343 height 22
click at [717, 315] on p "Comment: Reno911 candidate. Townhome needs a full overhaul to meet market stand…" at bounding box center [744, 316] width 343 height 22
click at [682, 310] on p "Comment: Reno911 candidate. Townhome needs a full overhaul to meet market stand…" at bounding box center [744, 316] width 343 height 22
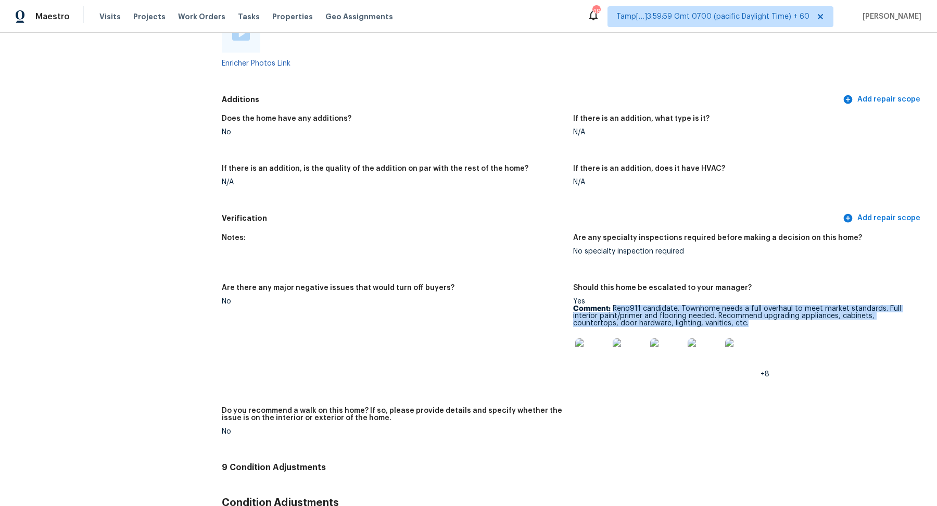
drag, startPoint x: 614, startPoint y: 310, endPoint x: 749, endPoint y: 326, distance: 136.3
click at [749, 326] on p "Comment: Reno911 candidate. Townhome needs a full overhaul to meet market stand…" at bounding box center [744, 316] width 343 height 22
copy p "Reno911 candidate. Townhome needs a full overhaul to meet market standards. Ful…"
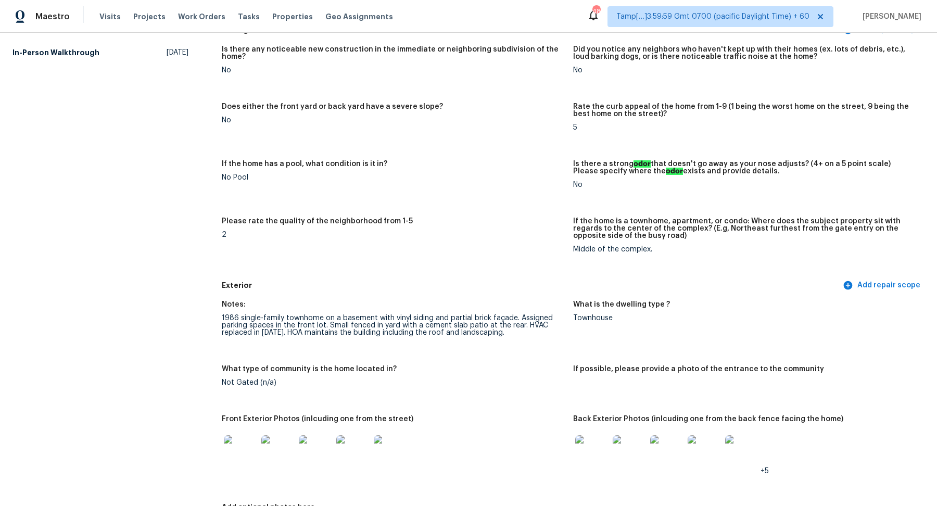
scroll to position [0, 0]
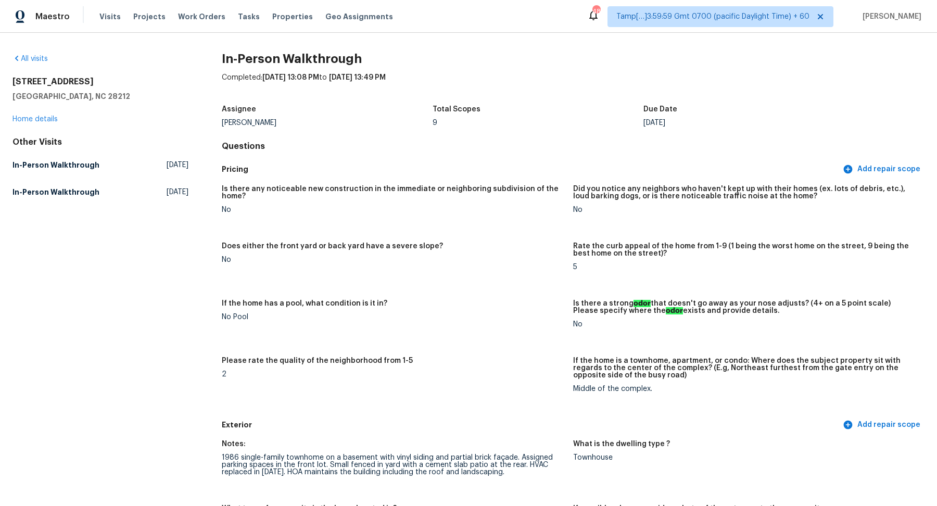
click at [33, 66] on div "All visits 7336 Pebblestone Dr Apt F Charlotte, NC 28212 Home details Other Vis…" at bounding box center [100, 128] width 176 height 148
click at [33, 60] on link "All visits" at bounding box center [29, 58] width 35 height 7
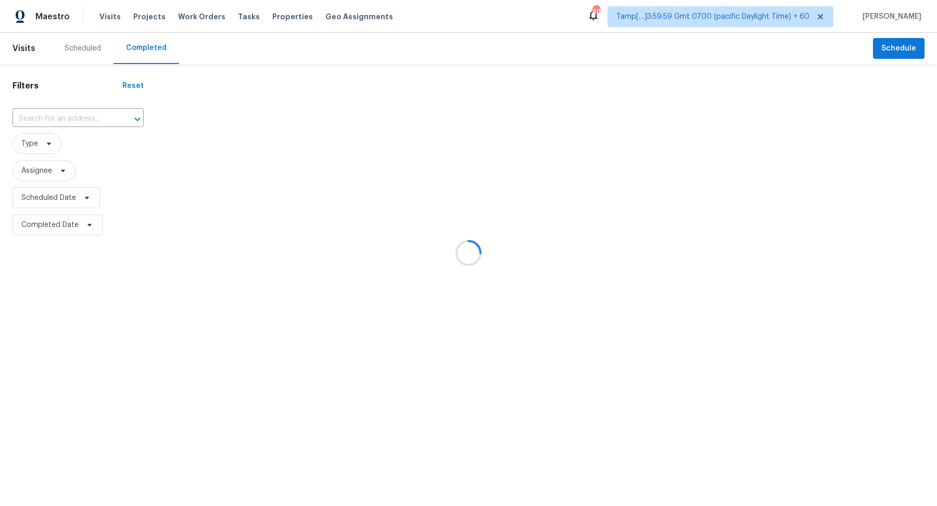
click at [88, 112] on div at bounding box center [468, 253] width 937 height 506
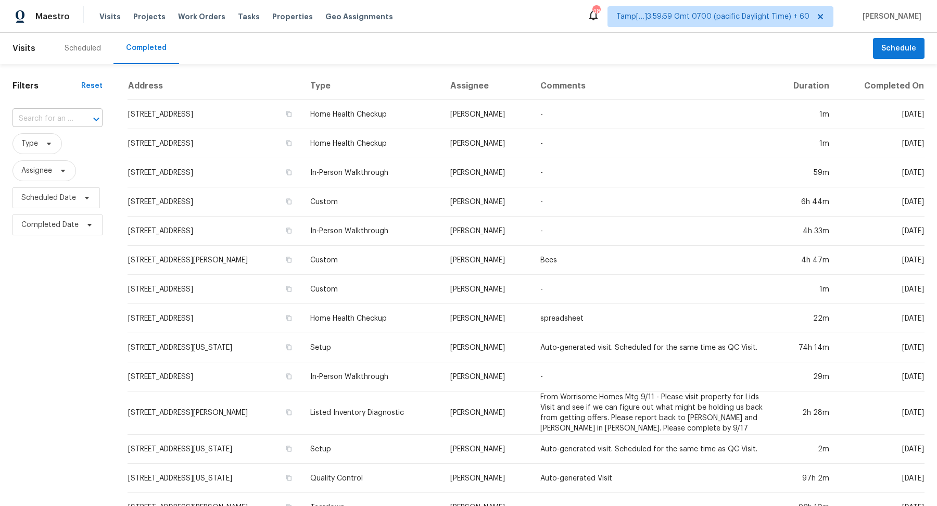
click at [79, 122] on div at bounding box center [88, 119] width 27 height 15
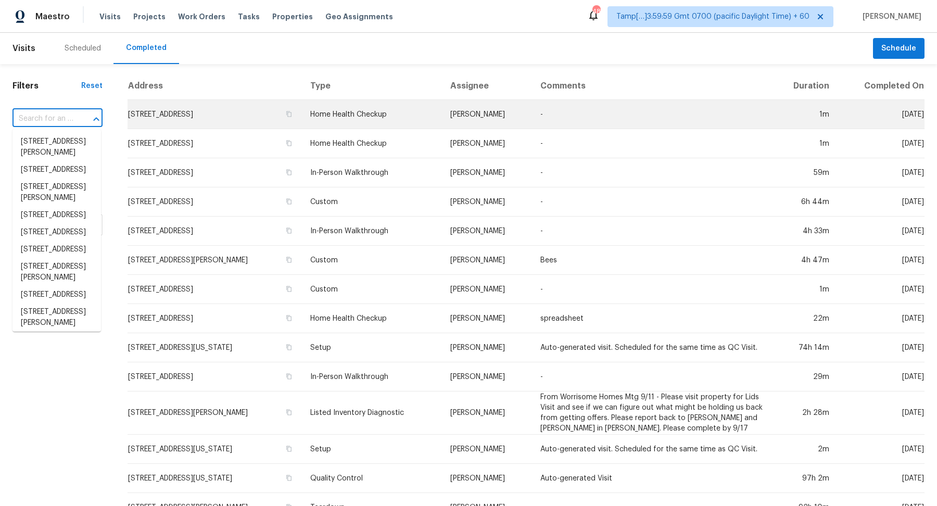
paste input "488 Plainville Dr SW, Atlanta, GA 30331"
type input "488 Plainville Dr SW, Atlanta, GA 30331"
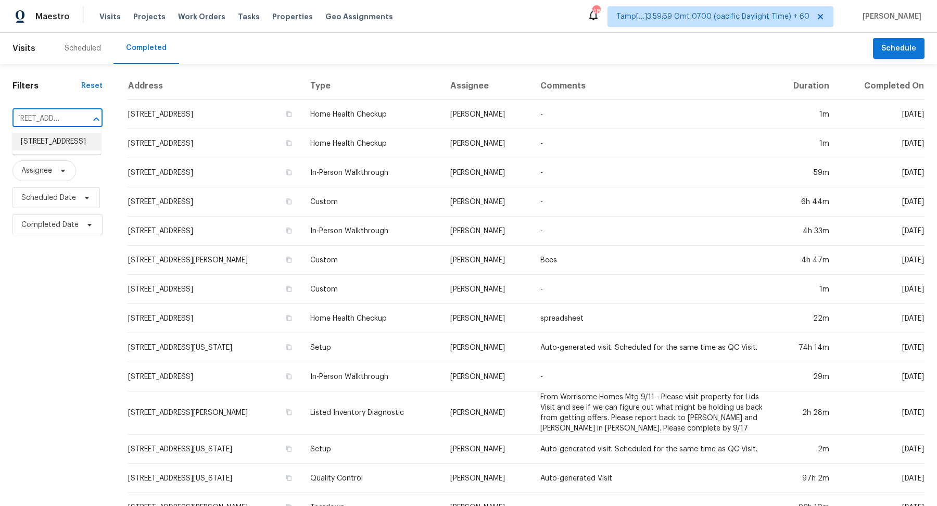
click at [73, 143] on li "488 Plainville Dr SW, Atlanta, GA 30331" at bounding box center [56, 141] width 88 height 17
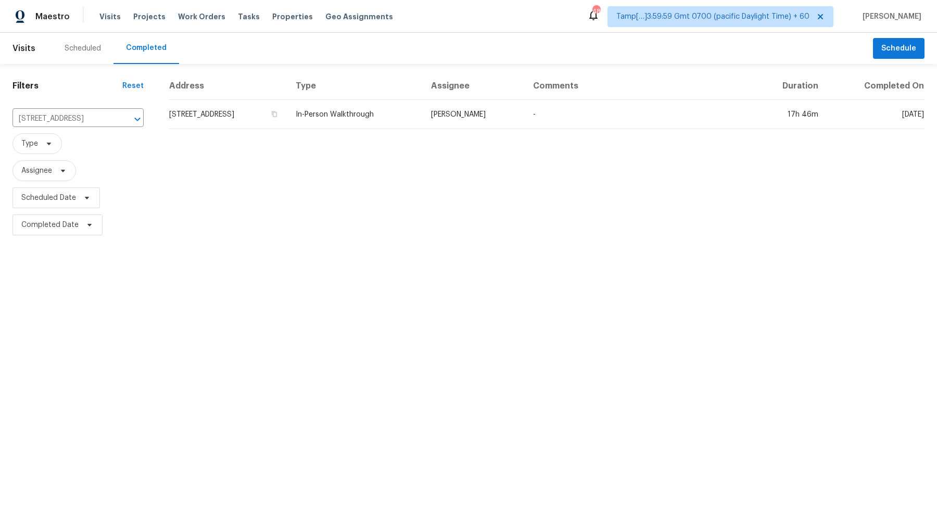
click at [265, 114] on td "488 Plainville Dr SW, Atlanta, GA 30331" at bounding box center [228, 114] width 119 height 29
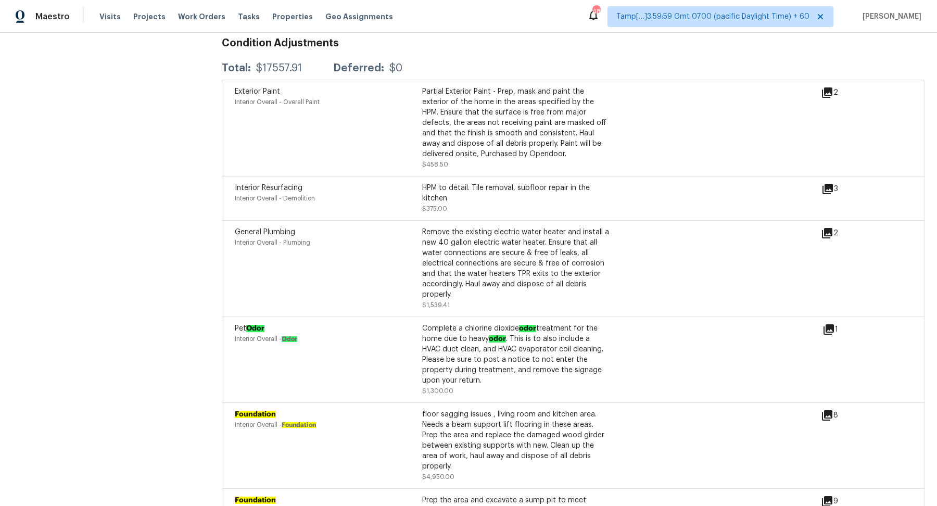
scroll to position [3166, 0]
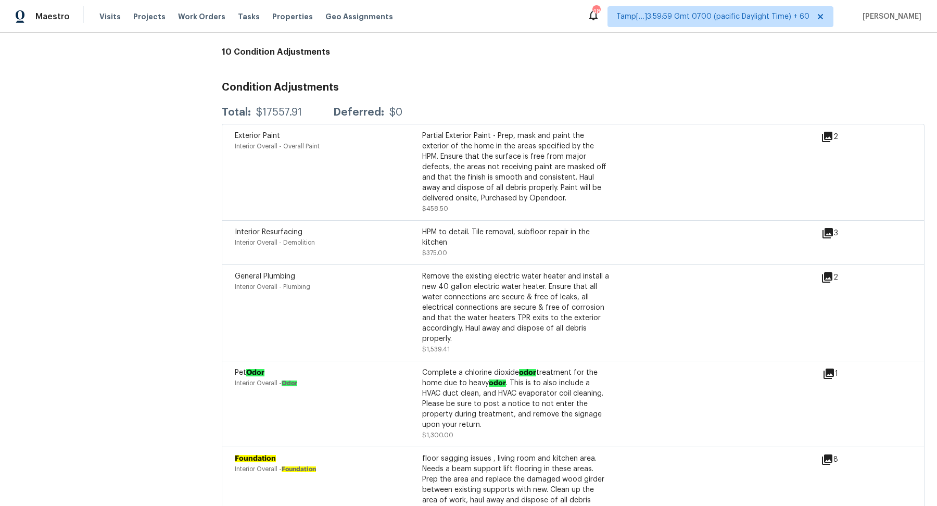
click at [271, 111] on div "$17557.91" at bounding box center [279, 112] width 46 height 10
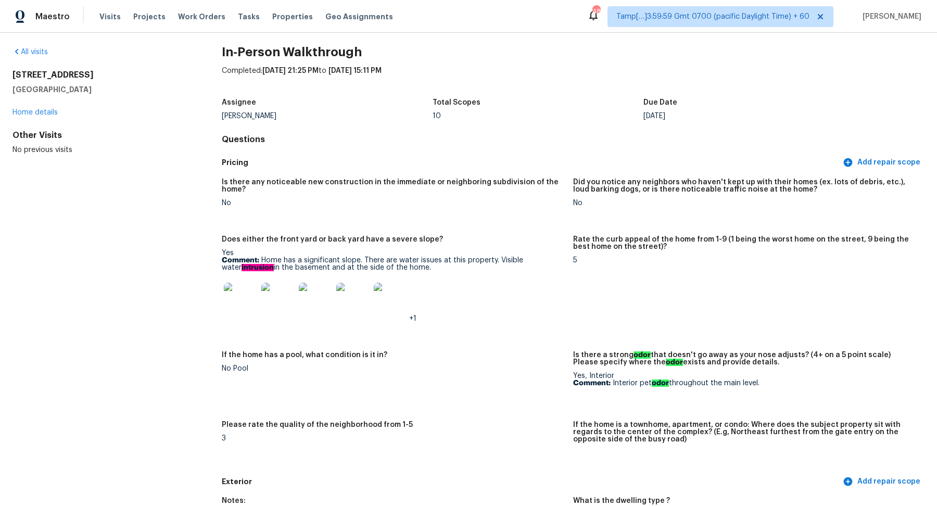
scroll to position [0, 0]
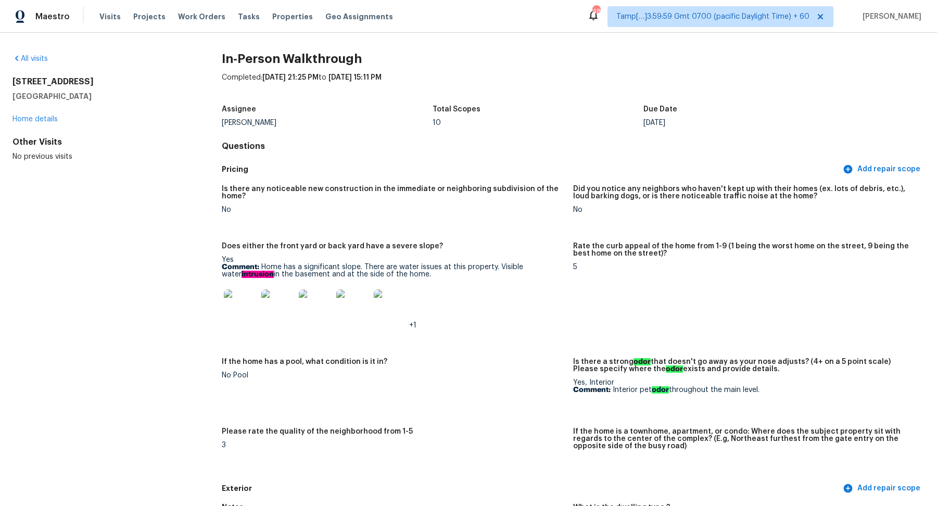
click at [43, 64] on div "All visits 488 Plainville Dr SW Atlanta, GA 30331 Home details Other Visits No …" at bounding box center [100, 108] width 176 height 108
click at [41, 61] on link "All visits" at bounding box center [29, 58] width 35 height 7
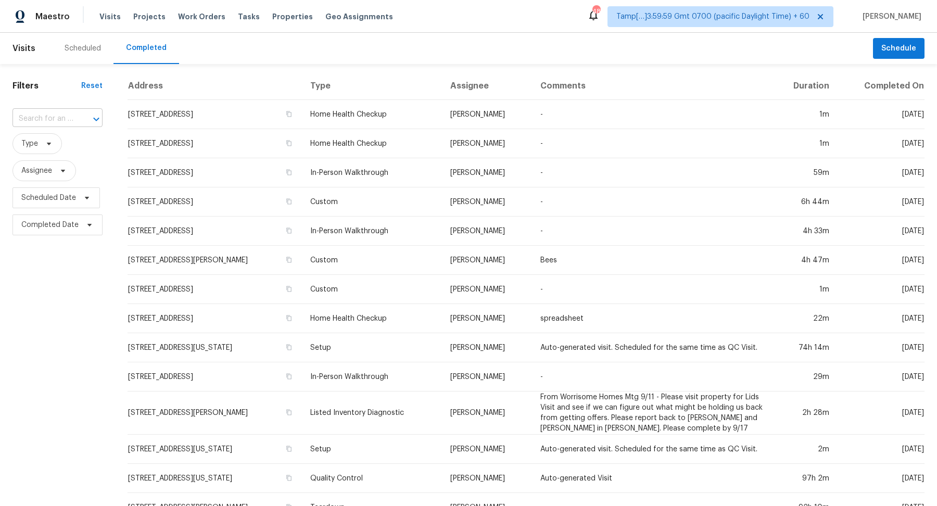
click at [75, 118] on div at bounding box center [88, 119] width 27 height 15
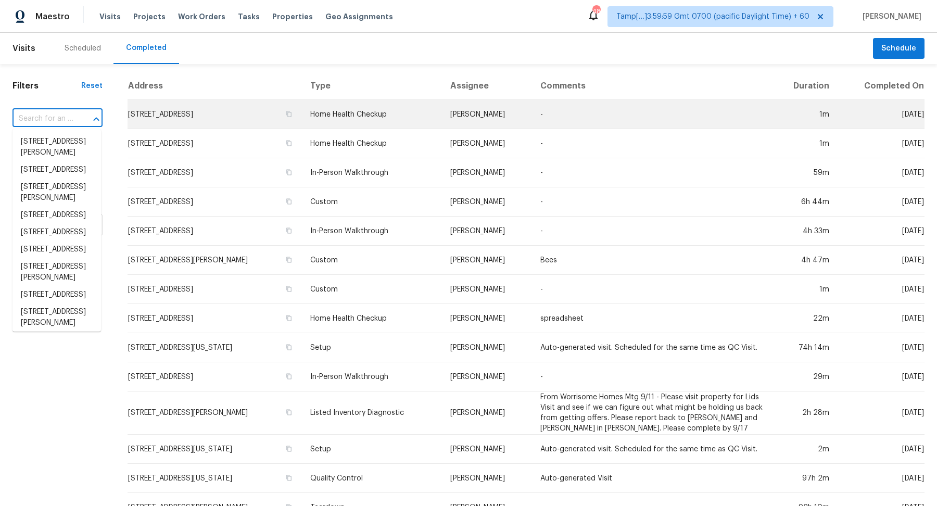
paste input "105 E Lone Star Ave, Cleburne, TX 76031"
type input "105 E Lone Star Ave, Cleburne, TX 76031"
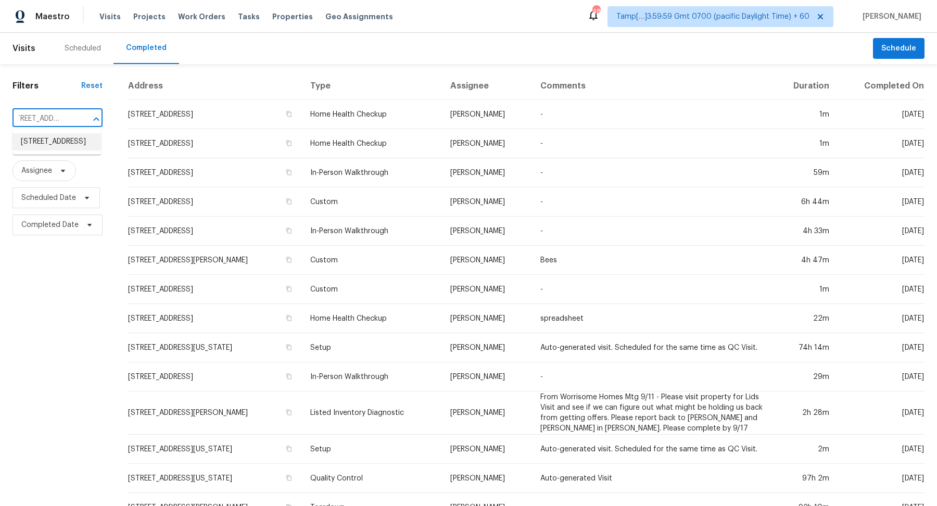
click at [66, 144] on li "105 E Lone Star Ave, Cleburne, TX 76031" at bounding box center [56, 141] width 88 height 17
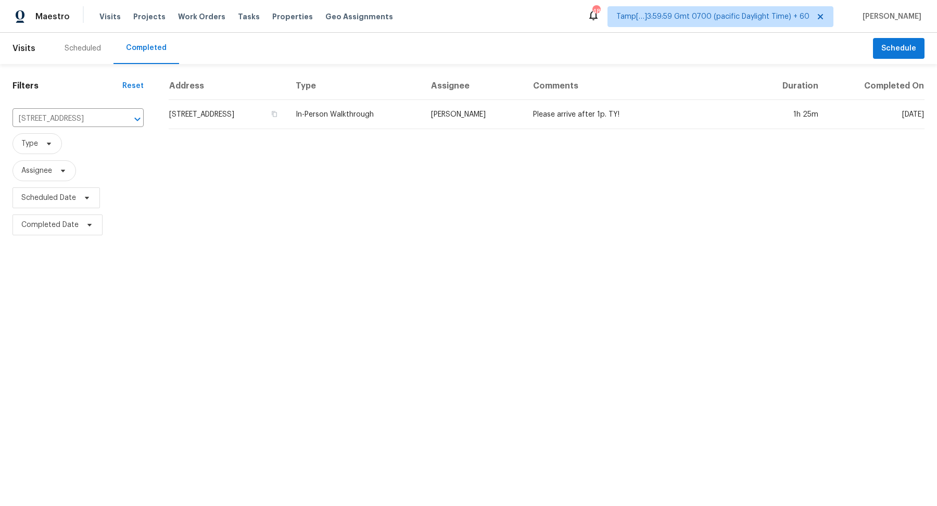
click at [181, 113] on td "105 E Lone Star Ave, Cleburne, TX 76031" at bounding box center [228, 114] width 119 height 29
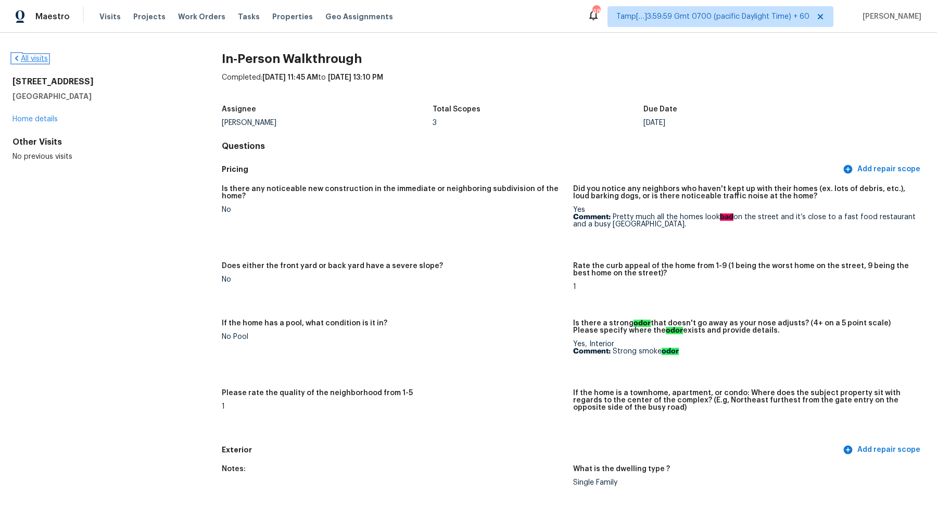
click at [29, 57] on link "All visits" at bounding box center [29, 58] width 35 height 7
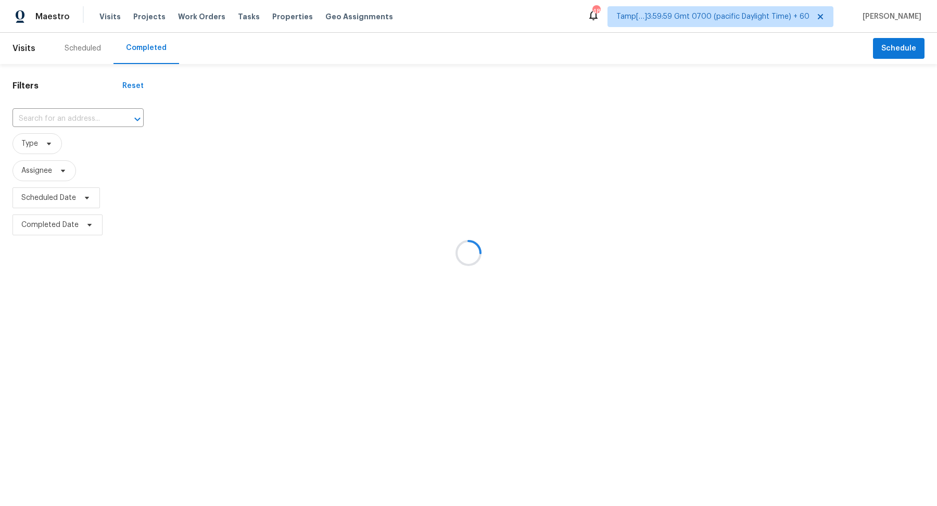
click at [60, 130] on div at bounding box center [468, 253] width 937 height 506
click at [68, 123] on div at bounding box center [468, 253] width 937 height 506
click at [72, 122] on div at bounding box center [468, 253] width 937 height 506
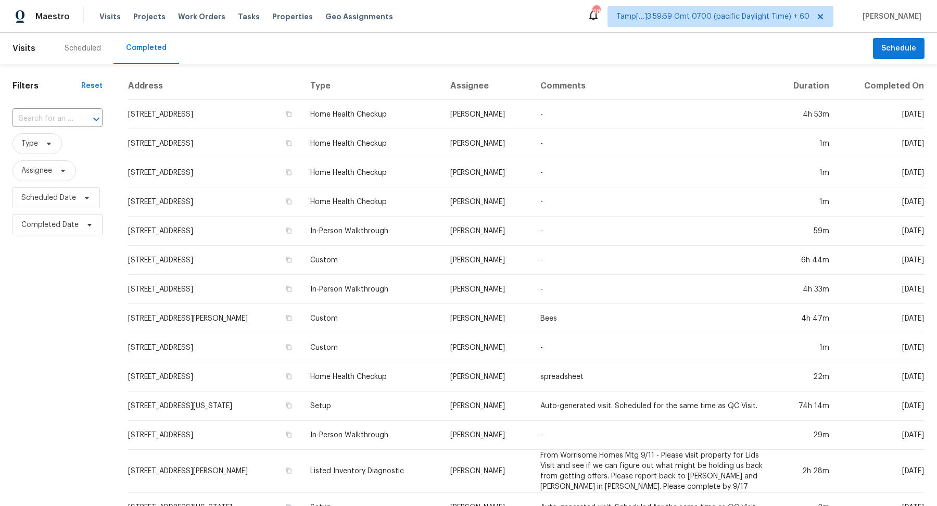
click at [72, 122] on div "​" at bounding box center [57, 119] width 90 height 16
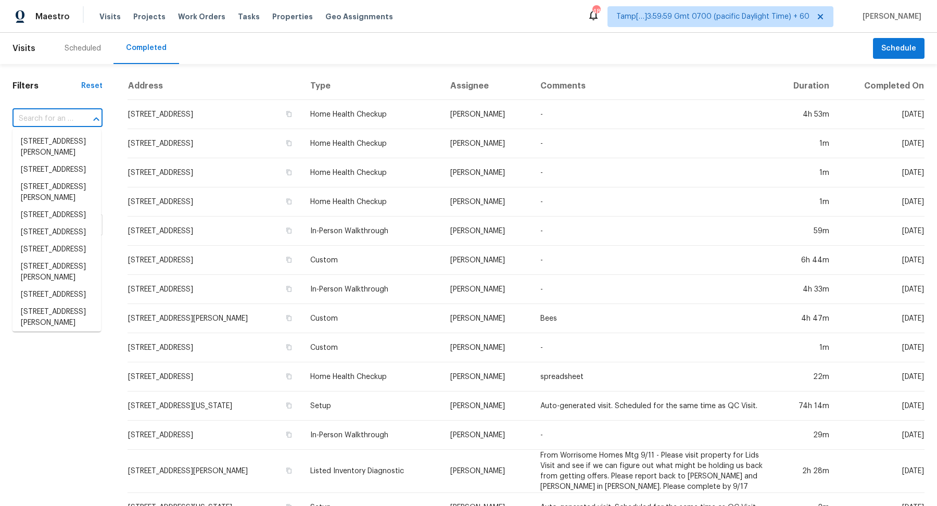
paste input "[STREET_ADDRESS][PERSON_NAME]"
type input "[STREET_ADDRESS][PERSON_NAME]"
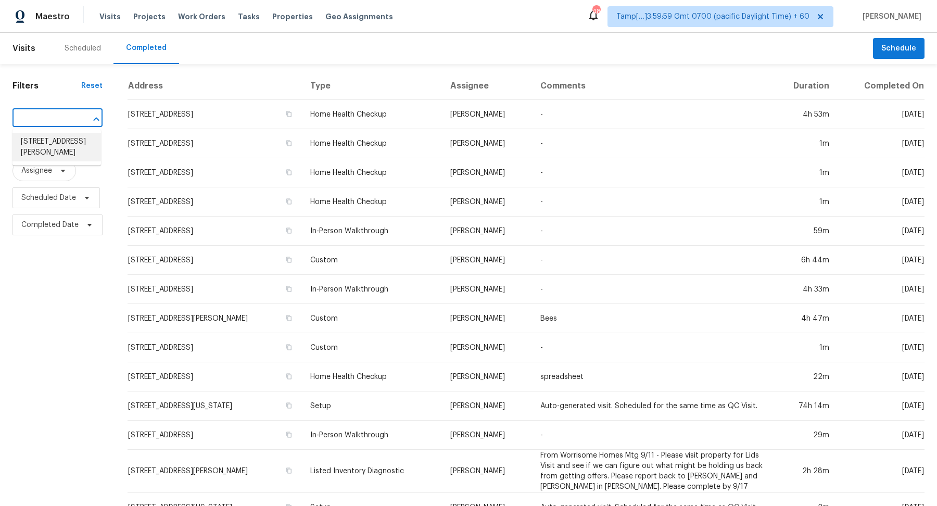
click at [74, 134] on li "[STREET_ADDRESS][PERSON_NAME]" at bounding box center [56, 147] width 88 height 28
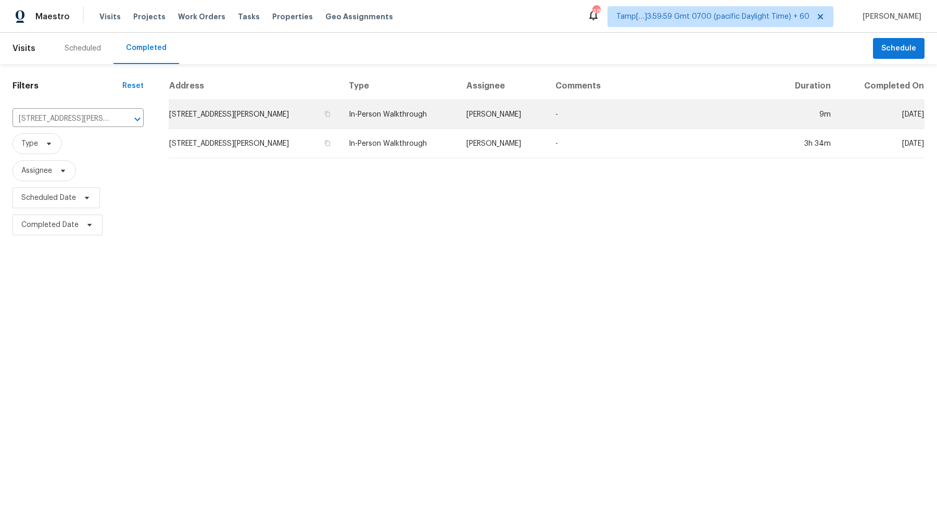
click at [230, 117] on td "[STREET_ADDRESS][PERSON_NAME]" at bounding box center [255, 114] width 172 height 29
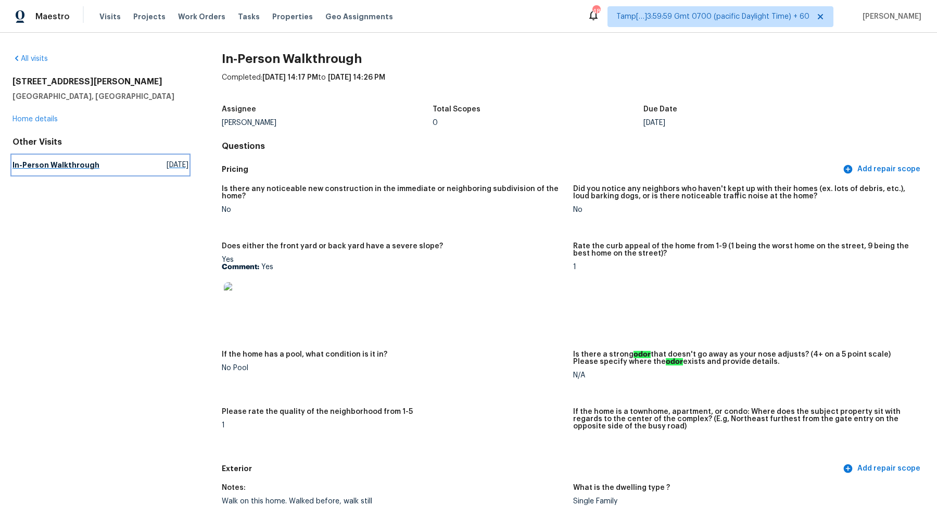
click at [63, 165] on h5 "In-Person Walkthrough" at bounding box center [55, 165] width 87 height 10
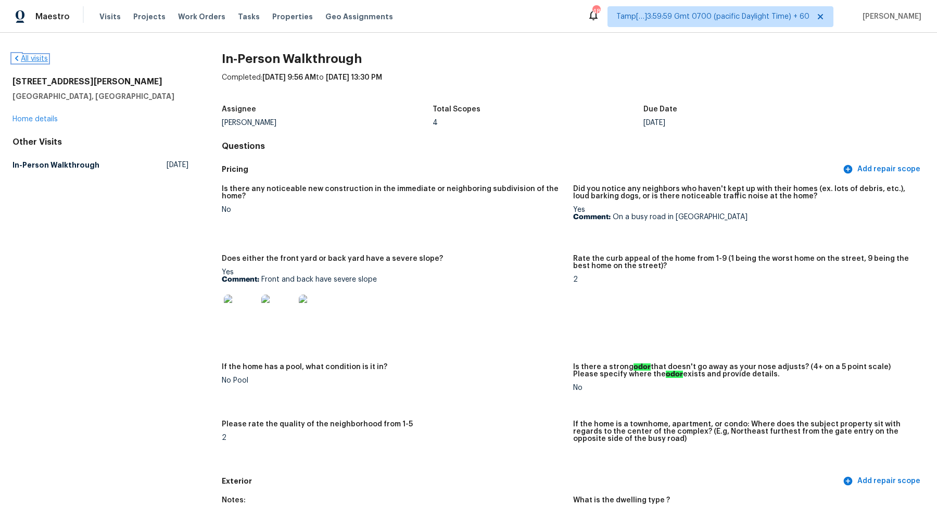
click at [26, 57] on link "All visits" at bounding box center [29, 58] width 35 height 7
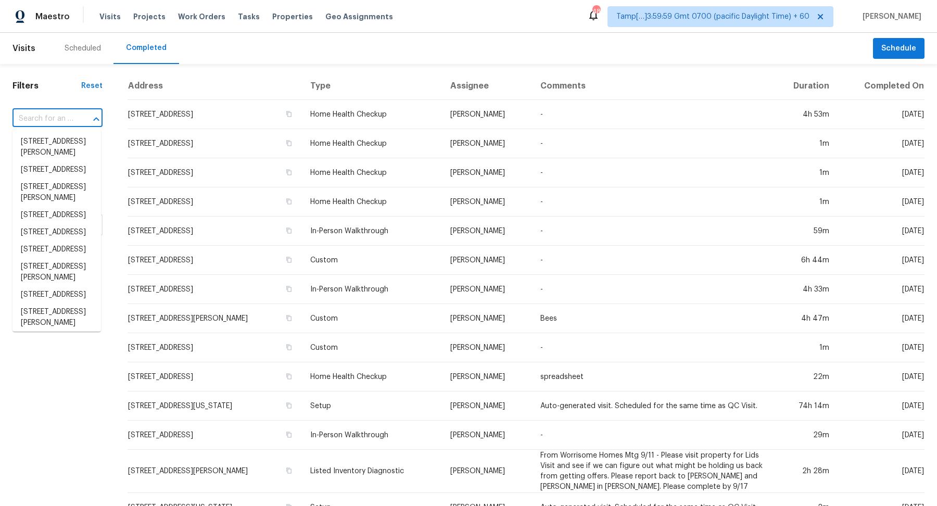
click at [62, 119] on input "text" at bounding box center [42, 119] width 61 height 16
paste input "24 E 16th St SW, Rome, GA 30161"
type input "24 E 16th St SW, Rome, GA 30161"
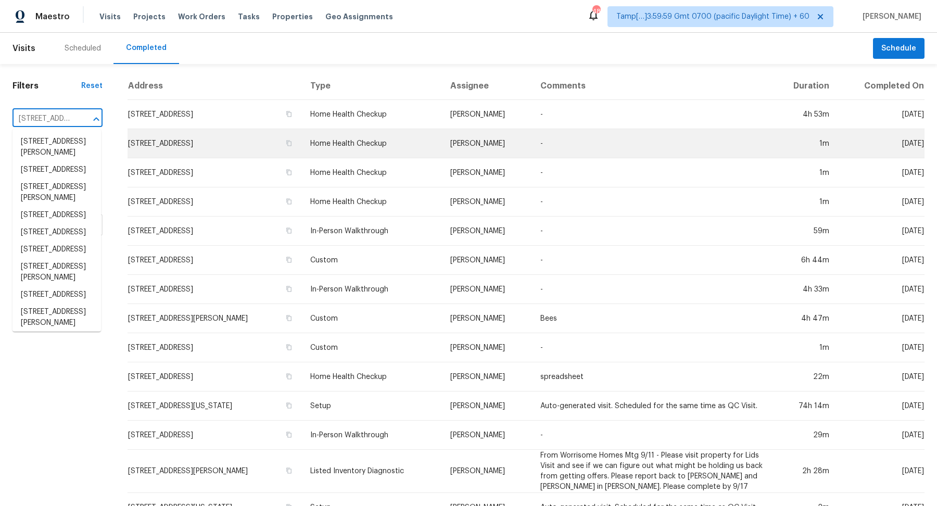
scroll to position [0, 58]
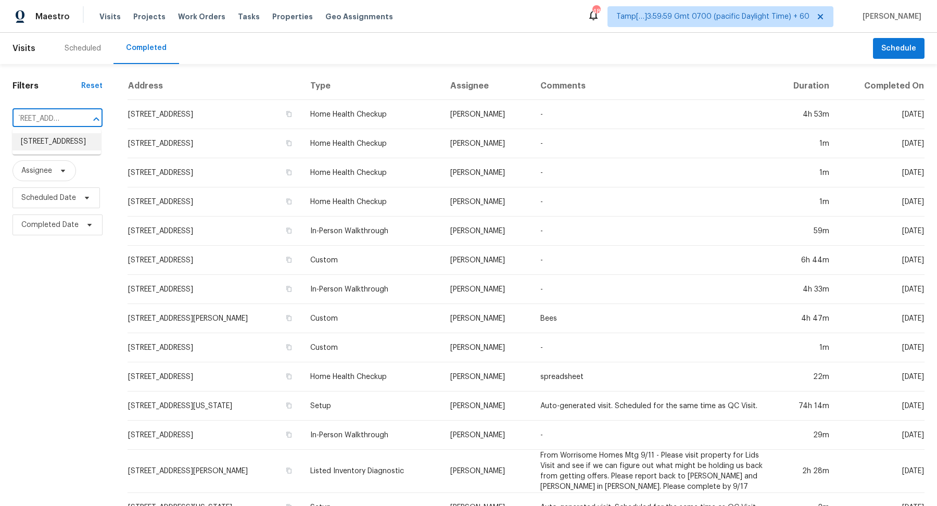
click at [24, 144] on li "24 E 16th St SW, Rome, GA 30161" at bounding box center [56, 141] width 88 height 17
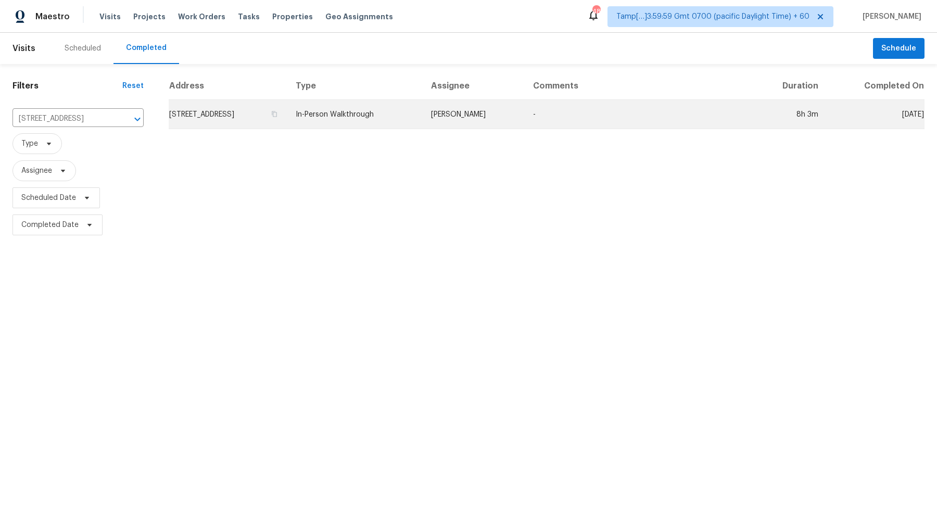
click at [233, 123] on td "24 E 16th St SW, Rome, GA 30161" at bounding box center [228, 114] width 119 height 29
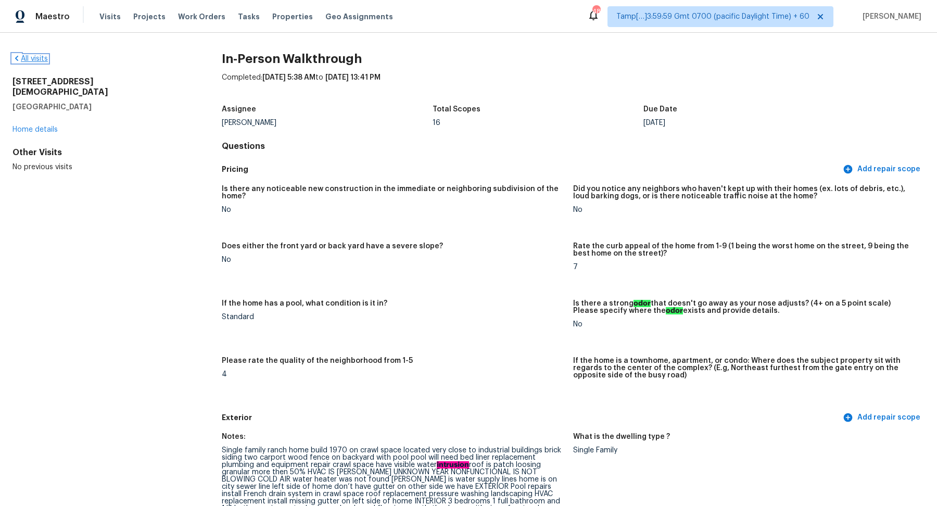
click at [42, 56] on link "All visits" at bounding box center [29, 58] width 35 height 7
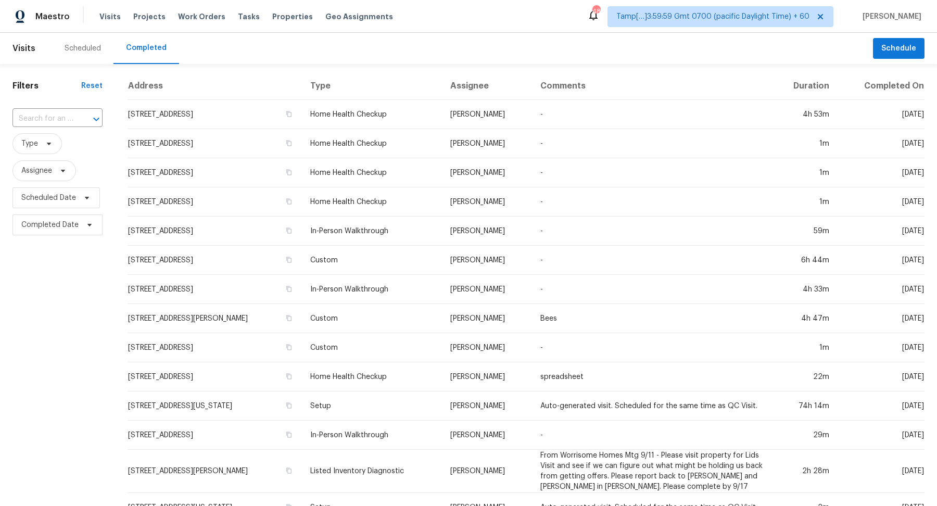
click at [4, 121] on div "Filters Reset ​ Type Assignee Scheduled Date Completed Date" at bounding box center [57, 394] width 115 height 660
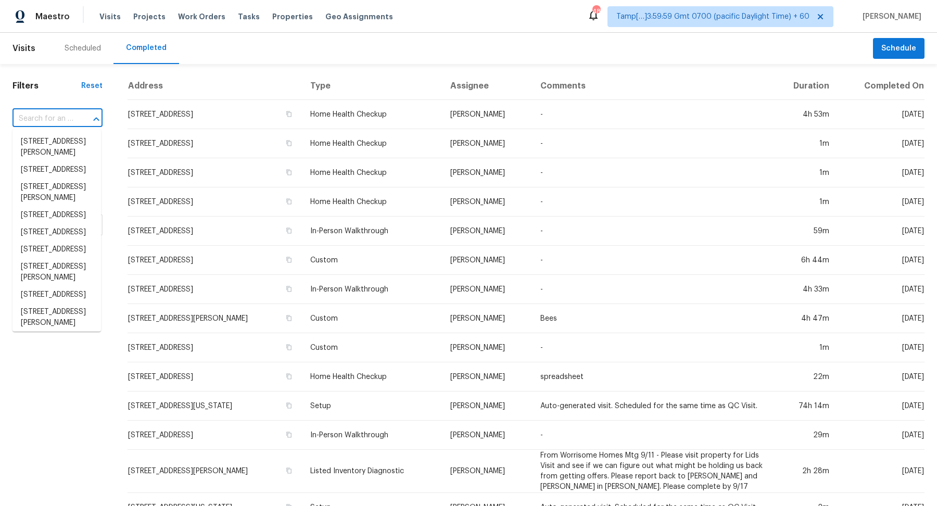
click at [25, 120] on input "text" at bounding box center [42, 119] width 61 height 16
paste input "10701 Eastwood Ave, Silver Spring, MD 20901"
type input "10701 Eastwood Ave, Silver Spring, MD 20901"
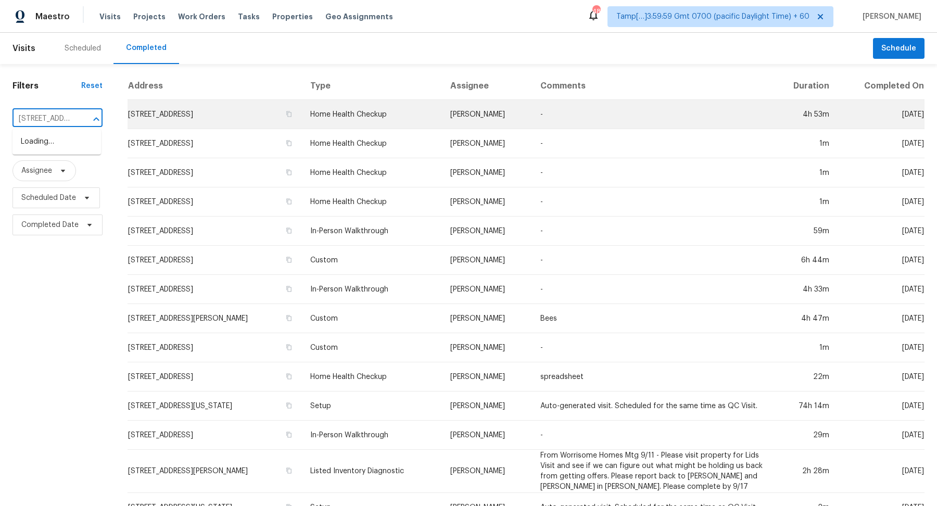
scroll to position [0, 101]
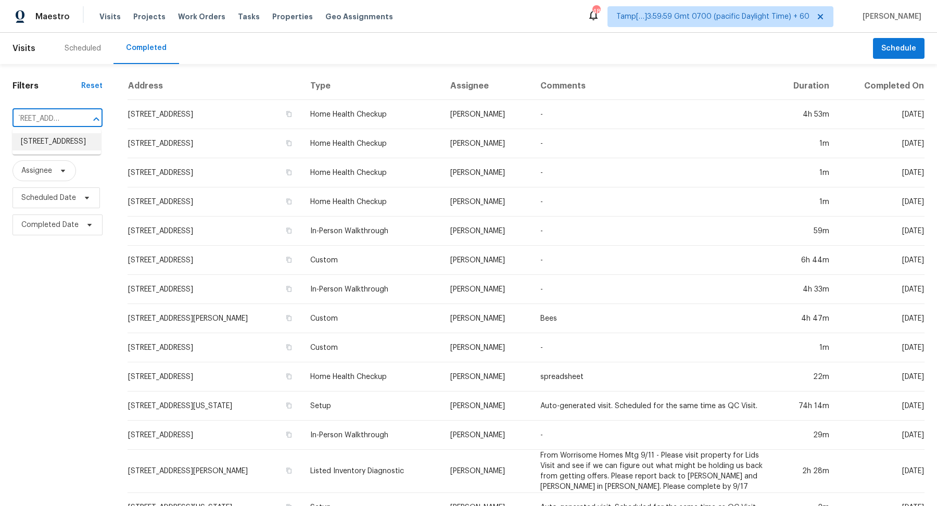
click at [40, 137] on li "10701 Eastwood Ave, Silver Spring, MD 20901" at bounding box center [56, 141] width 88 height 17
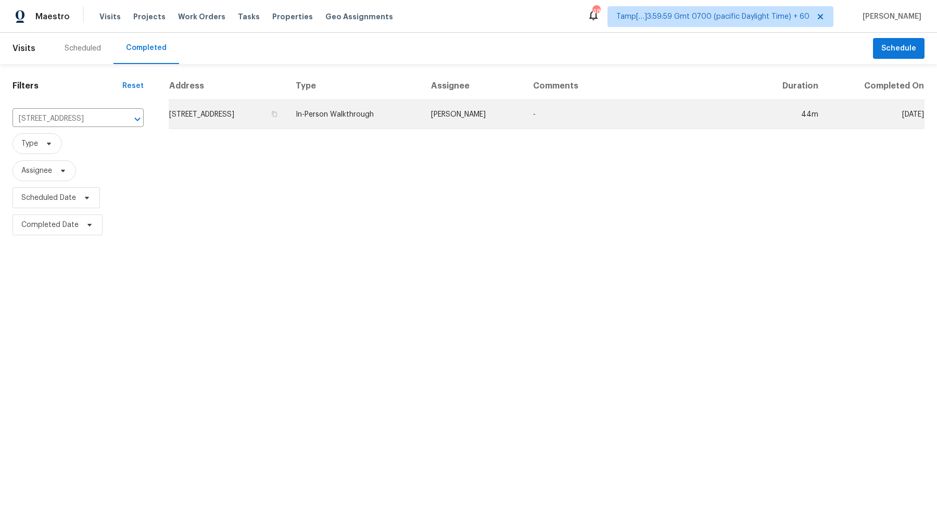
click at [234, 119] on td "10701 Eastwood Ave, Silver Spring, MD 20901" at bounding box center [228, 114] width 119 height 29
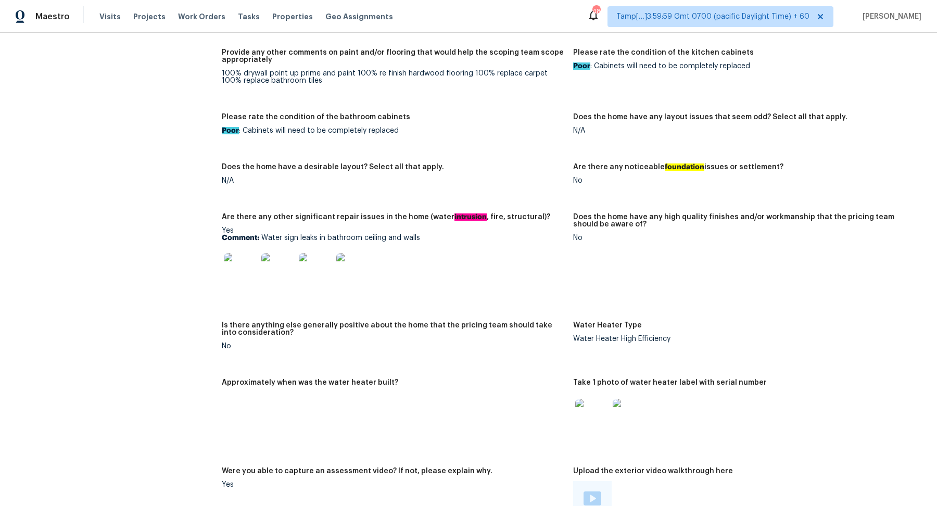
scroll to position [1620, 0]
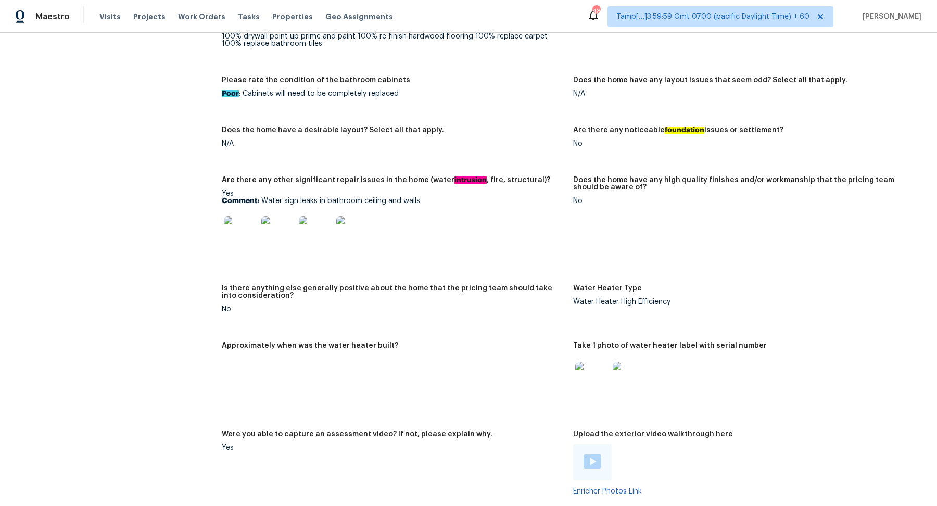
click at [246, 230] on img at bounding box center [240, 232] width 33 height 33
click at [482, 279] on div "Notes: Upon entering home there’s a strong pet odor . Numerous left over items …" at bounding box center [573, 68] width 703 height 1087
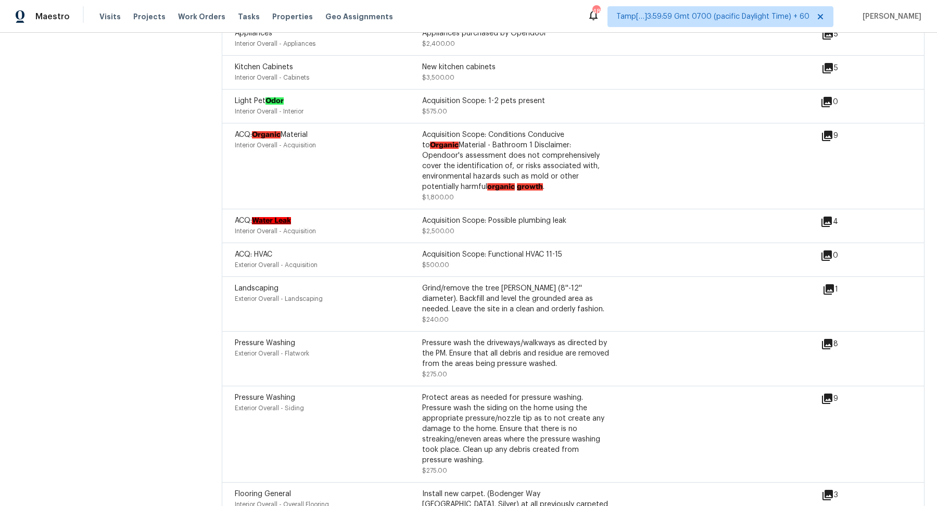
scroll to position [2900, 0]
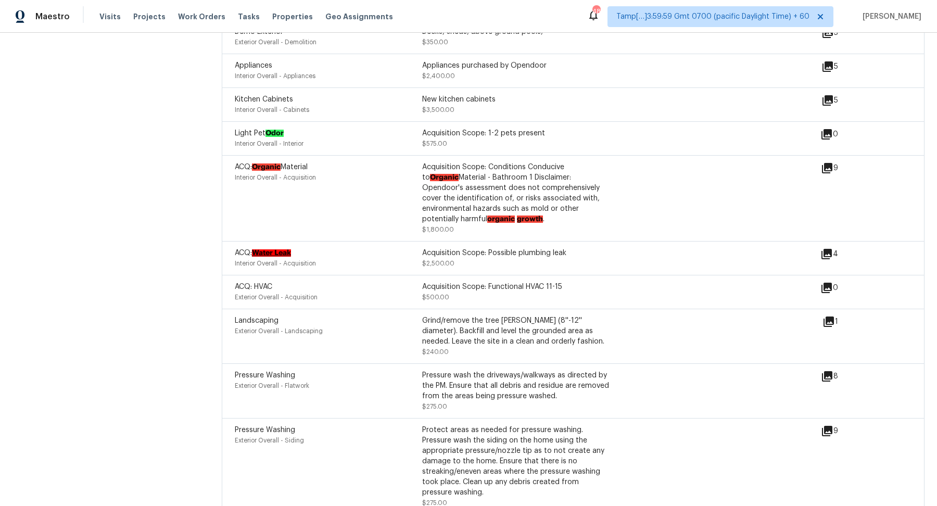
click at [827, 172] on icon at bounding box center [827, 168] width 12 height 12
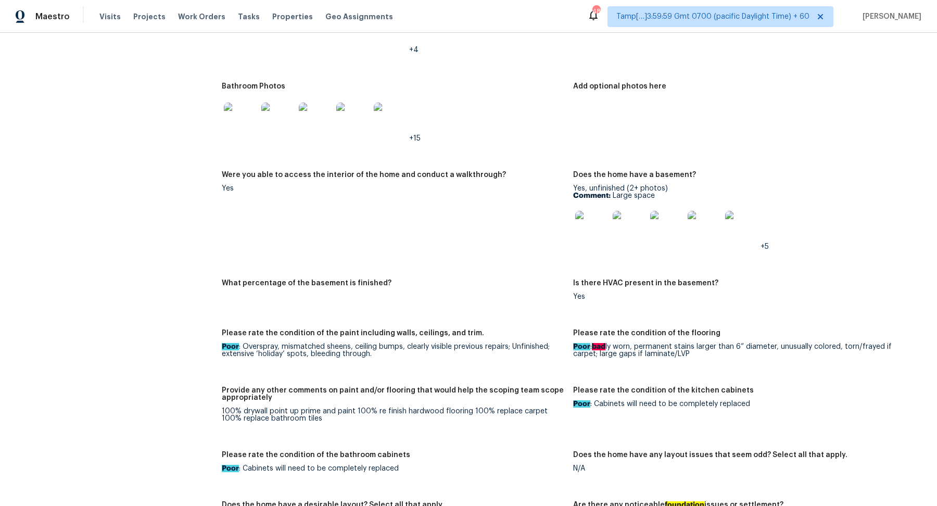
scroll to position [1192, 0]
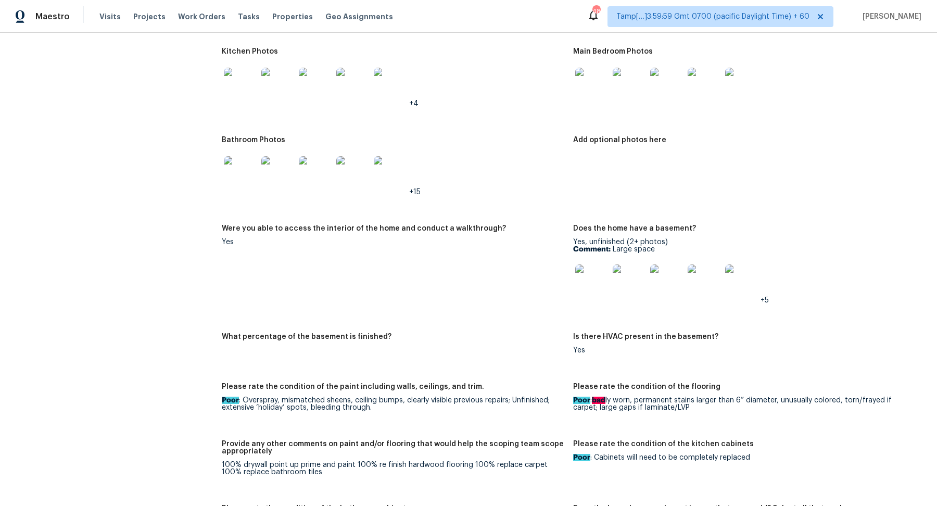
click at [605, 81] on img at bounding box center [591, 84] width 33 height 33
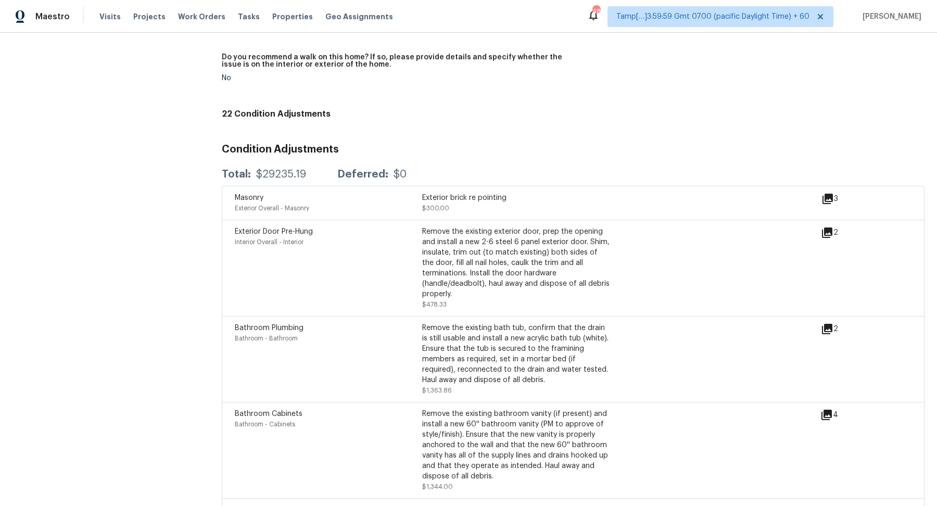
scroll to position [2250, 0]
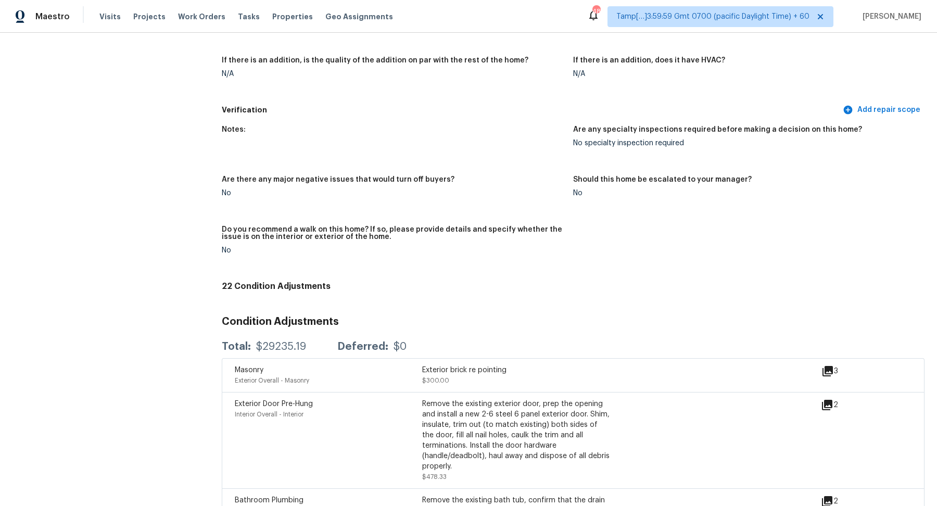
click at [830, 404] on icon at bounding box center [827, 405] width 10 height 10
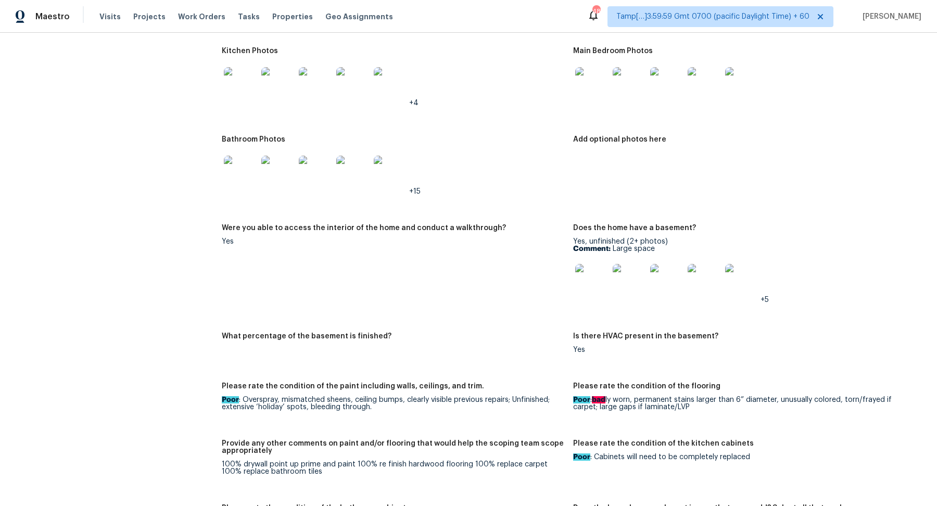
scroll to position [1064, 0]
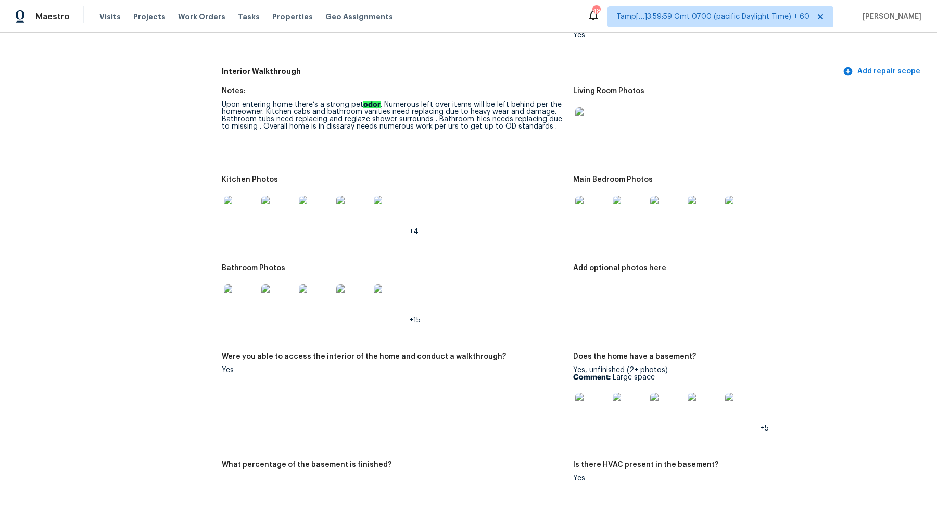
click at [229, 214] on img at bounding box center [240, 212] width 33 height 33
click at [594, 129] on img at bounding box center [591, 123] width 33 height 33
click at [593, 210] on img at bounding box center [591, 212] width 33 height 33
click at [236, 301] on img at bounding box center [240, 300] width 33 height 33
click at [592, 397] on img at bounding box center [591, 408] width 33 height 33
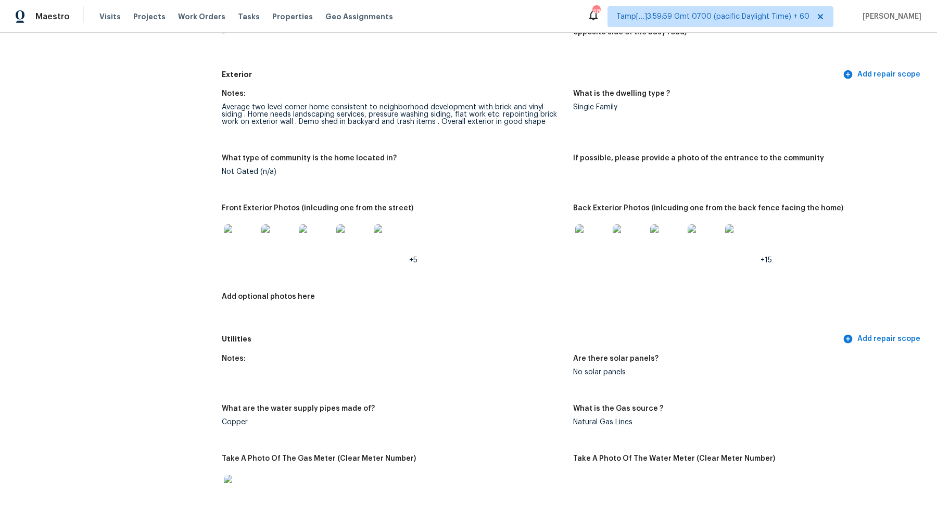
scroll to position [273, 0]
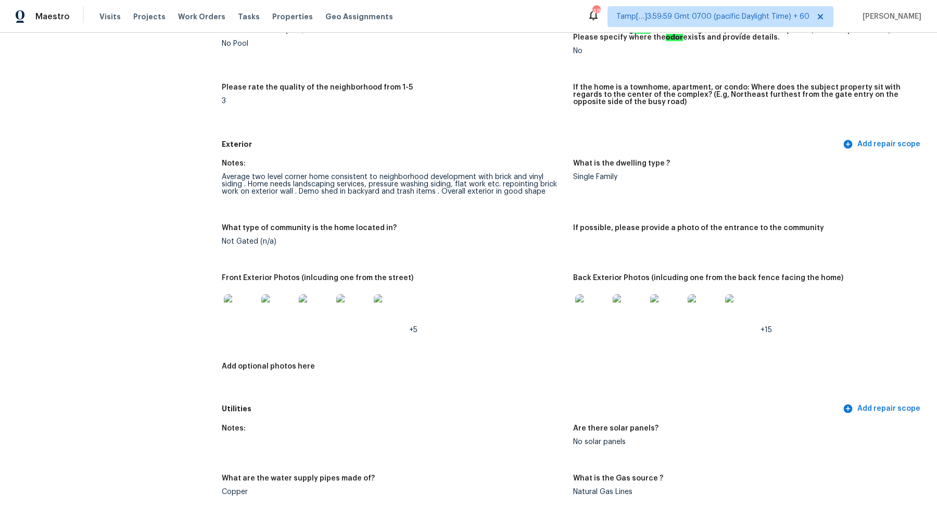
click at [229, 312] on img at bounding box center [240, 310] width 33 height 33
click at [575, 304] on img at bounding box center [591, 310] width 33 height 33
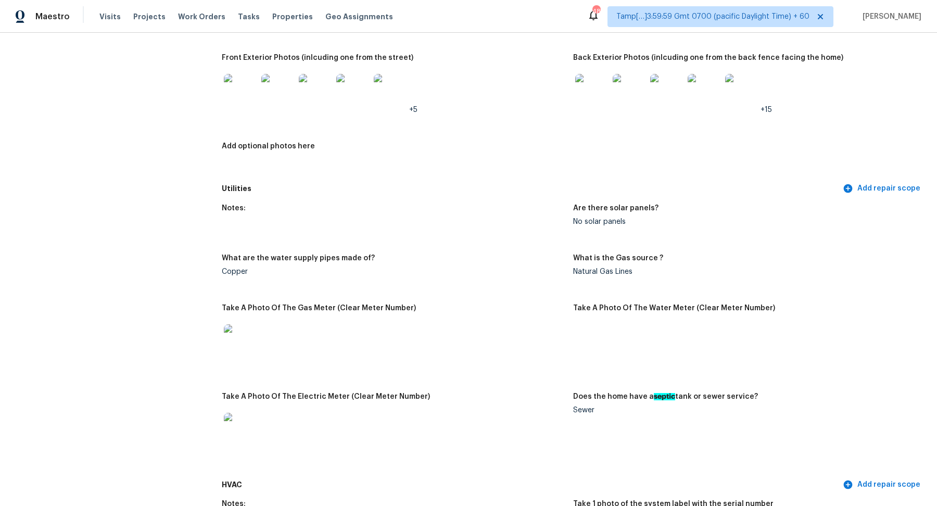
scroll to position [0, 0]
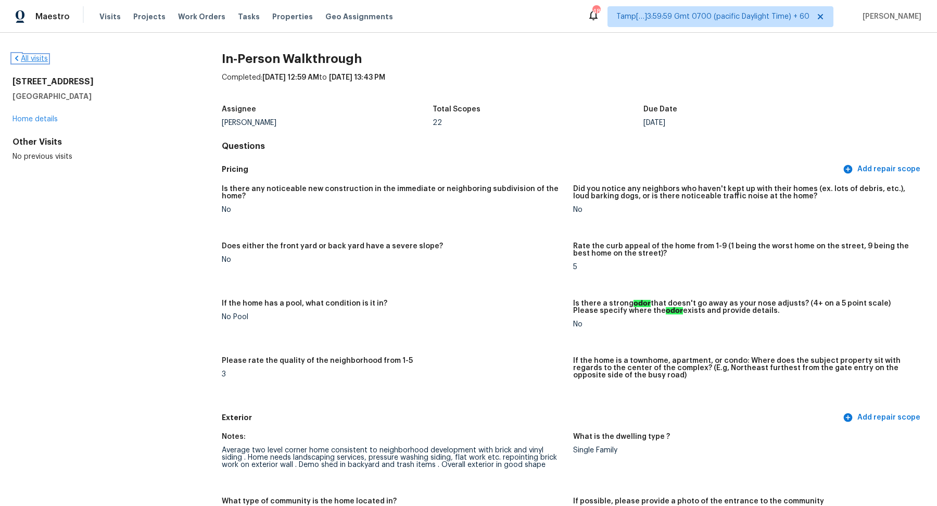
click at [45, 57] on link "All visits" at bounding box center [29, 58] width 35 height 7
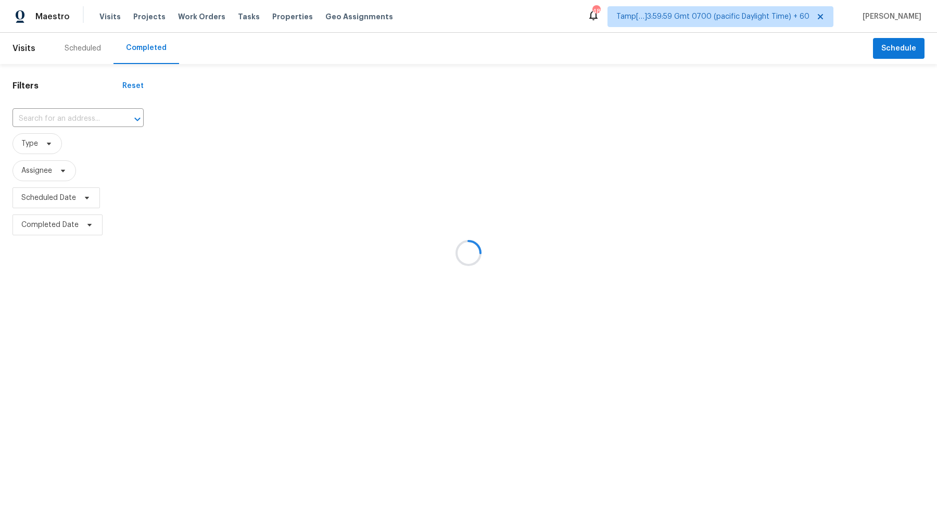
click at [72, 116] on div at bounding box center [468, 253] width 937 height 506
click at [74, 116] on div at bounding box center [468, 253] width 937 height 506
click at [84, 116] on div at bounding box center [468, 253] width 937 height 506
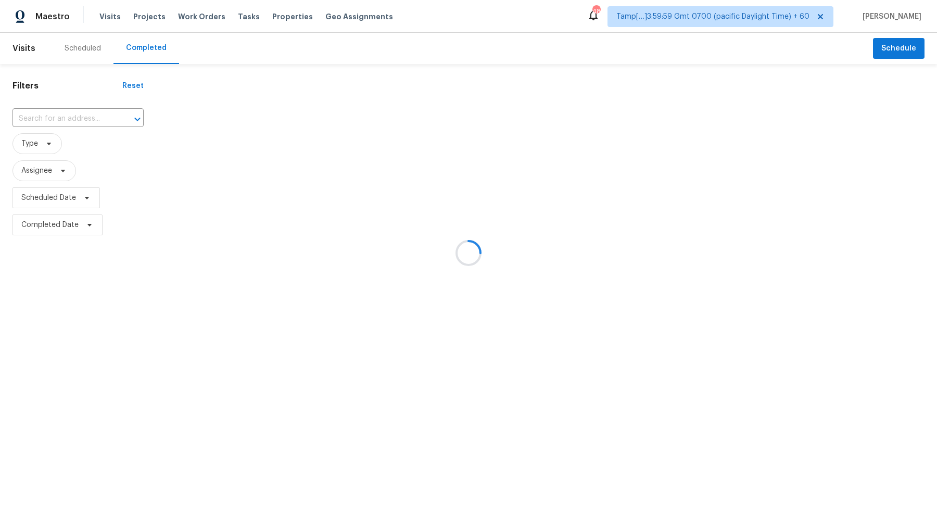
click at [84, 116] on div at bounding box center [468, 253] width 937 height 506
click at [64, 116] on div at bounding box center [468, 253] width 937 height 506
click at [72, 116] on div at bounding box center [468, 253] width 937 height 506
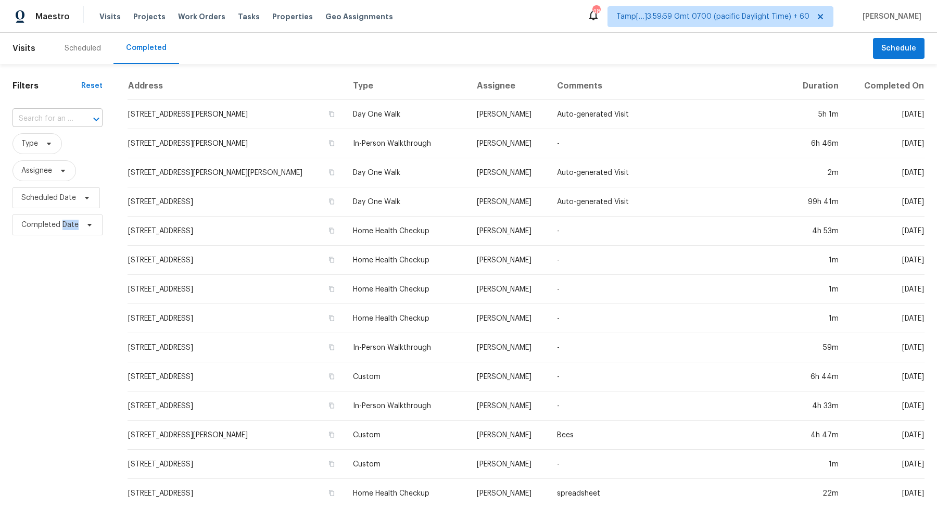
click at [79, 116] on div at bounding box center [88, 119] width 27 height 15
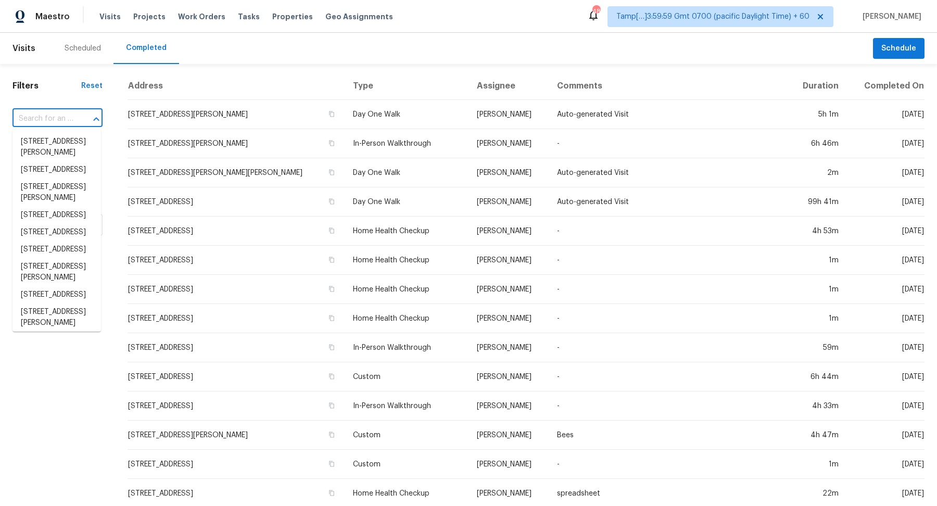
paste input "[STREET_ADDRESS]"
type input "[STREET_ADDRESS]"
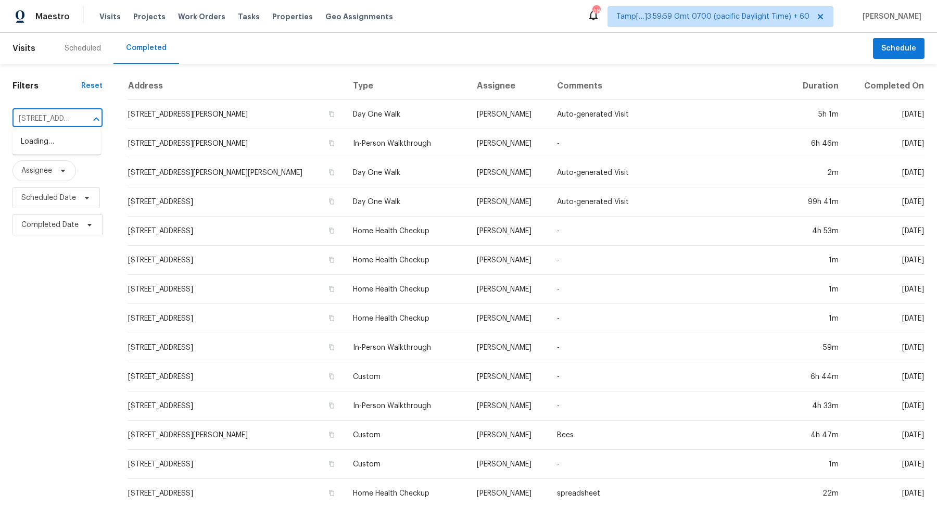
scroll to position [0, 76]
click at [36, 142] on li "[STREET_ADDRESS]" at bounding box center [56, 141] width 88 height 17
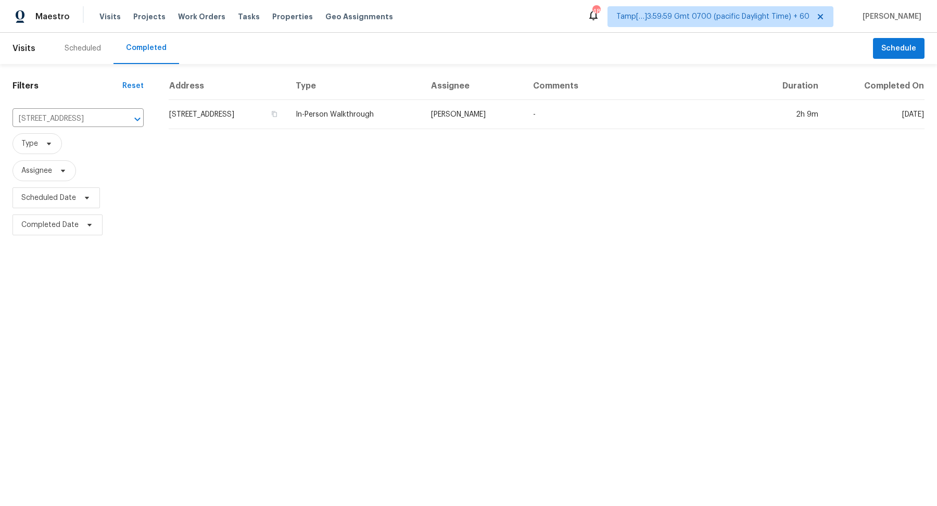
click at [226, 117] on td "[STREET_ADDRESS]" at bounding box center [228, 114] width 119 height 29
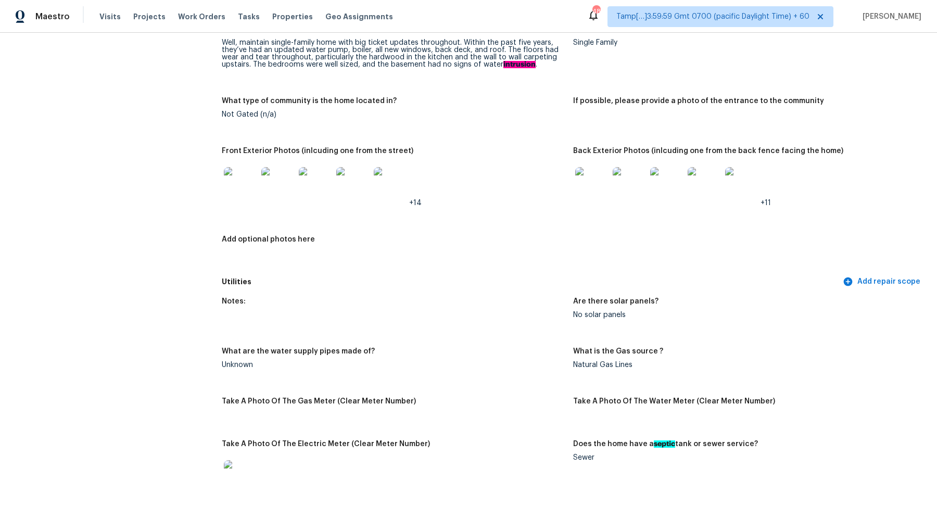
scroll to position [569, 0]
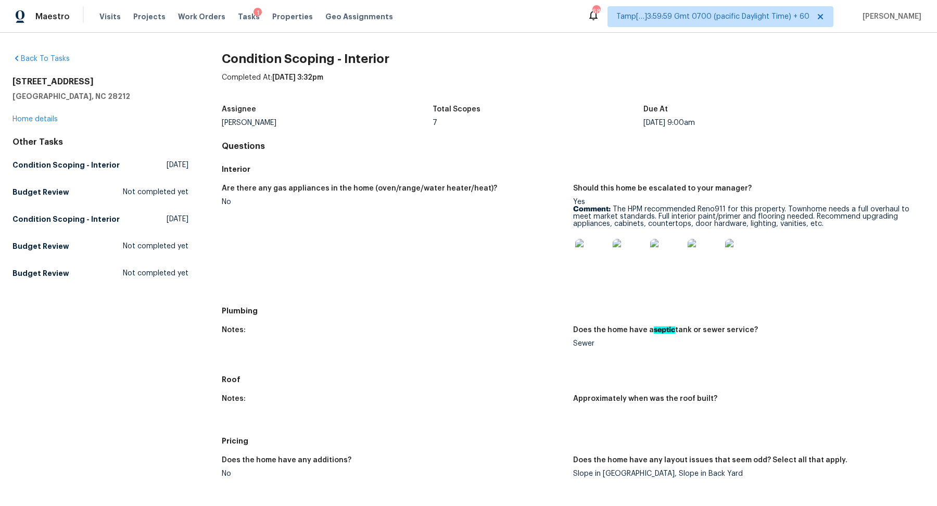
scroll to position [17, 0]
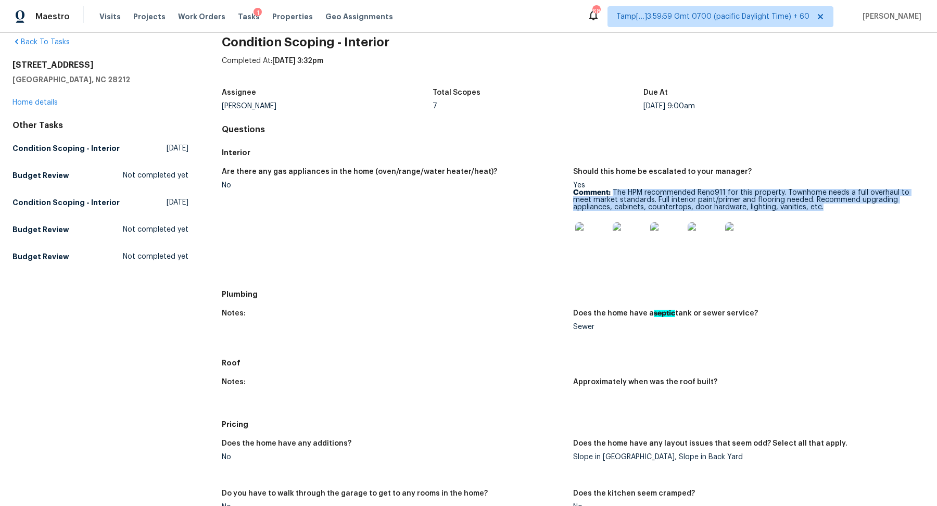
drag, startPoint x: 614, startPoint y: 192, endPoint x: 821, endPoint y: 208, distance: 208.3
click at [821, 208] on p "Comment: The HPM recommended Reno911 for this property. Townhome needs a full o…" at bounding box center [744, 200] width 343 height 22
copy p "The HPM recommended Reno911 for this property. Townhome needs a full overhaul t…"
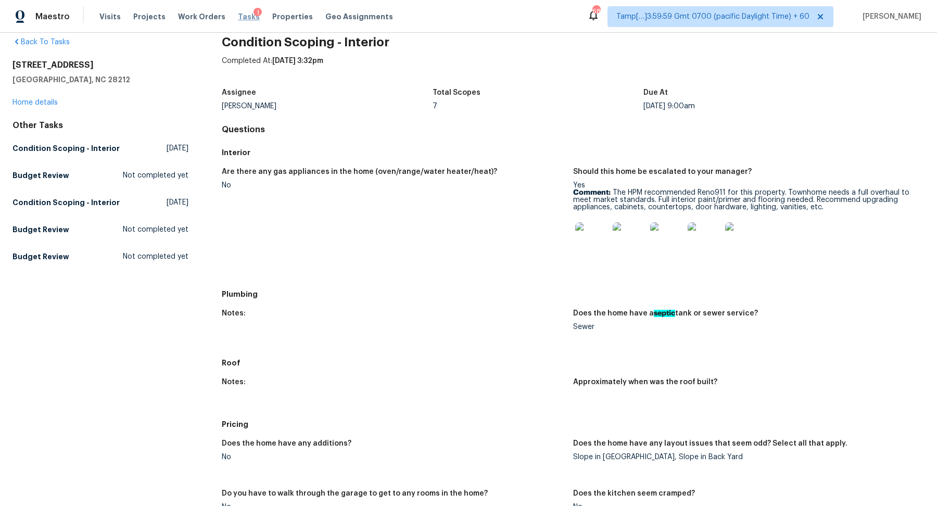
click at [240, 15] on span "Tasks" at bounding box center [249, 16] width 22 height 7
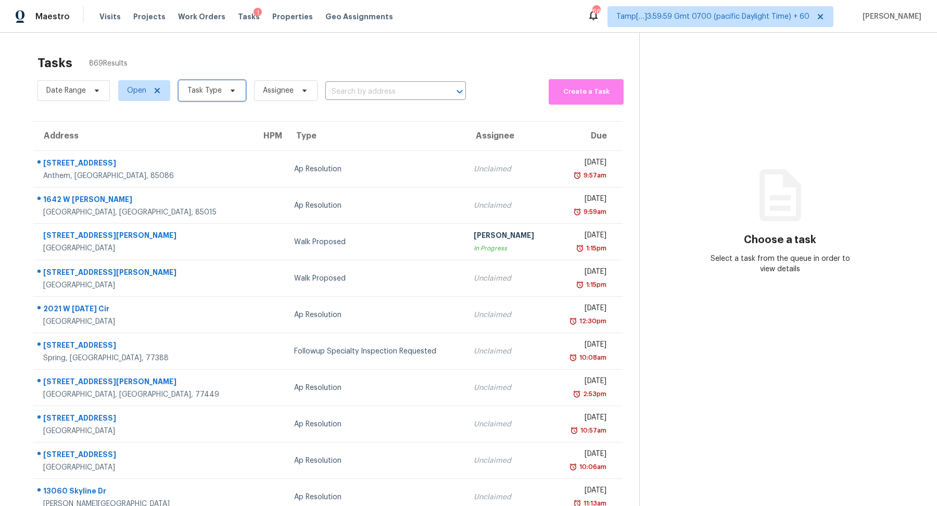
click at [219, 95] on span "Task Type" at bounding box center [211, 90] width 67 height 21
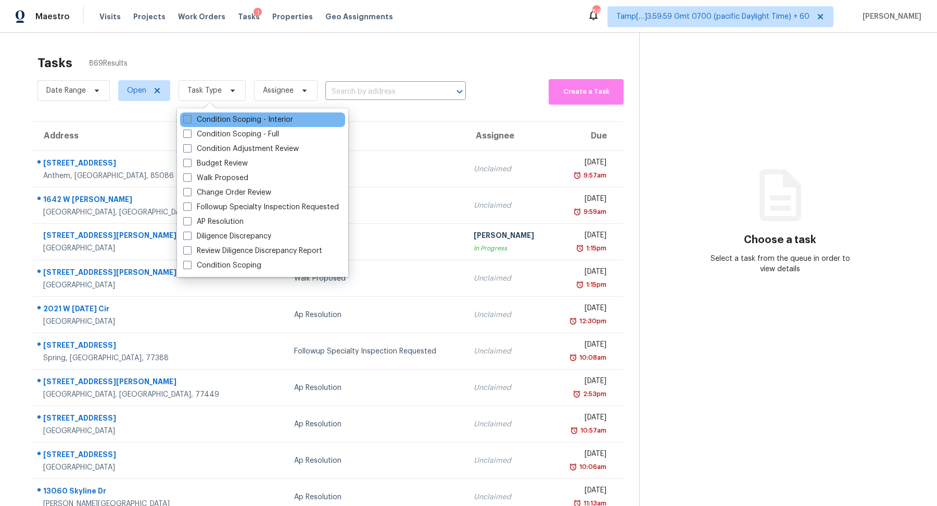
click at [226, 123] on label "Condition Scoping - Interior" at bounding box center [238, 119] width 110 height 10
click at [190, 121] on input "Condition Scoping - Interior" at bounding box center [186, 117] width 7 height 7
checkbox input "true"
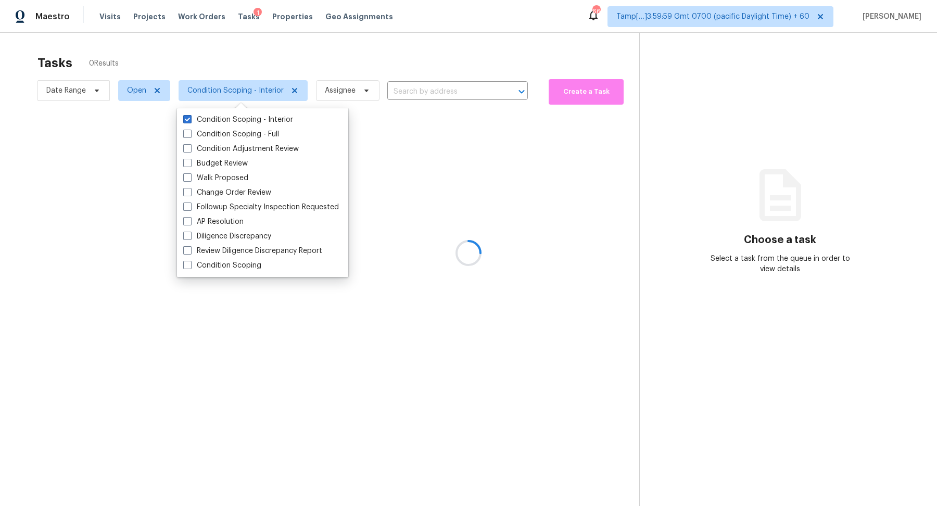
click at [294, 66] on div at bounding box center [468, 253] width 937 height 506
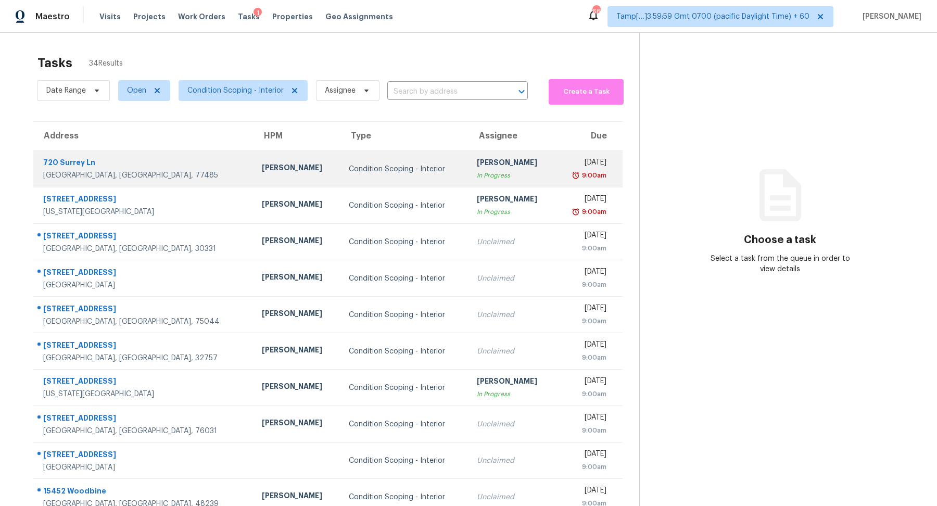
click at [422, 183] on td "Condition Scoping - Interior" at bounding box center [403, 169] width 127 height 36
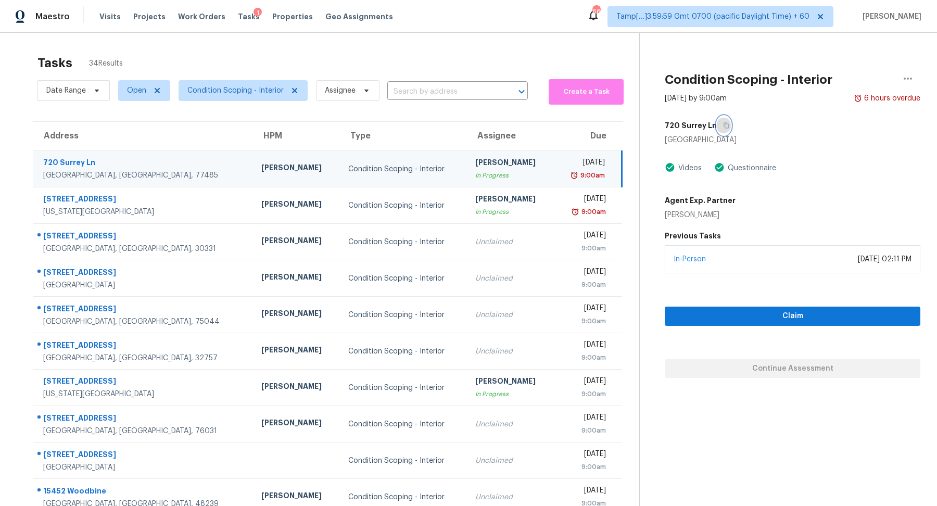
click at [723, 126] on icon "button" at bounding box center [725, 126] width 5 height 6
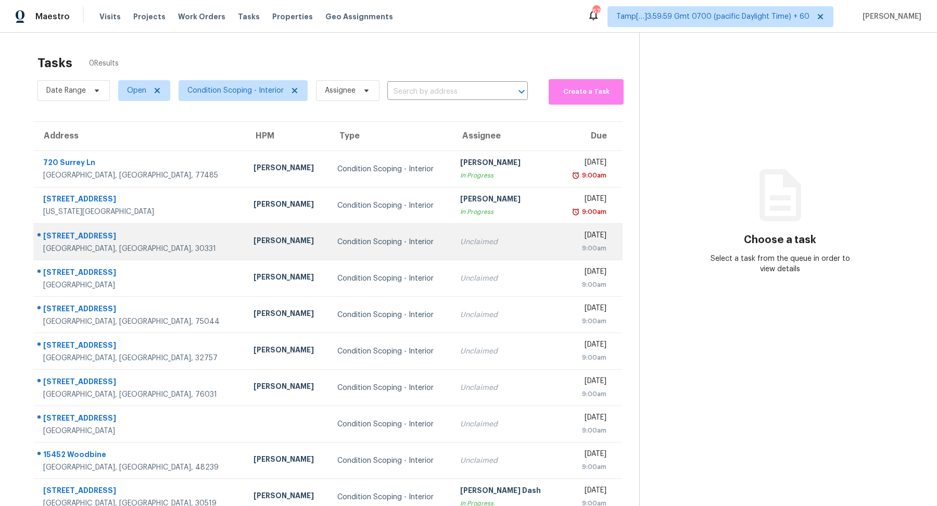
click at [460, 237] on div "Unclaimed" at bounding box center [505, 242] width 90 height 10
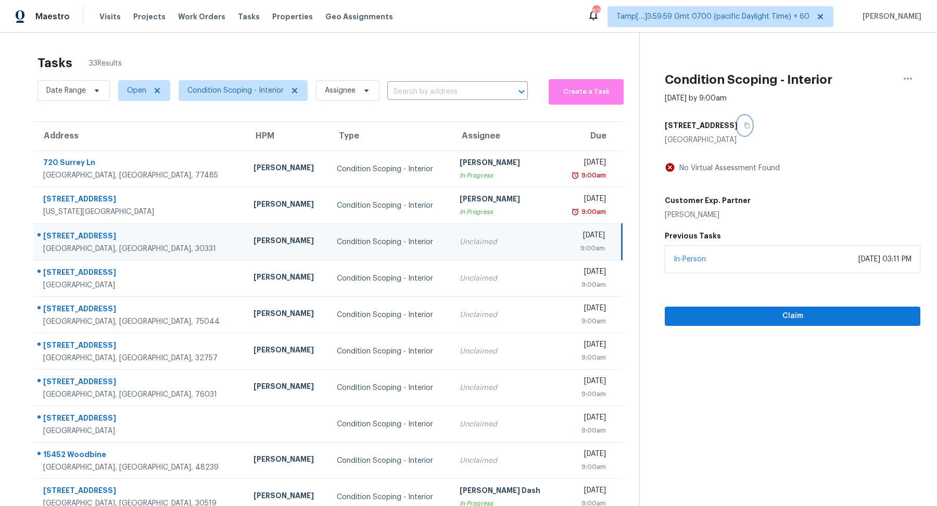
click at [743, 129] on button "button" at bounding box center [744, 125] width 14 height 19
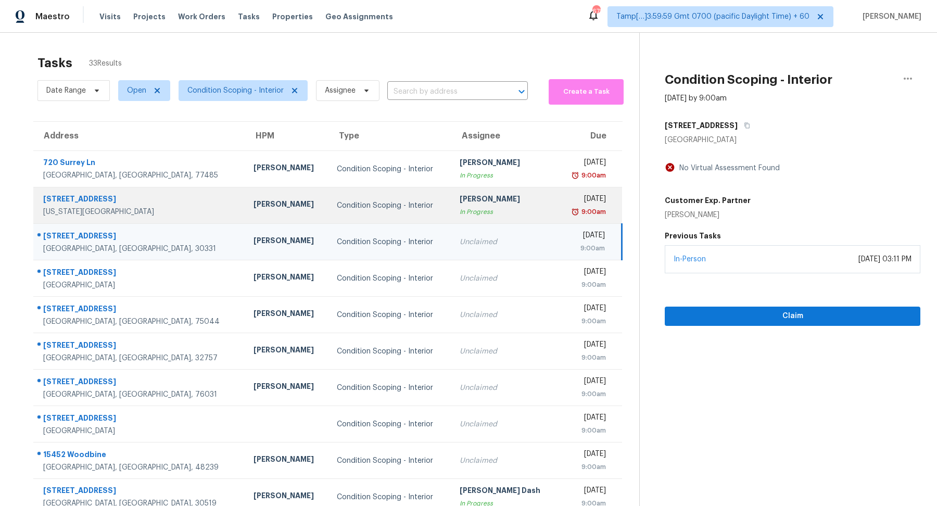
click at [460, 202] on div "[PERSON_NAME]" at bounding box center [504, 200] width 89 height 13
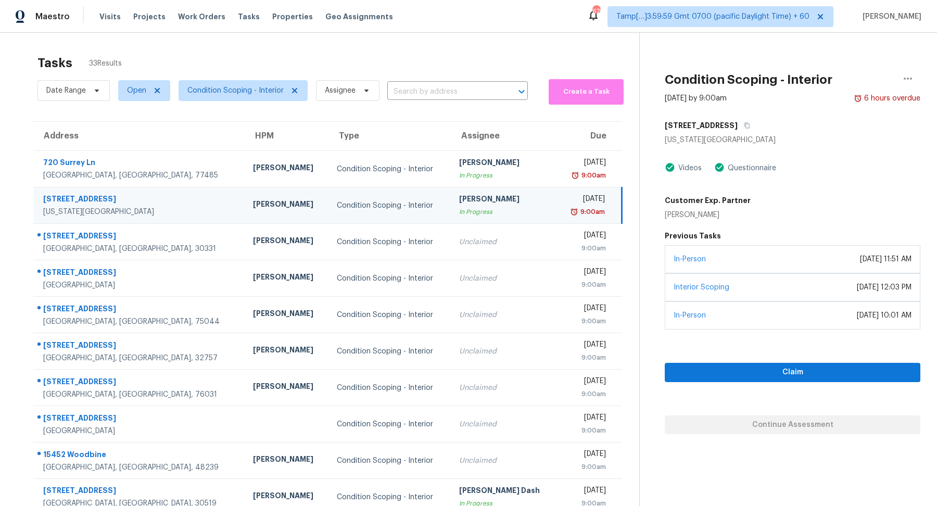
scroll to position [36, 0]
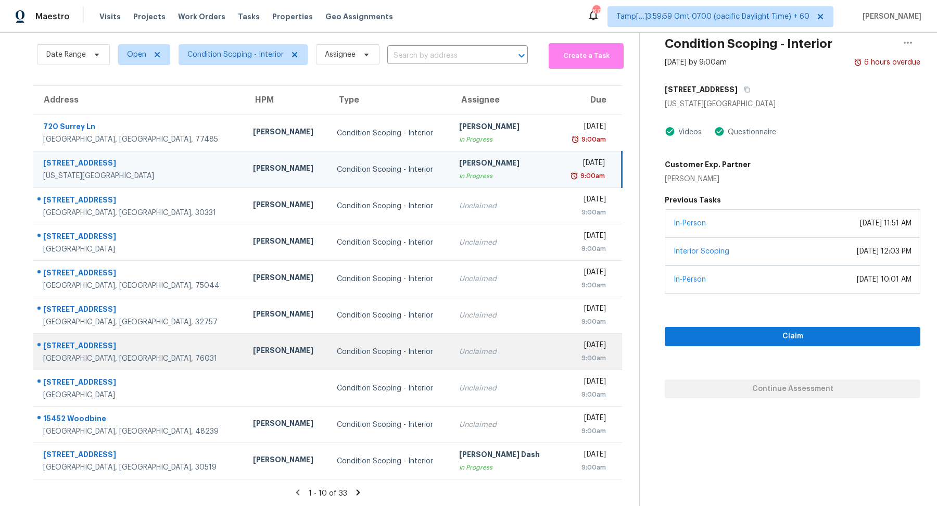
click at [473, 353] on div "Unclaimed" at bounding box center [503, 352] width 89 height 10
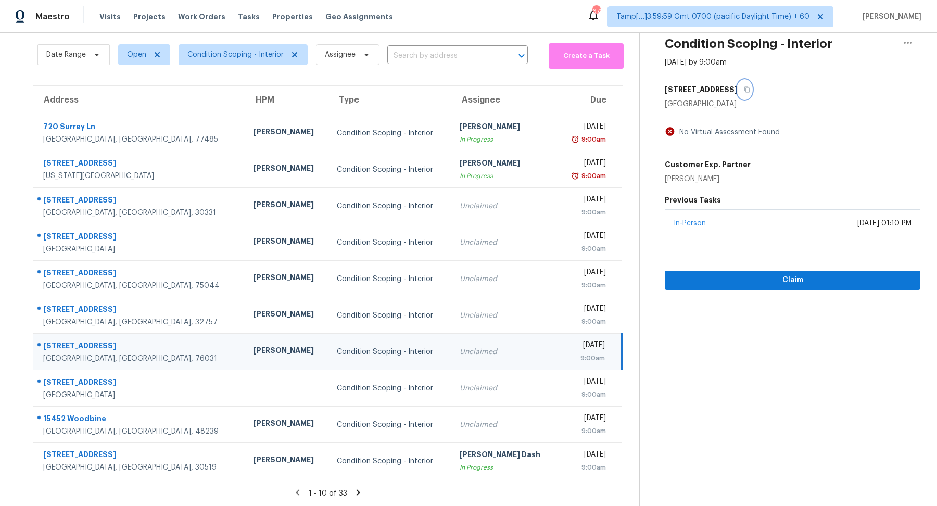
click at [737, 86] on button "button" at bounding box center [744, 89] width 14 height 19
click at [359, 496] on icon at bounding box center [357, 492] width 9 height 9
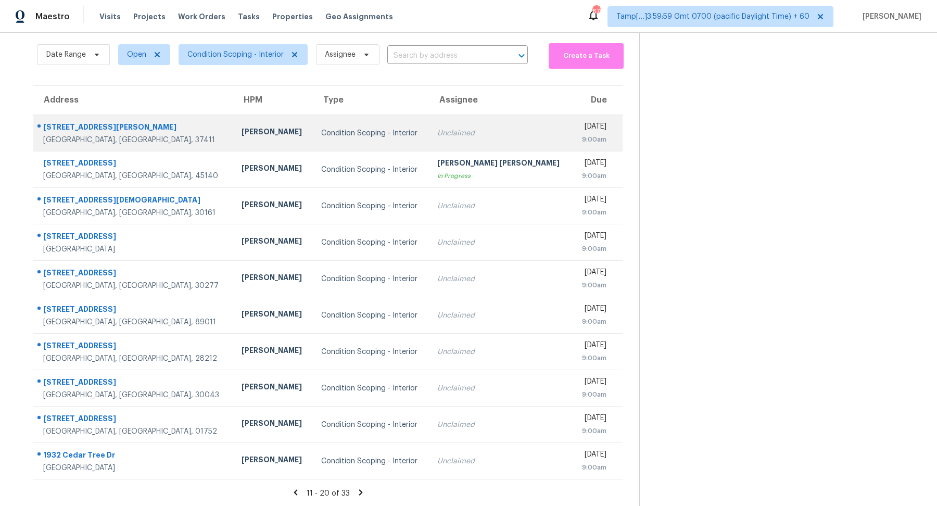
click at [448, 135] on div "Unclaimed" at bounding box center [500, 133] width 126 height 10
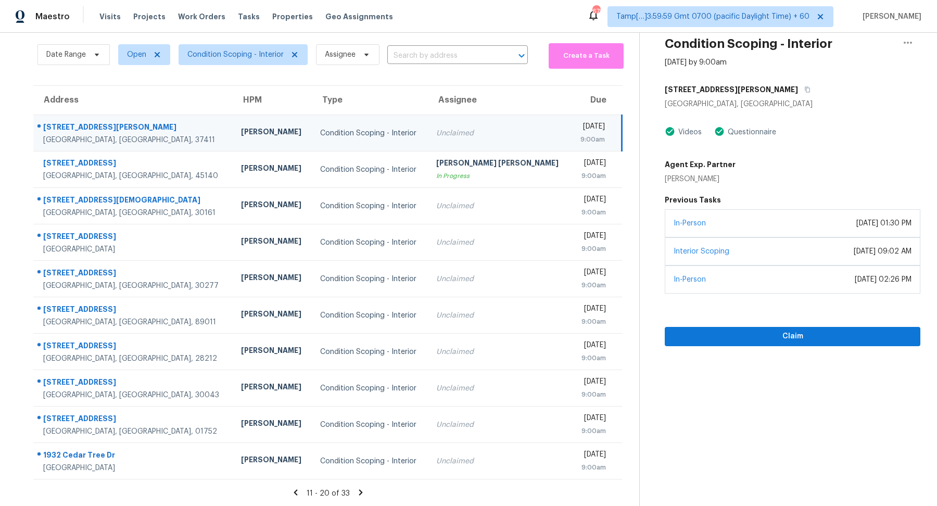
click at [725, 91] on h5 "[STREET_ADDRESS][PERSON_NAME]" at bounding box center [731, 89] width 133 height 10
click at [745, 93] on div "[STREET_ADDRESS][PERSON_NAME]" at bounding box center [793, 89] width 256 height 19
click at [741, 91] on div "[STREET_ADDRESS][PERSON_NAME]" at bounding box center [793, 89] width 256 height 19
click at [798, 91] on button "button" at bounding box center [805, 89] width 14 height 19
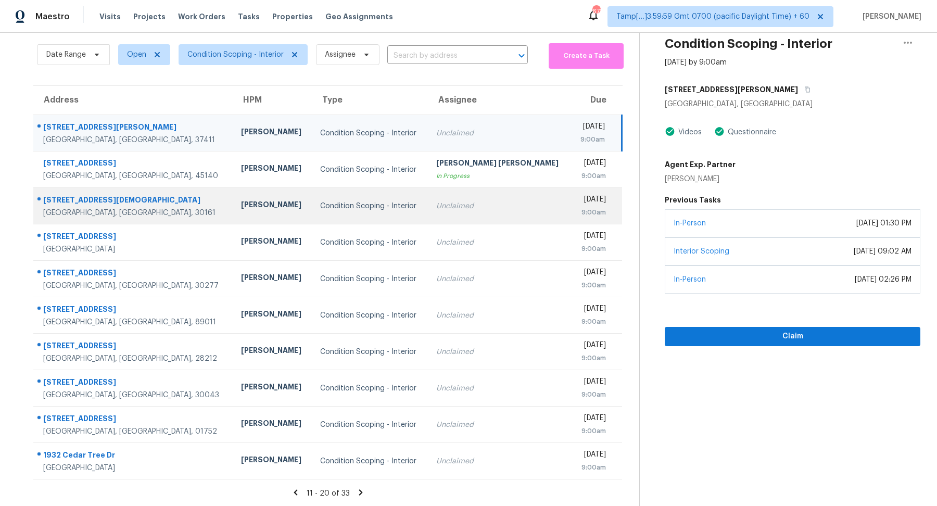
click at [476, 194] on td "Unclaimed" at bounding box center [499, 206] width 143 height 36
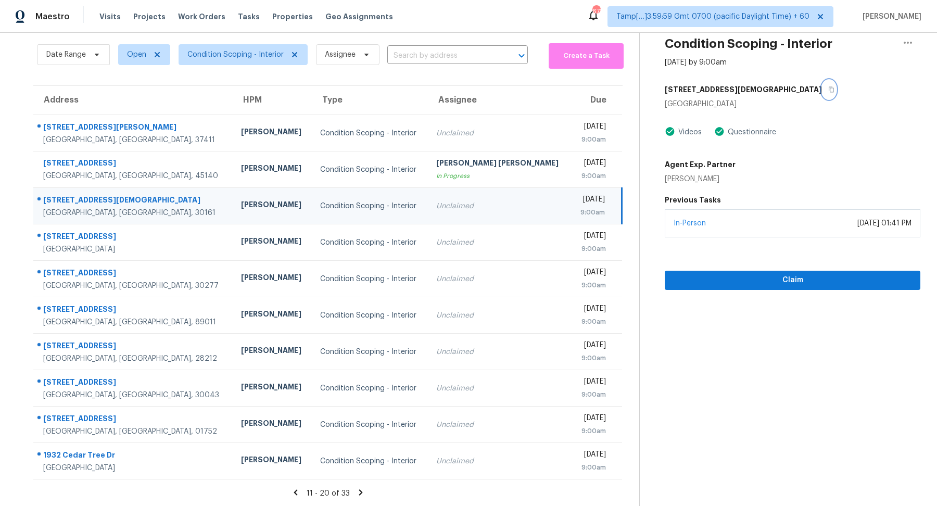
click at [822, 94] on button "button" at bounding box center [829, 89] width 14 height 19
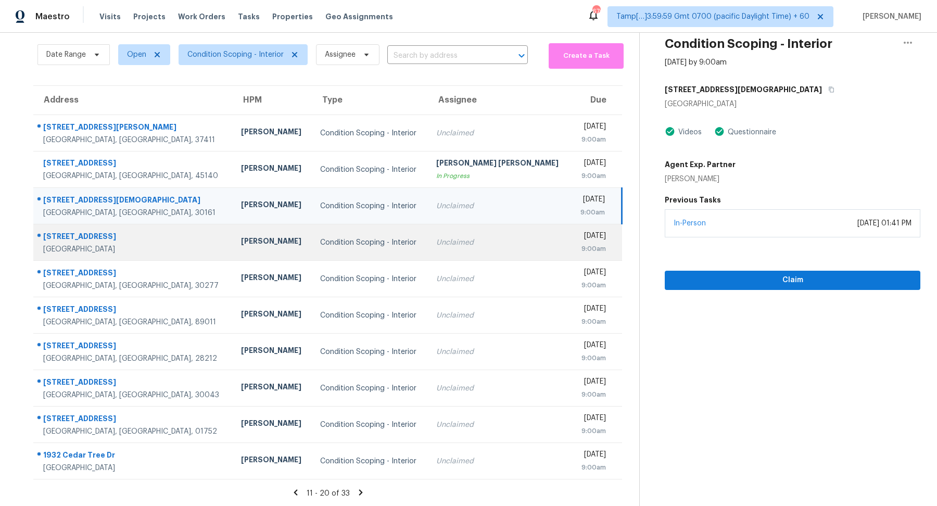
click at [437, 242] on div "Unclaimed" at bounding box center [499, 242] width 126 height 10
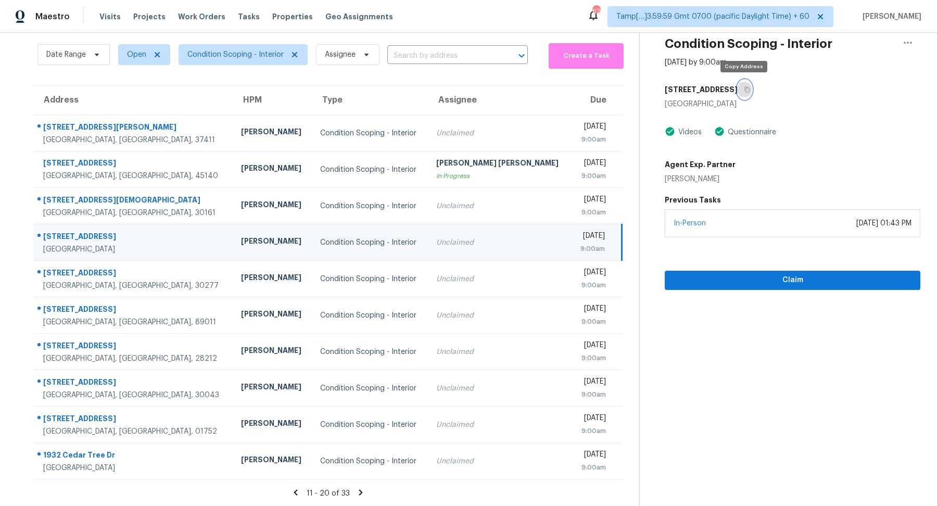
click at [737, 88] on button "button" at bounding box center [744, 89] width 14 height 19
click at [713, 275] on span "Claim" at bounding box center [792, 280] width 239 height 13
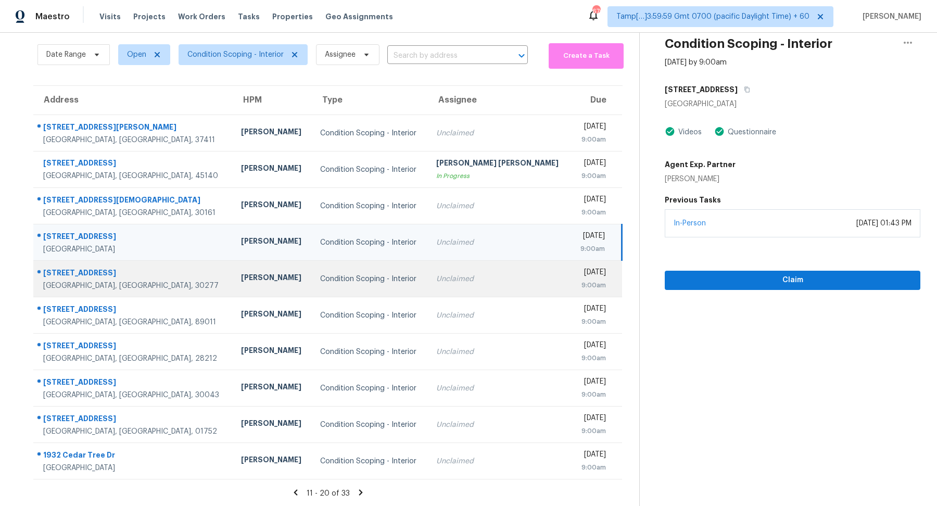
click at [570, 272] on td "[DATE] 9:00am" at bounding box center [595, 279] width 51 height 36
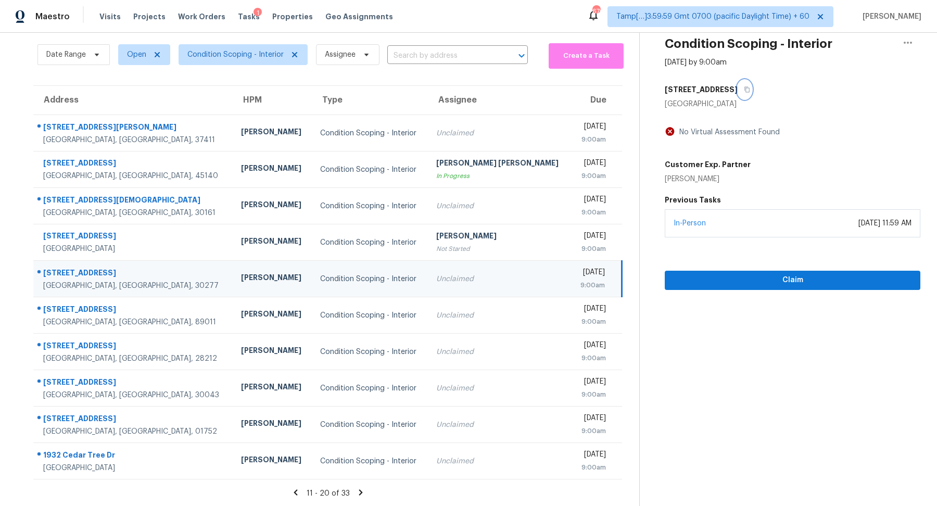
click at [737, 97] on button "button" at bounding box center [744, 89] width 14 height 19
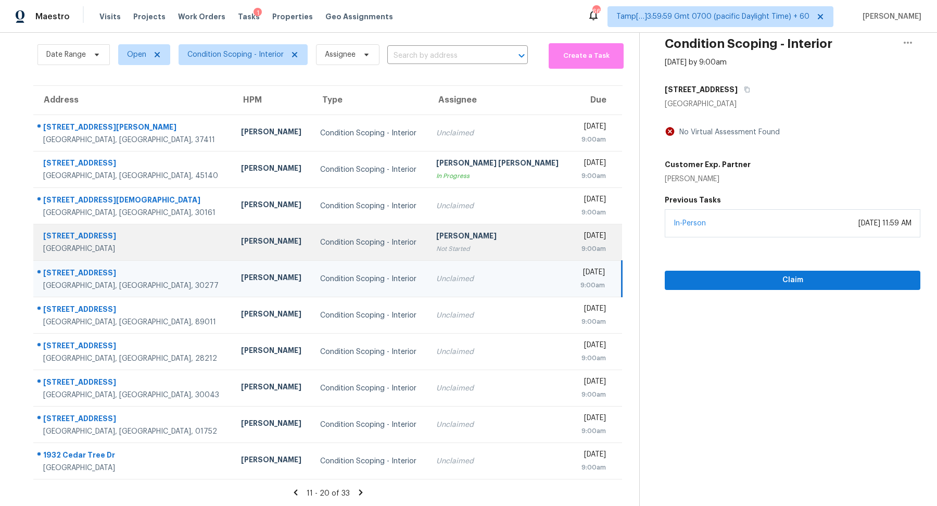
click at [361, 244] on div "Condition Scoping - Interior" at bounding box center [369, 242] width 99 height 10
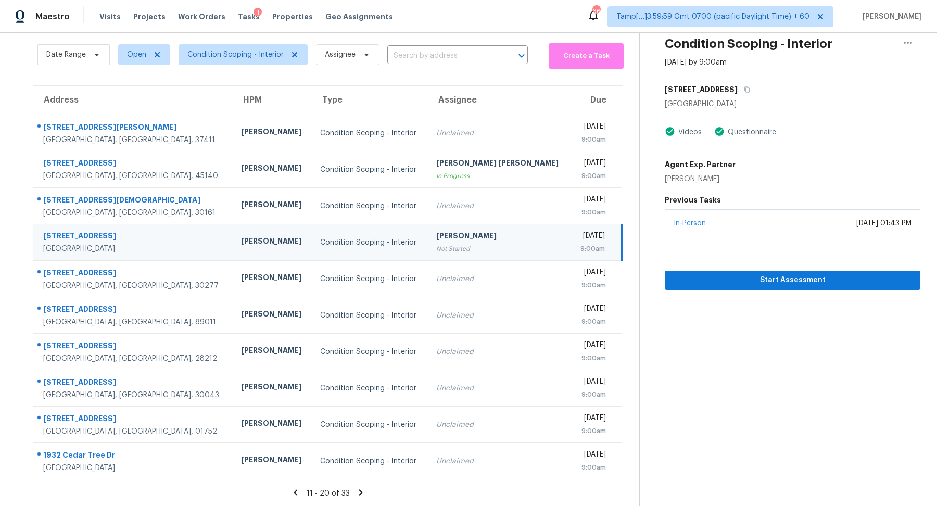
click at [755, 93] on div "[STREET_ADDRESS]" at bounding box center [793, 89] width 256 height 19
click at [751, 93] on div "[STREET_ADDRESS]" at bounding box center [793, 89] width 256 height 19
click at [744, 93] on button "button" at bounding box center [744, 89] width 14 height 19
click at [685, 291] on section "Condition Scoping - Interior [DATE] by 9:00am [STREET_ADDRESS] Videos Questionn…" at bounding box center [779, 252] width 281 height 510
click at [696, 285] on span "Start Assessment" at bounding box center [792, 280] width 239 height 13
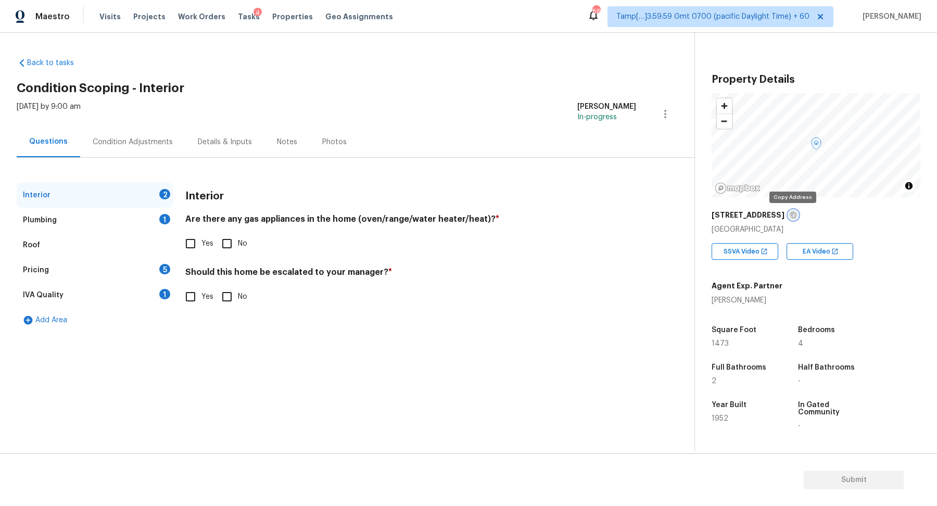
click at [792, 214] on icon "button" at bounding box center [793, 215] width 6 height 6
click at [176, 240] on div "Interior 2 Plumbing 1 Roof Pricing 5 IVA Quality 1 Add Area Interior Are there …" at bounding box center [343, 258] width 653 height 150
click at [183, 240] on input "Yes" at bounding box center [191, 244] width 22 height 22
checkbox input "true"
click at [221, 299] on input "No" at bounding box center [227, 297] width 22 height 22
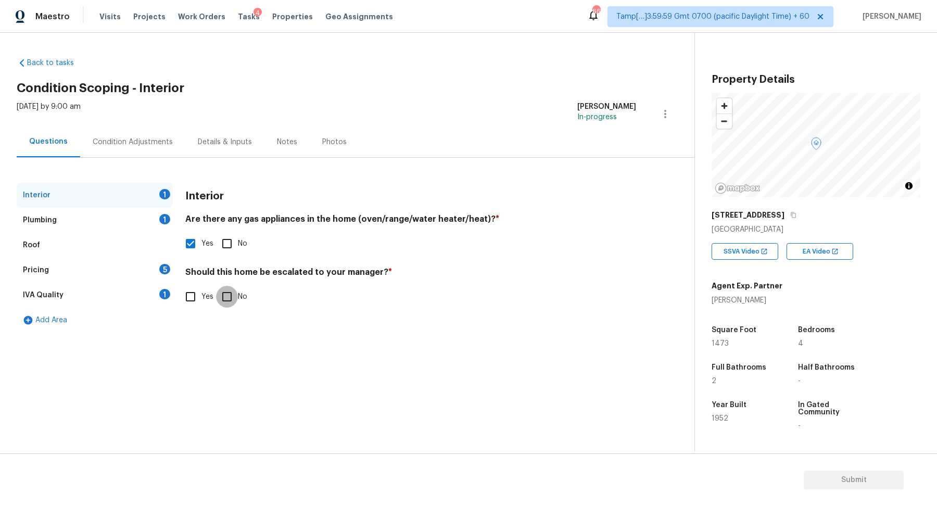
checkbox input "true"
click at [184, 301] on input "Yes" at bounding box center [191, 298] width 22 height 22
checkbox input "true"
click at [214, 308] on div "​ Photos" at bounding box center [410, 357] width 451 height 98
click at [223, 296] on input "No" at bounding box center [227, 297] width 22 height 22
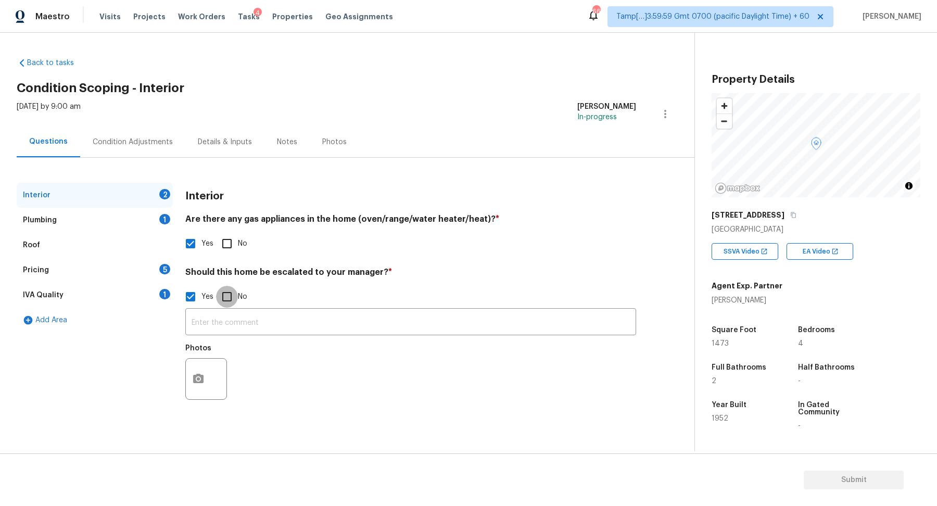
checkbox input "true"
checkbox input "false"
click at [137, 214] on div "Plumbing 1" at bounding box center [95, 220] width 156 height 25
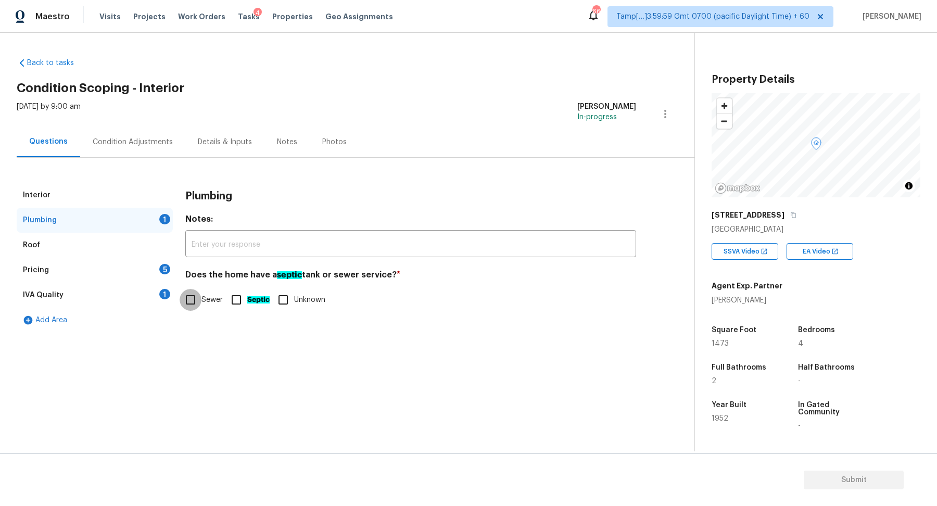
click at [186, 300] on input "Sewer" at bounding box center [191, 300] width 22 height 22
checkbox input "true"
click at [147, 279] on div "Pricing 5" at bounding box center [95, 270] width 156 height 25
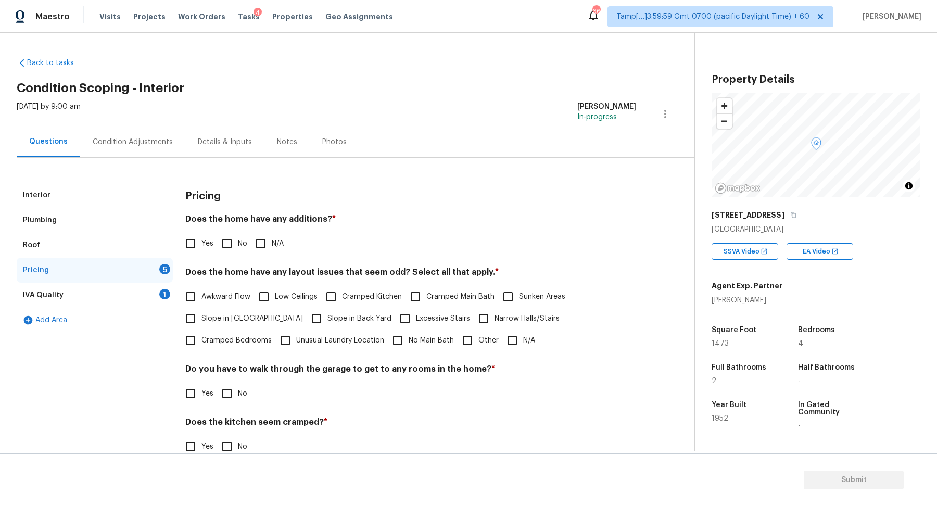
click at [217, 244] on input "No" at bounding box center [227, 244] width 22 height 22
checkbox input "true"
click at [203, 244] on span "Yes" at bounding box center [207, 243] width 12 height 11
click at [201, 244] on input "Yes" at bounding box center [191, 244] width 22 height 22
checkbox input "true"
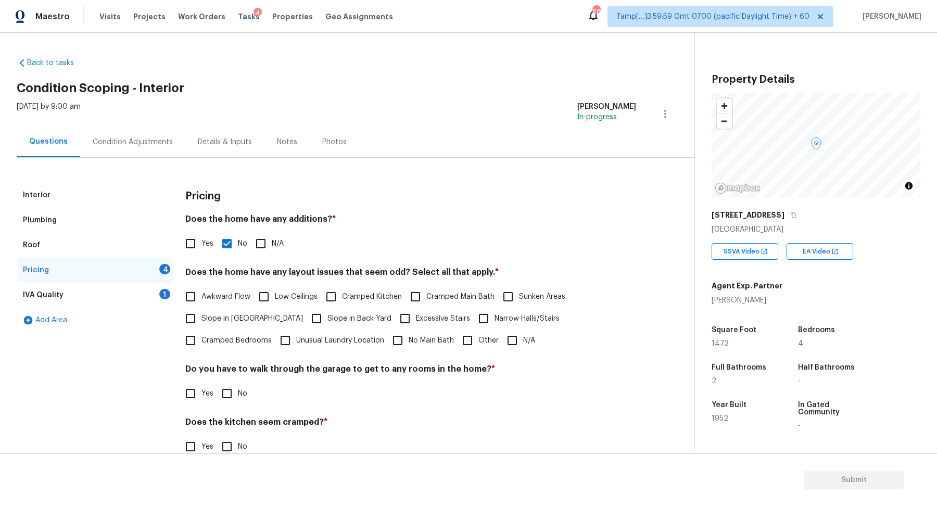
checkbox input "false"
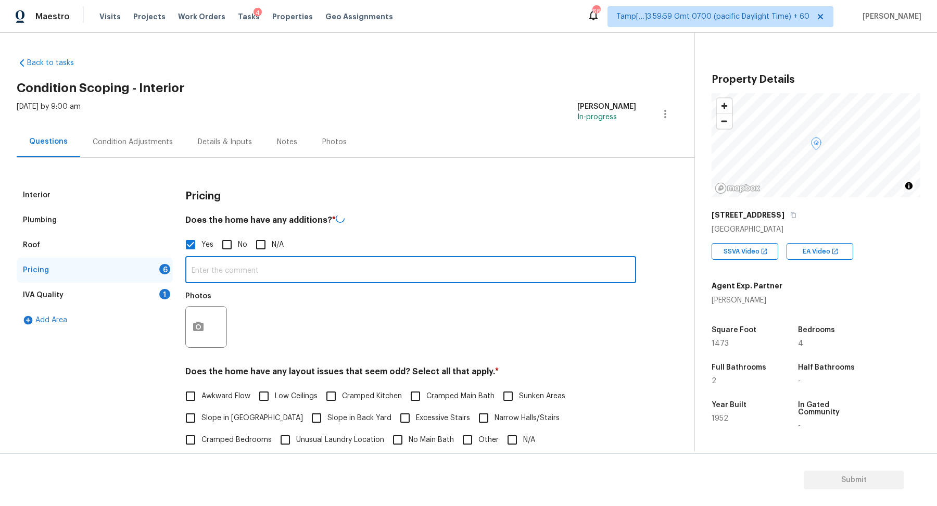
click at [220, 267] on input "text" at bounding box center [410, 271] width 451 height 24
type input "Covered patio"
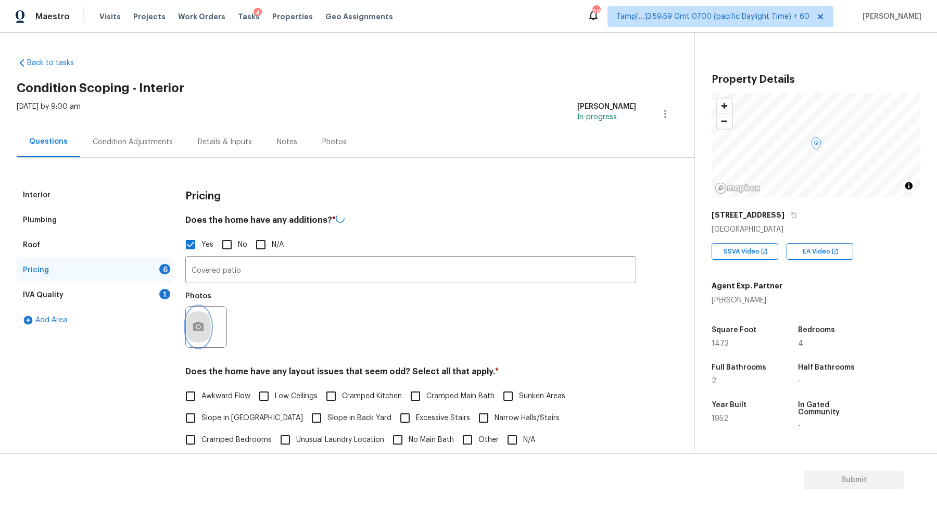
click at [191, 326] on button "button" at bounding box center [198, 327] width 25 height 41
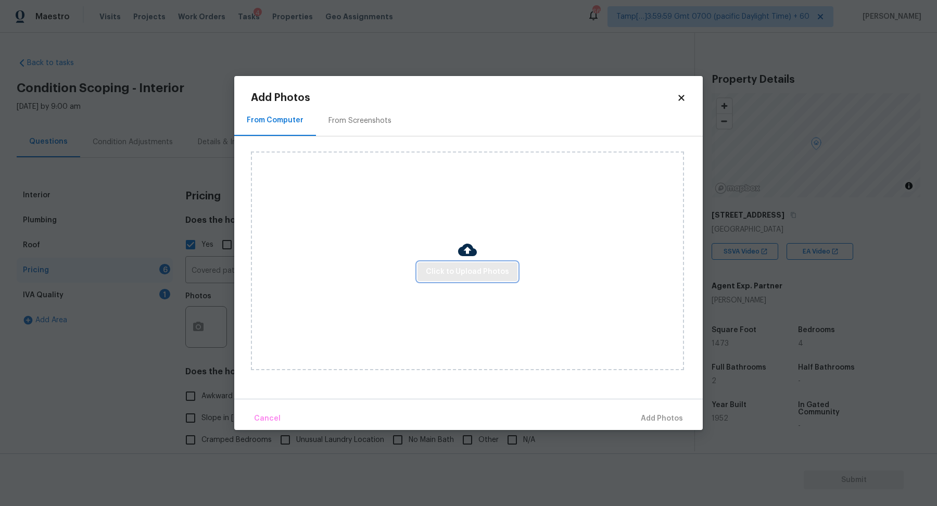
click at [491, 271] on span "Click to Upload Photos" at bounding box center [467, 271] width 83 height 13
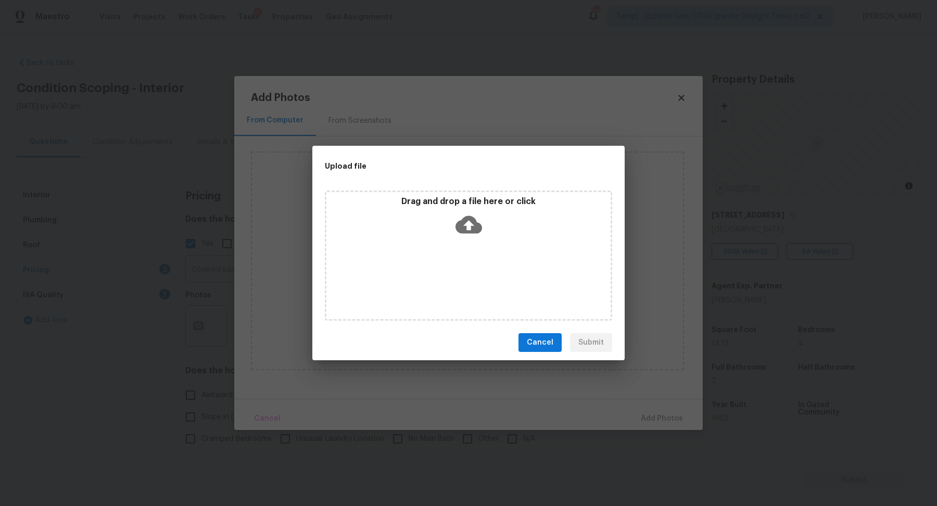
click at [470, 234] on icon at bounding box center [468, 224] width 27 height 27
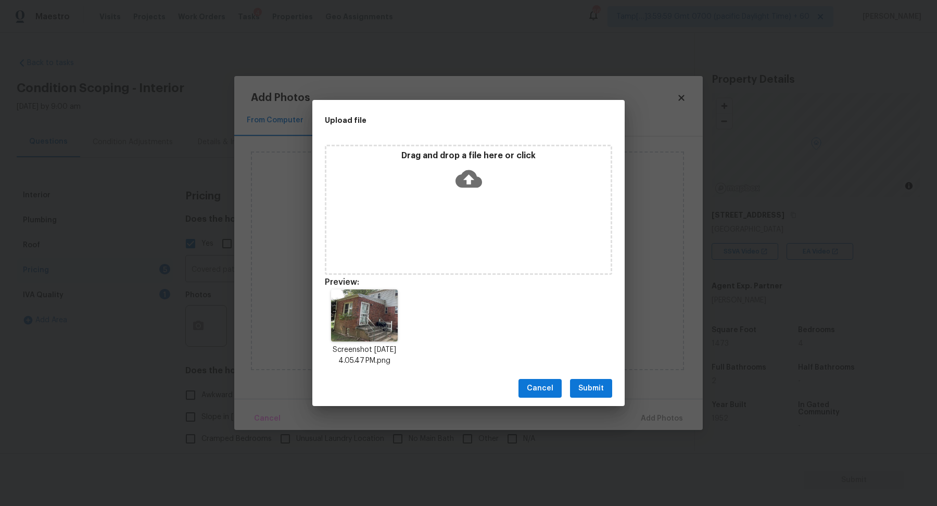
click at [592, 392] on span "Submit" at bounding box center [590, 388] width 25 height 13
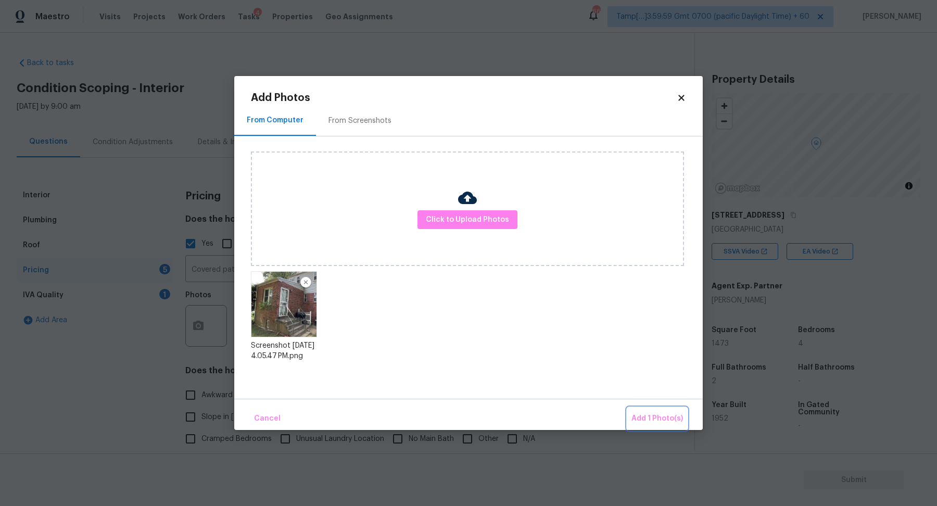
click at [635, 415] on span "Add 1 Photo(s)" at bounding box center [657, 418] width 52 height 13
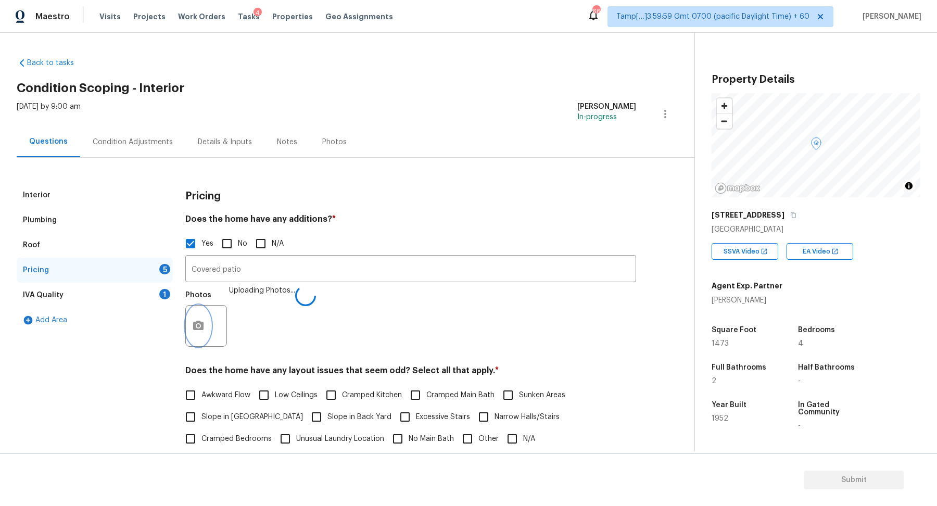
scroll to position [112, 0]
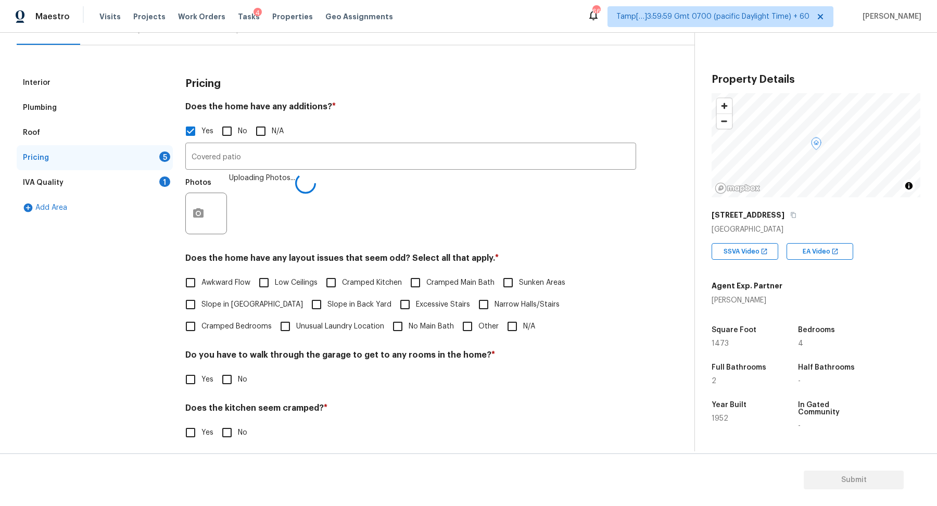
click at [234, 312] on label "Slope in Front Yard" at bounding box center [241, 305] width 123 height 22
click at [201, 312] on input "Slope in Front Yard" at bounding box center [191, 305] width 22 height 22
checkbox input "true"
click at [305, 311] on input "Slope in Back Yard" at bounding box center [316, 306] width 22 height 22
checkbox input "true"
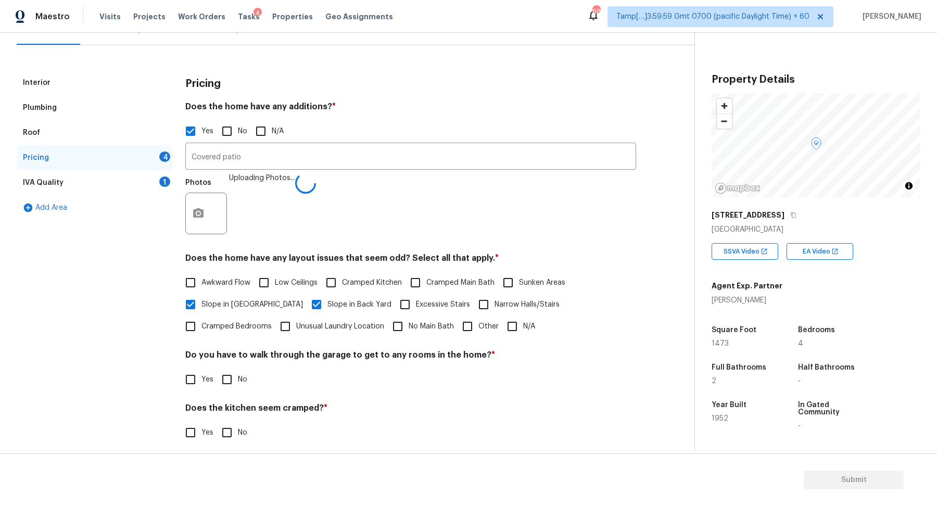
scroll to position [172, 0]
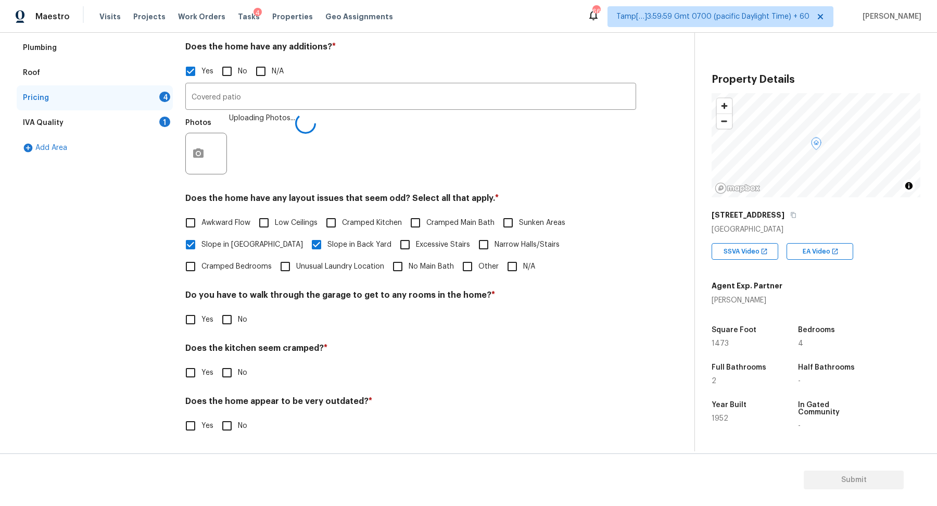
click at [227, 318] on input "No" at bounding box center [227, 320] width 22 height 22
checkbox input "true"
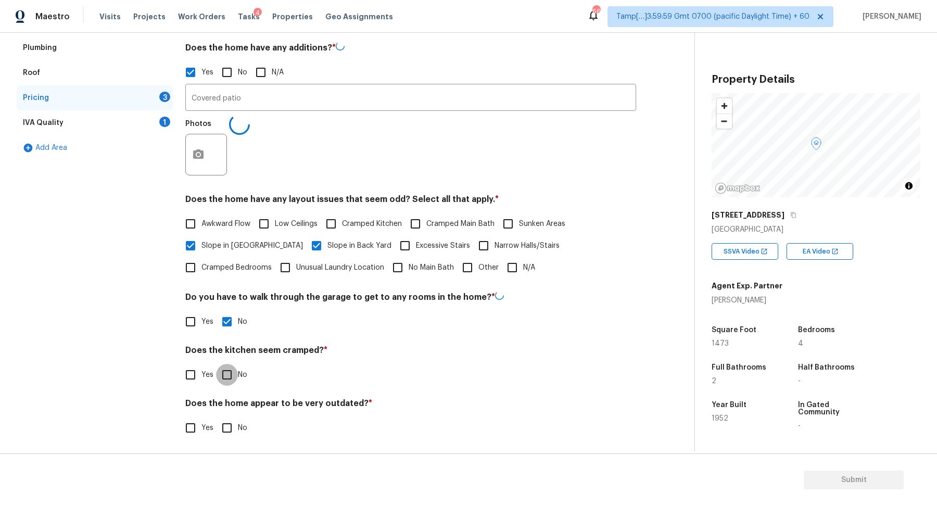
click at [221, 375] on input "No" at bounding box center [227, 375] width 22 height 22
checkbox input "true"
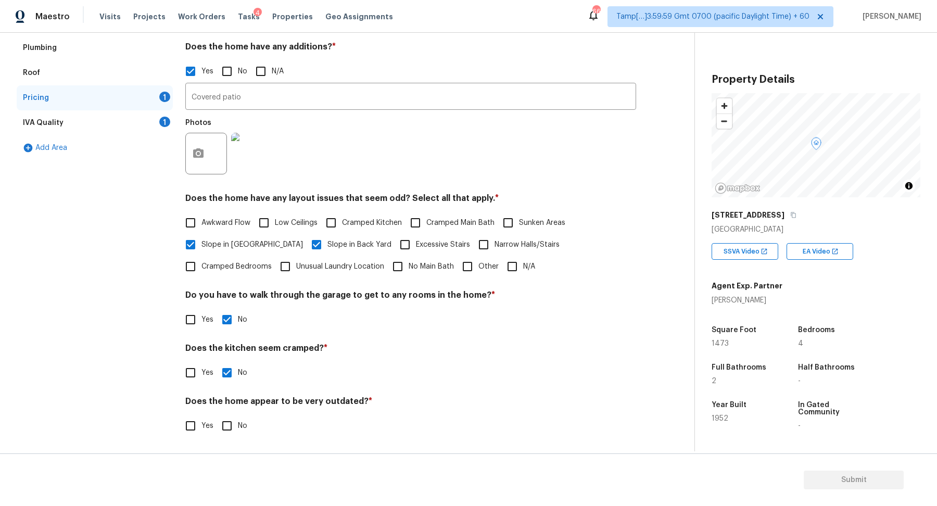
click at [194, 419] on input "Yes" at bounding box center [191, 426] width 22 height 22
checkbox input "true"
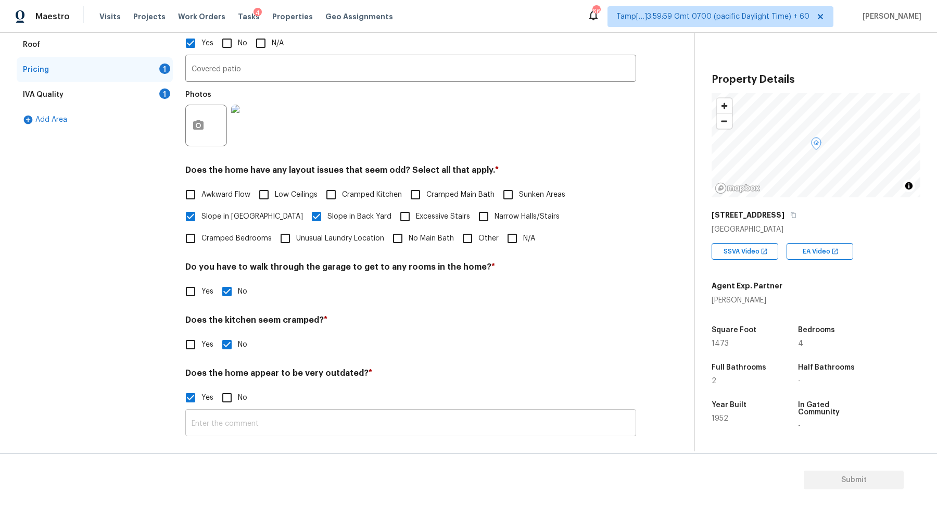
click at [249, 417] on input "text" at bounding box center [410, 424] width 451 height 24
click at [455, 391] on div "Yes No" at bounding box center [410, 399] width 451 height 22
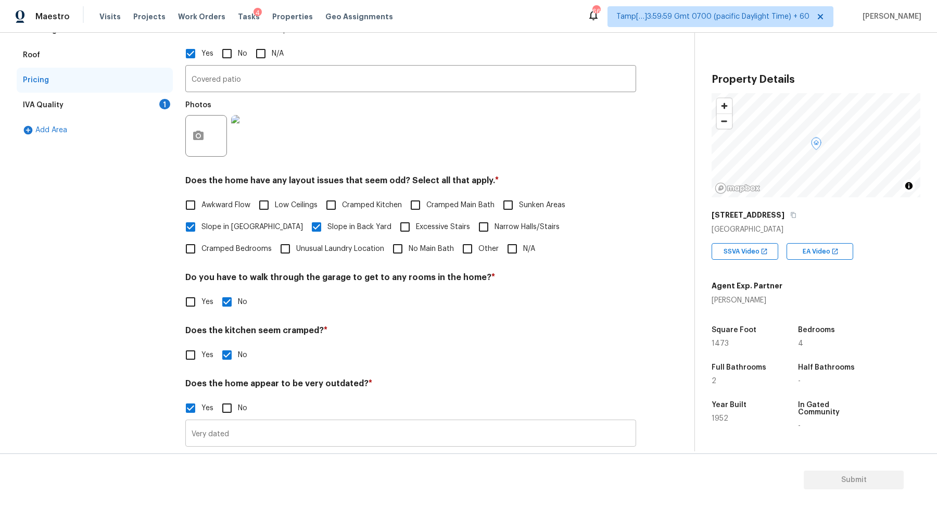
click at [333, 431] on input "Very dated" at bounding box center [410, 434] width 451 height 24
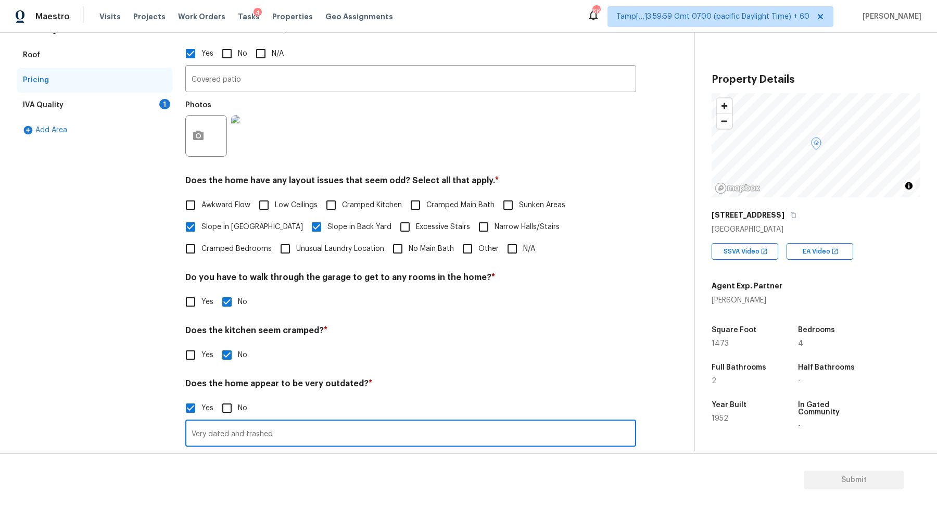
type input "Very dated and trashed"
click at [440, 372] on div "Pricing Does the home have any additions? * Yes No N/A Covered patio ​ Photos D…" at bounding box center [410, 226] width 451 height 466
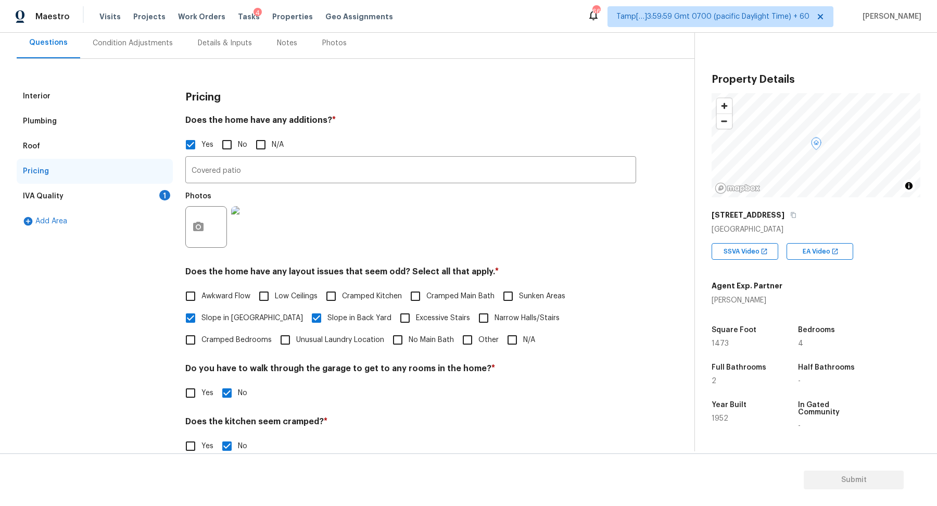
scroll to position [24, 0]
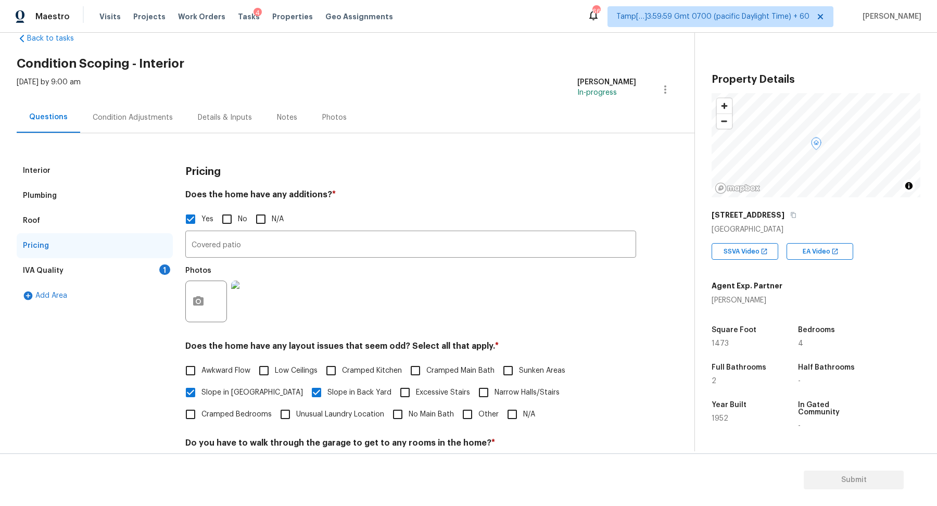
click at [135, 283] on div "Add Area" at bounding box center [95, 295] width 156 height 25
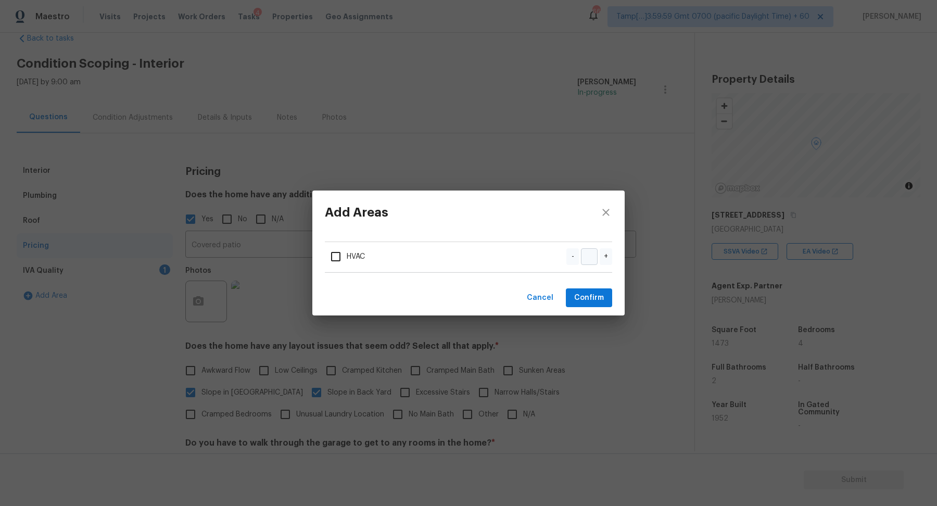
click at [122, 279] on div "Add Areas HVAC - + Cancel Confirm" at bounding box center [468, 253] width 937 height 506
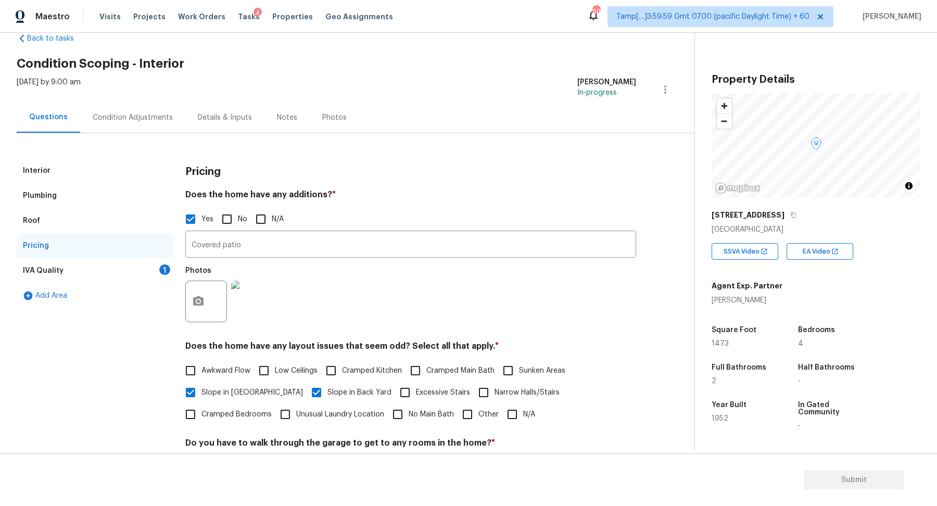
click at [143, 271] on div "IVA Quality 1" at bounding box center [95, 270] width 156 height 25
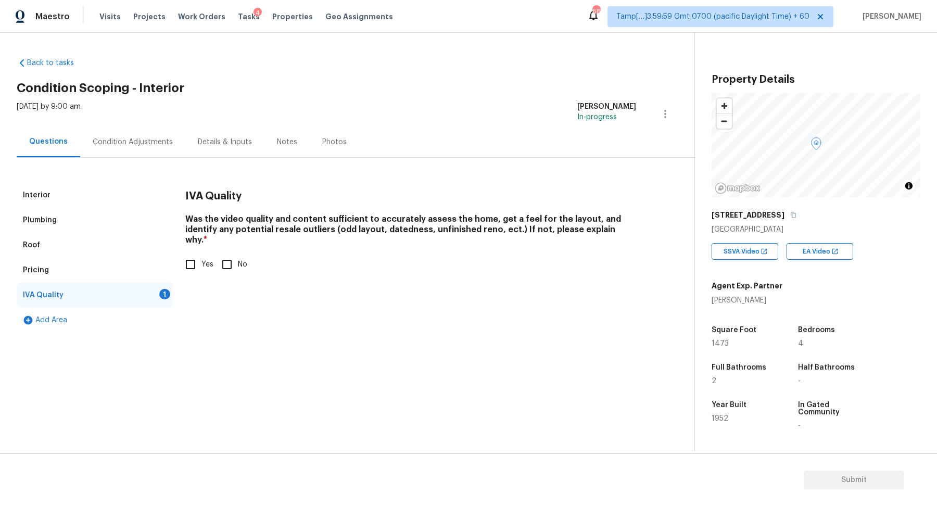
click at [178, 260] on div "Interior Plumbing Roof Pricing IVA Quality 1 Add Area IVA Quality Was the video…" at bounding box center [343, 258] width 653 height 150
click at [190, 257] on input "Yes" at bounding box center [191, 264] width 22 height 22
checkbox input "true"
click at [114, 197] on div "Interior" at bounding box center [95, 195] width 156 height 25
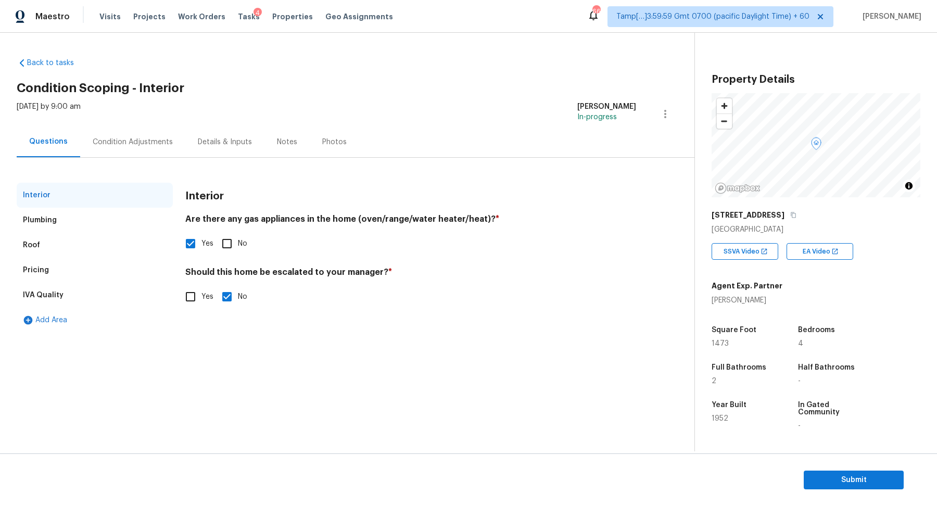
click at [188, 297] on input "Yes" at bounding box center [191, 297] width 22 height 22
checkbox input "true"
checkbox input "false"
click at [210, 371] on div at bounding box center [206, 379] width 42 height 42
click at [201, 385] on button "button" at bounding box center [198, 379] width 25 height 41
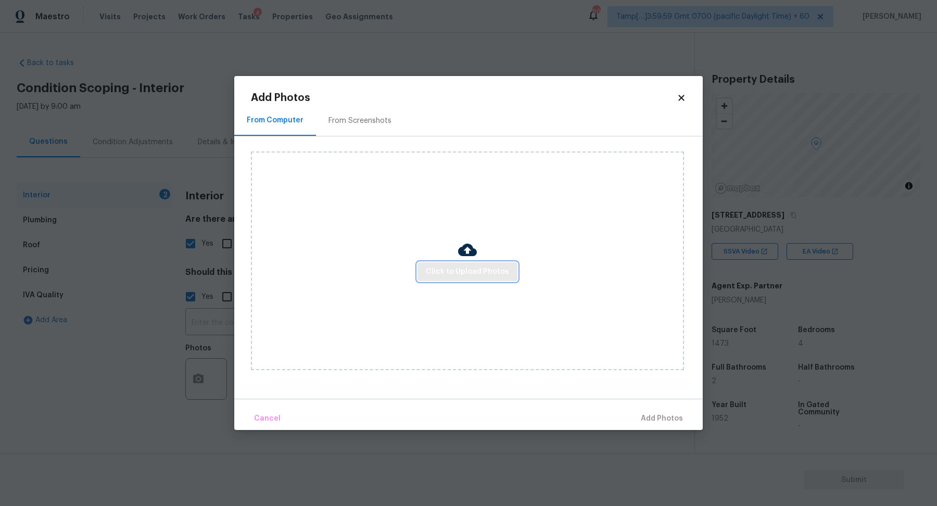
click at [429, 279] on button "Click to Upload Photos" at bounding box center [467, 271] width 100 height 19
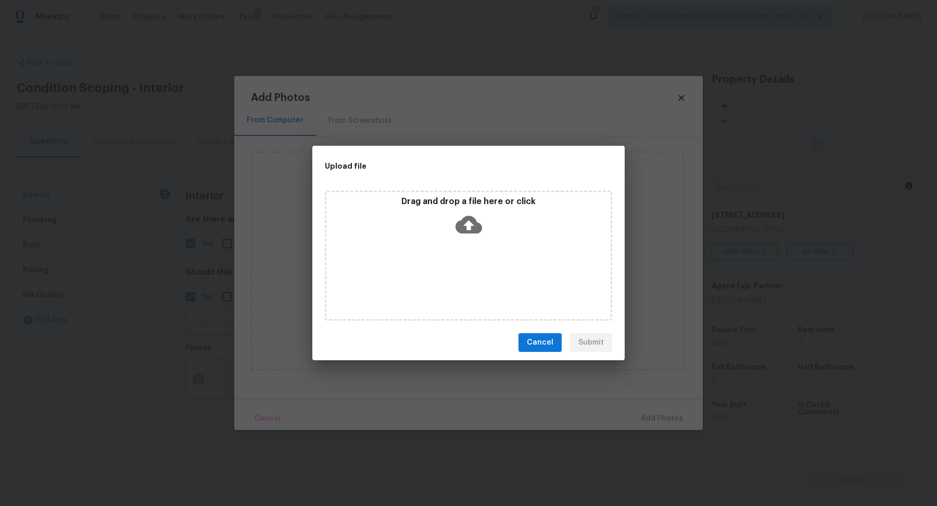
click at [479, 219] on icon at bounding box center [468, 224] width 27 height 27
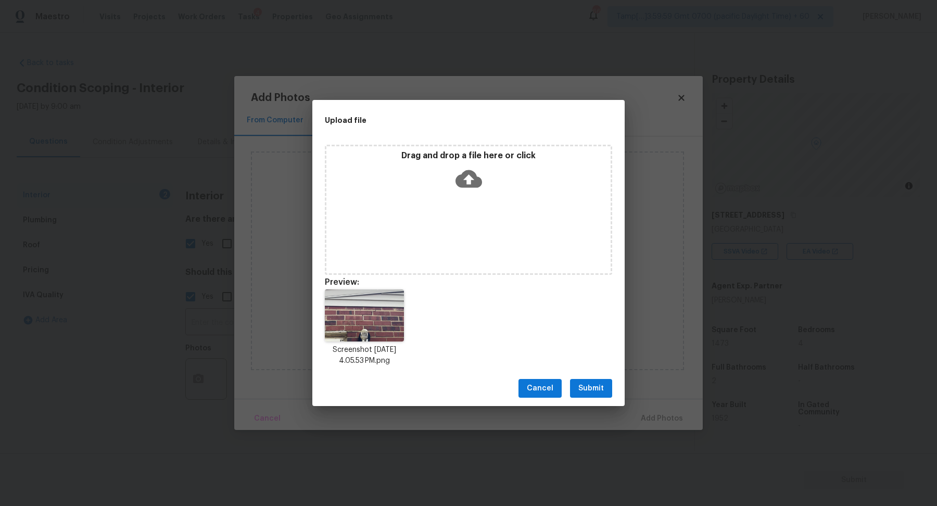
click at [599, 387] on span "Submit" at bounding box center [590, 388] width 25 height 13
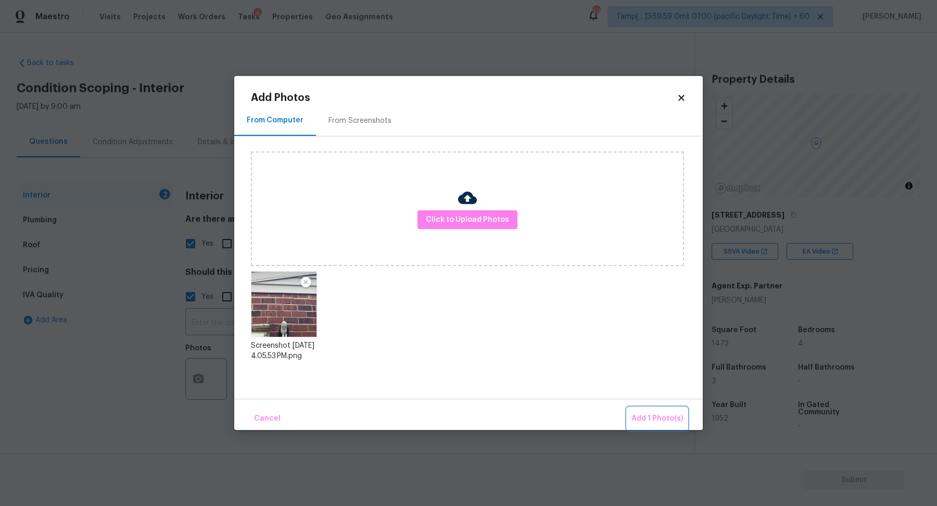
click at [642, 411] on button "Add 1 Photo(s)" at bounding box center [657, 418] width 60 height 22
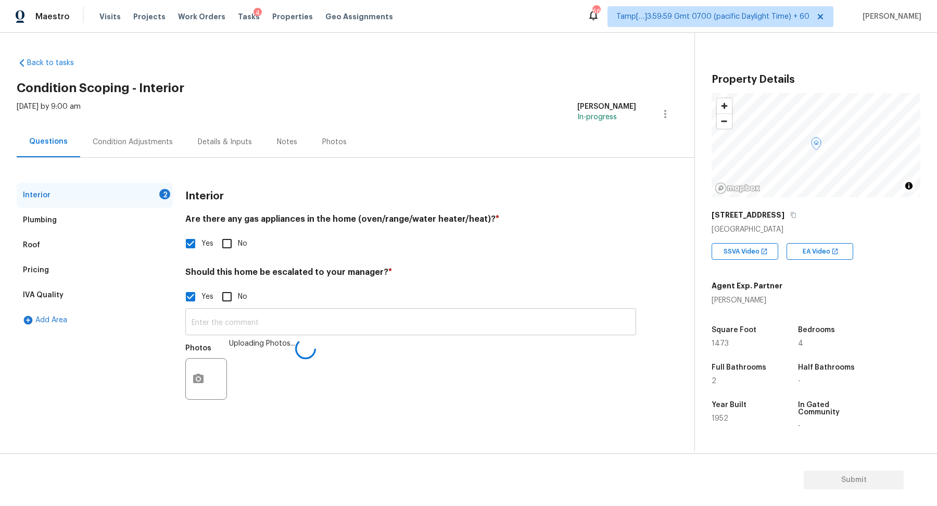
click at [471, 320] on input "text" at bounding box center [410, 323] width 451 height 24
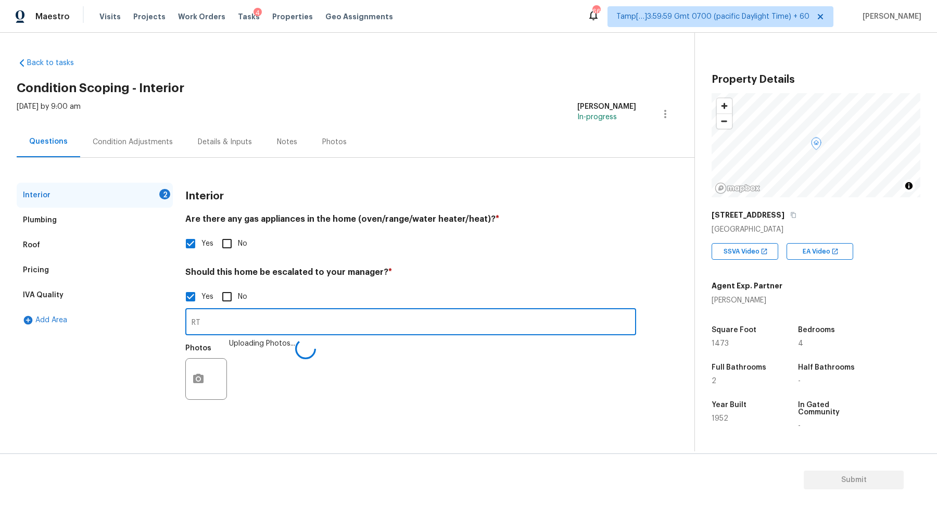
type input "R"
type input "The house has foundation issues on the exterior."
click at [630, 299] on div "Yes No" at bounding box center [410, 297] width 451 height 22
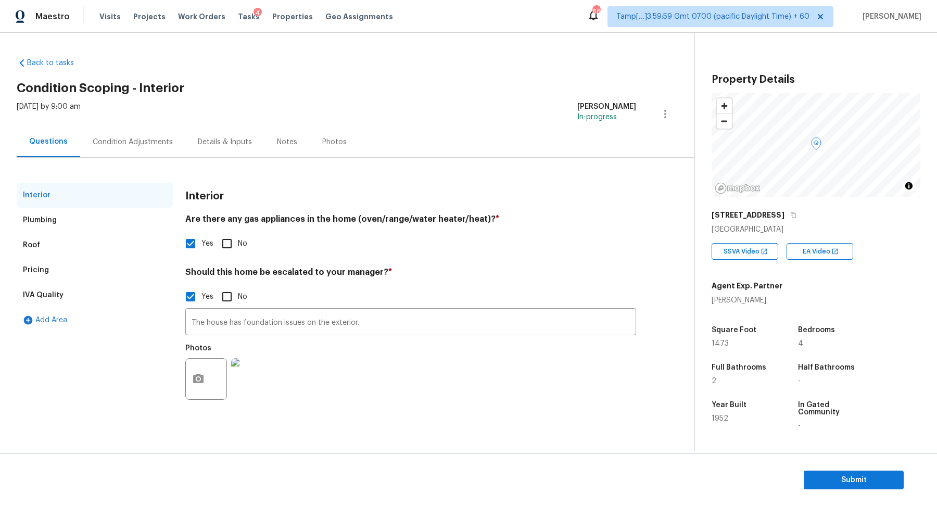
click at [138, 158] on div "Interior Plumbing Roof Pricing IVA Quality Add Area Interior Are there any gas …" at bounding box center [343, 288] width 653 height 261
click at [151, 148] on div "Condition Adjustments" at bounding box center [132, 141] width 105 height 31
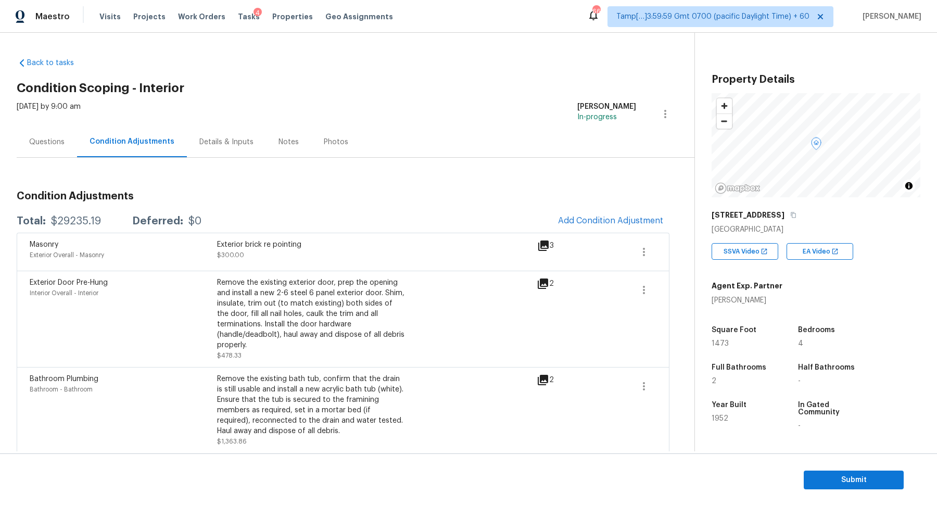
click at [59, 142] on div "Questions" at bounding box center [46, 142] width 35 height 10
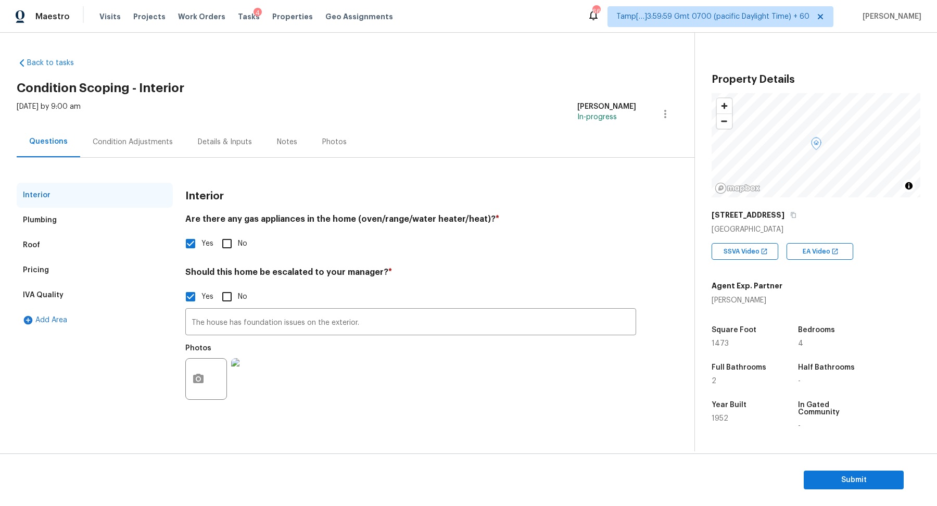
click at [114, 137] on div "Condition Adjustments" at bounding box center [133, 142] width 80 height 10
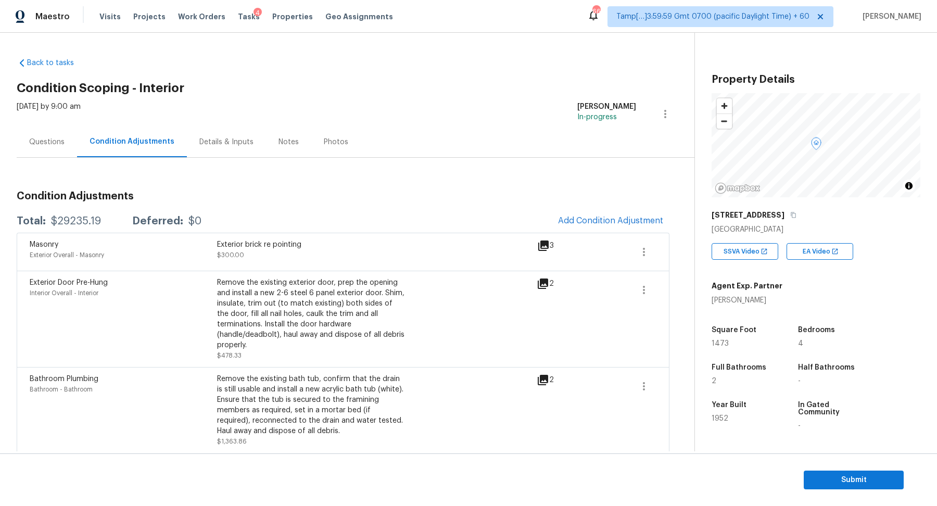
click at [606, 233] on div "Masonry Exterior Overall - Masonry Exterior brick re pointing $300.00 3" at bounding box center [343, 252] width 653 height 38
click at [609, 227] on button "Add Condition Adjustment" at bounding box center [611, 221] width 118 height 22
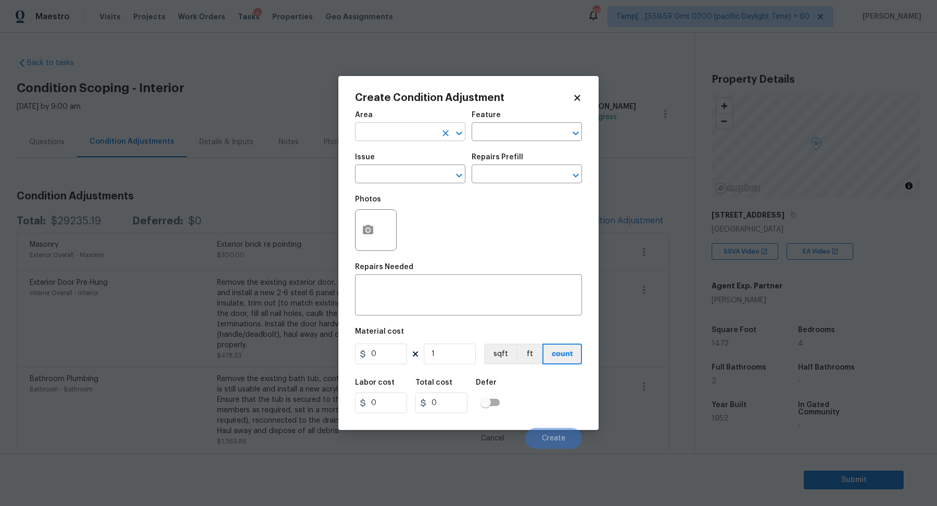
click at [398, 128] on input "text" at bounding box center [395, 133] width 81 height 16
click at [405, 163] on li "Interior Addition" at bounding box center [410, 155] width 110 height 17
type input "Interior Addition"
click at [307, 175] on body "Maestro Visits Projects Work Orders Tasks 4 Properties Geo Assignments 669 Tamp…" at bounding box center [468, 253] width 937 height 506
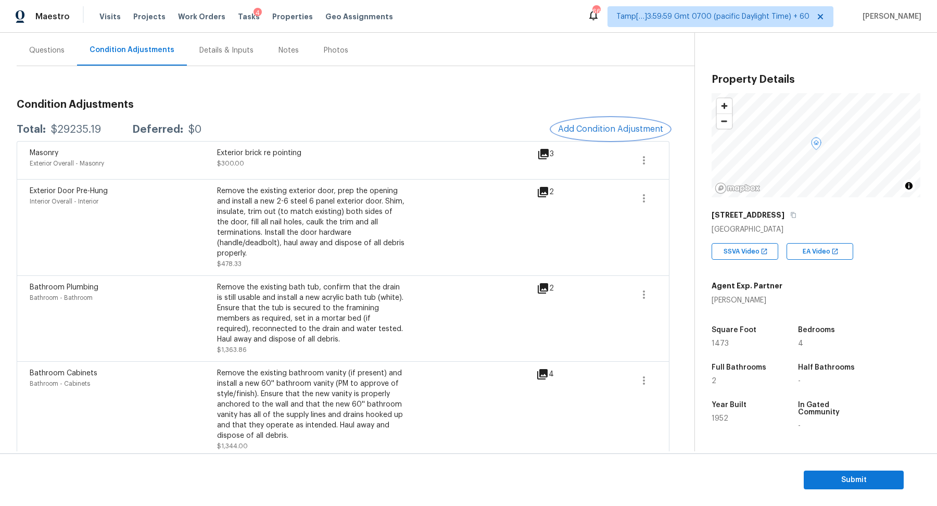
scroll to position [87, 0]
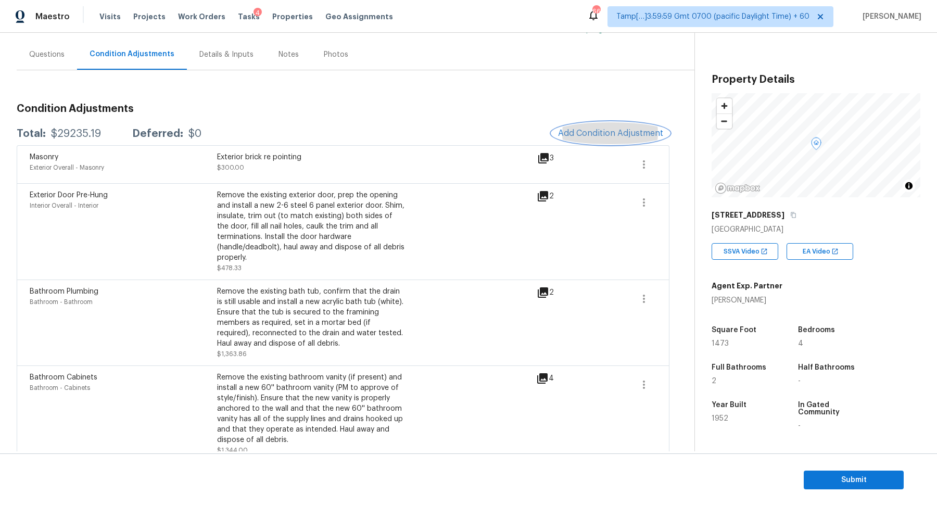
click at [595, 137] on button "Add Condition Adjustment" at bounding box center [611, 133] width 118 height 22
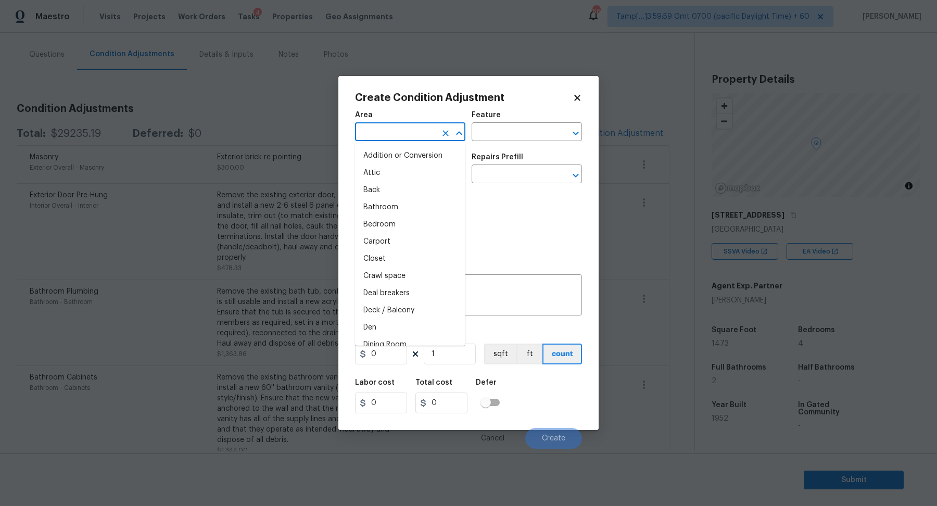
click at [407, 126] on input "text" at bounding box center [395, 133] width 81 height 16
click at [416, 175] on li "Interior Overall" at bounding box center [410, 172] width 110 height 17
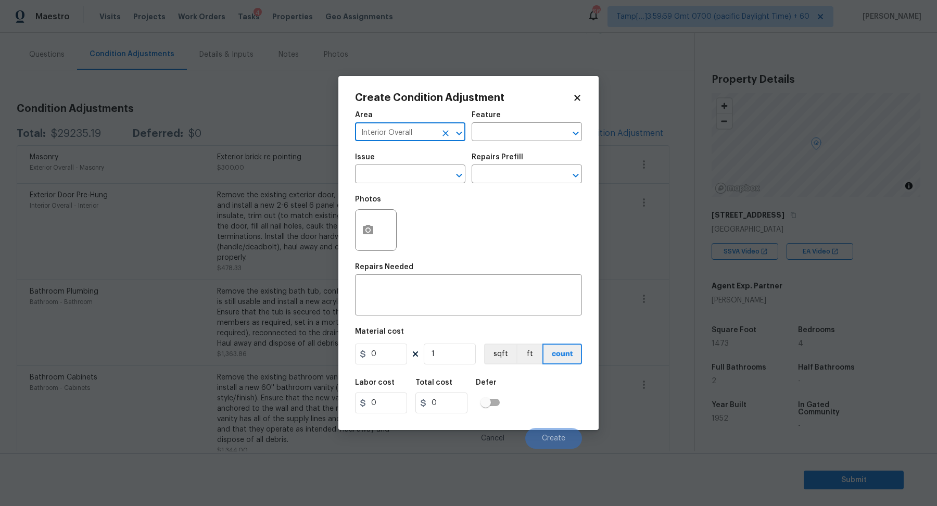
type input "Interior Overall"
click at [416, 175] on input "text" at bounding box center [395, 175] width 81 height 16
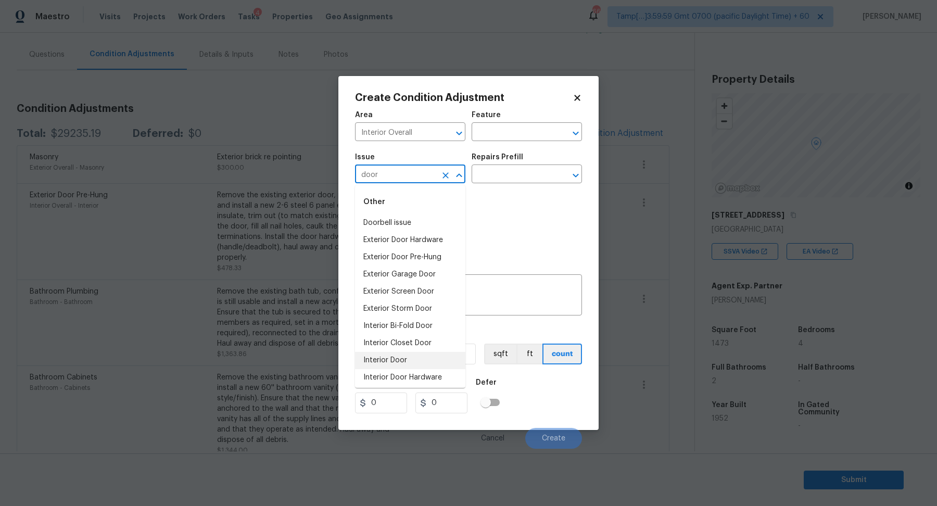
click at [398, 364] on li "Interior Door" at bounding box center [410, 360] width 110 height 17
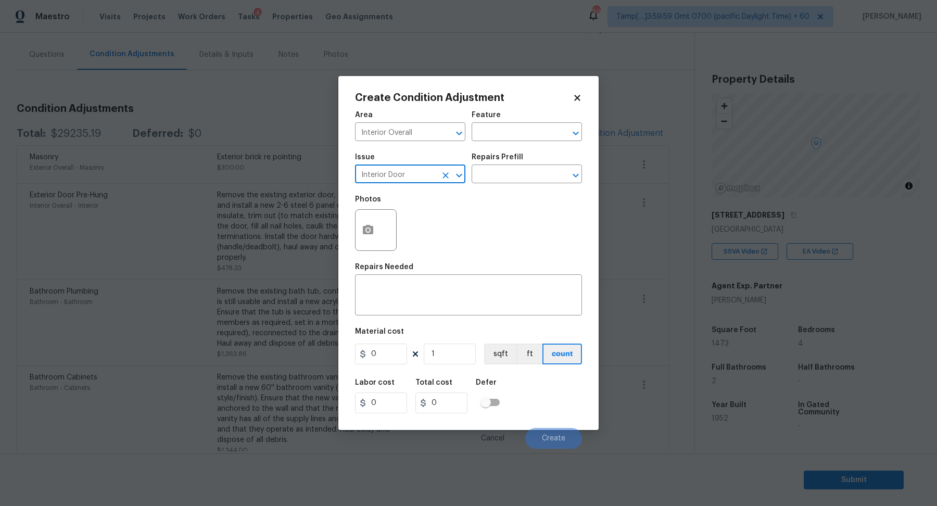
click at [423, 176] on input "Interior Door" at bounding box center [395, 175] width 81 height 16
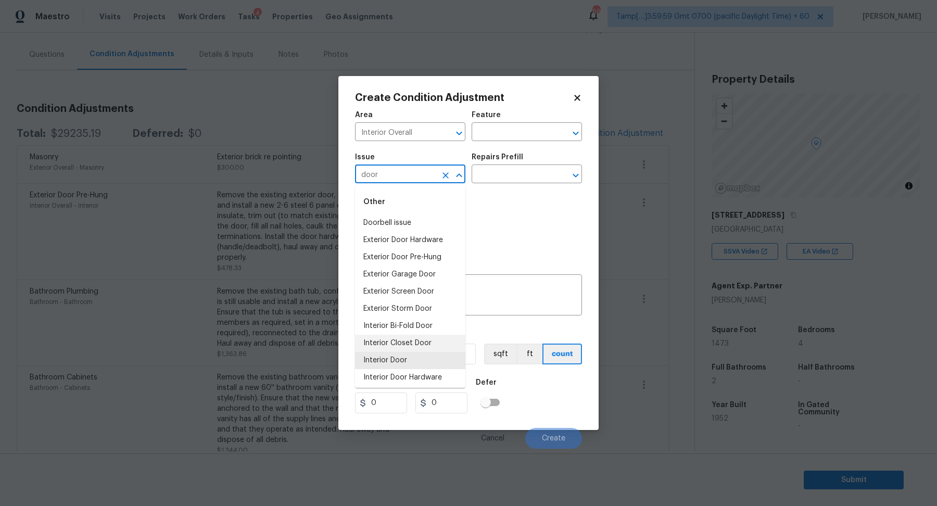
click at [407, 346] on li "Interior Closet Door" at bounding box center [410, 343] width 110 height 17
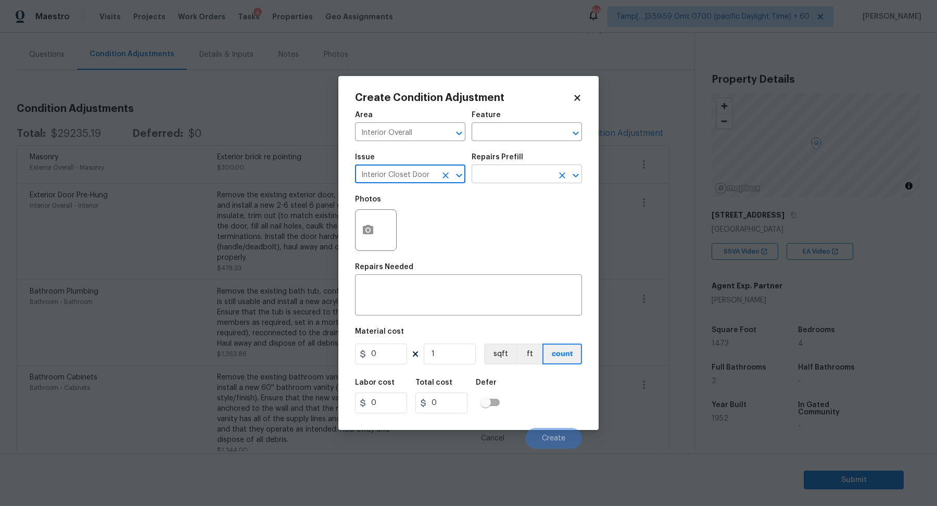
type input "Interior Closet Door"
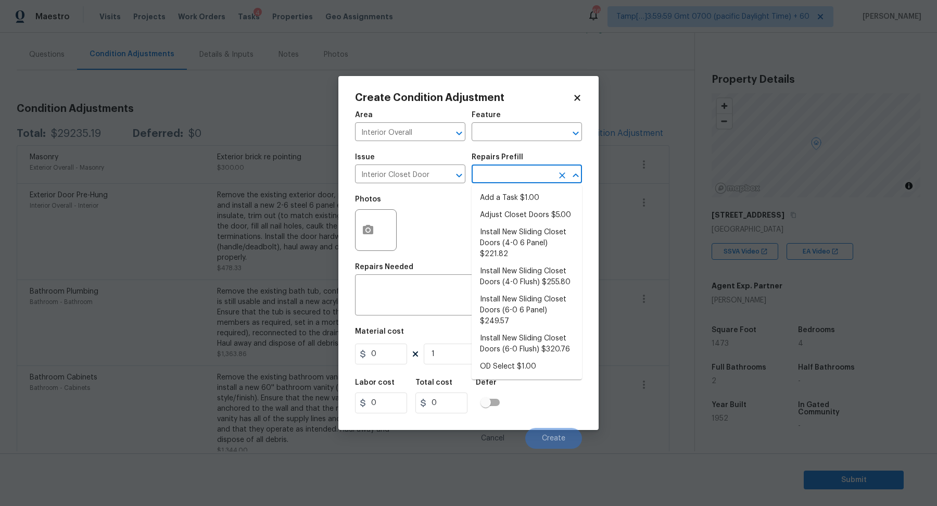
click at [509, 171] on input "text" at bounding box center [511, 175] width 81 height 16
drag, startPoint x: 509, startPoint y: 213, endPoint x: 513, endPoint y: 229, distance: 17.0
click at [513, 229] on ul "Add a Task $1.00 Adjust Closet Doors $5.00 Install New Sliding Closet Doors (4-…" at bounding box center [526, 282] width 110 height 194
click at [513, 229] on li "Install New Sliding Closet Doors (4-0 6 Panel) $221.82" at bounding box center [526, 243] width 110 height 39
type input "Interior Door"
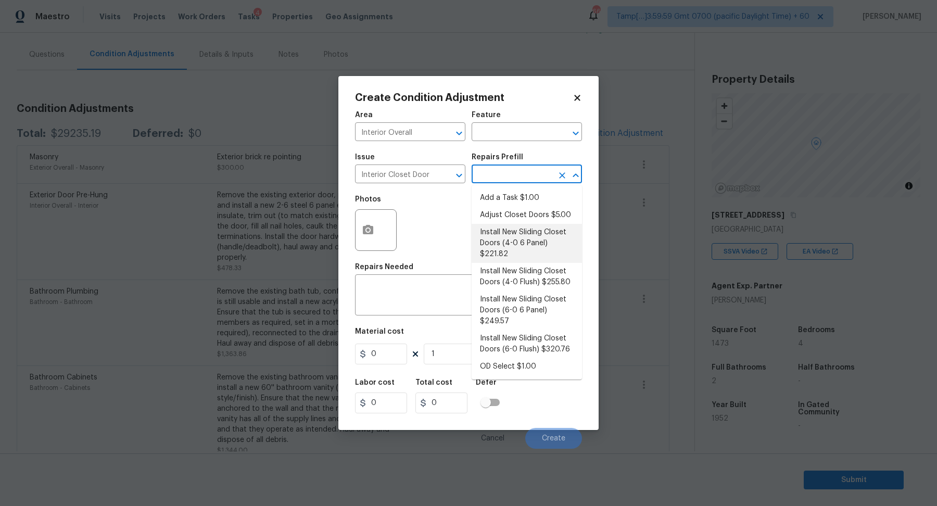
type textarea "Remove the existing door (if present). Install a new 4-0 bi-fold 6 panel interi…"
type input "221.82"
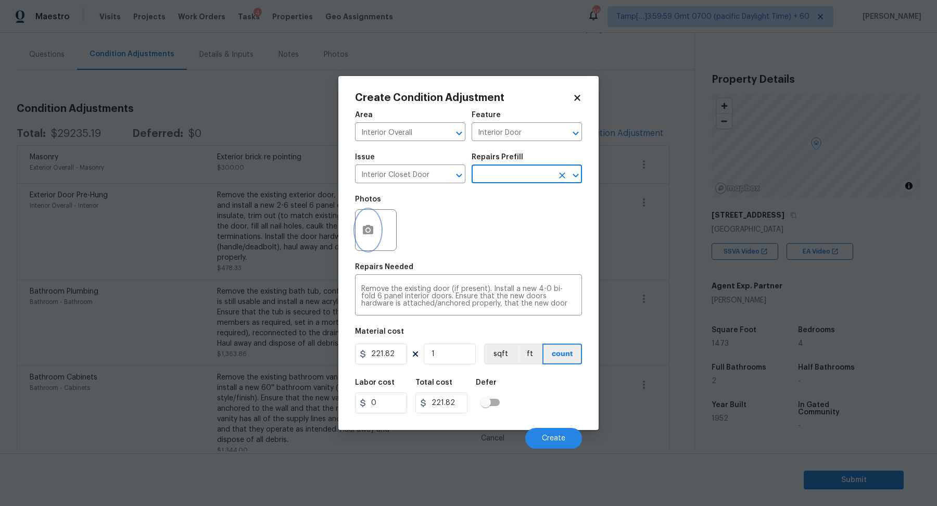
click at [368, 236] on icon "button" at bounding box center [368, 230] width 12 height 12
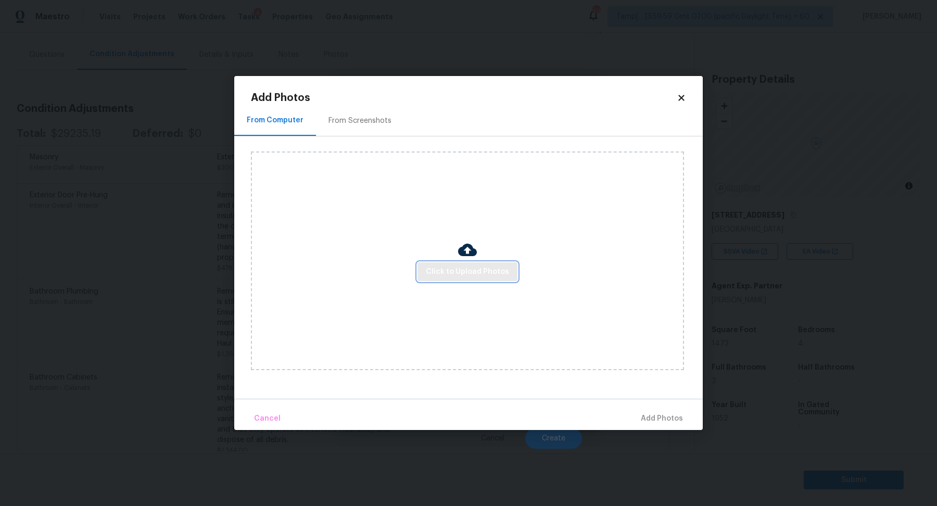
click at [467, 264] on button "Click to Upload Photos" at bounding box center [467, 271] width 100 height 19
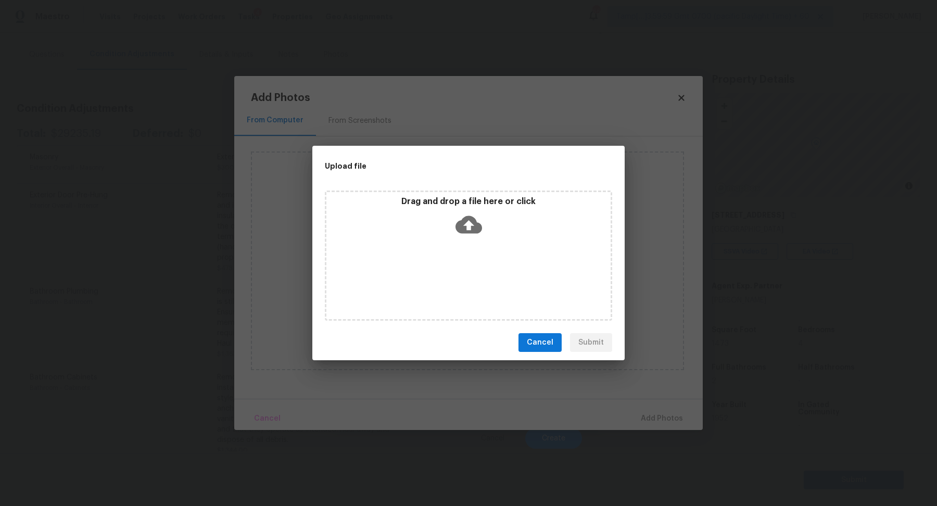
click at [476, 237] on div "Drag and drop a file here or click" at bounding box center [468, 218] width 284 height 45
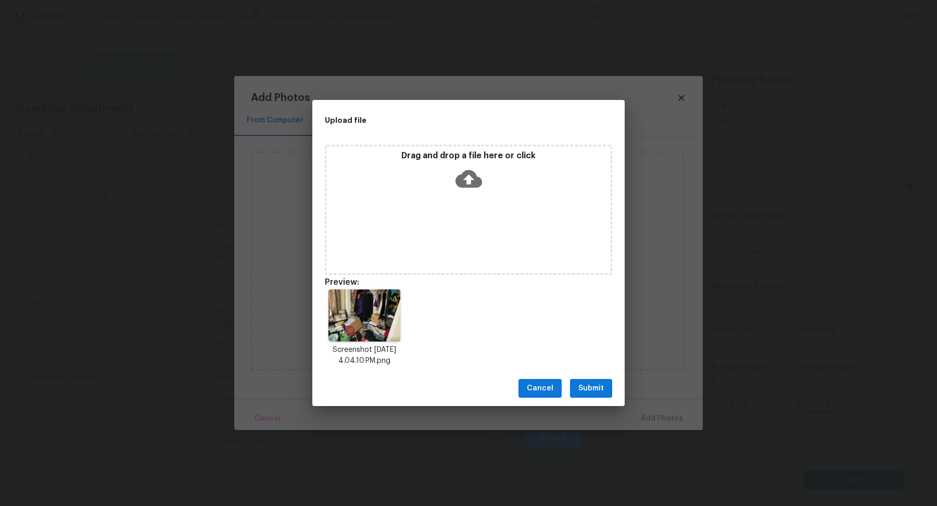
click at [583, 392] on span "Submit" at bounding box center [590, 388] width 25 height 13
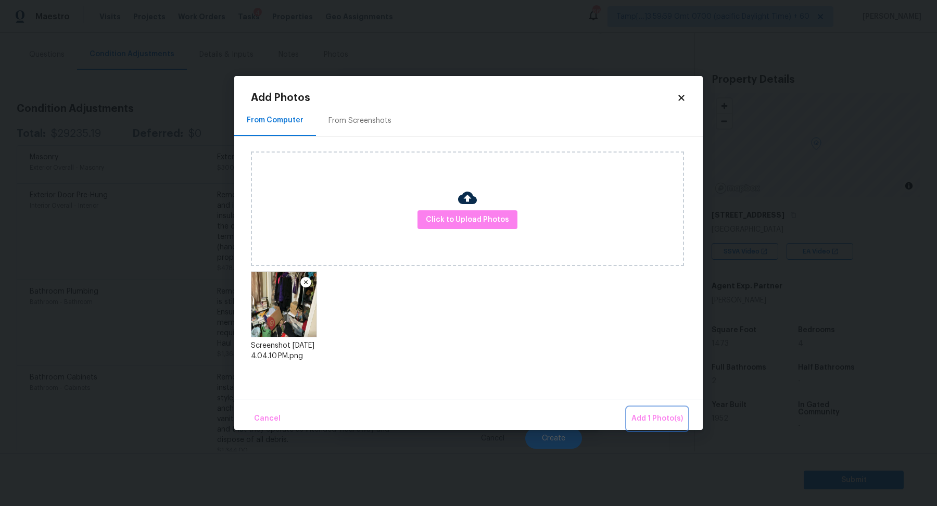
click at [647, 416] on span "Add 1 Photo(s)" at bounding box center [657, 418] width 52 height 13
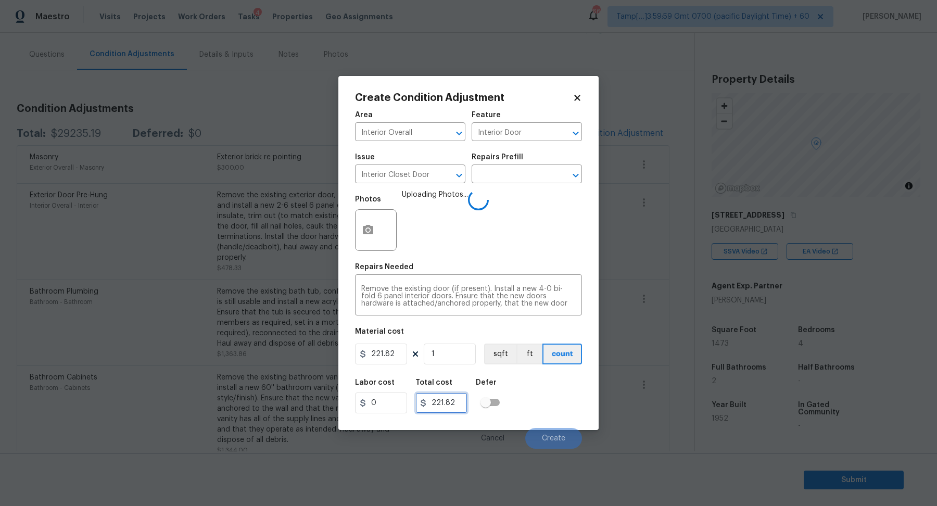
click at [464, 401] on input "221.82" at bounding box center [441, 402] width 52 height 21
click at [570, 407] on div "Labor cost 0 Total cost 221.82 Defer" at bounding box center [468, 396] width 227 height 47
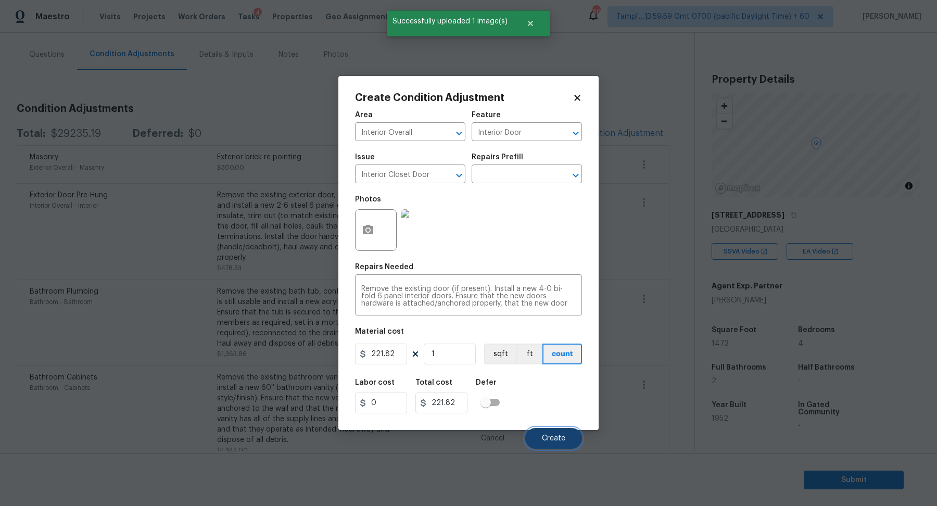
click at [550, 436] on span "Create" at bounding box center [553, 439] width 23 height 8
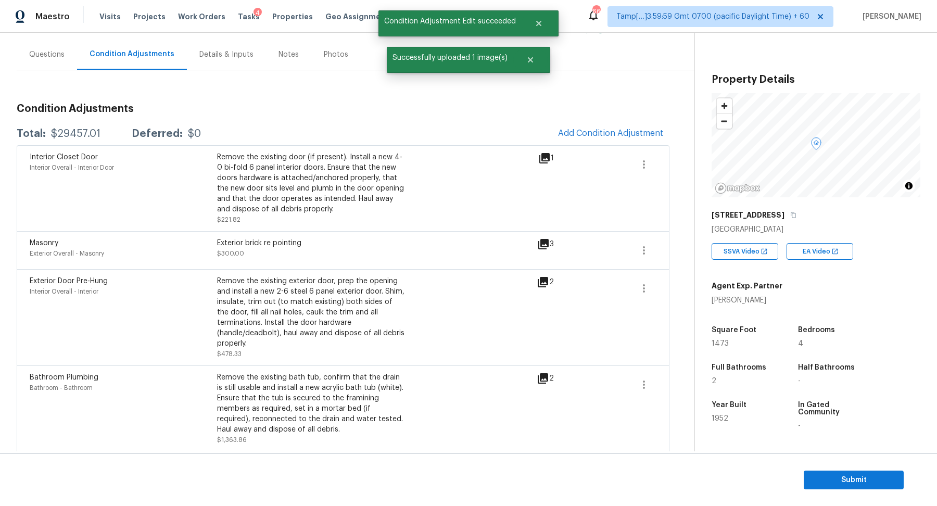
click at [586, 122] on span "Add Condition Adjustment" at bounding box center [611, 133] width 118 height 23
click at [576, 134] on span "Add Condition Adjustment" at bounding box center [610, 133] width 105 height 9
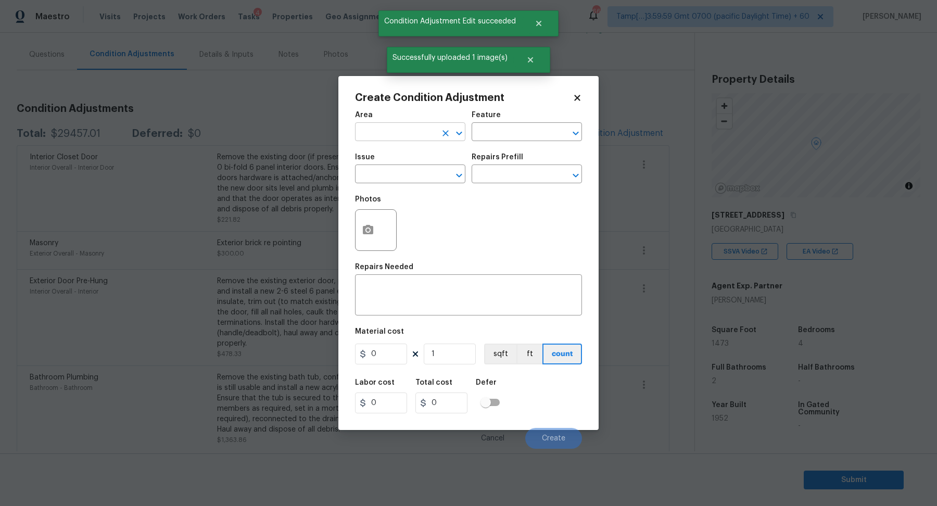
click at [392, 137] on input "text" at bounding box center [395, 133] width 81 height 16
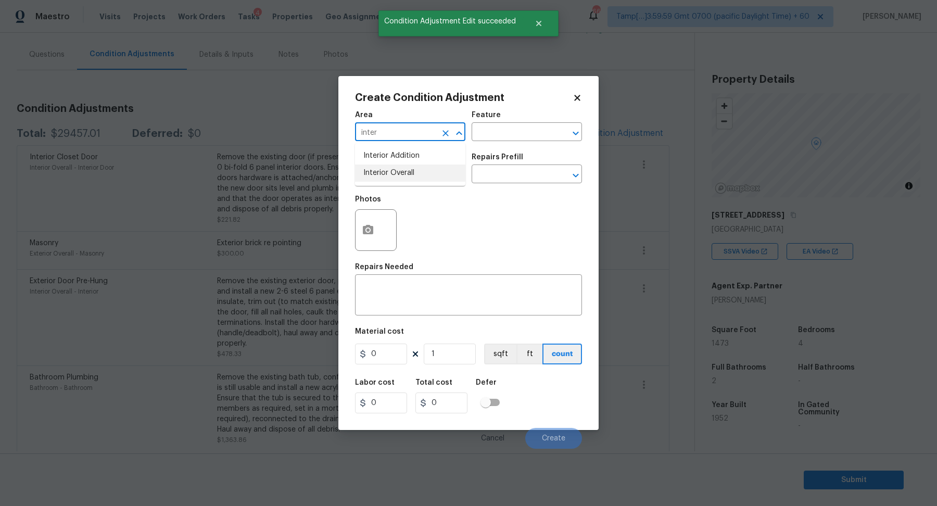
click at [397, 179] on li "Interior Overall" at bounding box center [410, 172] width 110 height 17
type input "Interior Overall"
click at [397, 178] on input "text" at bounding box center [395, 175] width 81 height 16
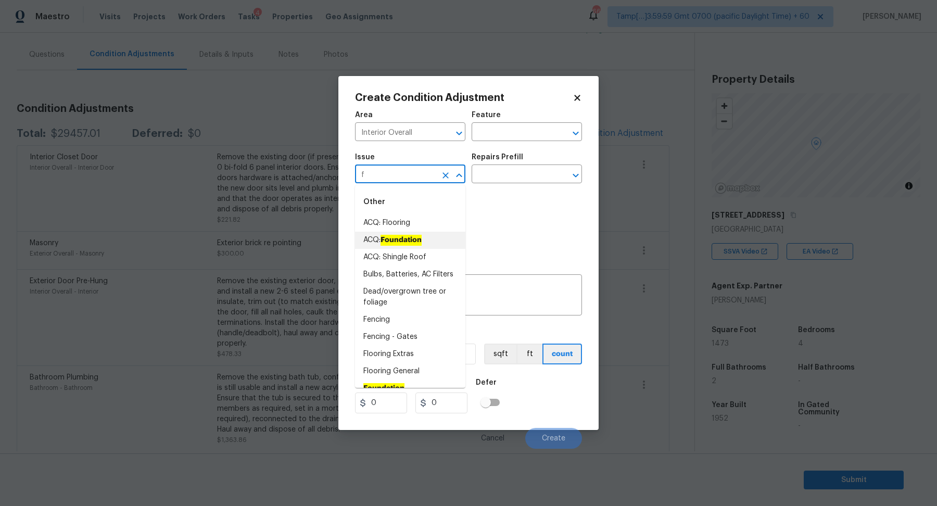
click at [355, 237] on li "ACQ: Foundation" at bounding box center [410, 240] width 110 height 17
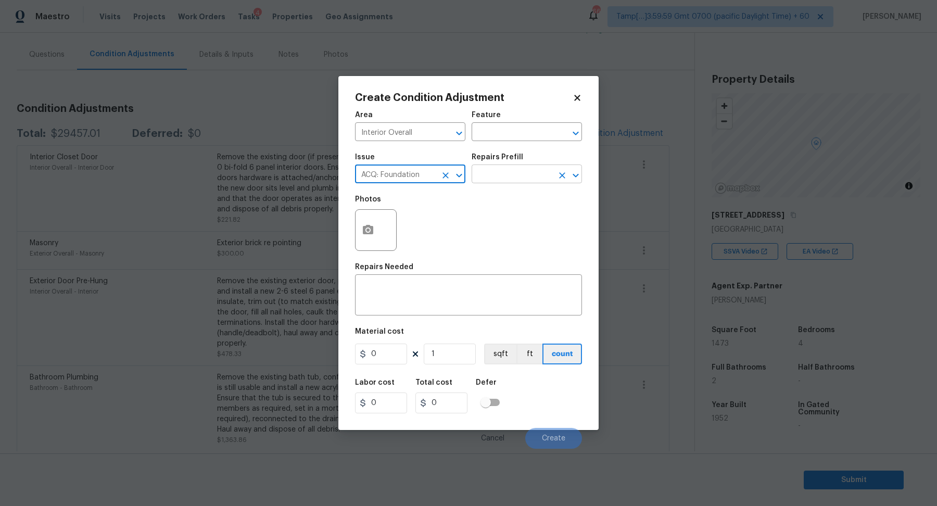
type input "ACQ: Foundation"
click at [510, 170] on input "text" at bounding box center [511, 175] width 81 height 16
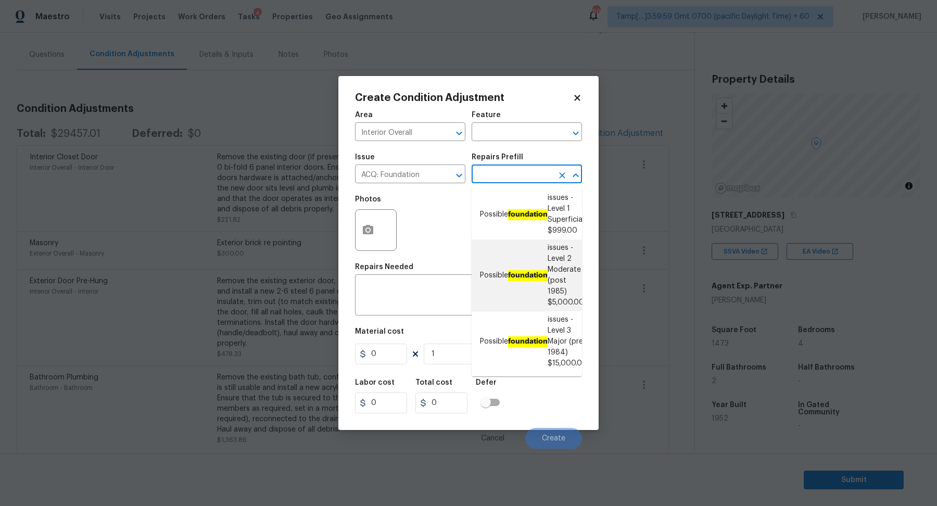
drag, startPoint x: 510, startPoint y: 202, endPoint x: 511, endPoint y: 269, distance: 66.6
click at [511, 269] on ul "Possible foundation issues - Level 1 Superficial $999.00 Possible foundation is…" at bounding box center [526, 280] width 110 height 191
click at [511, 269] on li "Possible foundation issues - Level 2 Moderate (post 1985) $5,000.00" at bounding box center [526, 275] width 110 height 72
type input "Acquisition"
type textarea "Possible foundation issues - Level 2 Moderate: Disclaimer: This is NOT a techni…"
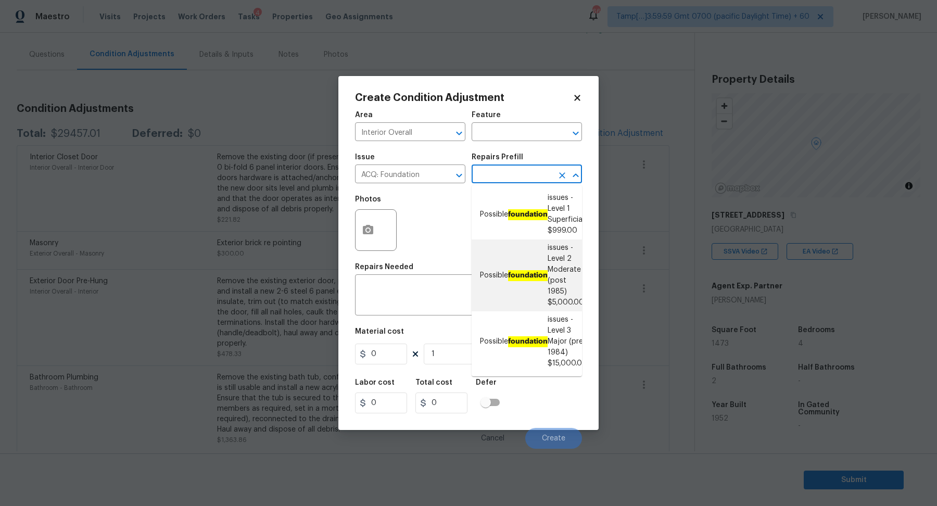
type input "5000"
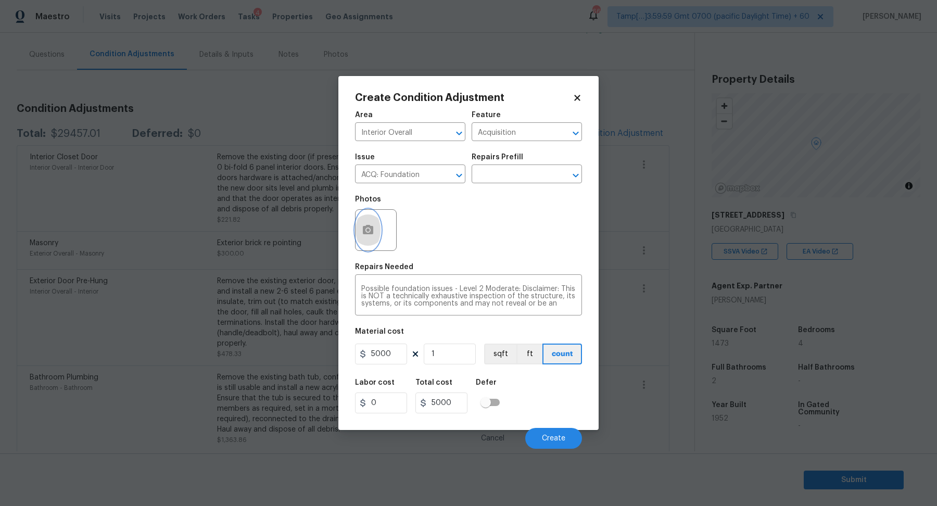
click at [377, 226] on button "button" at bounding box center [367, 230] width 25 height 41
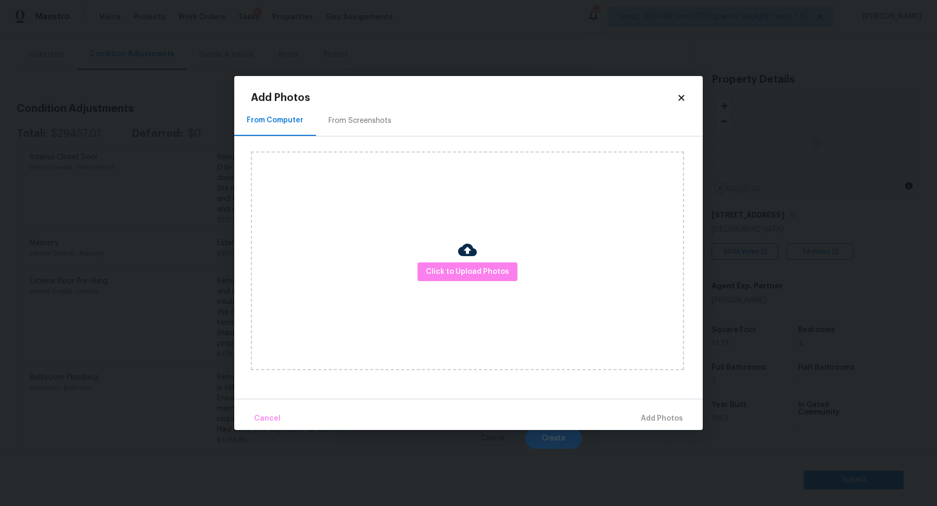
click at [442, 284] on div "Click to Upload Photos" at bounding box center [467, 260] width 433 height 219
click at [448, 280] on div "Click to Upload Photos" at bounding box center [467, 260] width 433 height 219
click at [472, 244] on img at bounding box center [467, 249] width 19 height 19
click at [479, 261] on div "Click to Upload Photos" at bounding box center [467, 260] width 433 height 219
click at [479, 263] on button "Click to Upload Photos" at bounding box center [467, 271] width 100 height 19
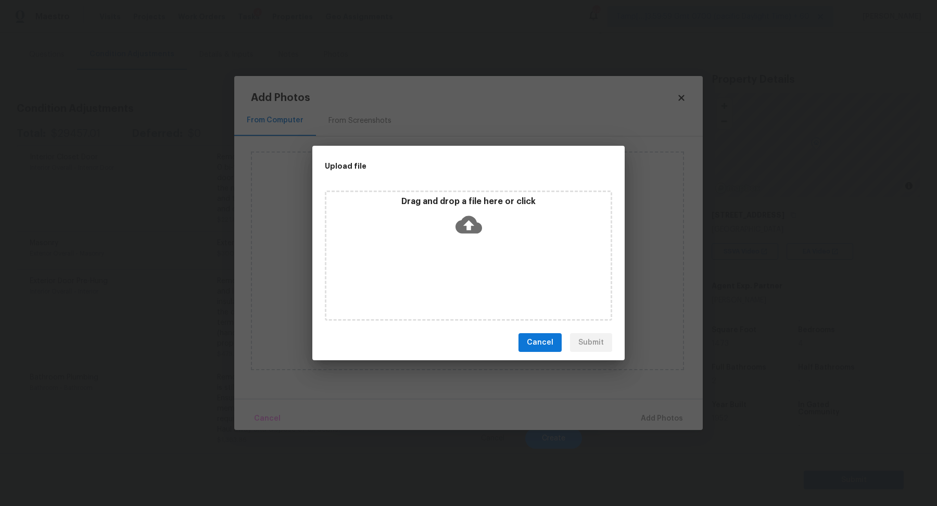
click at [492, 228] on div "Drag and drop a file here or click" at bounding box center [468, 218] width 284 height 45
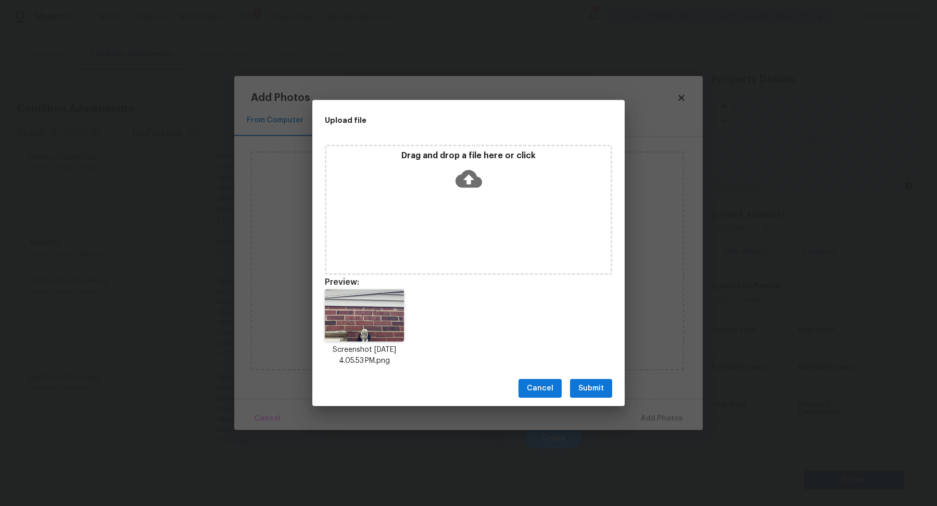
click at [592, 387] on span "Submit" at bounding box center [590, 388] width 25 height 13
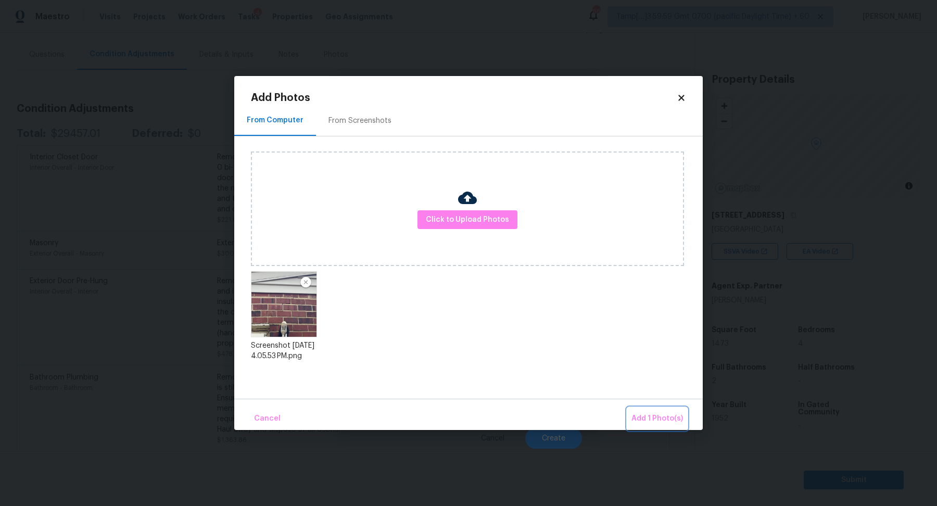
click at [641, 409] on button "Add 1 Photo(s)" at bounding box center [657, 418] width 60 height 22
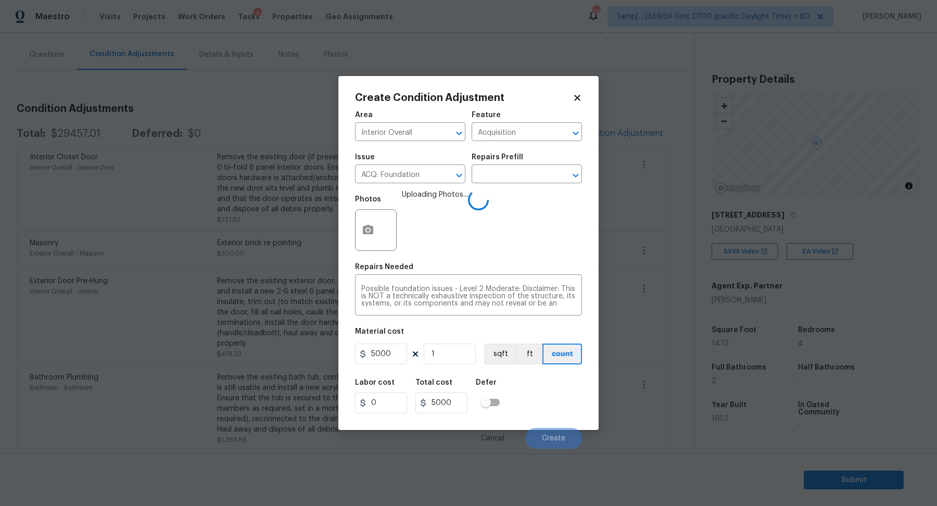
click at [469, 252] on div "Photos Uploading Photos..." at bounding box center [468, 223] width 227 height 68
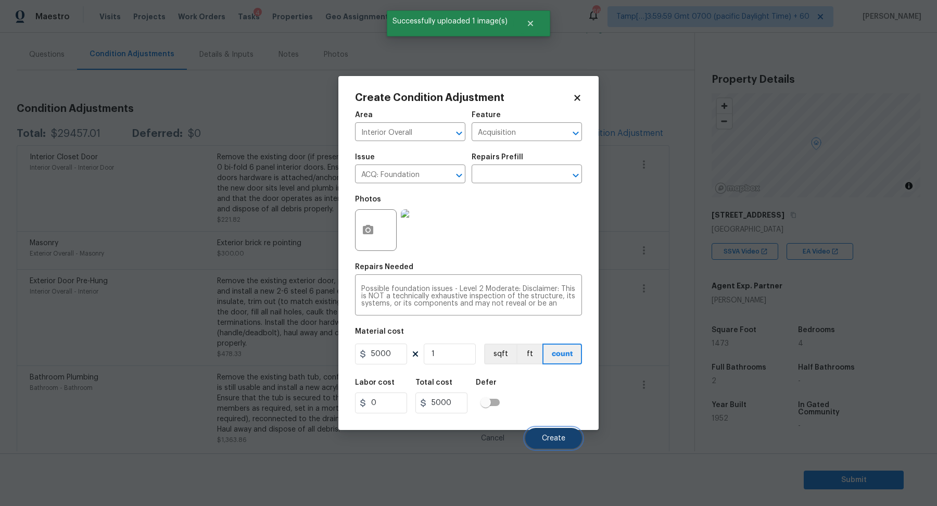
click at [547, 431] on button "Create" at bounding box center [553, 438] width 57 height 21
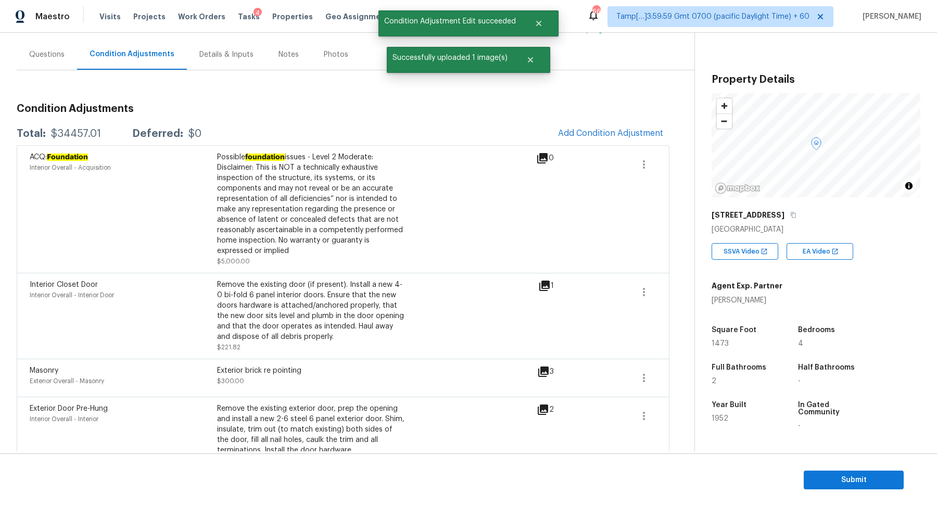
click at [79, 126] on div "Total: $34457.01 Deferred: $0 Add Condition Adjustment" at bounding box center [343, 133] width 653 height 23
copy div "$34457.01"
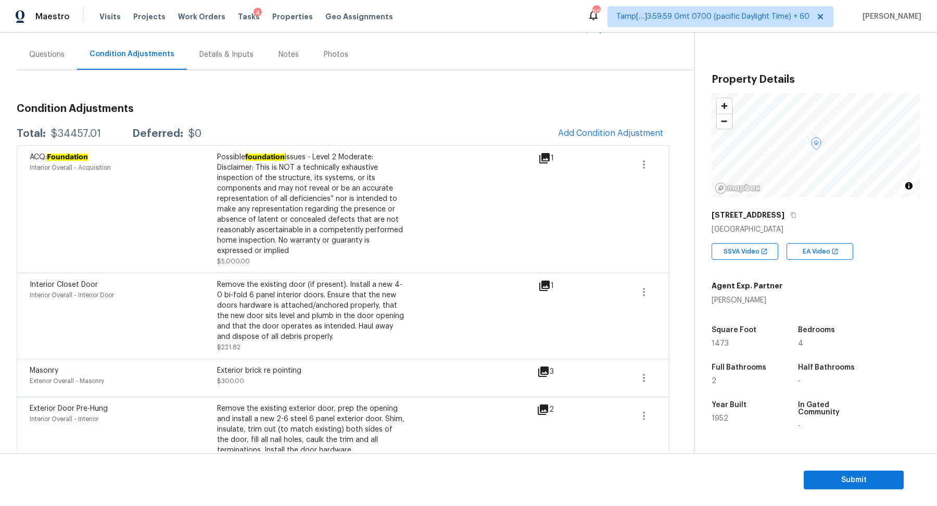
click at [44, 55] on div "Questions" at bounding box center [46, 54] width 35 height 10
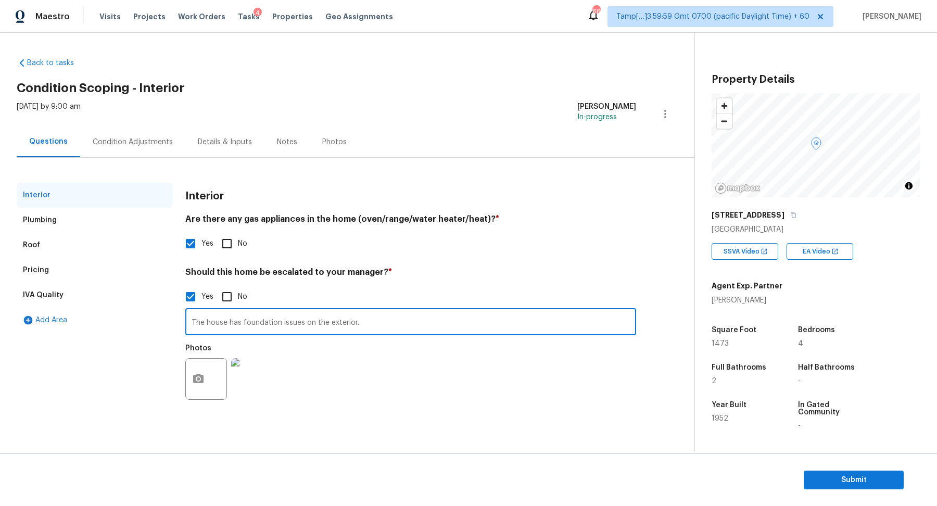
drag, startPoint x: 206, startPoint y: 322, endPoint x: 428, endPoint y: 322, distance: 221.7
click at [428, 322] on input "The house has foundation issues on the exterior." at bounding box center [410, 323] width 451 height 24
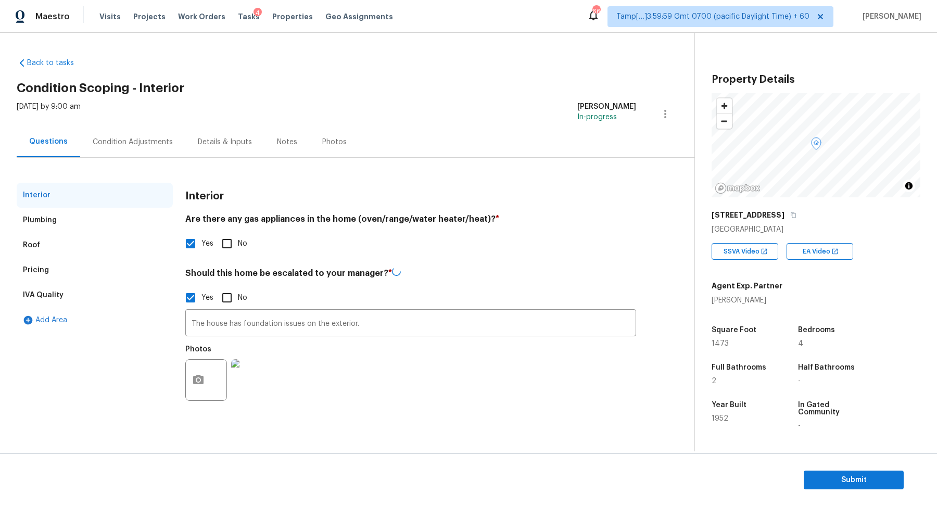
click at [110, 143] on div "Condition Adjustments" at bounding box center [133, 142] width 80 height 10
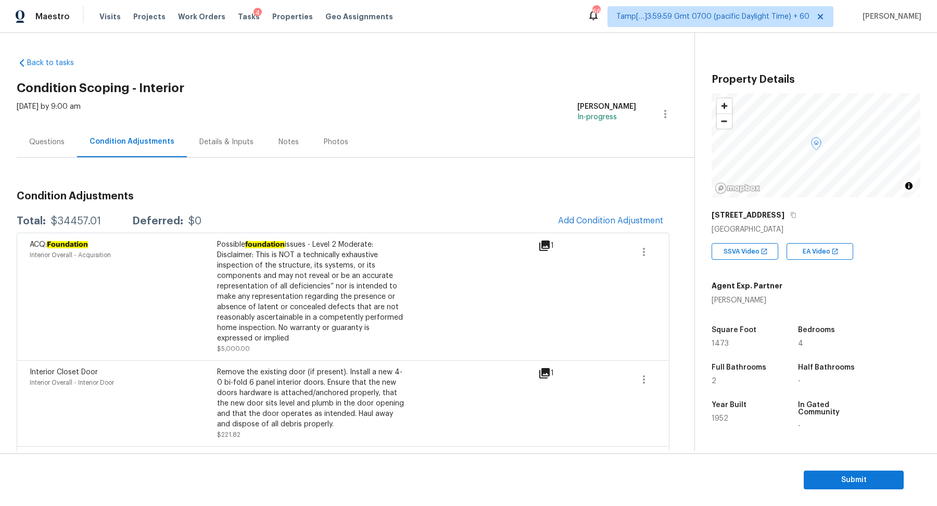
click at [86, 222] on div "$34457.01" at bounding box center [76, 221] width 50 height 10
copy div "$34457.01"
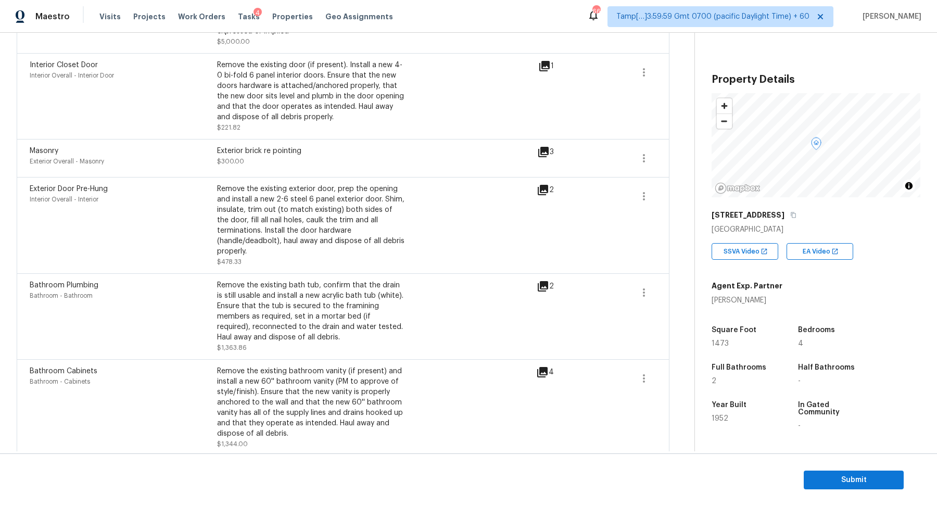
scroll to position [444, 0]
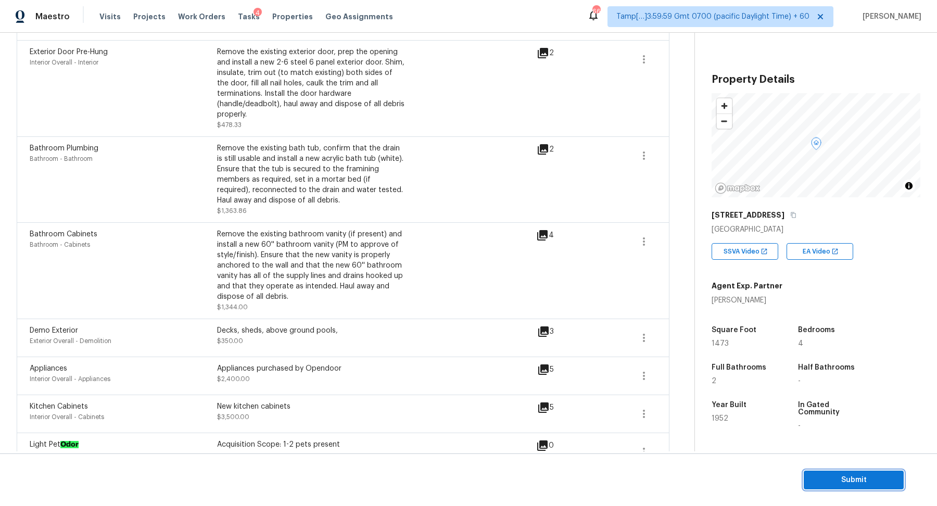
click at [808, 477] on button "Submit" at bounding box center [853, 479] width 100 height 19
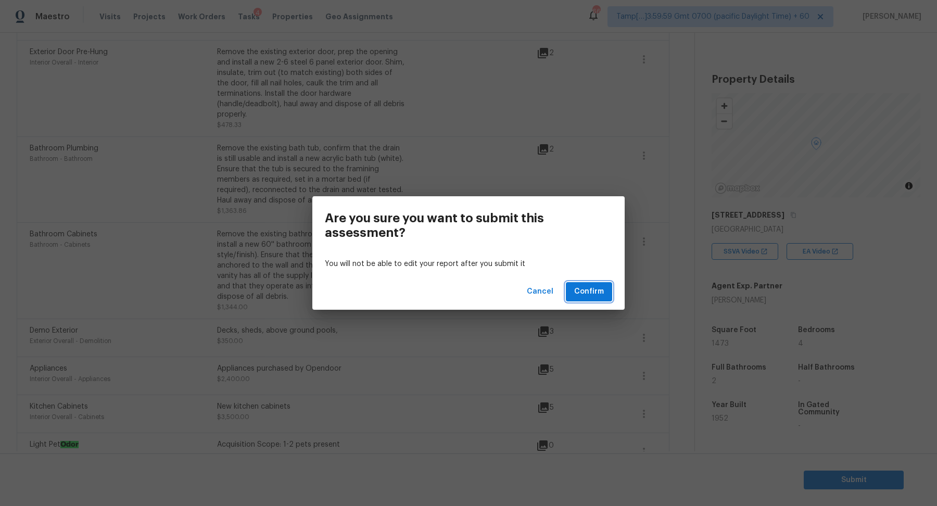
click at [583, 296] on span "Confirm" at bounding box center [589, 291] width 30 height 13
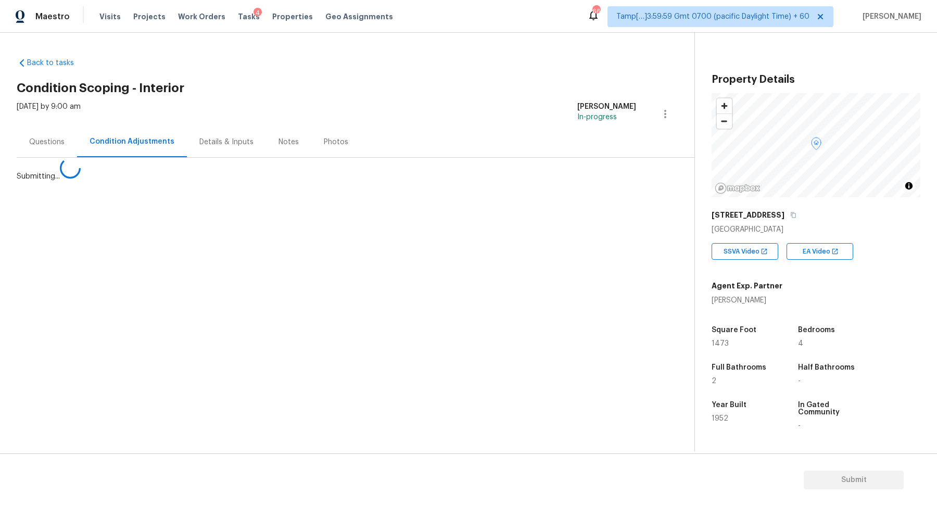
scroll to position [0, 0]
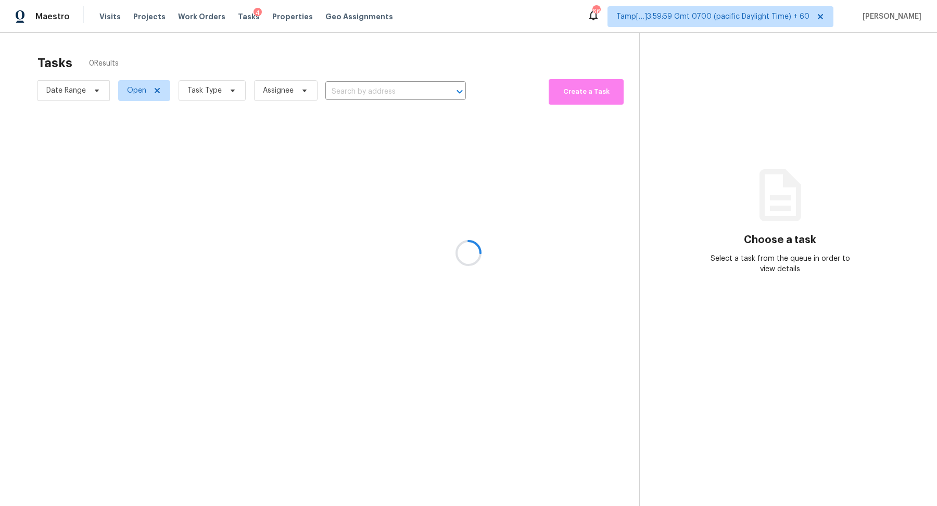
click at [368, 87] on div at bounding box center [468, 253] width 937 height 506
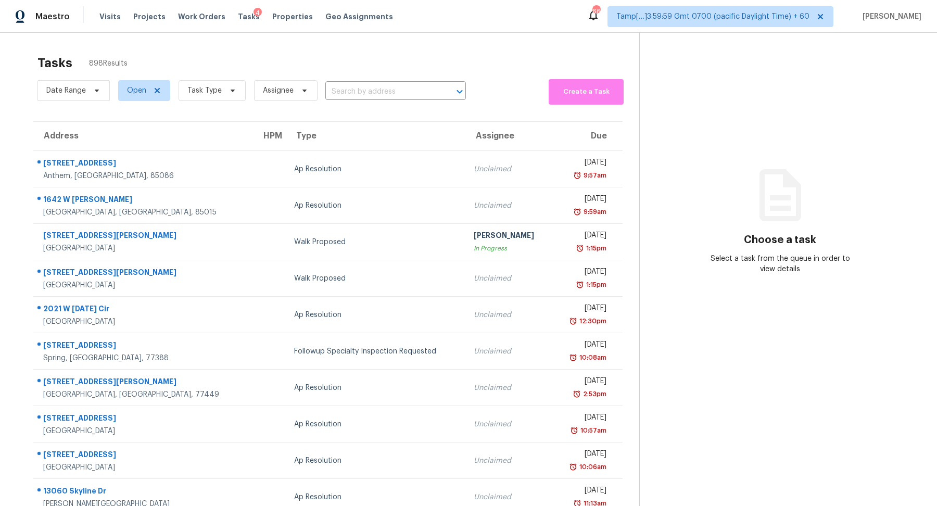
click at [379, 101] on div "Date Range Open Task Type Assignee ​" at bounding box center [251, 90] width 428 height 28
click at [386, 91] on input "text" at bounding box center [380, 92] width 111 height 16
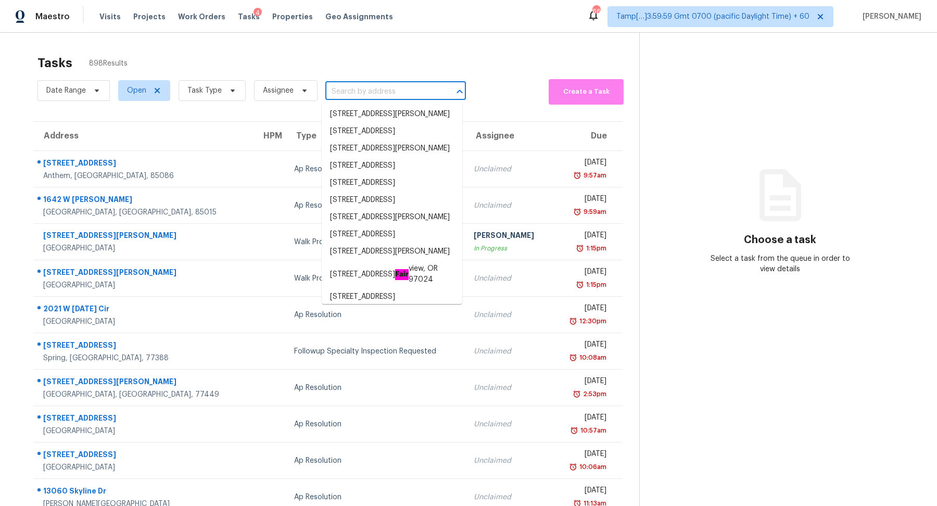
paste input "83 Berkley St, Marlborough, MA 01752"
type input "83 Berkley St, Marlborough, MA 01752"
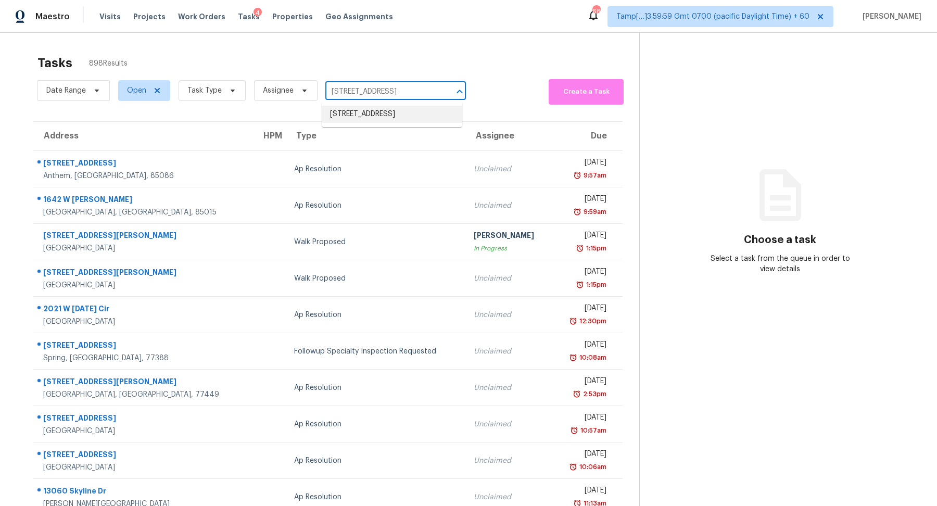
click at [375, 112] on li "83 Berkley St, Marlborough, MA 01752" at bounding box center [392, 114] width 141 height 17
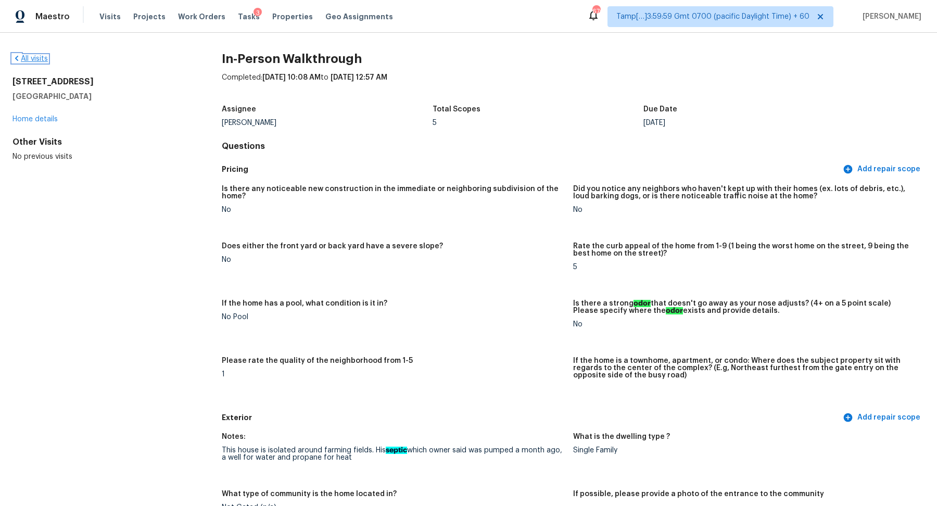
click at [33, 59] on link "All visits" at bounding box center [29, 58] width 35 height 7
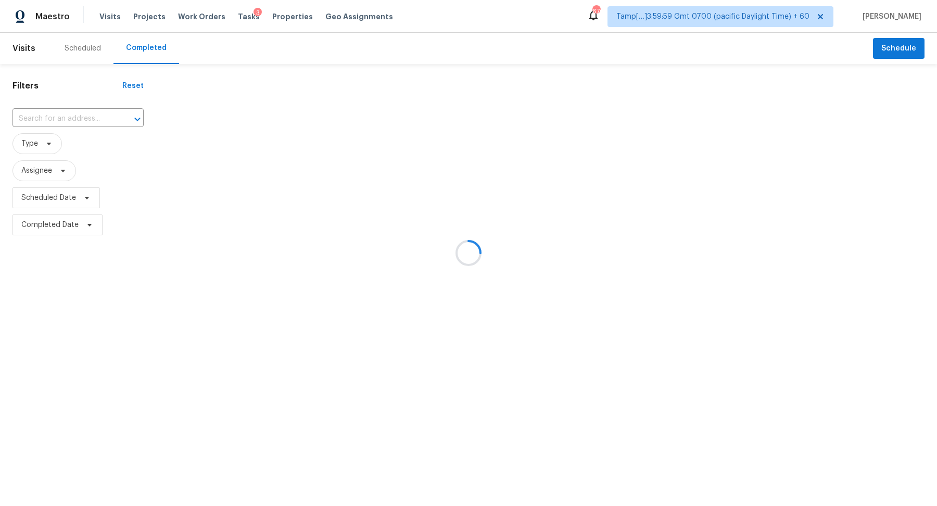
click at [76, 111] on div at bounding box center [468, 253] width 937 height 506
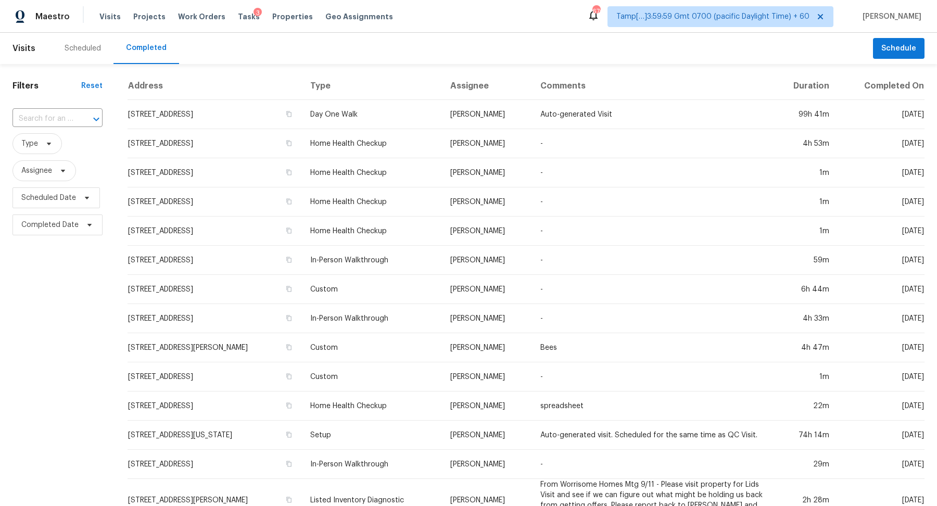
click at [76, 118] on div at bounding box center [88, 119] width 27 height 15
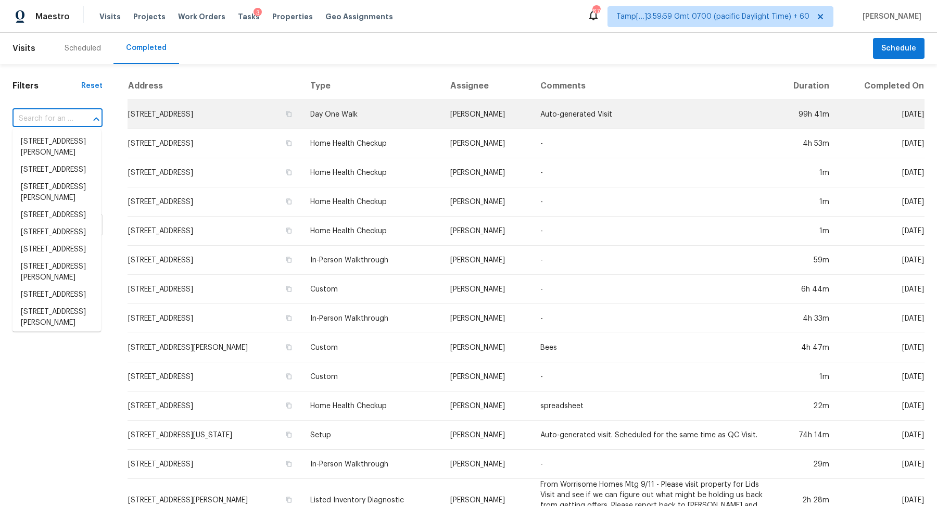
paste input "[STREET_ADDRESS]"
type input "[STREET_ADDRESS]"
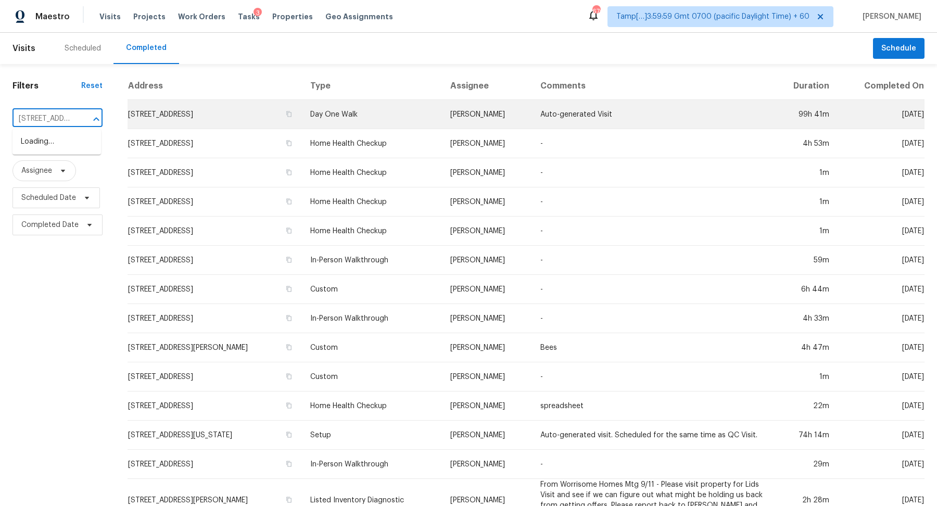
scroll to position [0, 84]
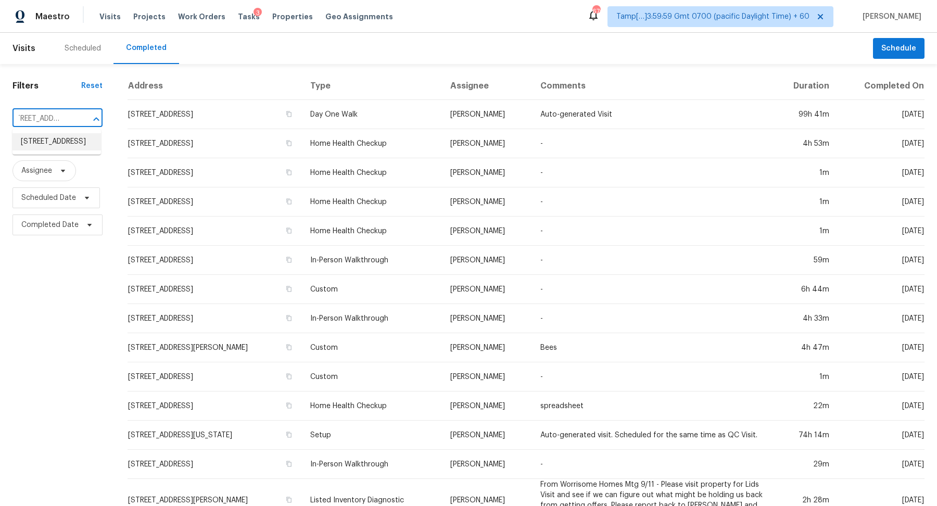
click at [45, 150] on li "[STREET_ADDRESS]" at bounding box center [56, 141] width 88 height 17
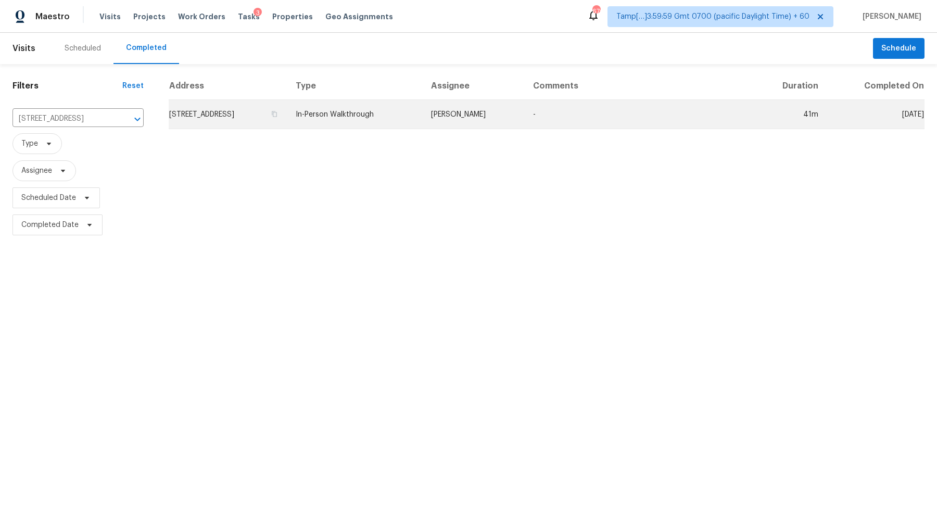
click at [216, 123] on td "[STREET_ADDRESS]" at bounding box center [228, 114] width 119 height 29
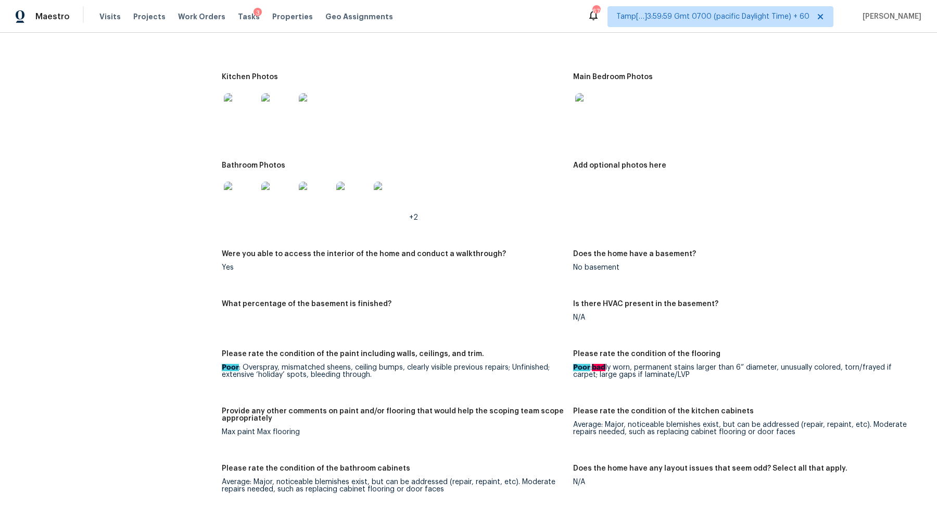
scroll to position [1133, 0]
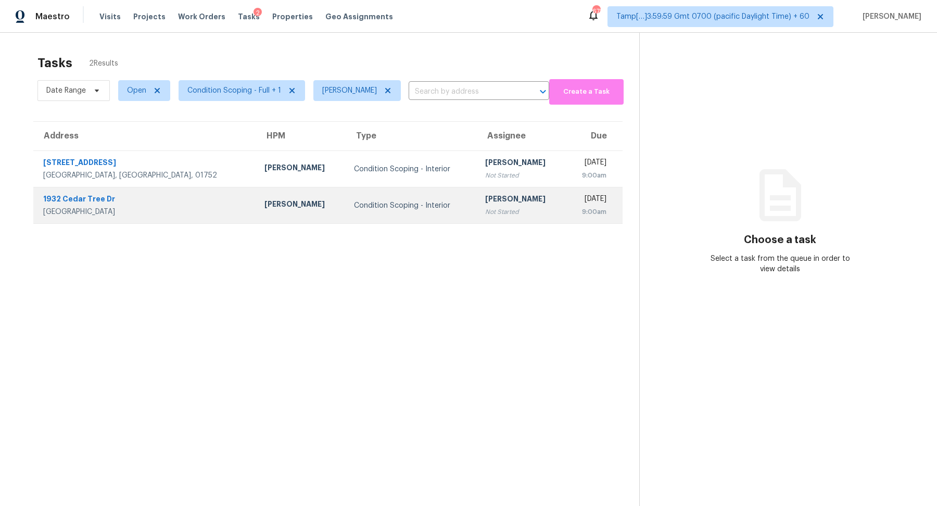
click at [383, 203] on div "Condition Scoping - Interior" at bounding box center [411, 205] width 114 height 10
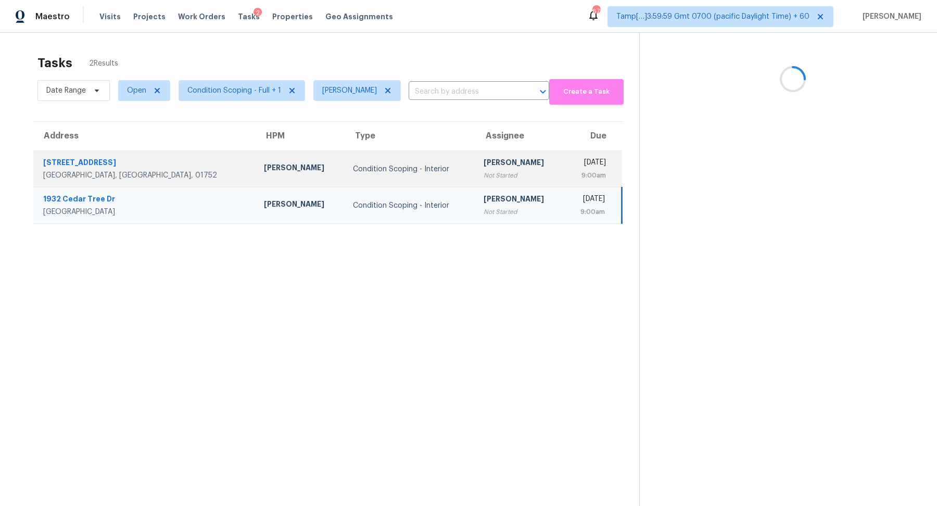
click at [400, 185] on td "Condition Scoping - Interior" at bounding box center [409, 169] width 131 height 36
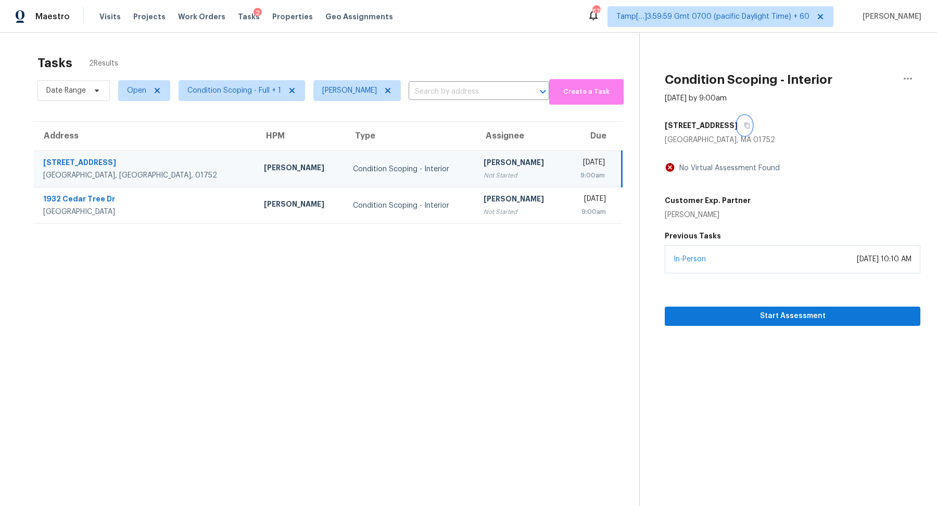
click at [744, 126] on icon "button" at bounding box center [747, 125] width 6 height 6
